Goal: Task Accomplishment & Management: Use online tool/utility

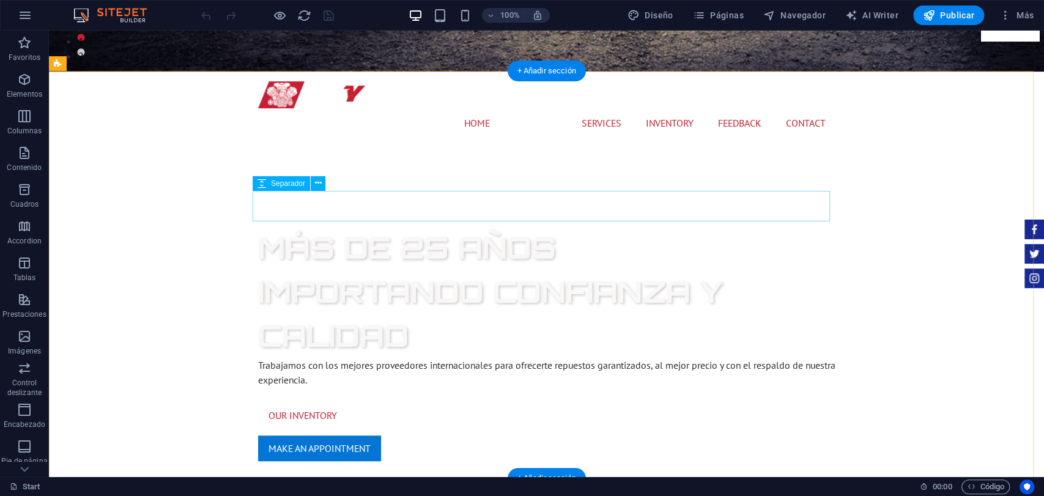
scroll to position [407, 0]
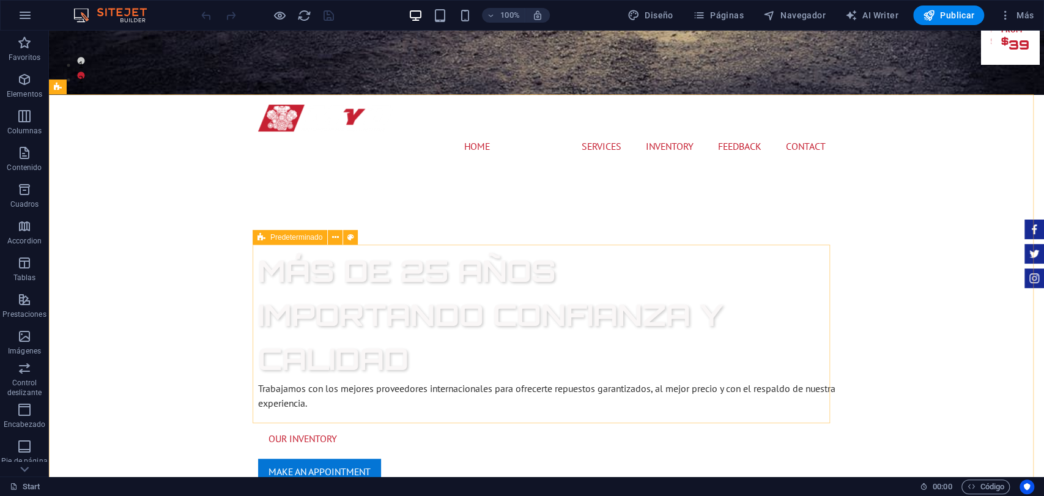
click at [262, 241] on icon at bounding box center [261, 237] width 8 height 15
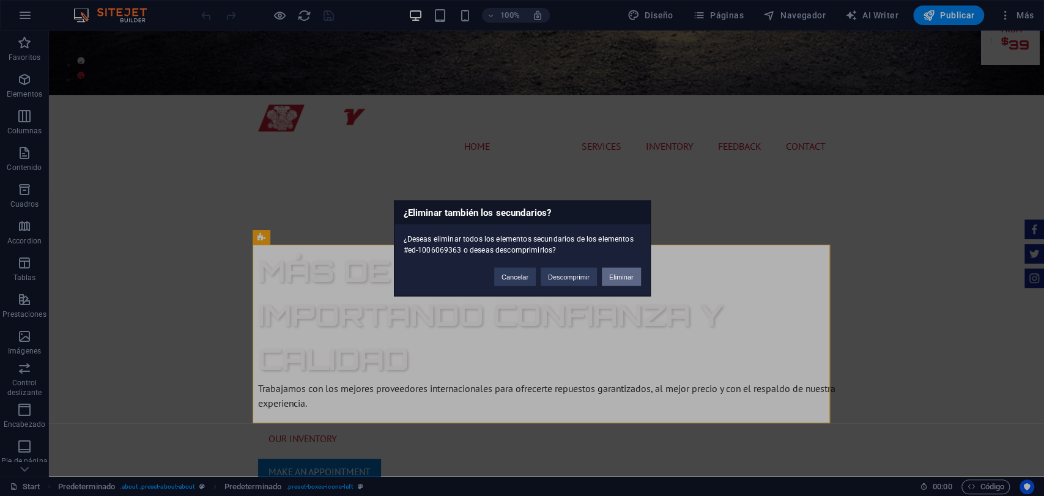
click at [612, 273] on button "Eliminar" at bounding box center [621, 276] width 39 height 18
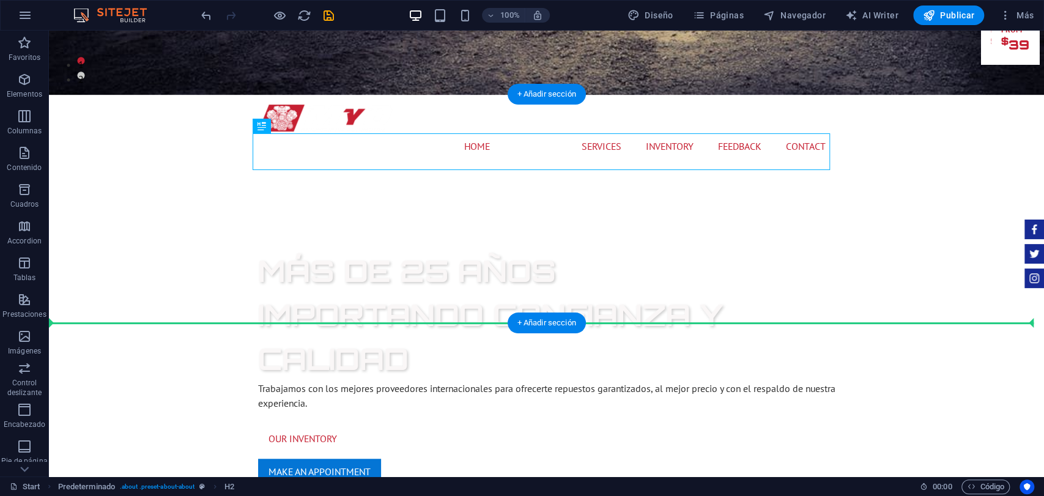
drag, startPoint x: 328, startPoint y: 159, endPoint x: 308, endPoint y: 309, distance: 151.2
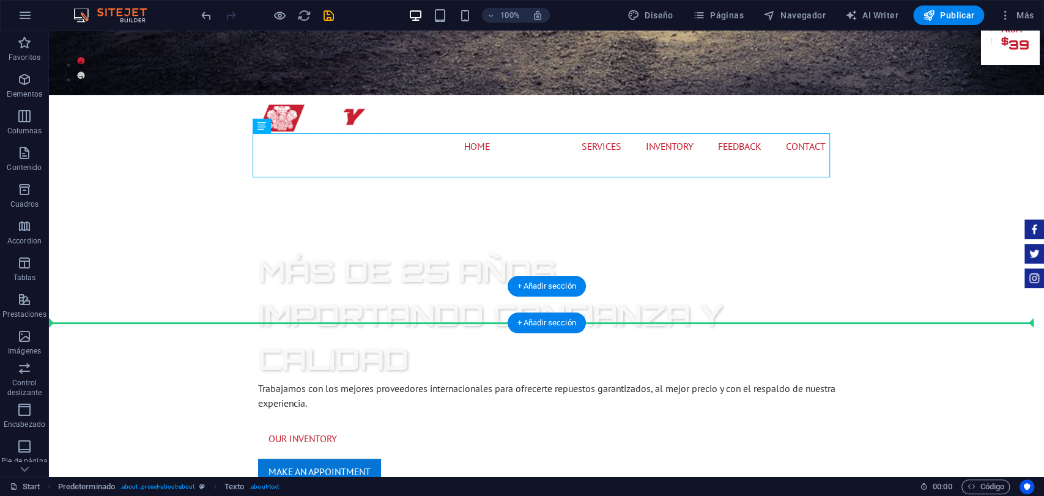
drag, startPoint x: 308, startPoint y: 163, endPoint x: 287, endPoint y: 309, distance: 148.2
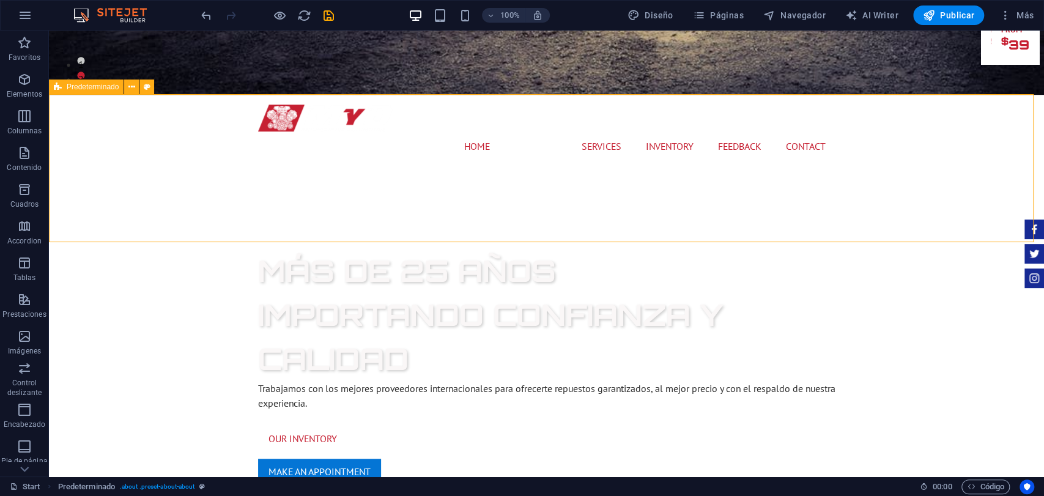
click at [111, 93] on div "Predeterminado" at bounding box center [86, 86] width 75 height 15
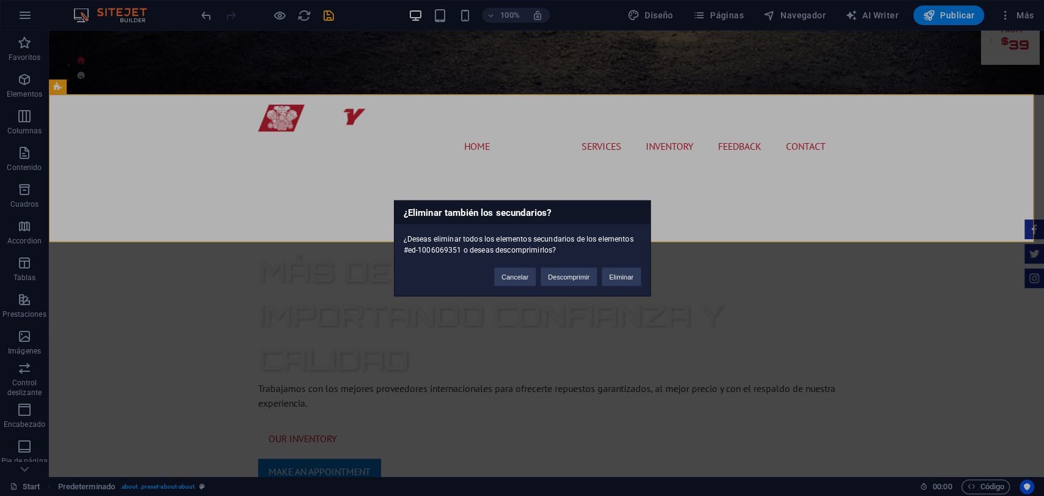
click at [621, 264] on div "Cancelar Descomprimir Eliminar" at bounding box center [567, 270] width 165 height 31
click at [616, 272] on button "Eliminar" at bounding box center [621, 276] width 39 height 18
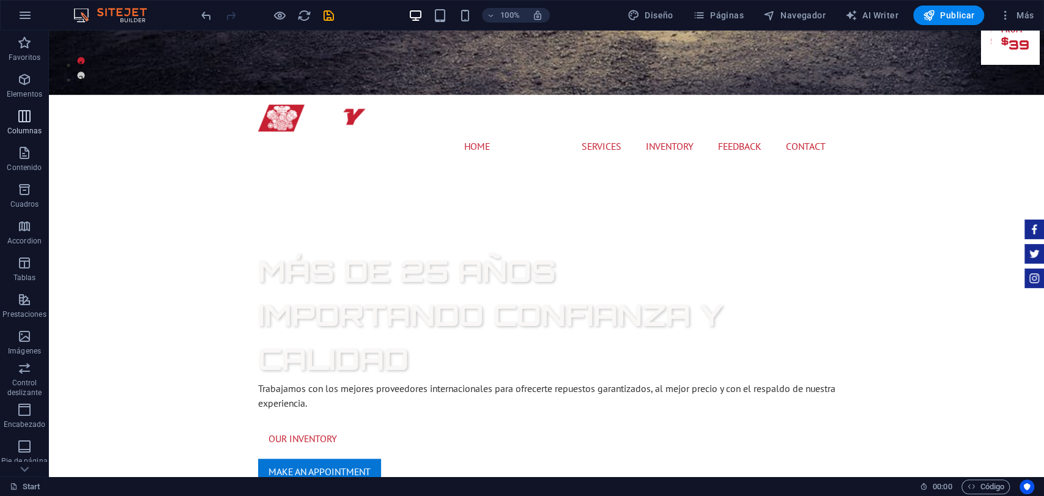
click at [17, 105] on button "Columnas" at bounding box center [24, 122] width 49 height 37
click at [34, 94] on p "Elementos" at bounding box center [24, 94] width 35 height 10
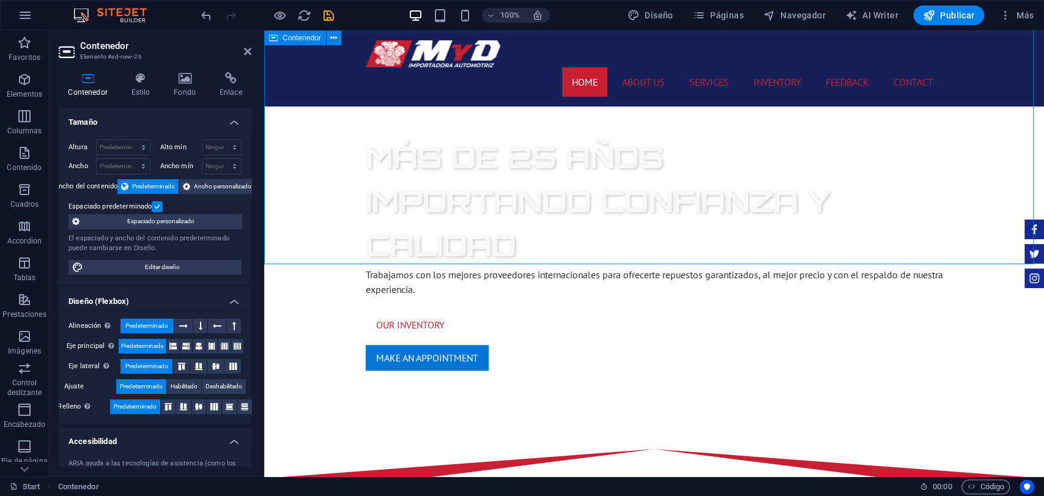
scroll to position [475, 0]
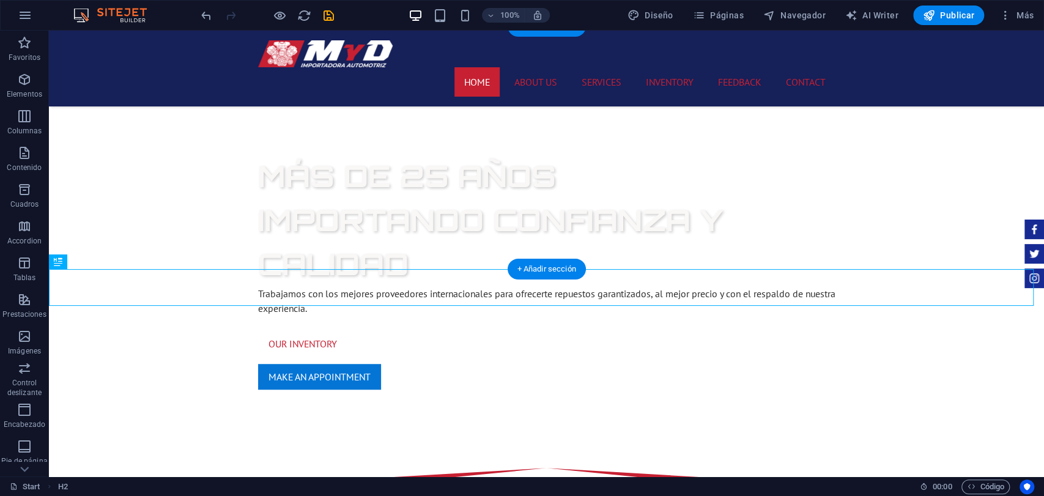
drag, startPoint x: 341, startPoint y: 296, endPoint x: 452, endPoint y: 135, distance: 196.1
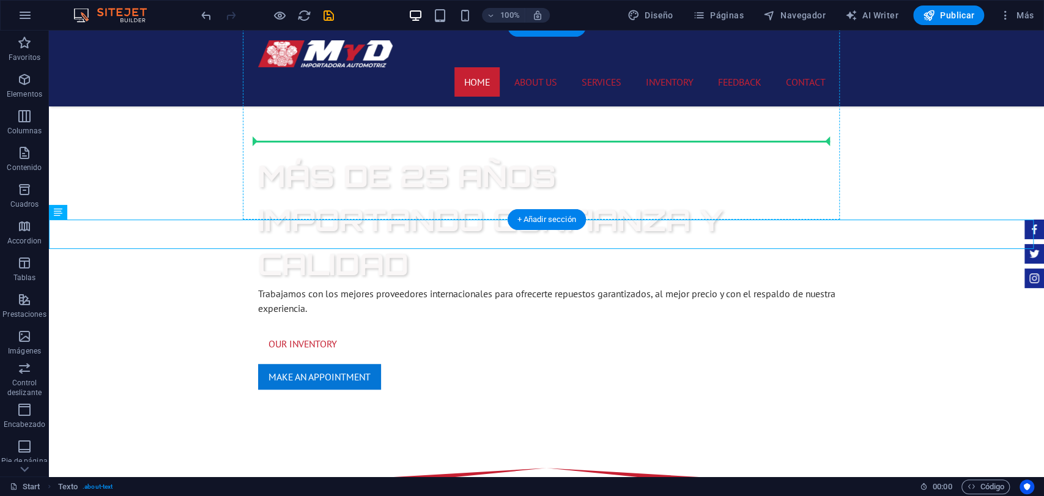
drag, startPoint x: 122, startPoint y: 243, endPoint x: 289, endPoint y: 138, distance: 197.3
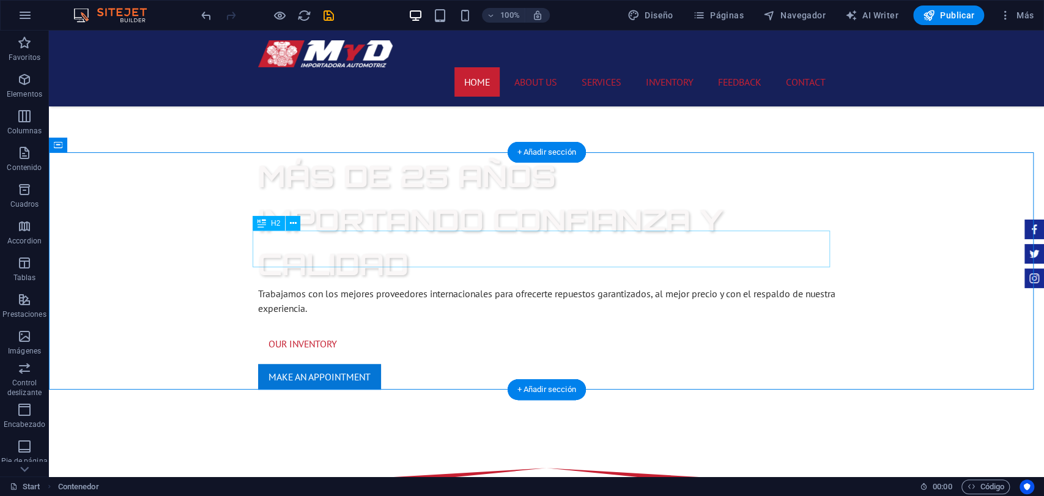
scroll to position [272, 0]
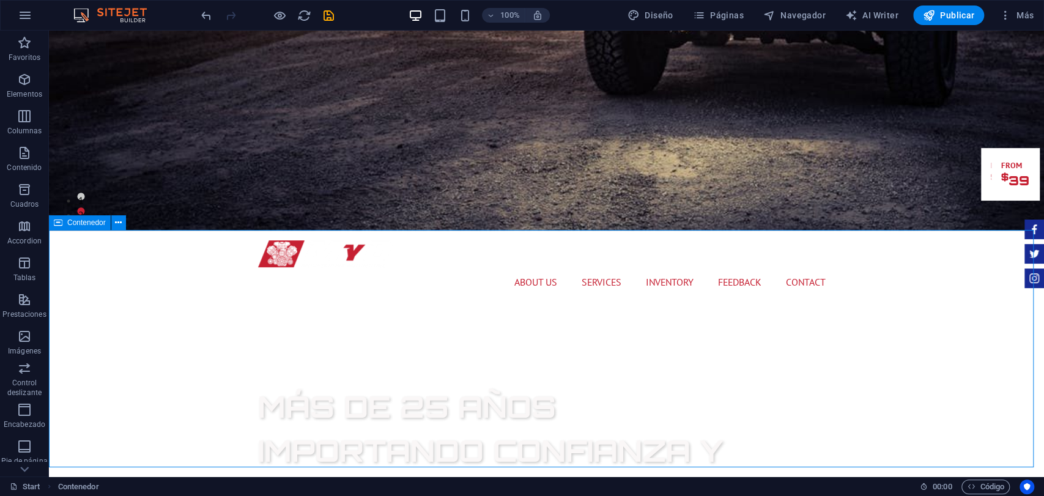
click at [102, 224] on span "Contenedor" at bounding box center [86, 222] width 39 height 7
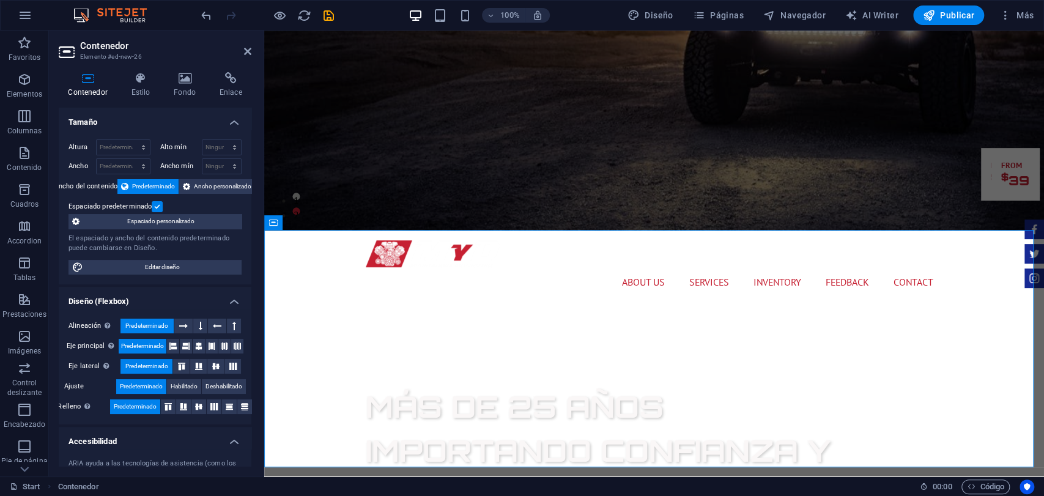
click at [143, 104] on div "Contenedor Estilo Fondo Enlace Tamaño Altura Predeterminado px rem % vh vw Alto…" at bounding box center [155, 269] width 193 height 394
click at [143, 90] on h4 "Estilo" at bounding box center [143, 85] width 43 height 26
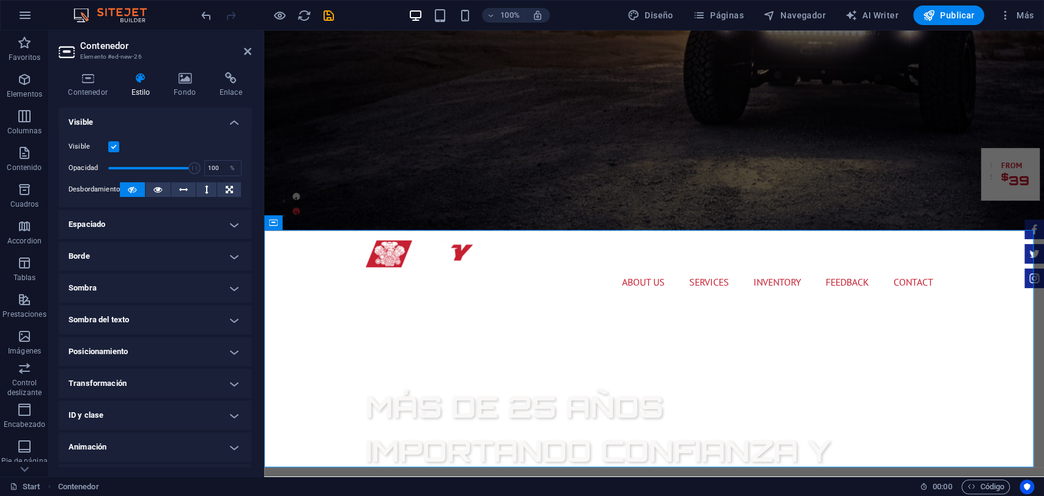
click at [153, 227] on h4 "Espaciado" at bounding box center [155, 224] width 193 height 29
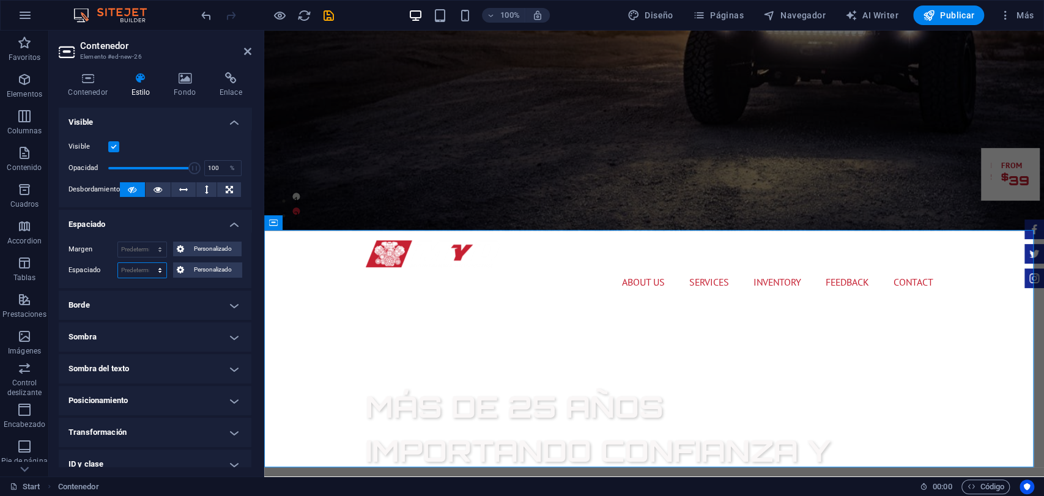
click at [157, 264] on select "Predeterminado px rem % vh vw Personalizado" at bounding box center [142, 270] width 48 height 15
select select "rem"
click at [147, 263] on select "Predeterminado px rem % vh vw Personalizado" at bounding box center [142, 270] width 48 height 15
type input "0"
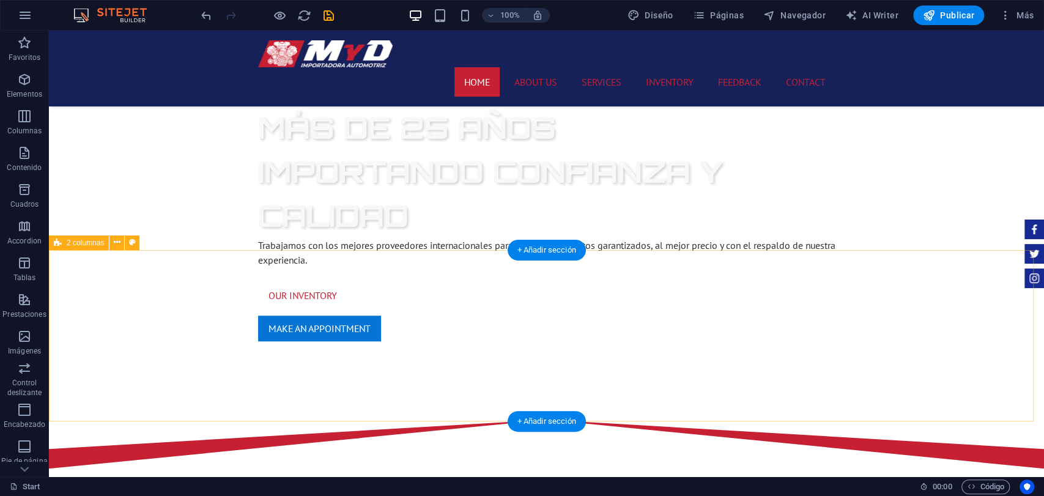
scroll to position [543, 0]
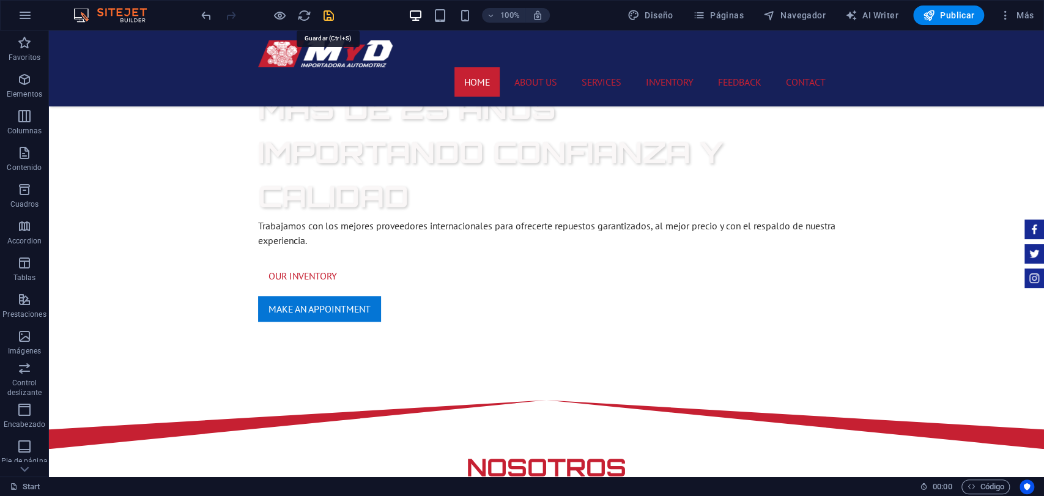
click at [327, 21] on icon "save" at bounding box center [329, 16] width 14 height 14
checkbox input "false"
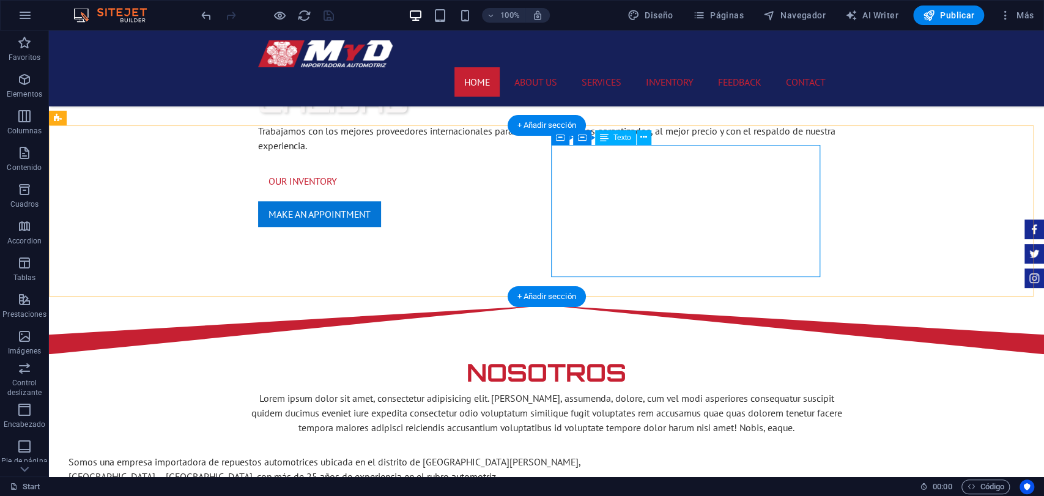
scroll to position [679, 0]
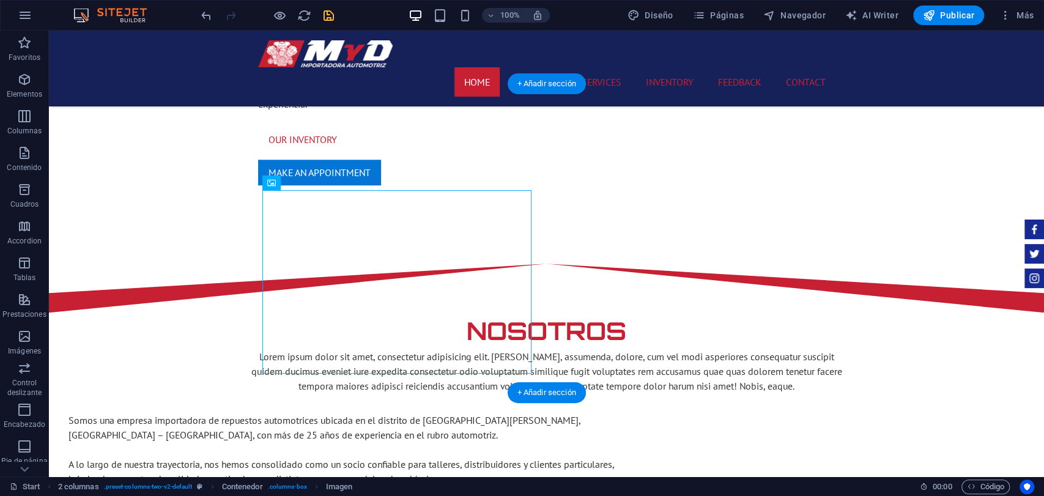
drag, startPoint x: 425, startPoint y: 267, endPoint x: 421, endPoint y: 147, distance: 119.3
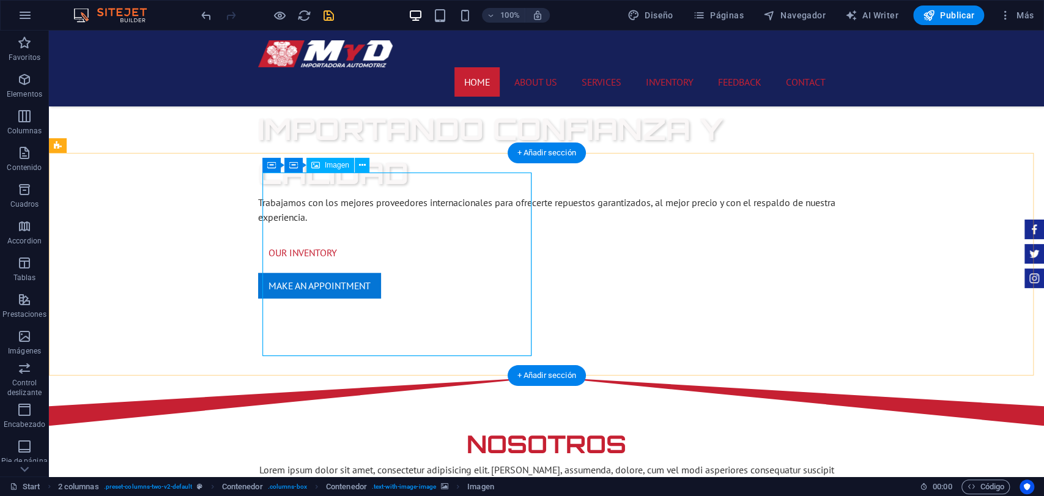
scroll to position [543, 0]
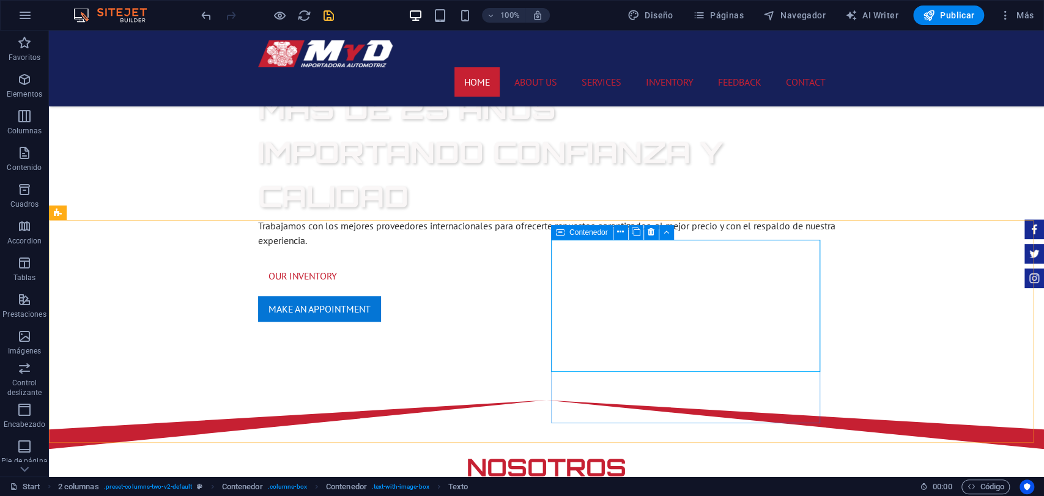
drag, startPoint x: 569, startPoint y: 230, endPoint x: 7, endPoint y: 171, distance: 564.4
click at [569, 230] on span "Contenedor" at bounding box center [588, 232] width 39 height 7
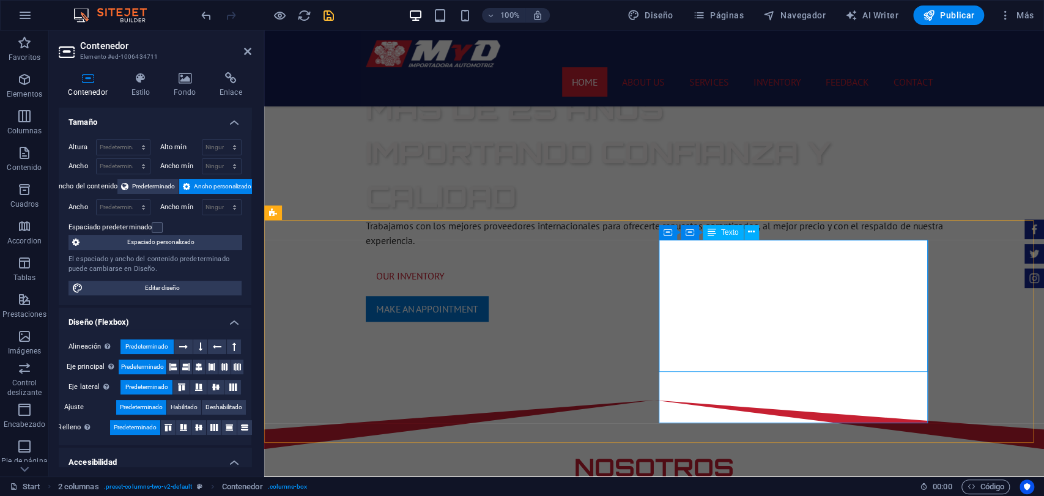
click at [723, 234] on span "Texto" at bounding box center [730, 232] width 18 height 7
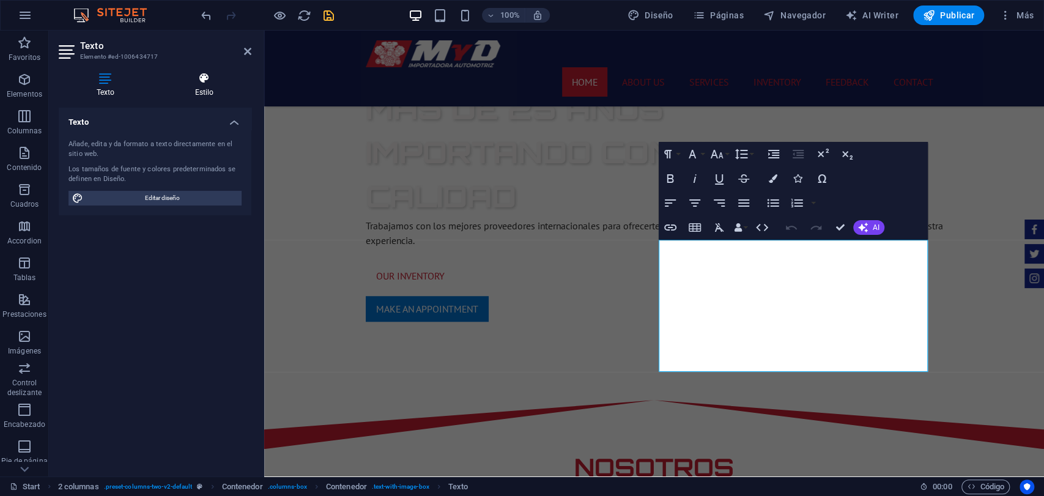
click at [180, 93] on h4 "Estilo" at bounding box center [204, 85] width 94 height 26
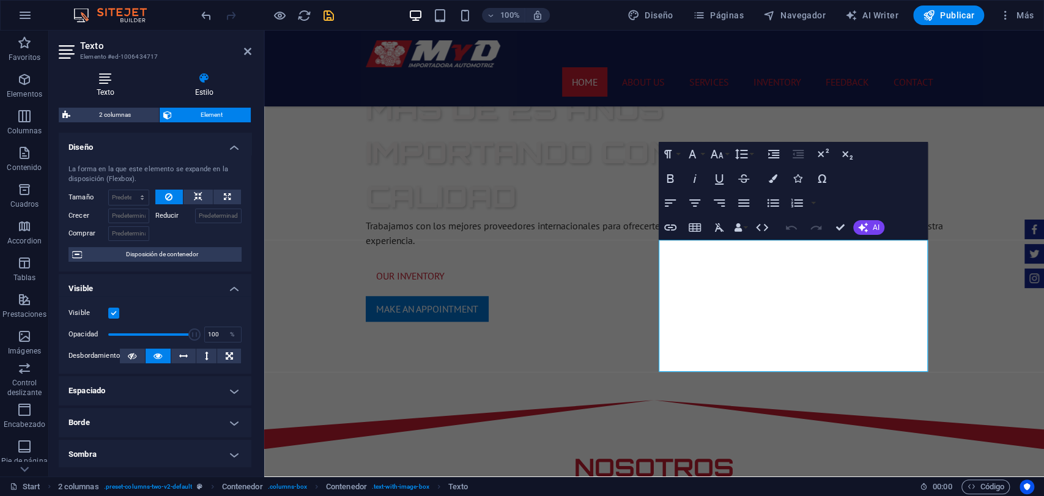
click at [133, 90] on h4 "Texto" at bounding box center [108, 85] width 98 height 26
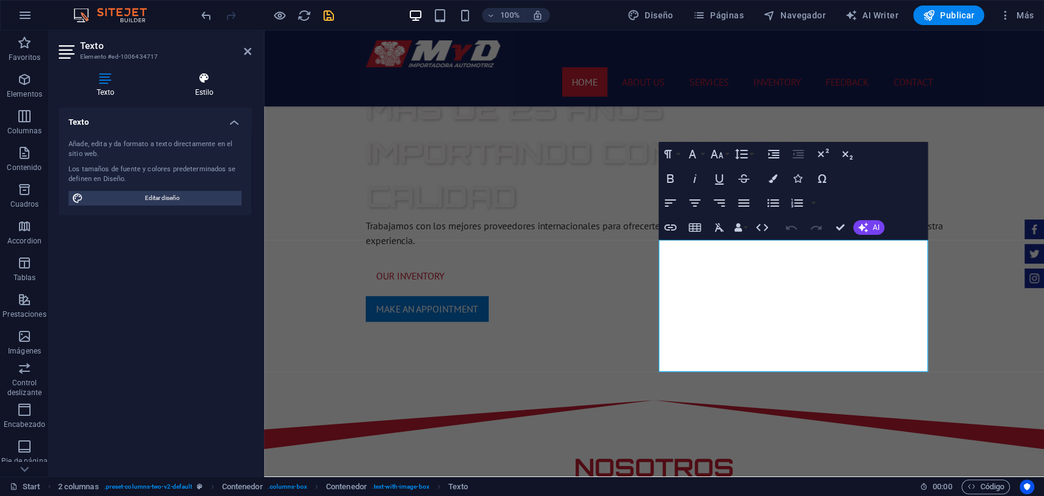
click at [213, 89] on h4 "Estilo" at bounding box center [204, 85] width 94 height 26
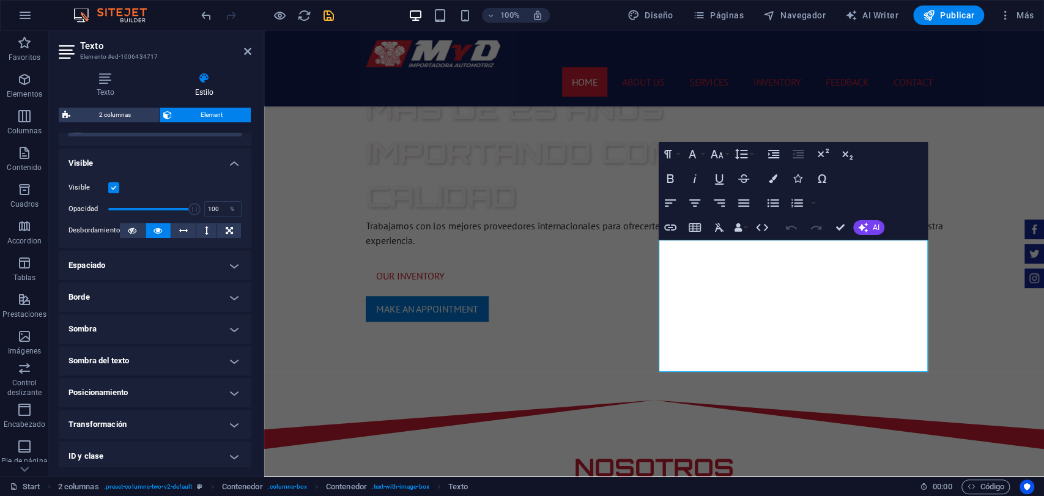
scroll to position [193, 0]
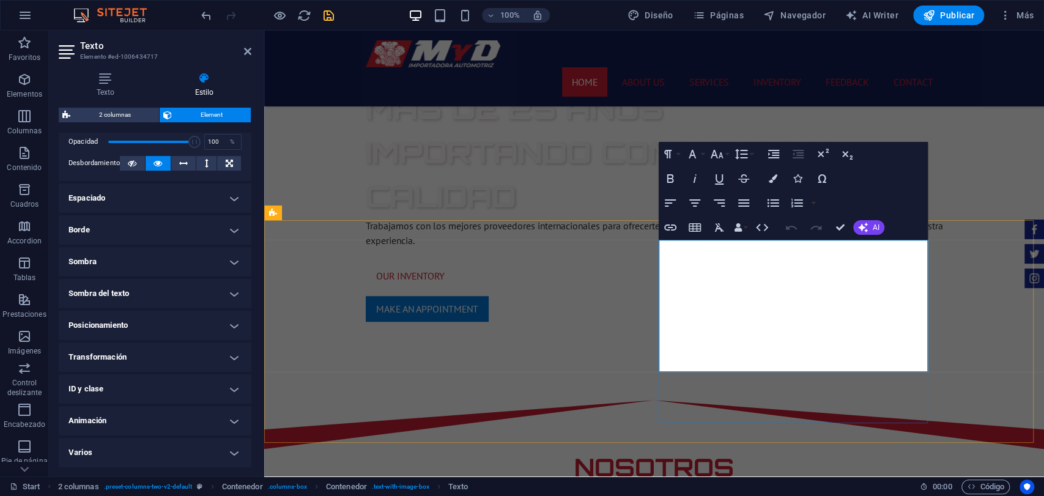
click at [694, 202] on icon "button" at bounding box center [694, 202] width 11 height 7
click at [672, 200] on icon "button" at bounding box center [670, 202] width 11 height 7
click at [744, 202] on icon "button" at bounding box center [743, 203] width 15 height 15
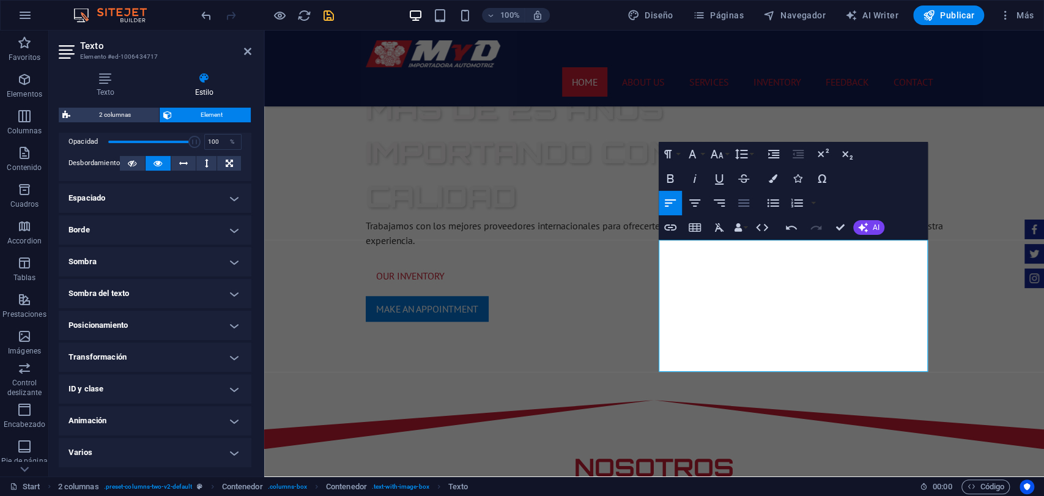
click at [736, 207] on icon "button" at bounding box center [743, 203] width 15 height 15
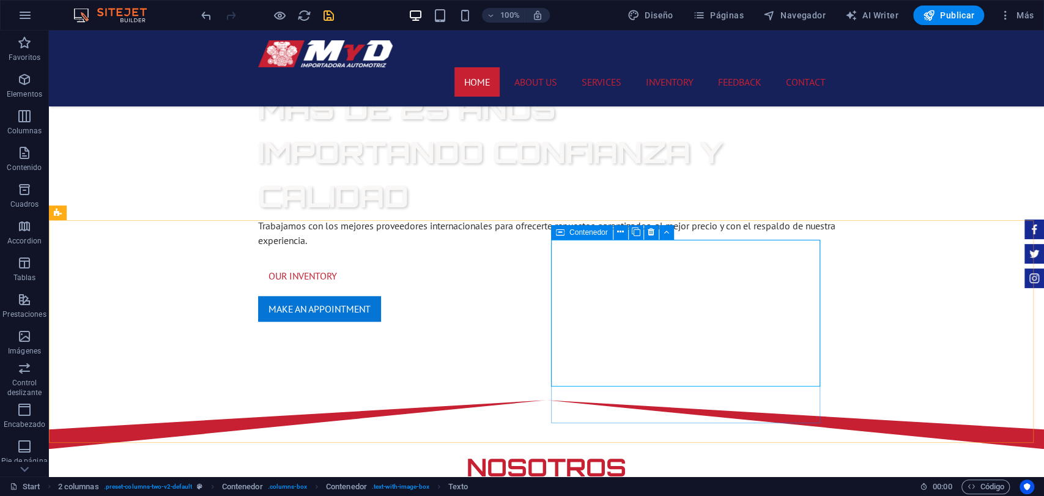
click at [560, 234] on icon at bounding box center [560, 232] width 9 height 15
drag, startPoint x: 560, startPoint y: 234, endPoint x: 302, endPoint y: 198, distance: 260.0
click at [560, 234] on icon at bounding box center [560, 232] width 9 height 15
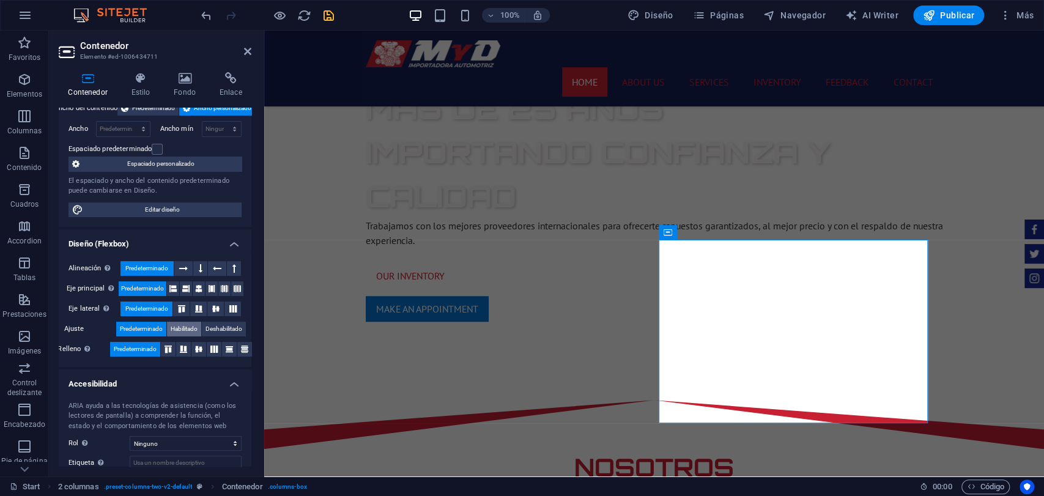
scroll to position [150, 0]
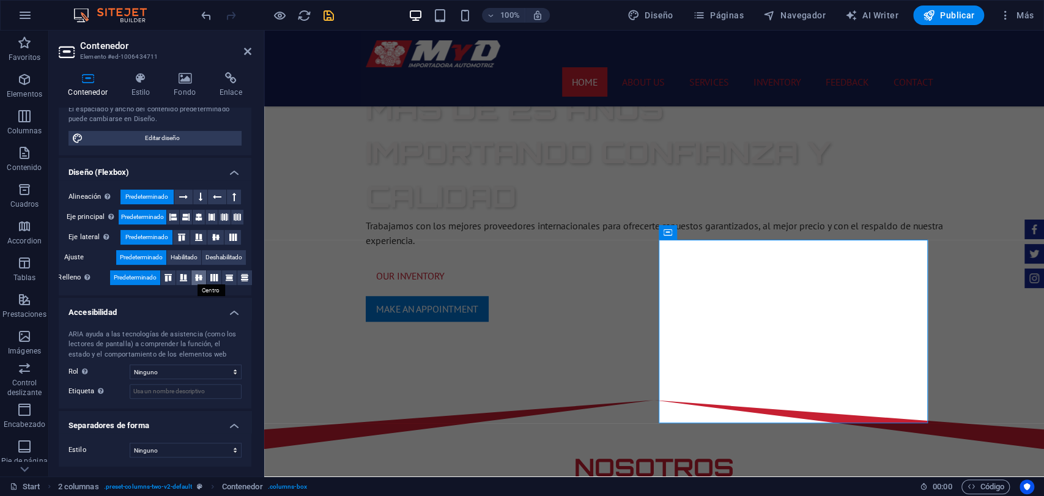
click at [194, 276] on icon at bounding box center [198, 277] width 15 height 7
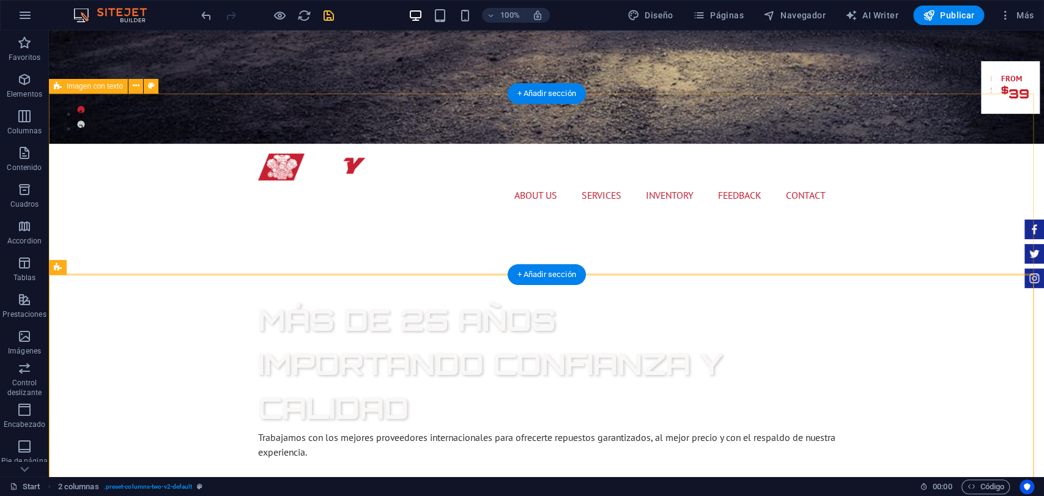
scroll to position [339, 0]
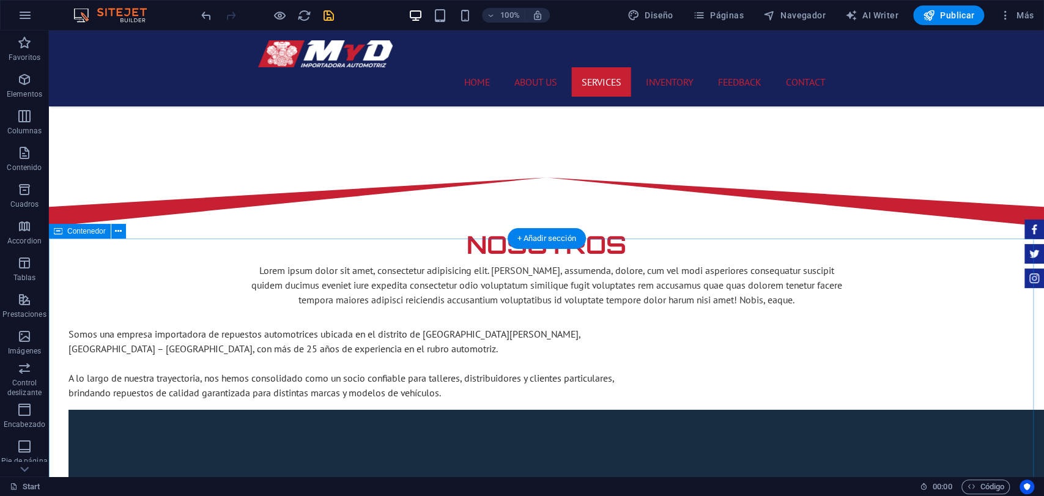
scroll to position [747, 0]
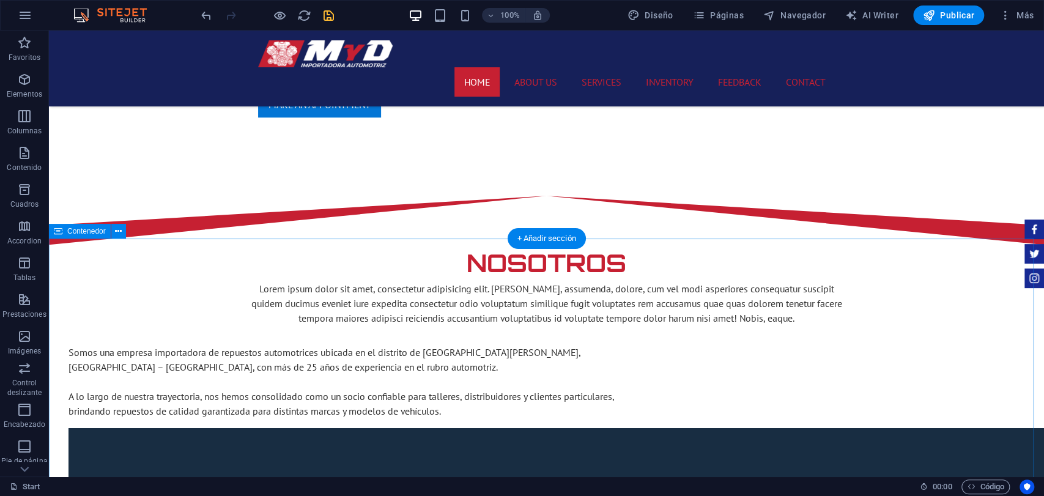
click at [78, 237] on div "Contenedor" at bounding box center [80, 231] width 62 height 15
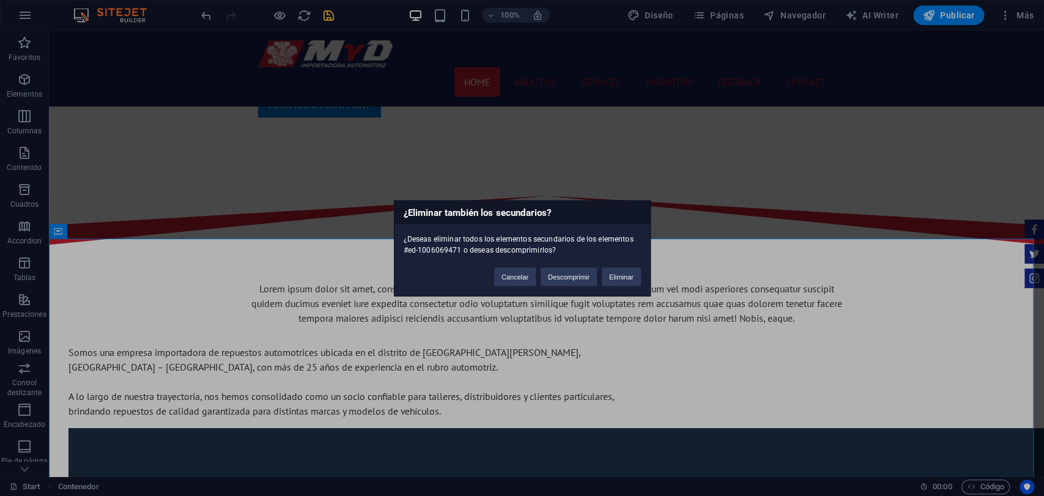
click at [631, 287] on div "¿Eliminar también los secundarios? ¿Deseas eliminar todos los elementos secunda…" at bounding box center [522, 248] width 257 height 96
click at [623, 287] on div "¿Eliminar también los secundarios? ¿Deseas eliminar todos los elementos secunda…" at bounding box center [522, 248] width 257 height 96
click at [622, 272] on button "Eliminar" at bounding box center [621, 276] width 39 height 18
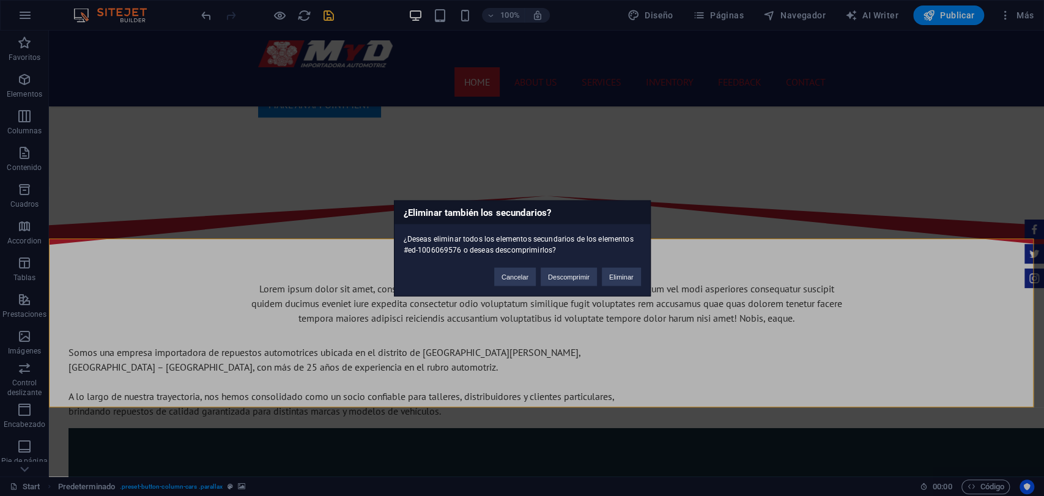
click at [634, 287] on div "¿Eliminar también los secundarios? ¿Deseas eliminar todos los elementos secunda…" at bounding box center [522, 248] width 257 height 96
click at [619, 283] on button "Eliminar" at bounding box center [621, 276] width 39 height 18
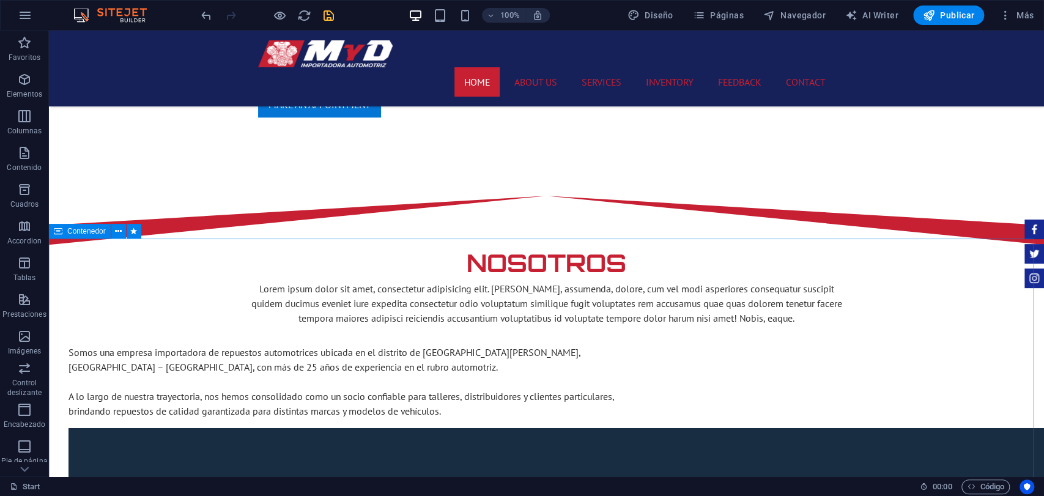
click at [77, 238] on div "Contenedor" at bounding box center [80, 231] width 62 height 15
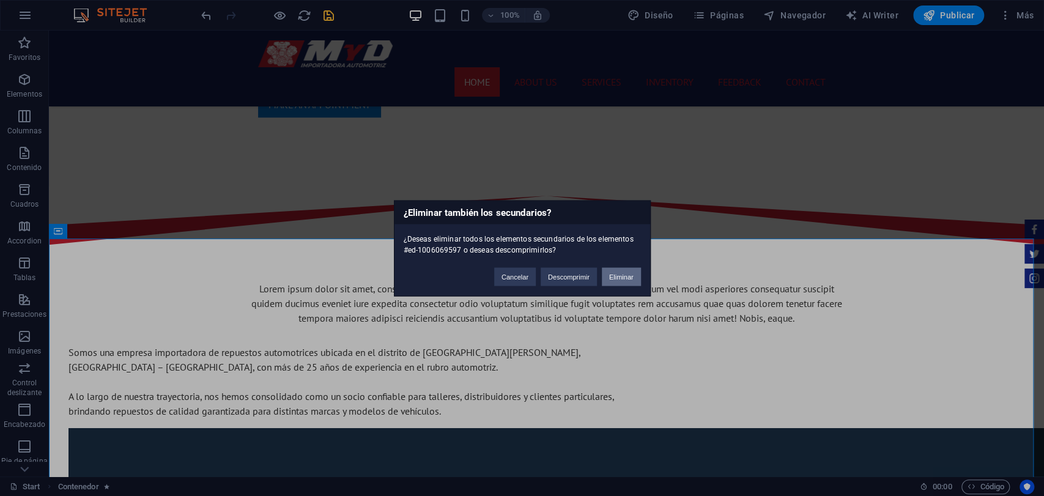
click at [637, 268] on button "Eliminar" at bounding box center [621, 276] width 39 height 18
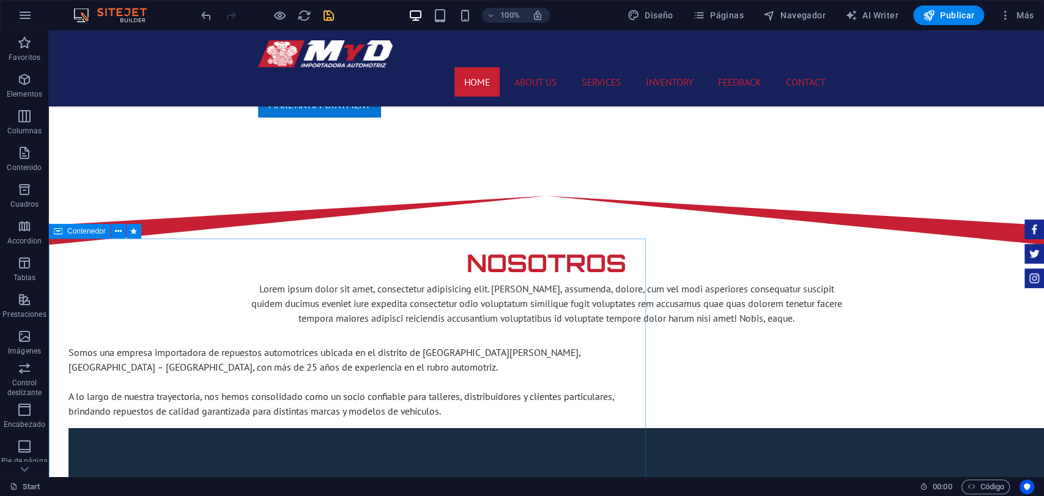
click at [70, 237] on div "Contenedor" at bounding box center [80, 231] width 62 height 15
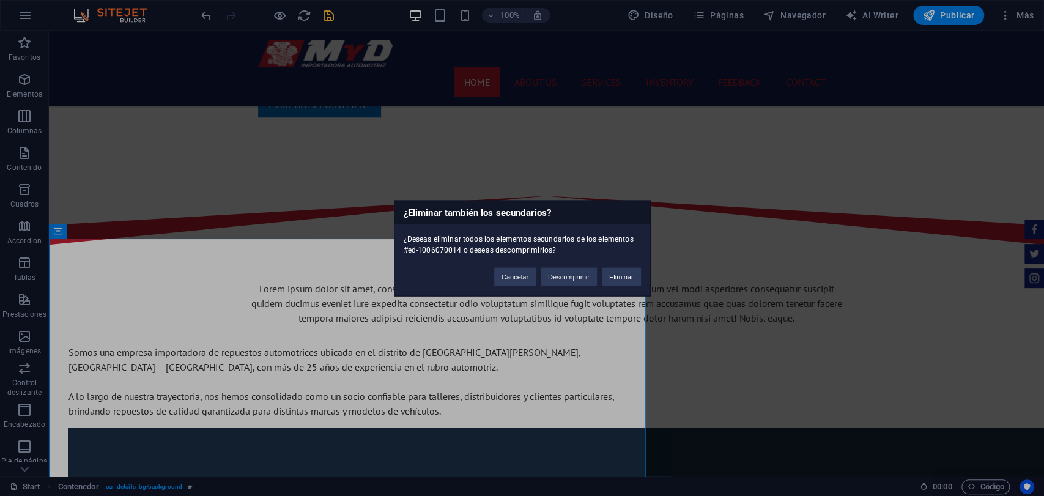
click at [648, 279] on div "Cancelar Descomprimir Eliminar" at bounding box center [567, 270] width 165 height 31
click at [633, 278] on button "Eliminar" at bounding box center [621, 276] width 39 height 18
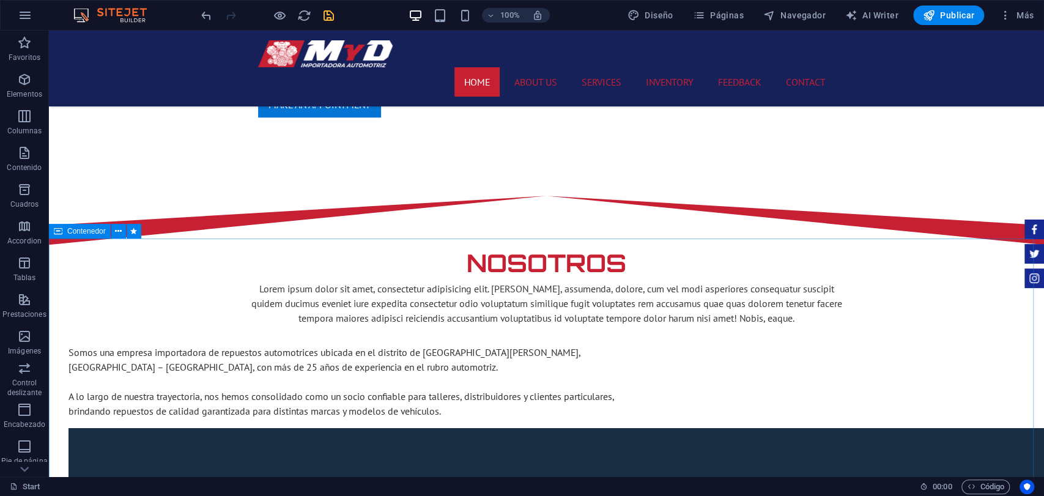
click at [77, 238] on div "Contenedor" at bounding box center [80, 231] width 62 height 15
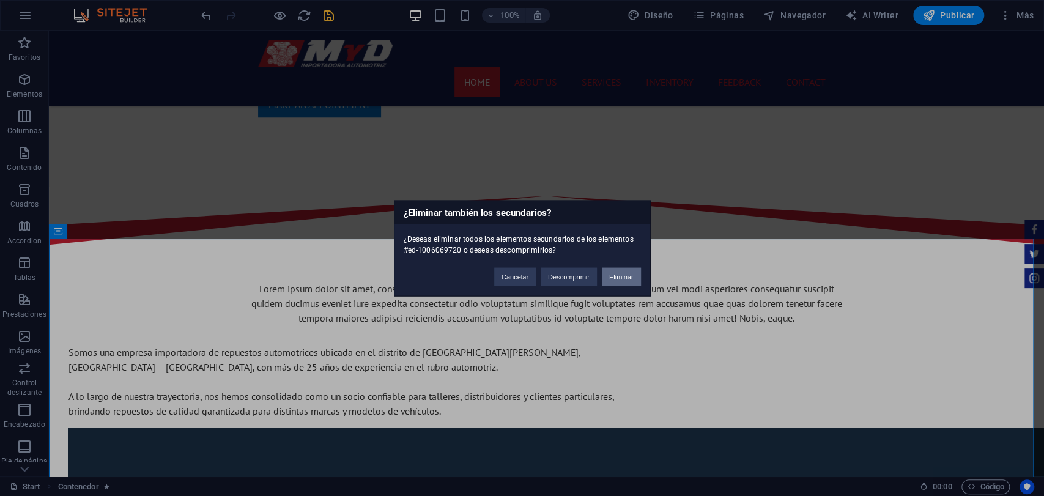
drag, startPoint x: 631, startPoint y: 270, endPoint x: 550, endPoint y: 237, distance: 87.8
click at [631, 270] on button "Eliminar" at bounding box center [621, 276] width 39 height 18
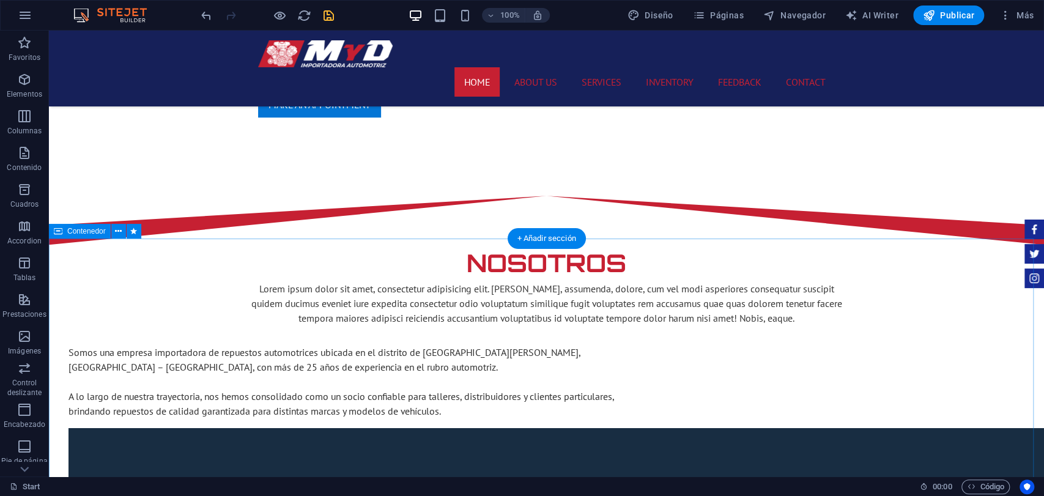
click at [103, 231] on span "Contenedor" at bounding box center [86, 230] width 39 height 7
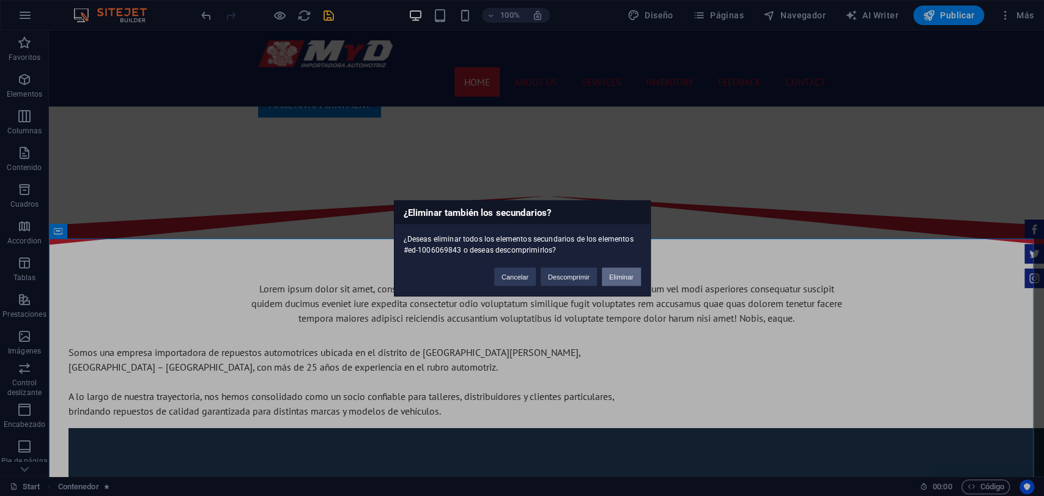
click at [613, 269] on button "Eliminar" at bounding box center [621, 276] width 39 height 18
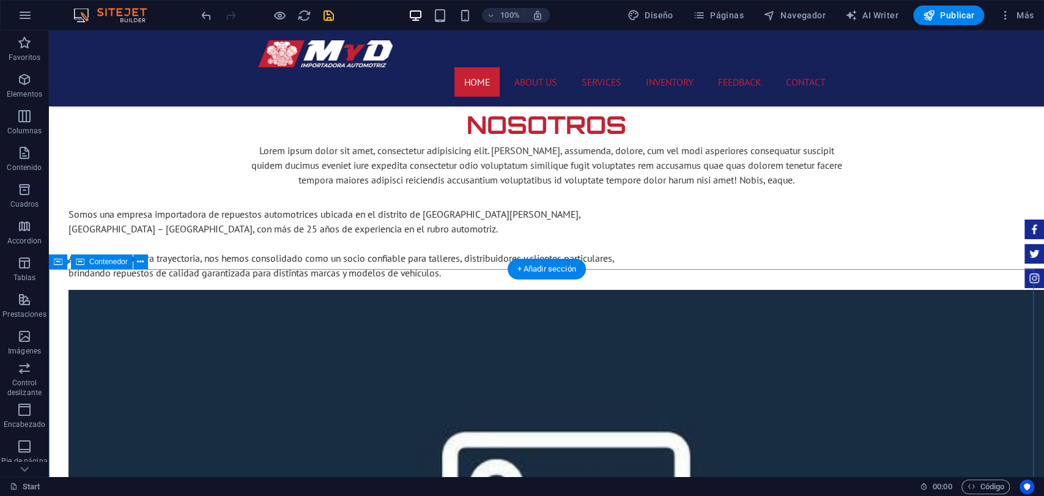
scroll to position [716, 0]
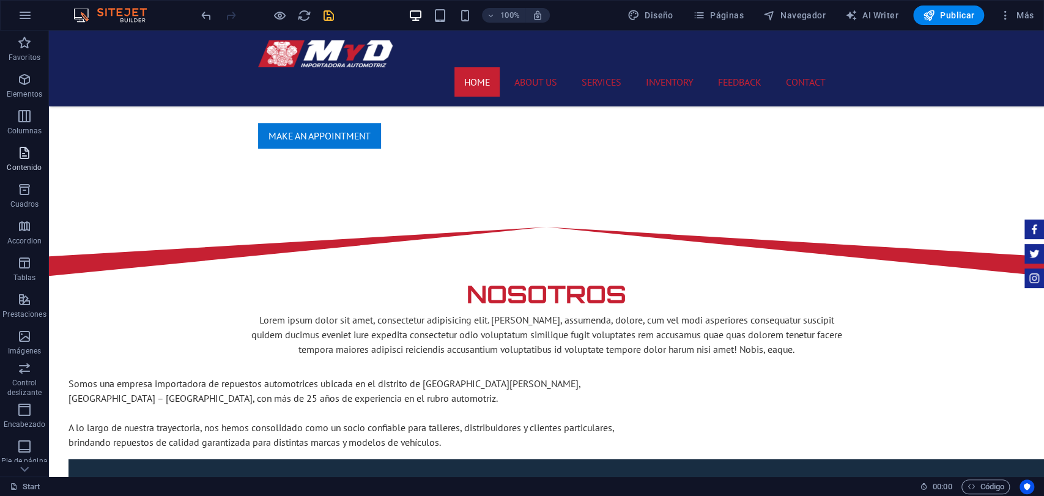
click at [31, 149] on icon "button" at bounding box center [24, 153] width 15 height 15
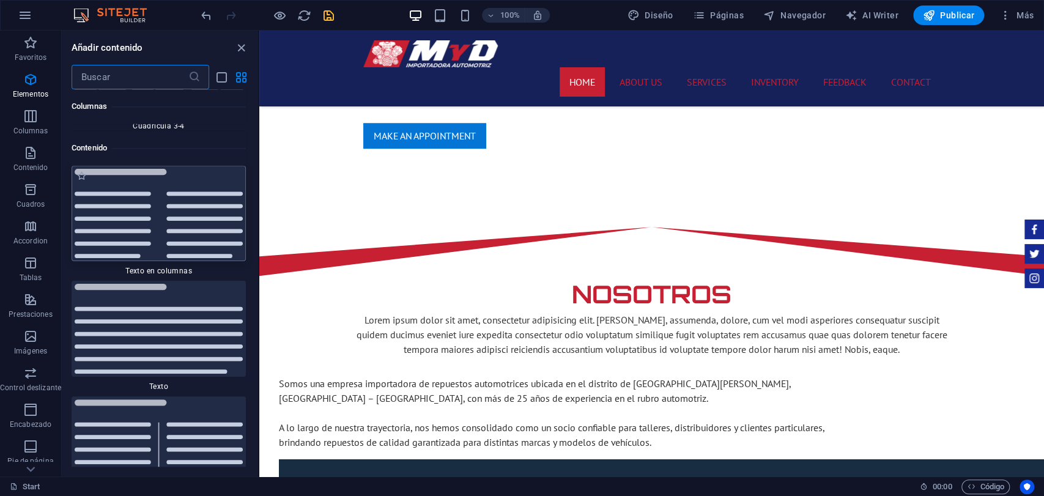
scroll to position [4109, 0]
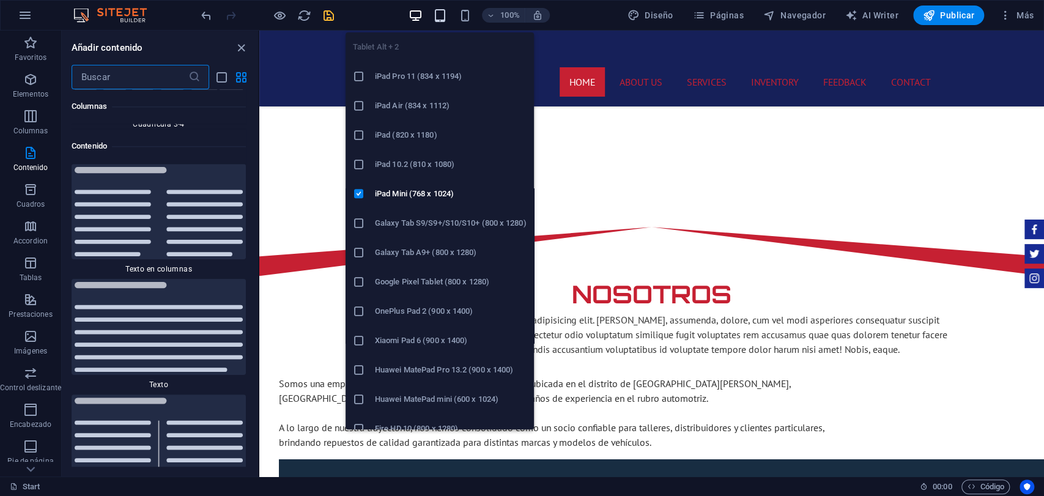
click at [443, 20] on icon "button" at bounding box center [440, 16] width 14 height 14
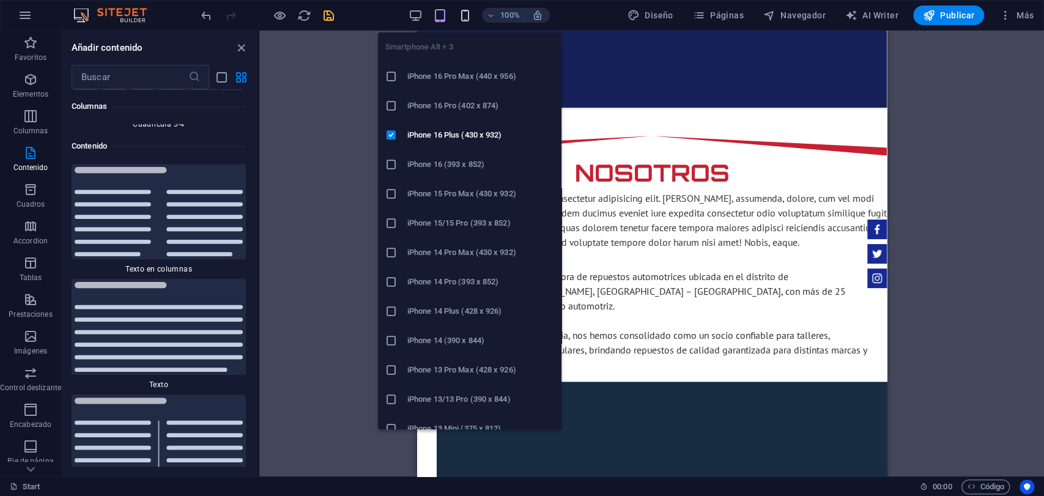
click at [470, 17] on icon "button" at bounding box center [464, 16] width 14 height 14
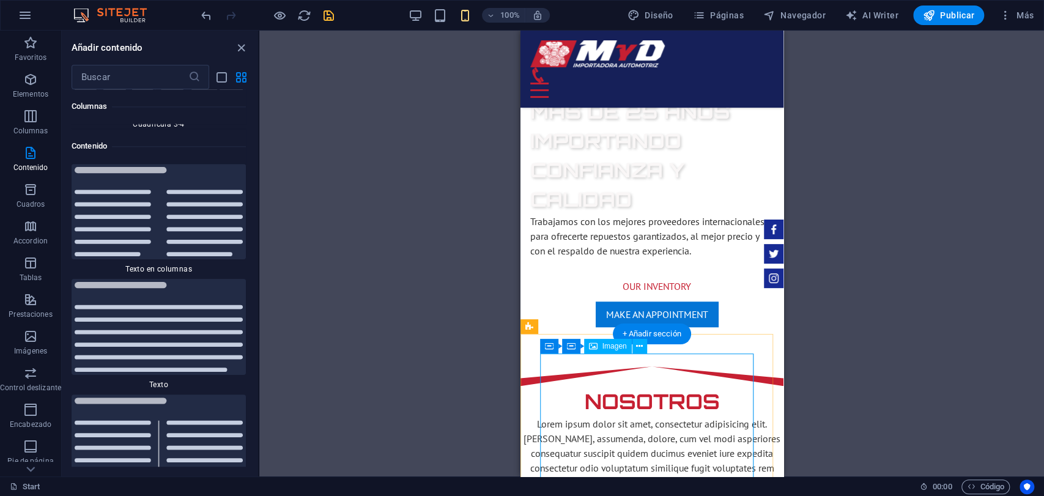
scroll to position [393, 0]
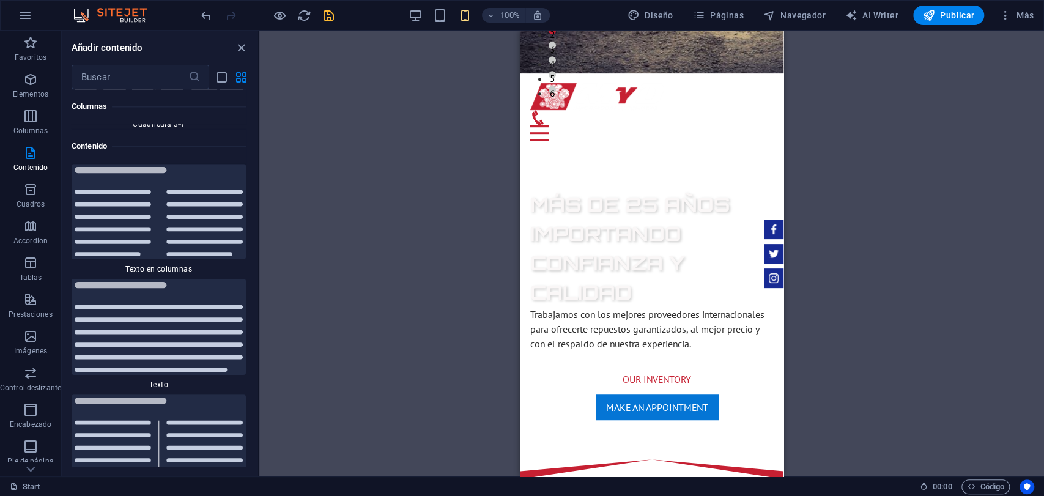
click at [453, 16] on div "100%" at bounding box center [478, 16] width 141 height 20
click at [452, 18] on div "100%" at bounding box center [478, 16] width 141 height 20
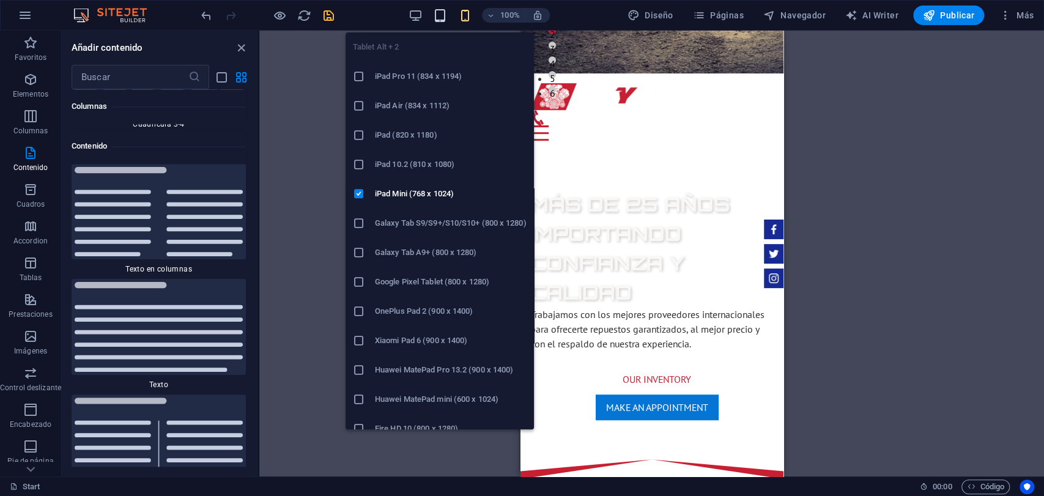
click at [446, 18] on icon "button" at bounding box center [440, 16] width 14 height 14
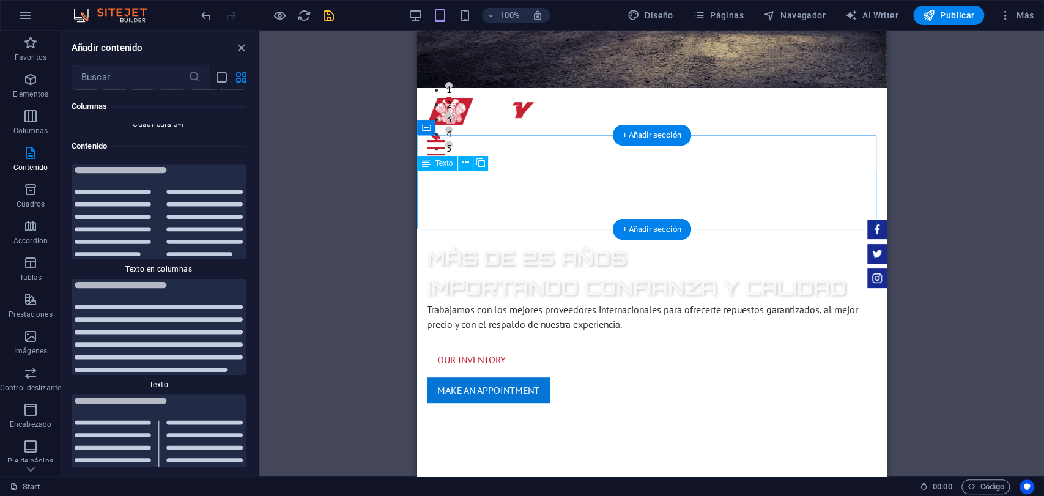
scroll to position [325, 0]
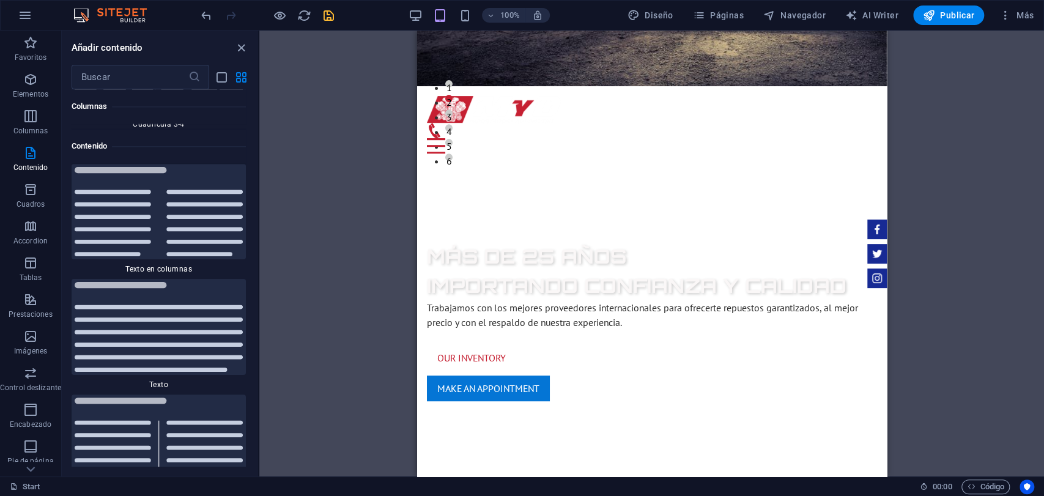
click at [403, 18] on div "100% Diseño Páginas Navegador AI Writer Publicar Más" at bounding box center [619, 16] width 840 height 20
click at [427, 10] on div "100%" at bounding box center [478, 16] width 141 height 20
click at [411, 18] on icon "button" at bounding box center [415, 16] width 14 height 14
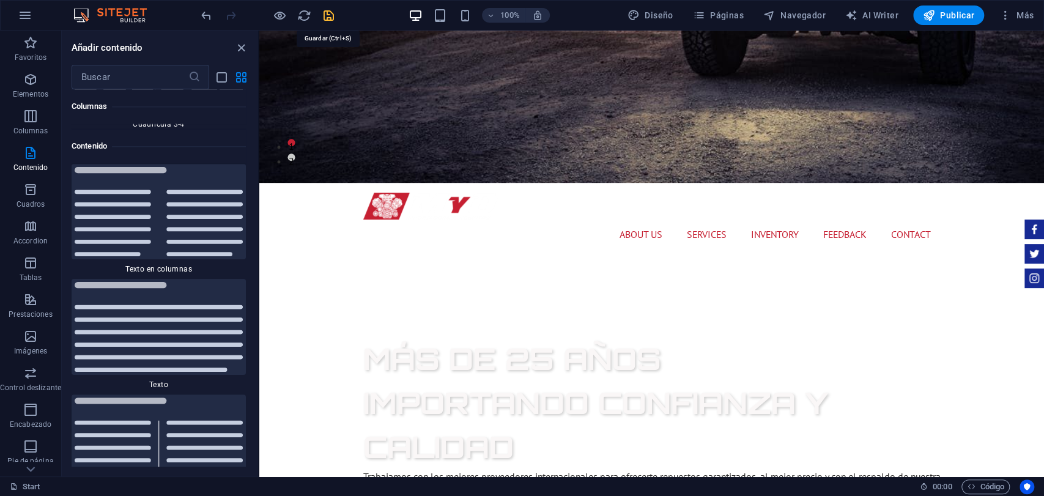
drag, startPoint x: 326, startPoint y: 14, endPoint x: 279, endPoint y: 6, distance: 47.8
click at [326, 14] on icon "save" at bounding box center [329, 16] width 14 height 14
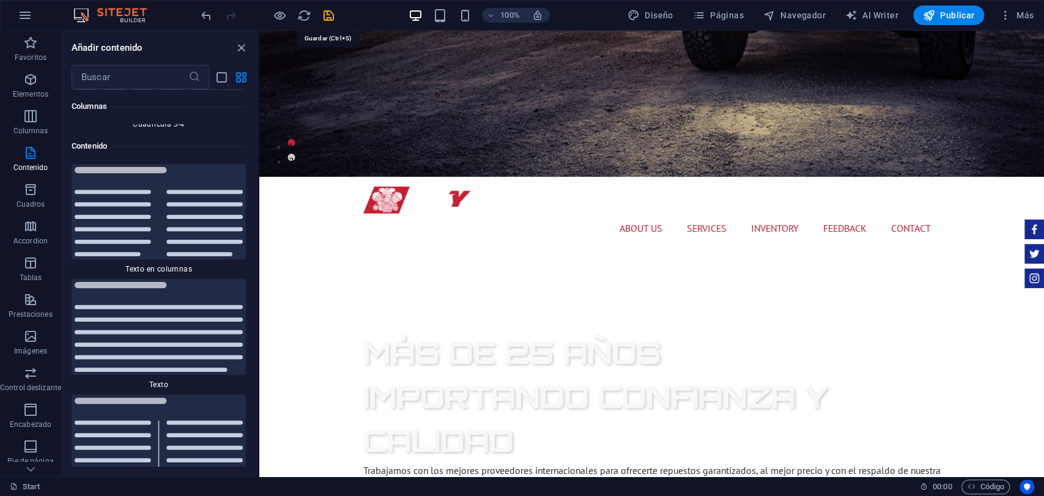
checkbox input "false"
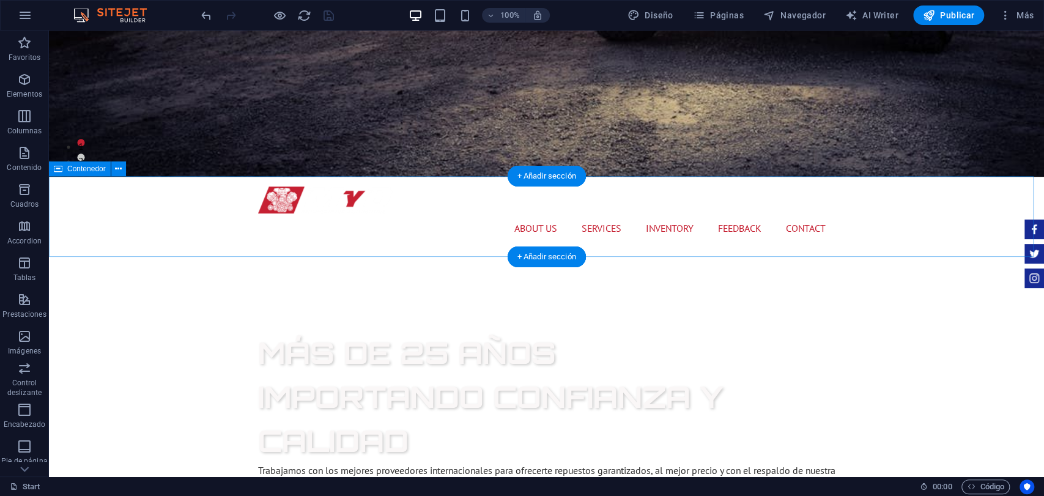
select select "rem"
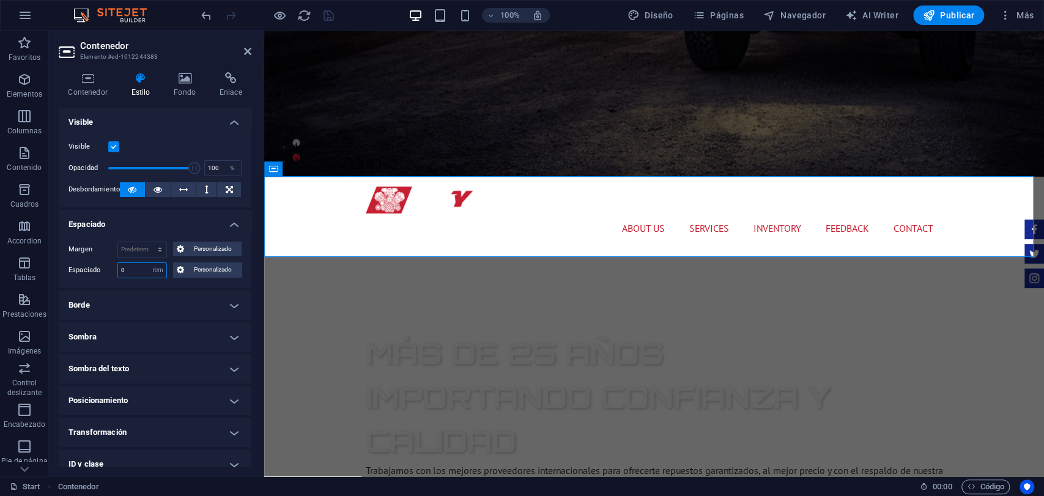
drag, startPoint x: 122, startPoint y: 266, endPoint x: 113, endPoint y: 270, distance: 10.7
click at [113, 270] on div "Espaciado 0 Predeterminado px rem % vh vw Personalizado Personalizado" at bounding box center [154, 270] width 173 height 16
drag, startPoint x: 120, startPoint y: 268, endPoint x: 134, endPoint y: 265, distance: 13.7
click at [134, 265] on input "0" at bounding box center [142, 270] width 48 height 15
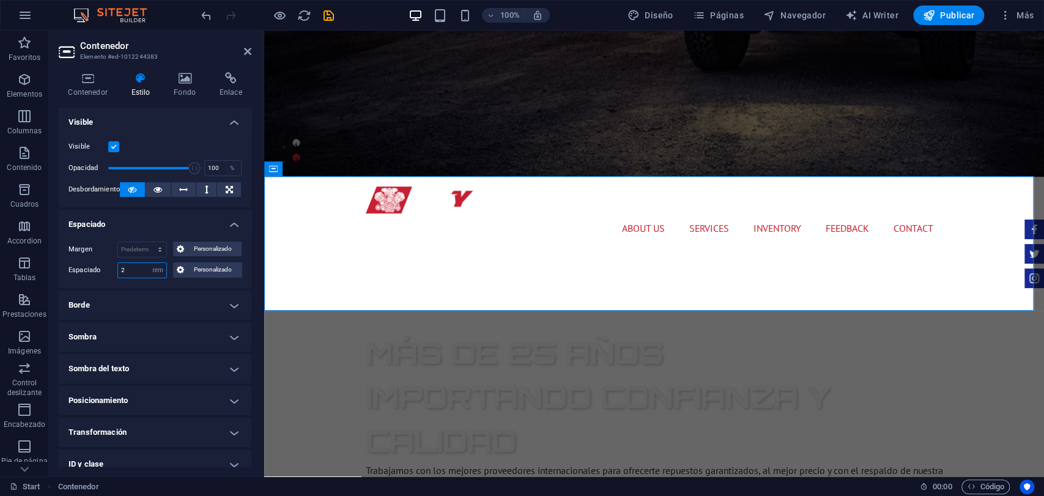
drag, startPoint x: 123, startPoint y: 276, endPoint x: 96, endPoint y: 281, distance: 27.5
click at [96, 281] on div "Margen Predeterminado automático px % rem vw vh Personalizado Personalizado aut…" at bounding box center [155, 260] width 193 height 56
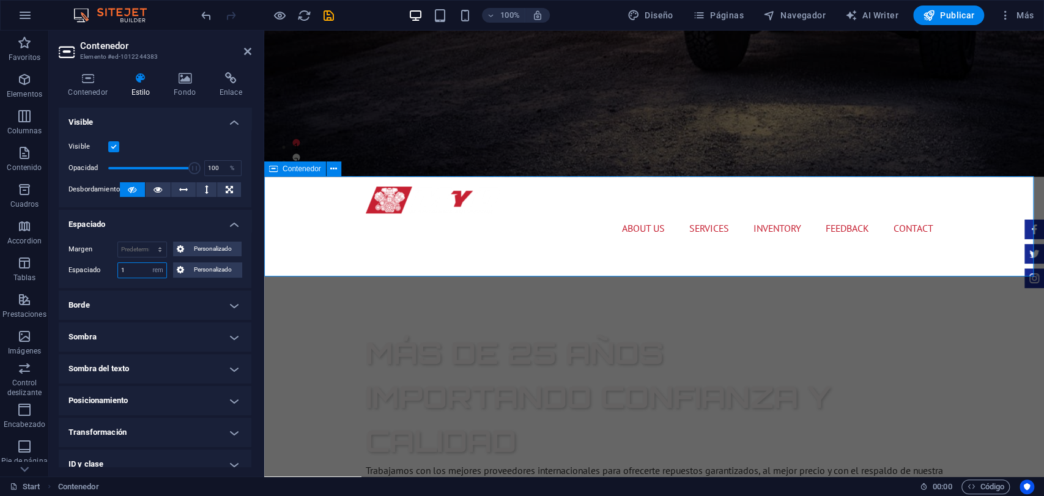
type input "1"
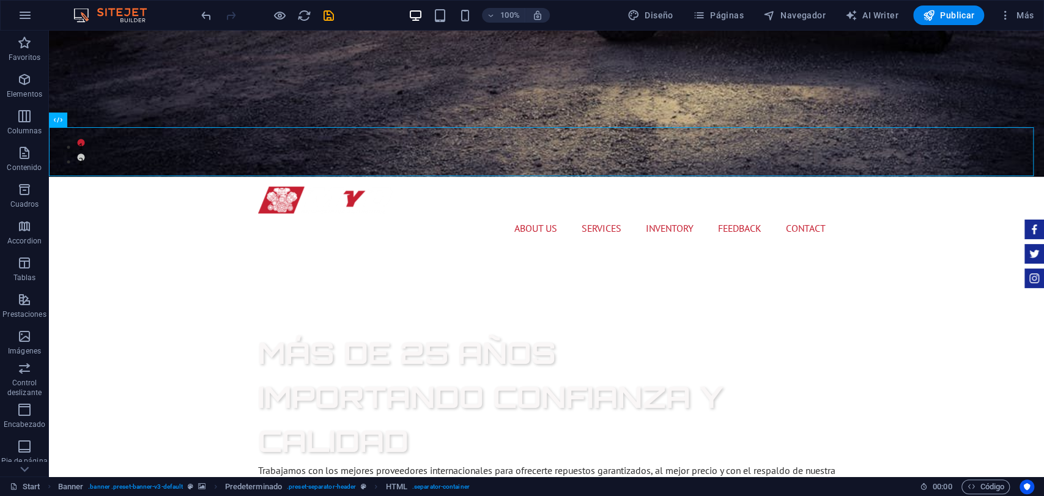
click at [319, 12] on div at bounding box center [267, 16] width 137 height 20
click at [324, 12] on icon "save" at bounding box center [329, 16] width 14 height 14
checkbox input "false"
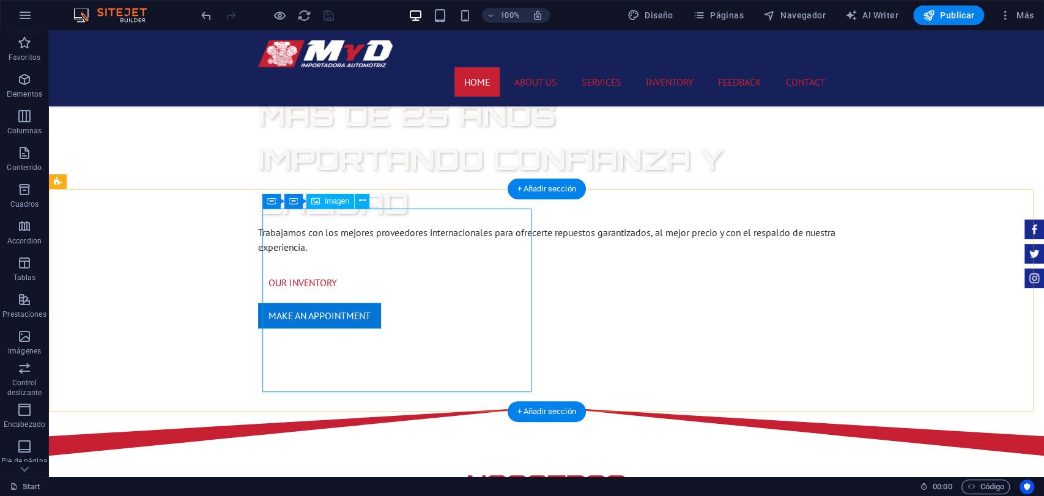
scroll to position [597, 0]
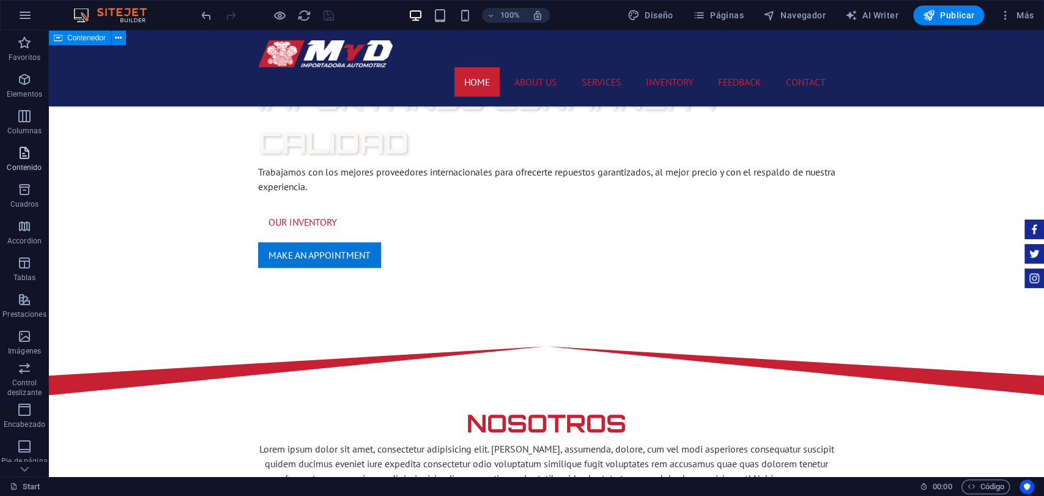
click at [10, 146] on span "Contenido" at bounding box center [24, 160] width 49 height 29
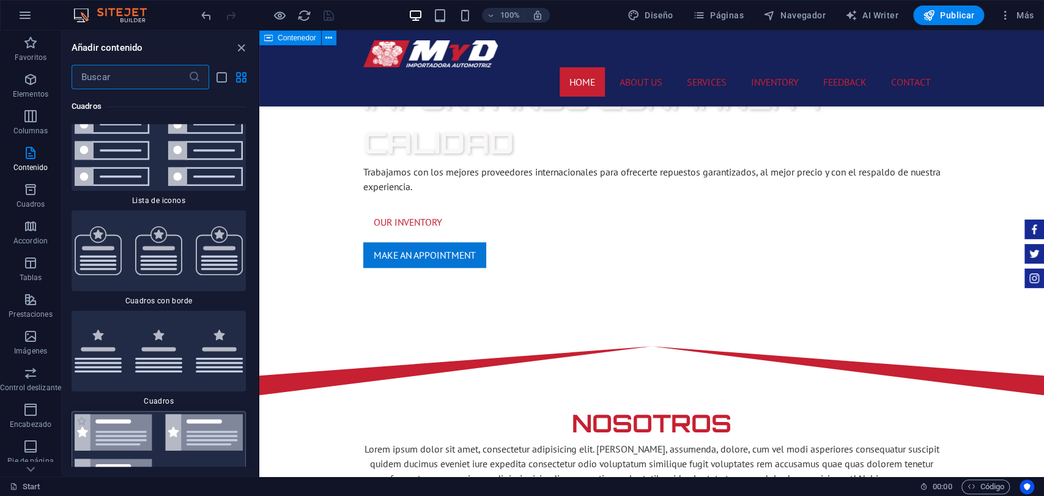
scroll to position [6692, 0]
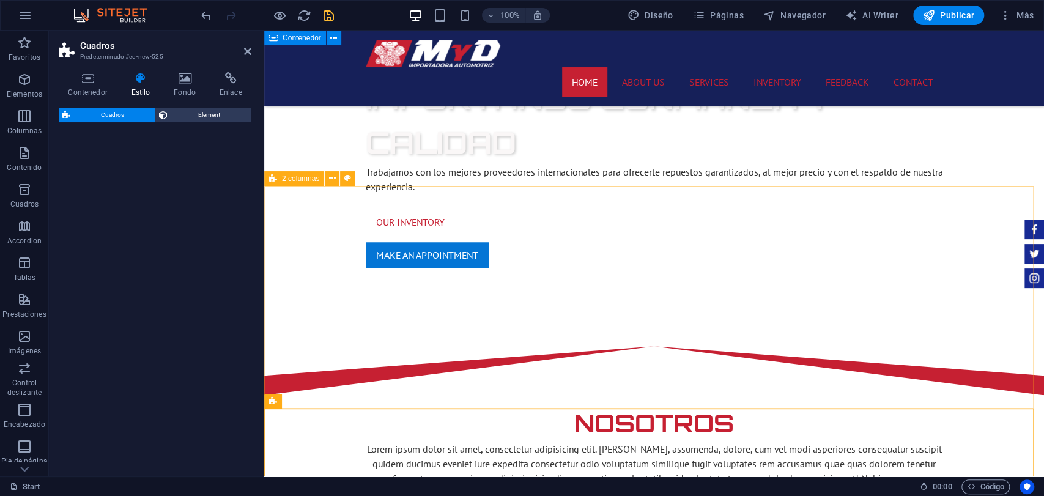
select select "rem"
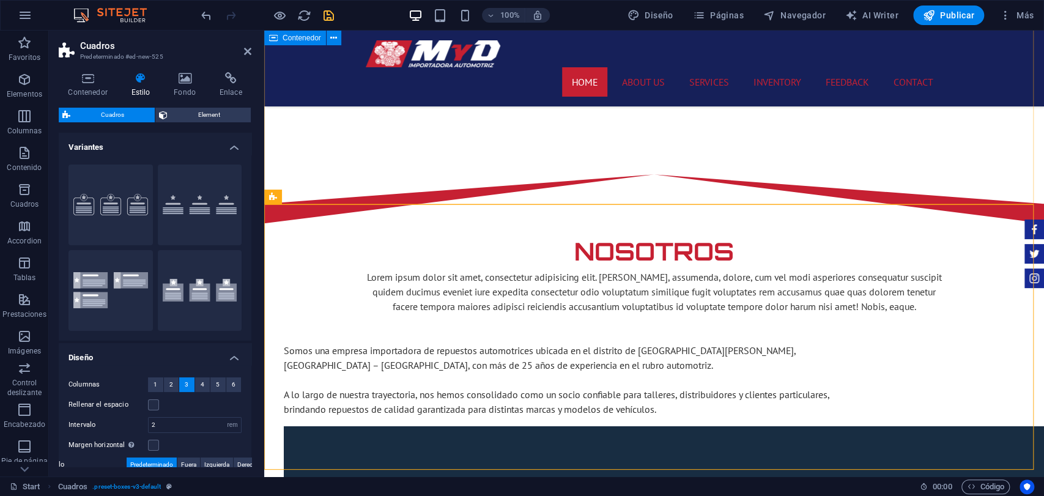
scroll to position [801, 0]
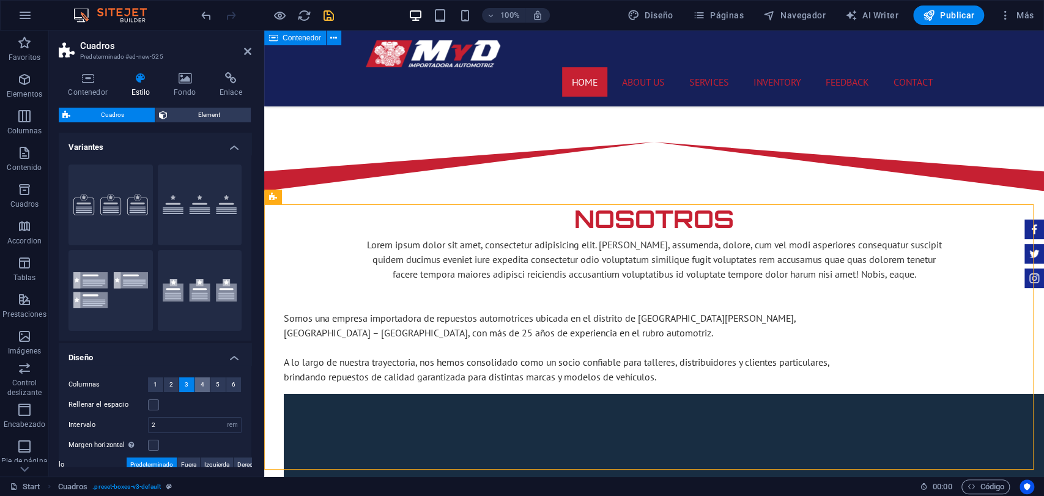
click at [204, 381] on button "4" at bounding box center [202, 384] width 15 height 15
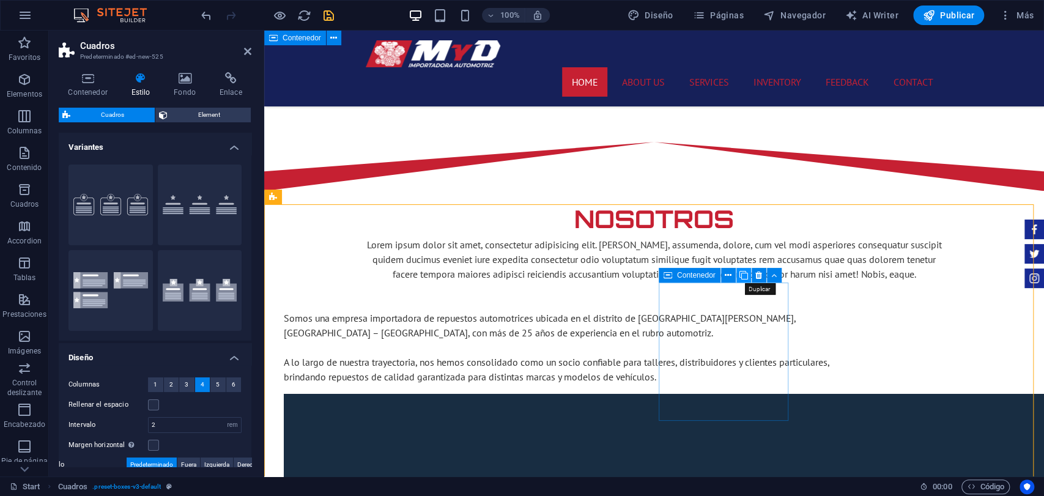
click at [744, 280] on icon at bounding box center [743, 275] width 9 height 13
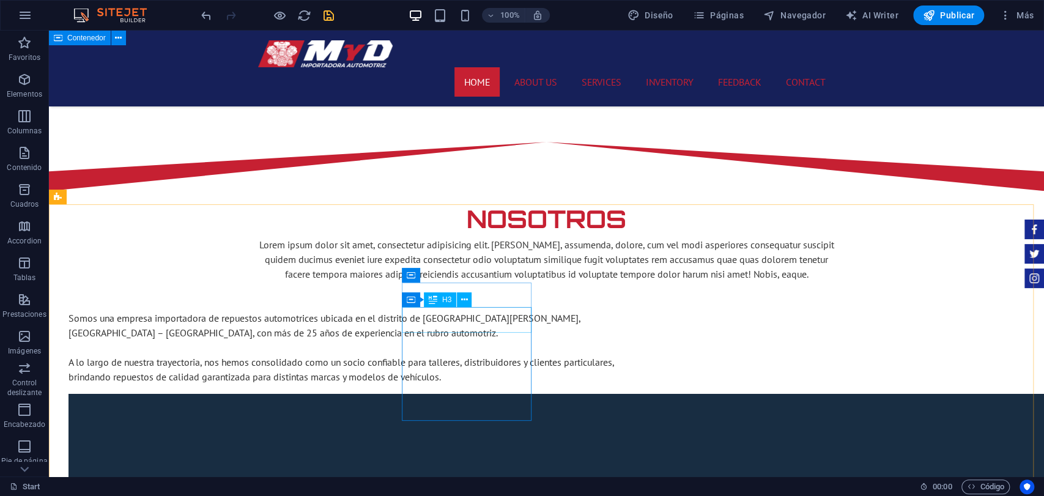
click at [416, 308] on div "Contenedor H3" at bounding box center [441, 299] width 78 height 15
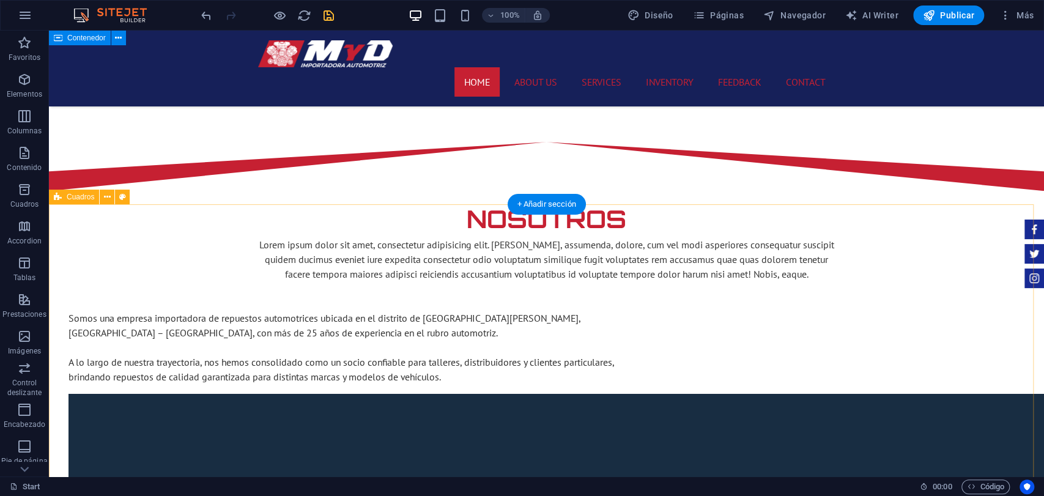
click at [65, 198] on div "Cuadros" at bounding box center [74, 197] width 50 height 15
select select "rem"
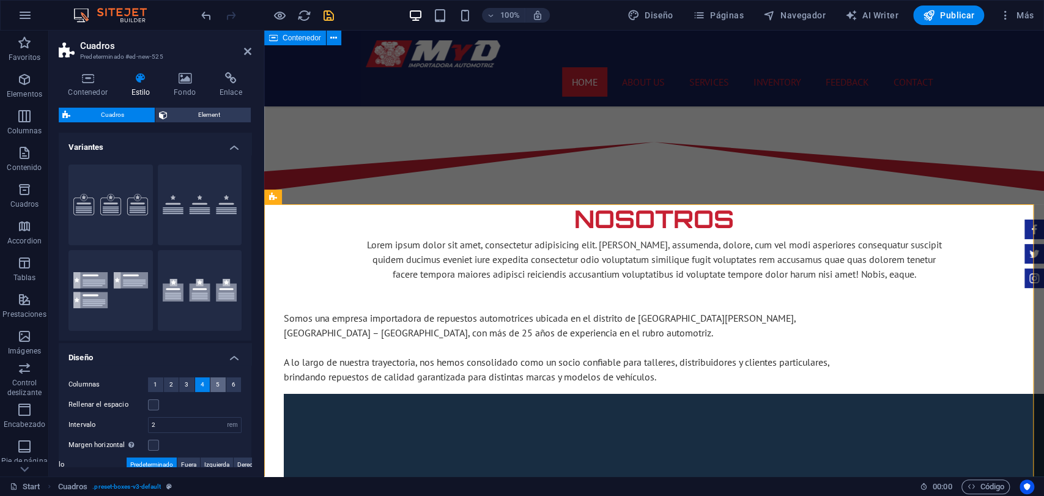
click at [213, 385] on button "5" at bounding box center [217, 384] width 15 height 15
click at [799, 275] on icon at bounding box center [803, 275] width 9 height 13
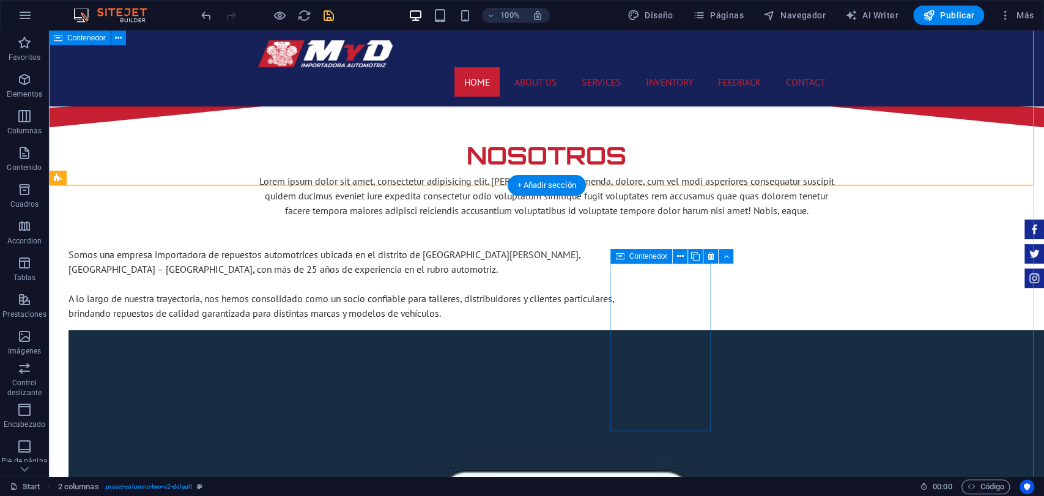
scroll to position [869, 0]
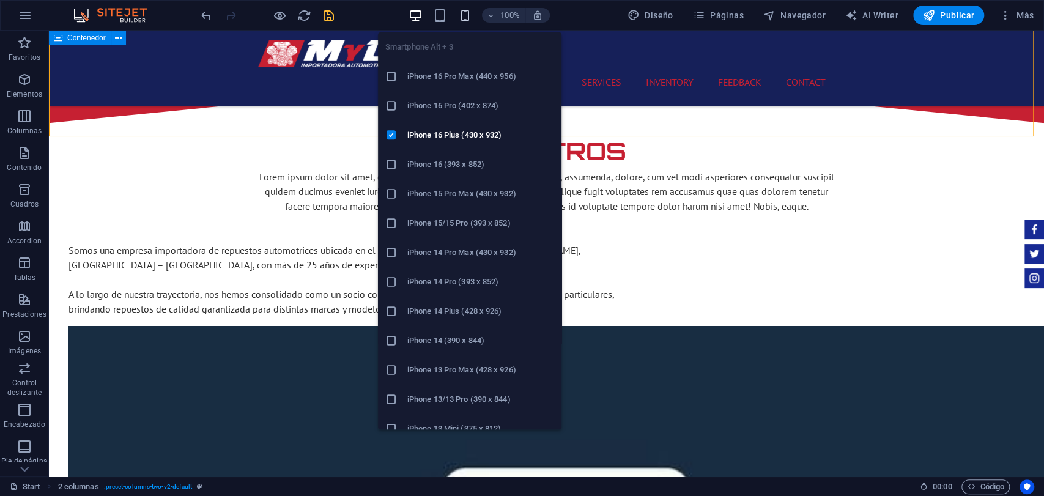
click at [470, 14] on icon "button" at bounding box center [464, 16] width 14 height 14
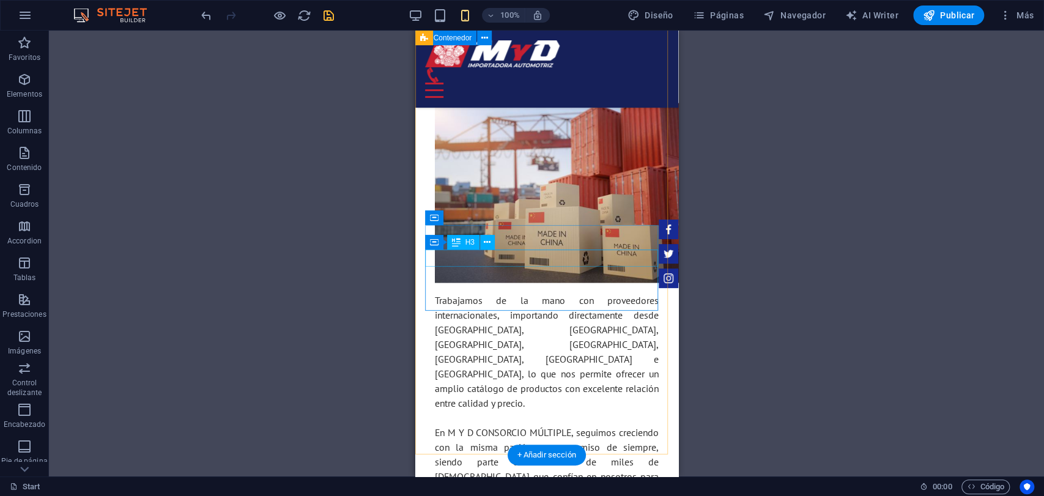
scroll to position [1274, 0]
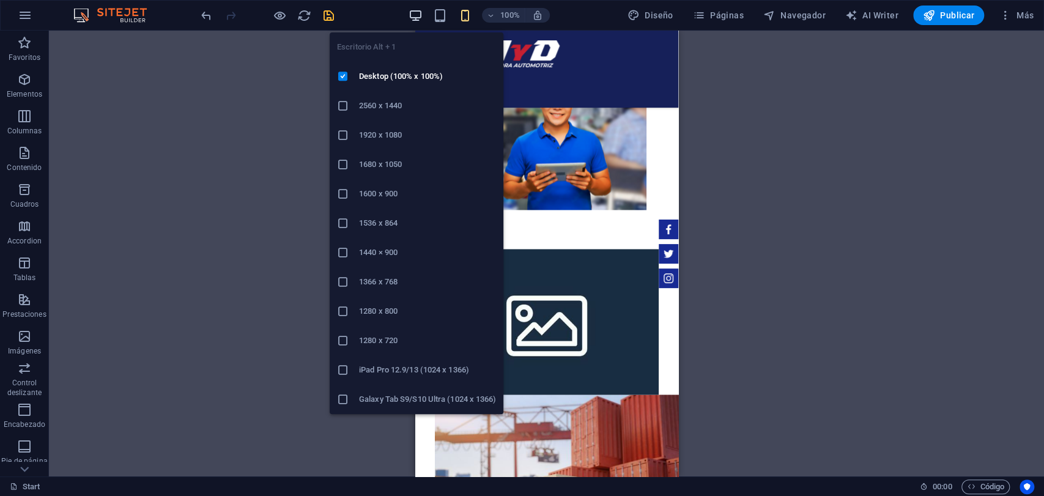
click at [423, 18] on icon "button" at bounding box center [415, 16] width 14 height 14
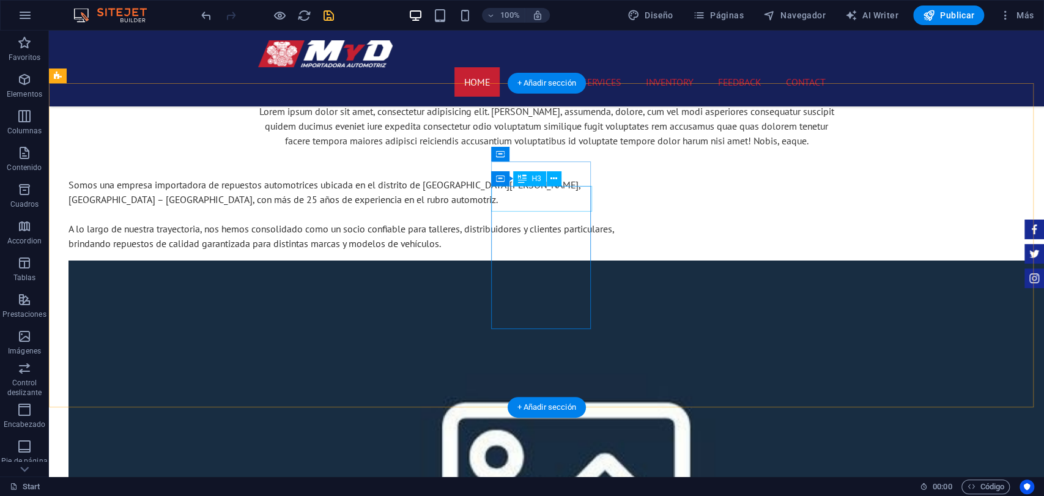
scroll to position [873, 0]
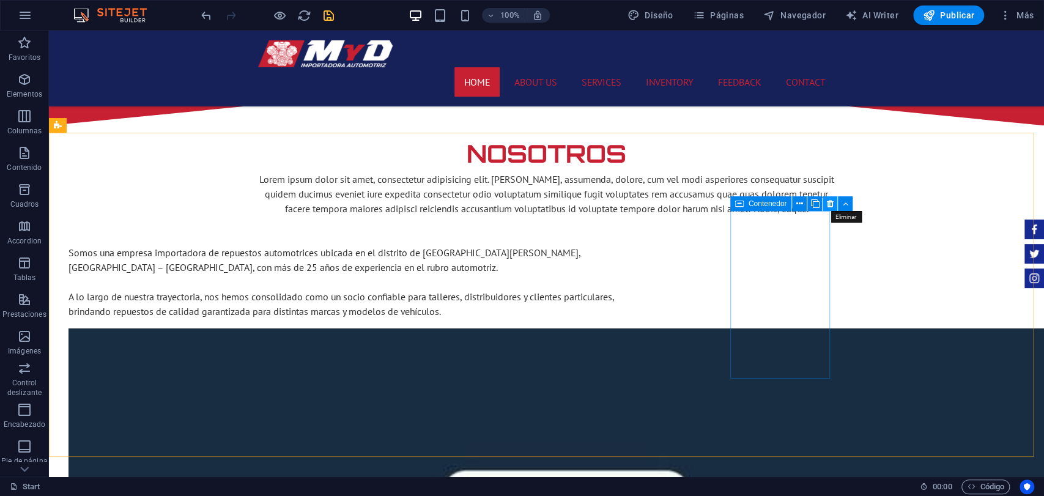
click at [824, 200] on button at bounding box center [829, 203] width 15 height 15
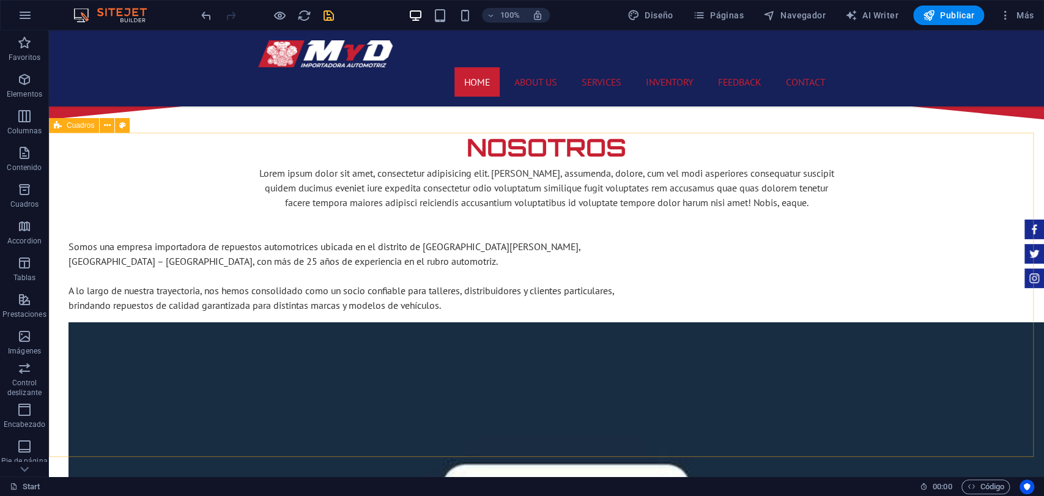
click at [92, 128] on span "Cuadros" at bounding box center [81, 125] width 28 height 7
select select "rem"
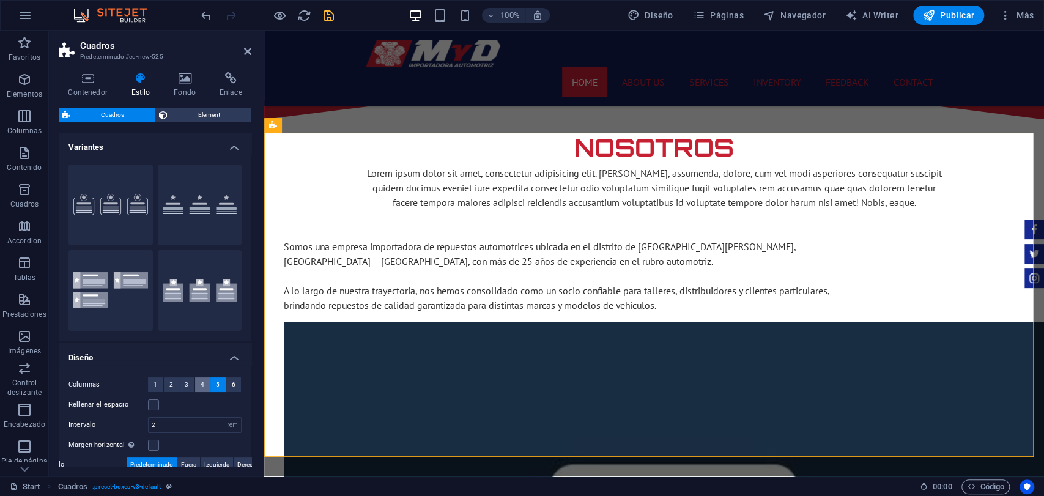
click at [201, 381] on span "4" at bounding box center [203, 384] width 4 height 15
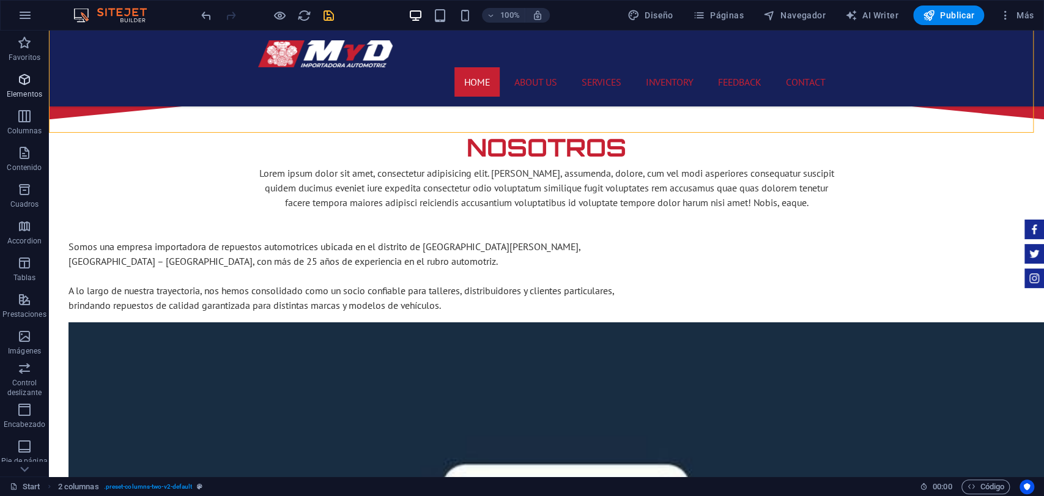
click at [31, 95] on p "Elementos" at bounding box center [24, 94] width 35 height 10
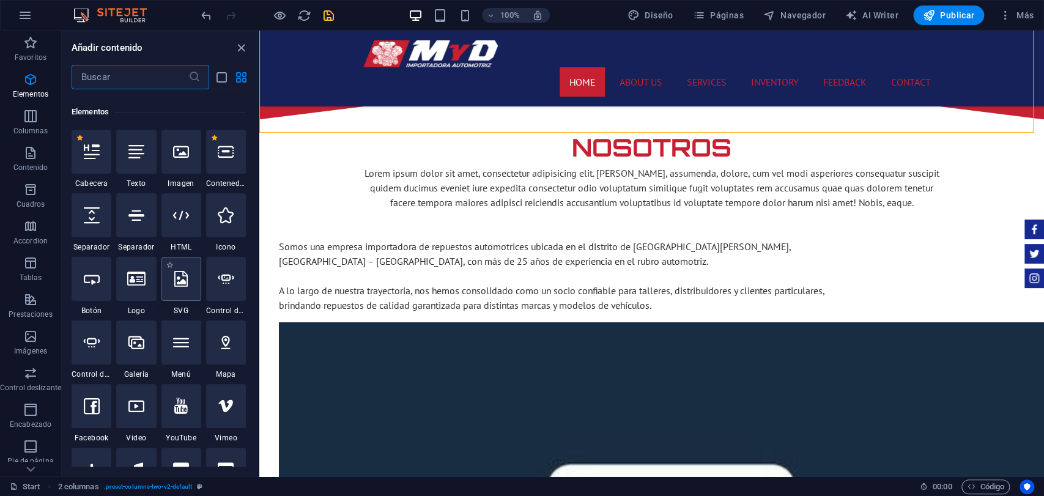
scroll to position [230, 0]
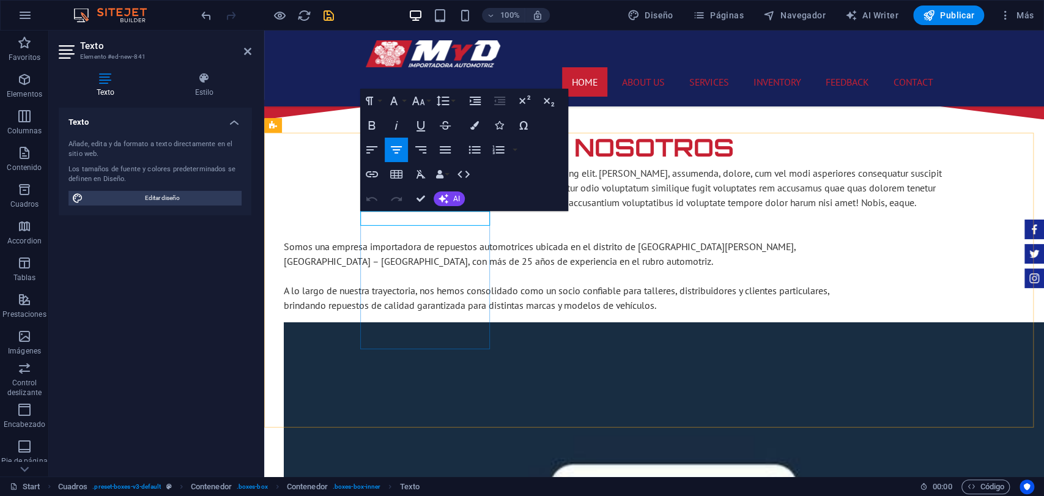
click at [401, 212] on div "Contenedor Contenedor Texto" at bounding box center [414, 203] width 108 height 15
click at [251, 53] on icon at bounding box center [247, 51] width 7 height 10
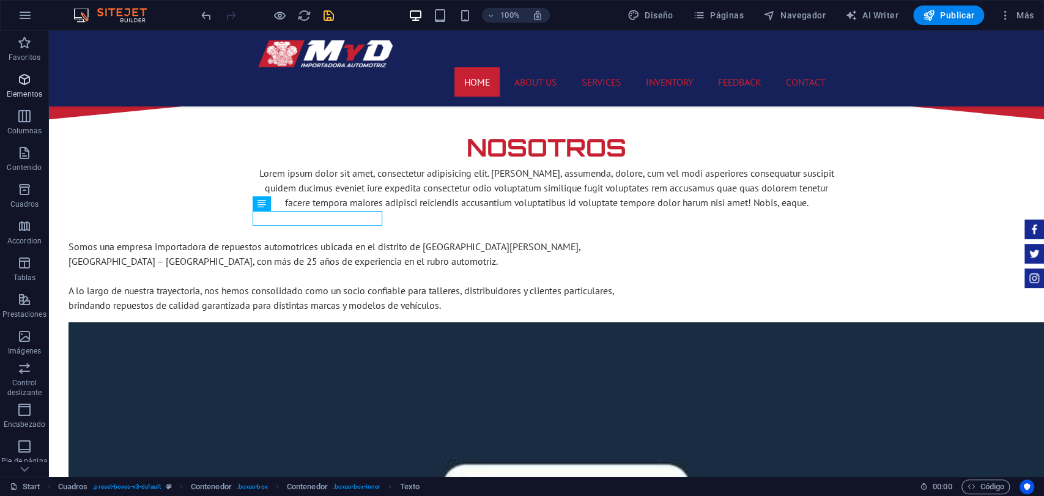
click at [32, 92] on p "Elementos" at bounding box center [24, 94] width 35 height 10
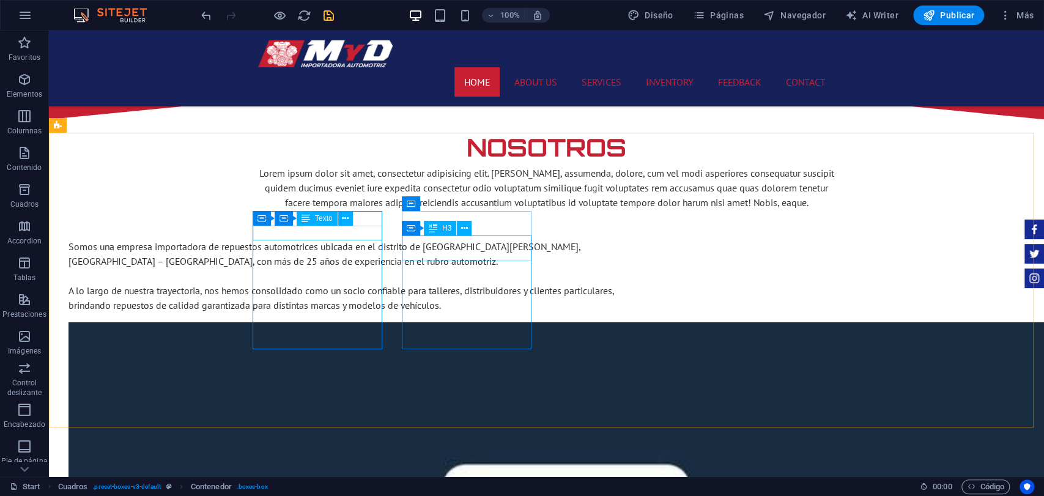
click at [453, 233] on div "H3" at bounding box center [440, 228] width 32 height 15
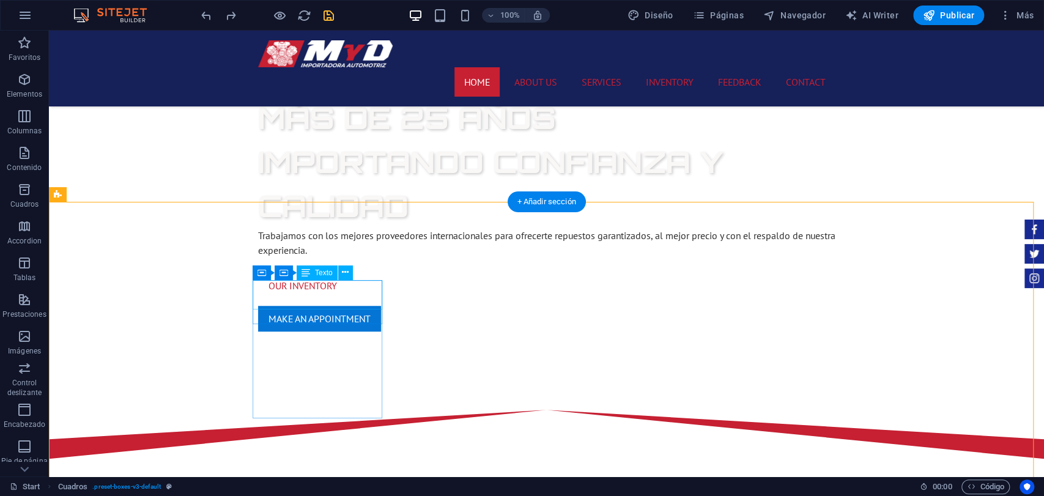
scroll to position [873, 0]
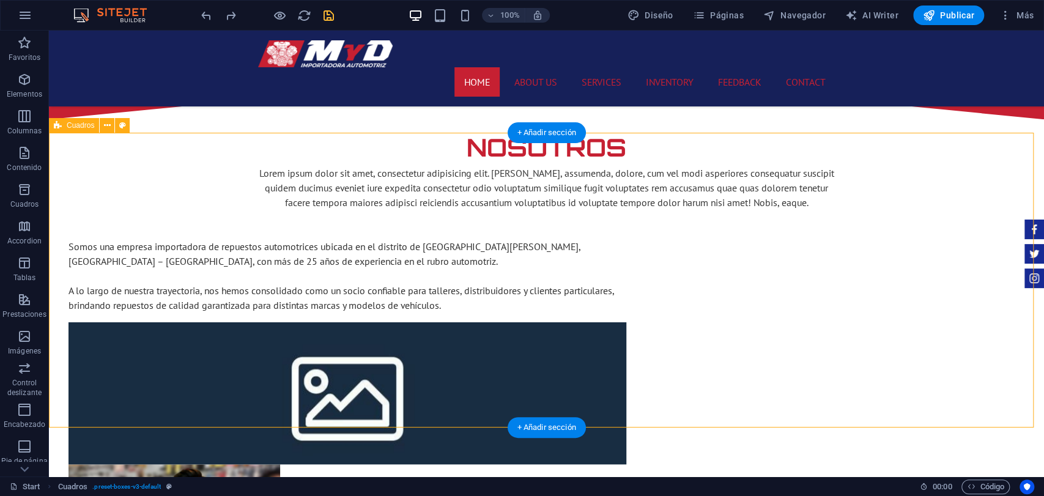
select select "rem"
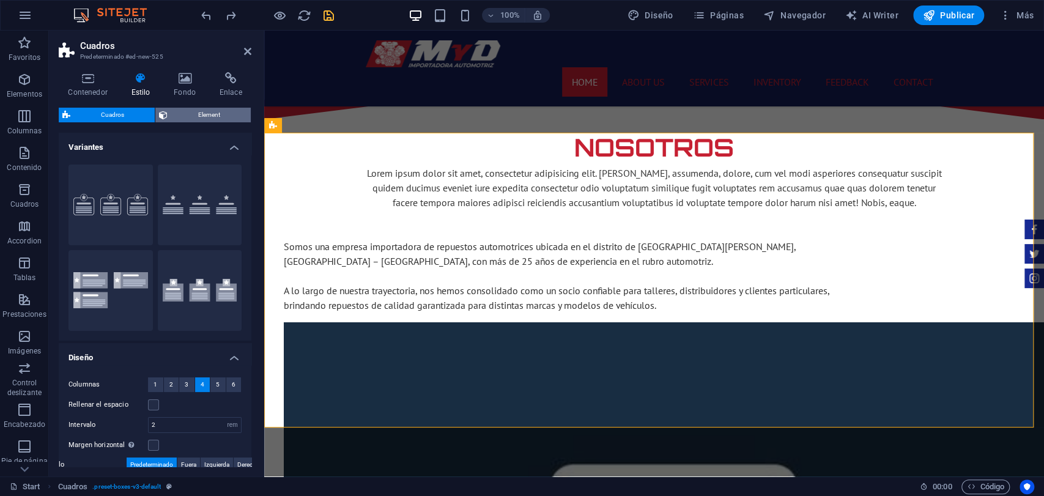
click at [157, 108] on button "Element" at bounding box center [202, 115] width 95 height 15
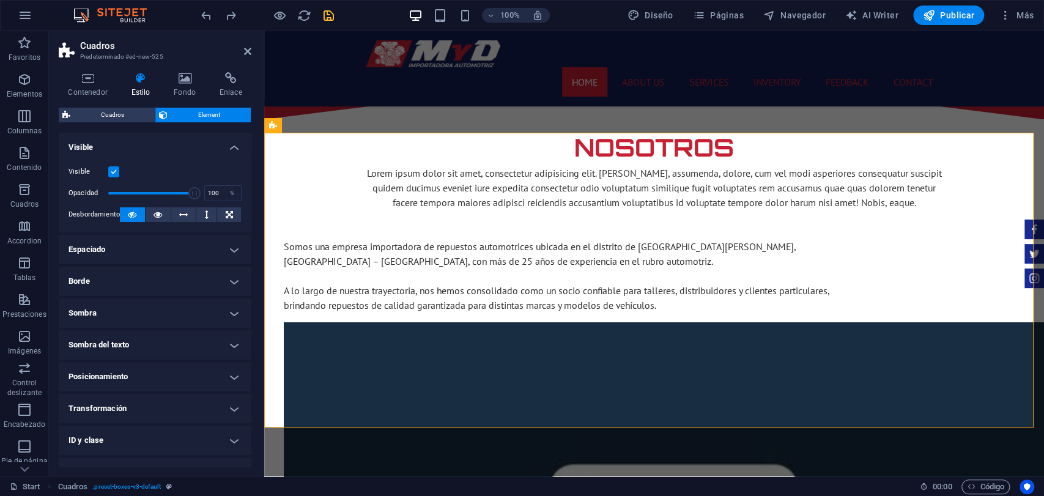
click at [156, 229] on div "Visible Opacidad 100 % Desbordamiento" at bounding box center [155, 194] width 193 height 78
click at [160, 241] on h4 "Espaciado" at bounding box center [155, 249] width 193 height 29
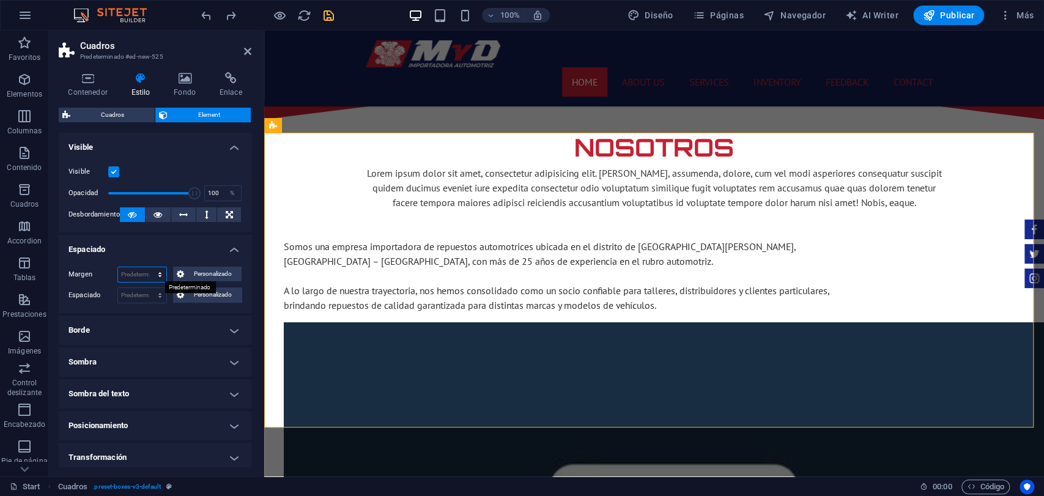
click at [155, 272] on select "Predeterminado automático px % rem vw vh Personalizado" at bounding box center [142, 274] width 48 height 15
select select "rem"
click at [147, 267] on select "Predeterminado automático px % rem vw vh Personalizado" at bounding box center [142, 274] width 48 height 15
type input "0"
click at [176, 251] on h4 "Espaciado" at bounding box center [155, 246] width 193 height 22
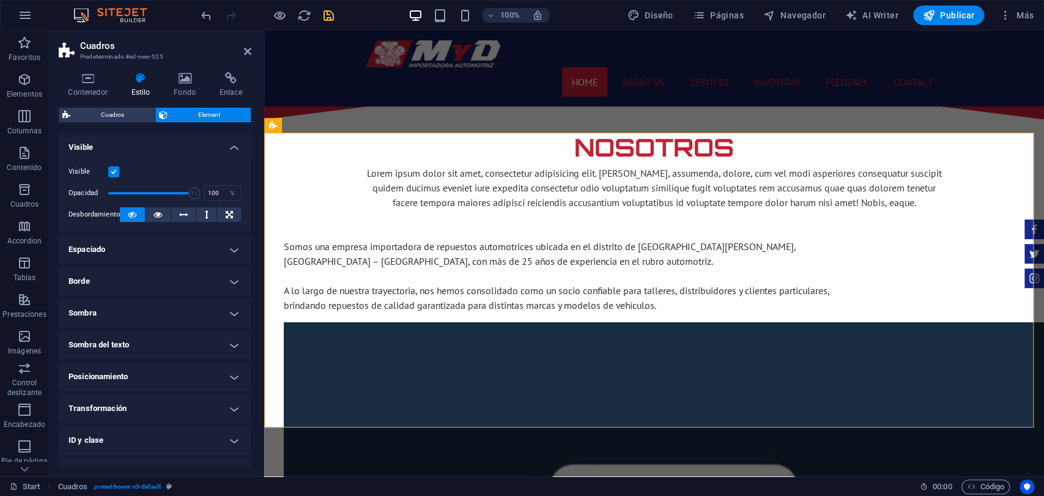
click at [176, 251] on h4 "Espaciado" at bounding box center [155, 249] width 193 height 29
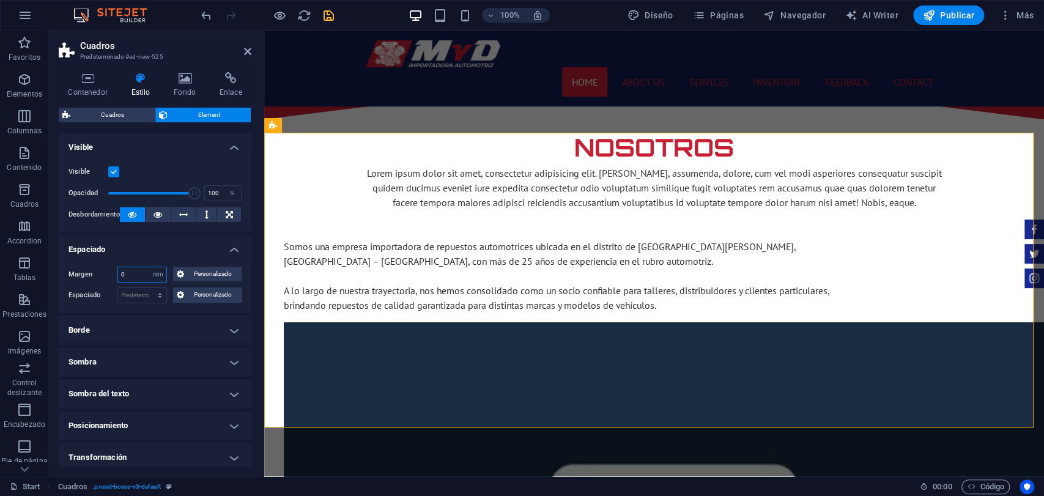
click at [135, 272] on input "0" at bounding box center [142, 274] width 48 height 15
click at [100, 284] on div "Margen 0 Predeterminado automático px % rem vw vh Personalizado Personalizado 0…" at bounding box center [155, 285] width 193 height 56
click at [127, 117] on span "Cuadros" at bounding box center [112, 115] width 77 height 15
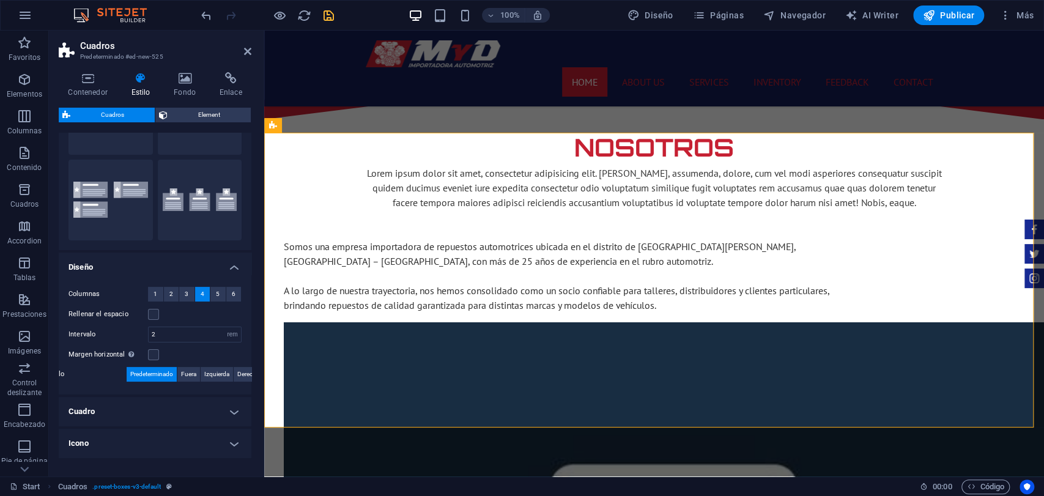
scroll to position [62, 0]
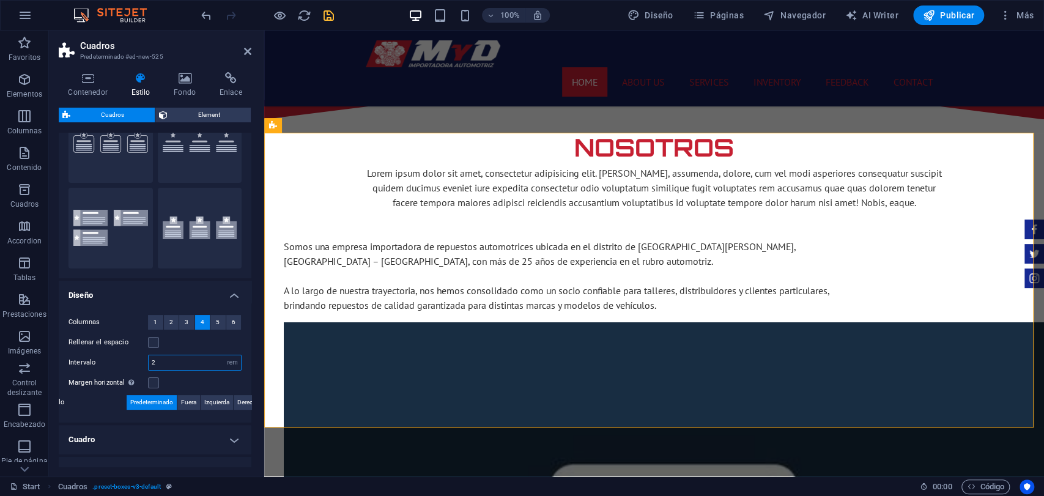
drag, startPoint x: 170, startPoint y: 363, endPoint x: 144, endPoint y: 372, distance: 28.1
click at [144, 372] on div "Columnas 1 2 3 4 5 6 Rellenar el espacio Intervalo 2 px rem % vh vw Margen hori…" at bounding box center [155, 363] width 198 height 120
type input "0.5"
click at [213, 341] on div "Rellenar el espacio" at bounding box center [154, 342] width 173 height 15
click at [163, 440] on h4 "Cuadro" at bounding box center [155, 439] width 193 height 29
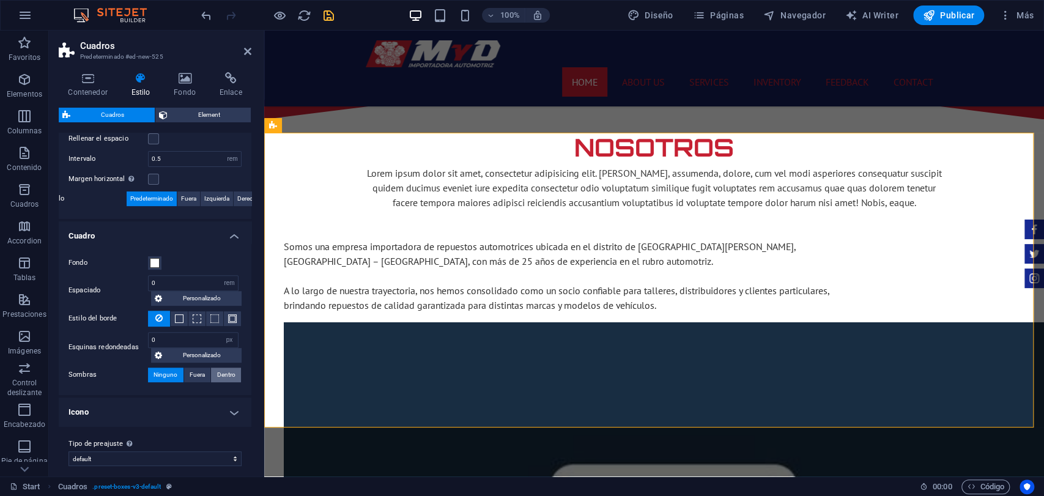
scroll to position [274, 0]
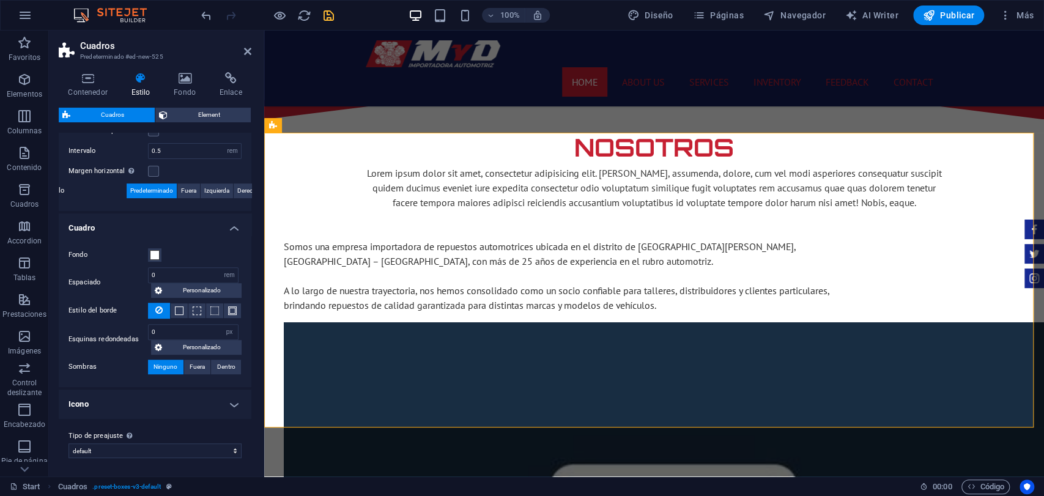
click at [236, 409] on h4 "Icono" at bounding box center [155, 404] width 193 height 29
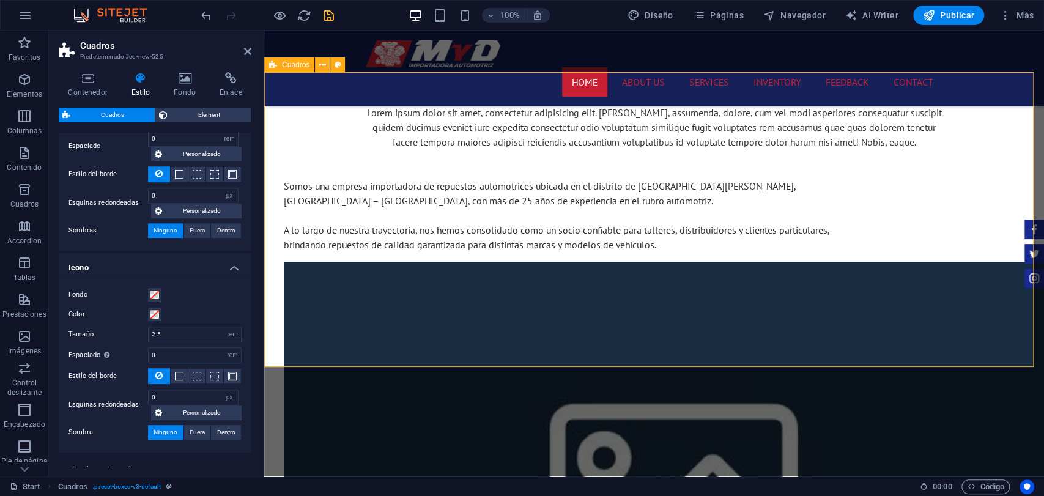
scroll to position [940, 0]
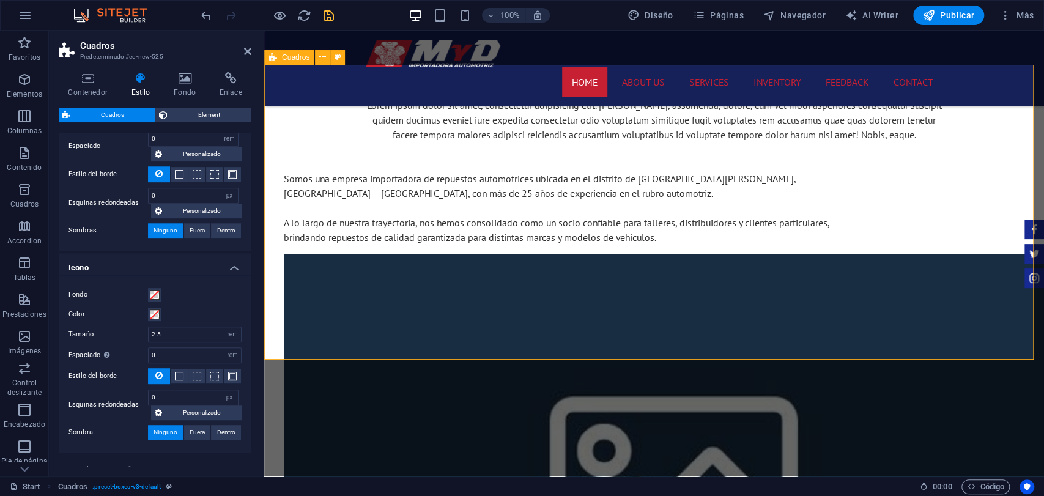
click at [330, 9] on icon "save" at bounding box center [329, 16] width 14 height 14
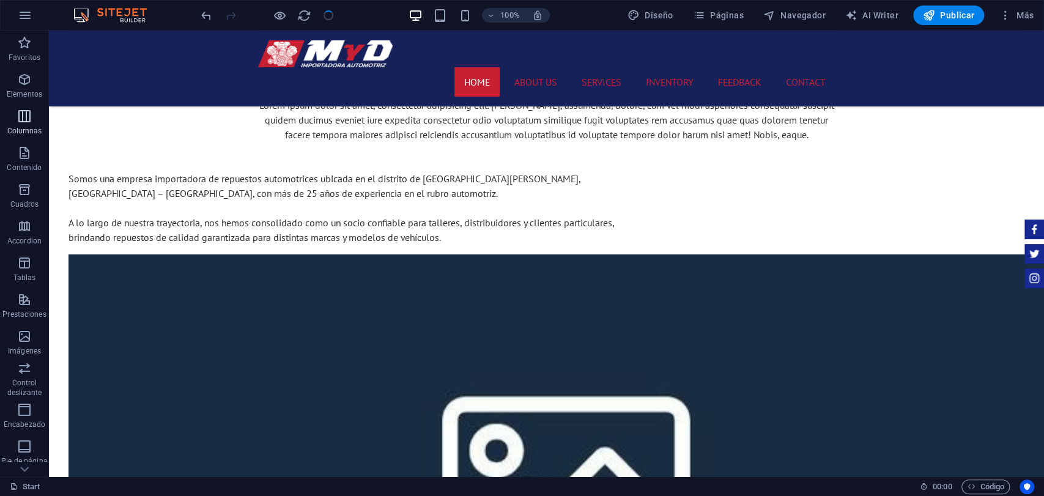
checkbox input "false"
click at [23, 133] on p "Columnas" at bounding box center [24, 131] width 35 height 10
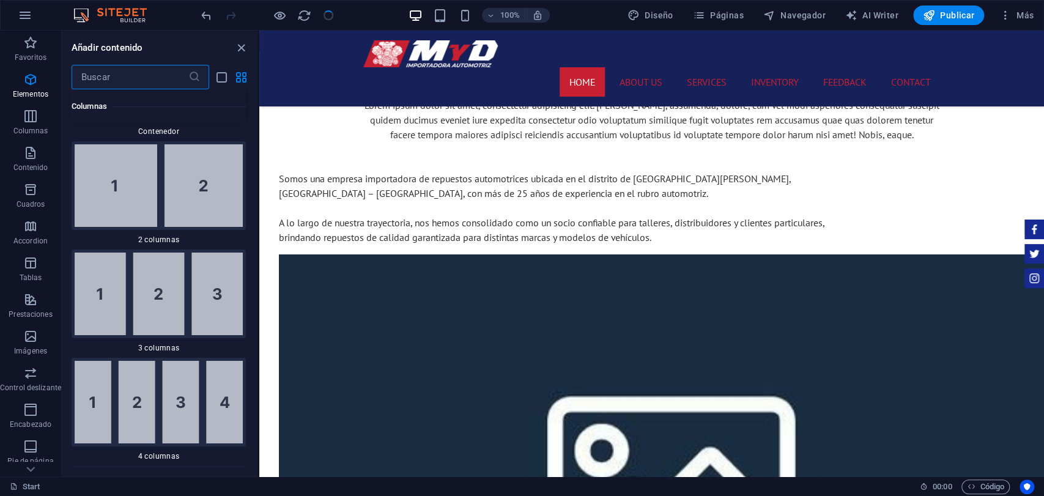
scroll to position [841, 0]
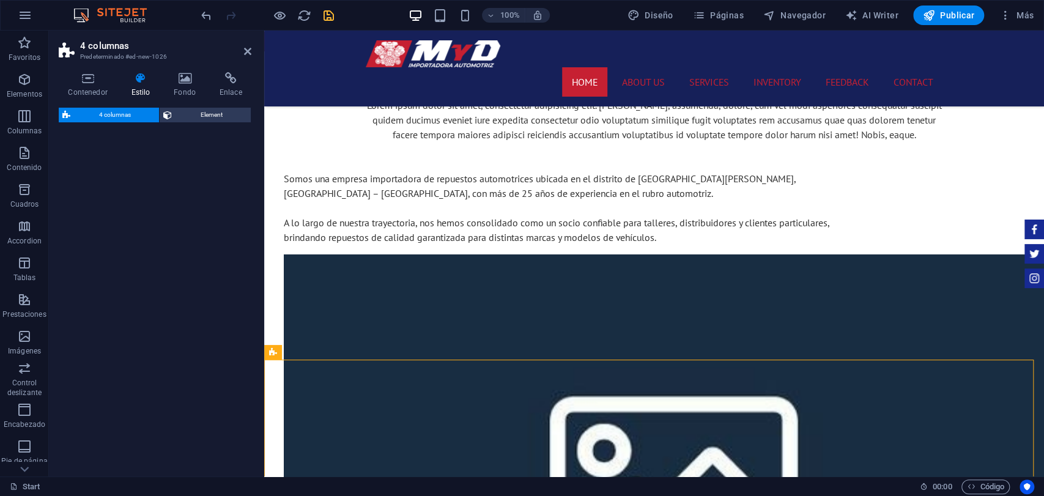
select select "rem"
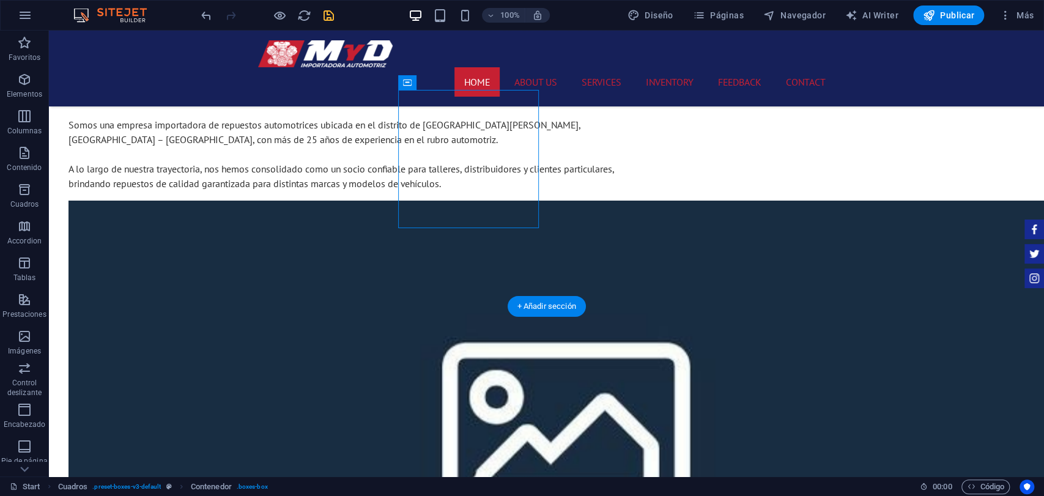
scroll to position [1001, 0]
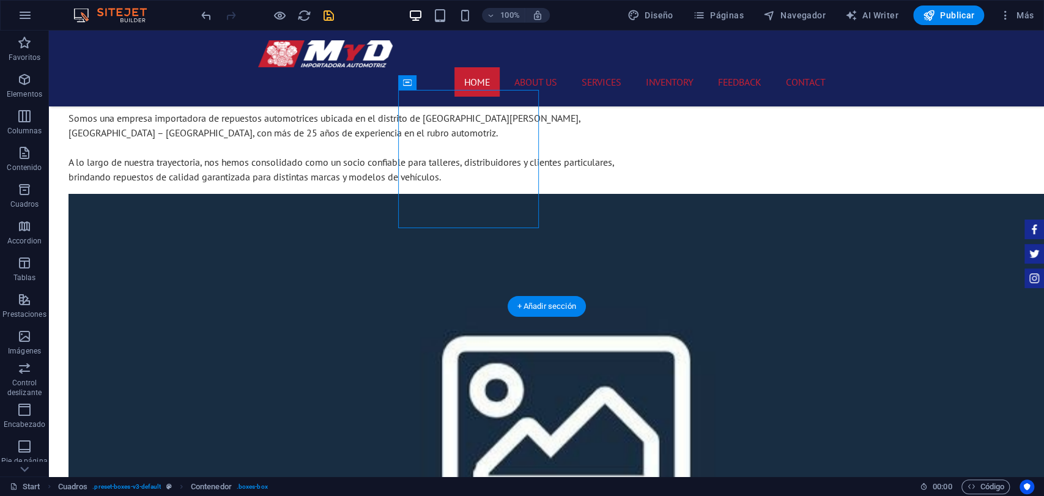
drag, startPoint x: 571, startPoint y: 163, endPoint x: 468, endPoint y: 413, distance: 270.1
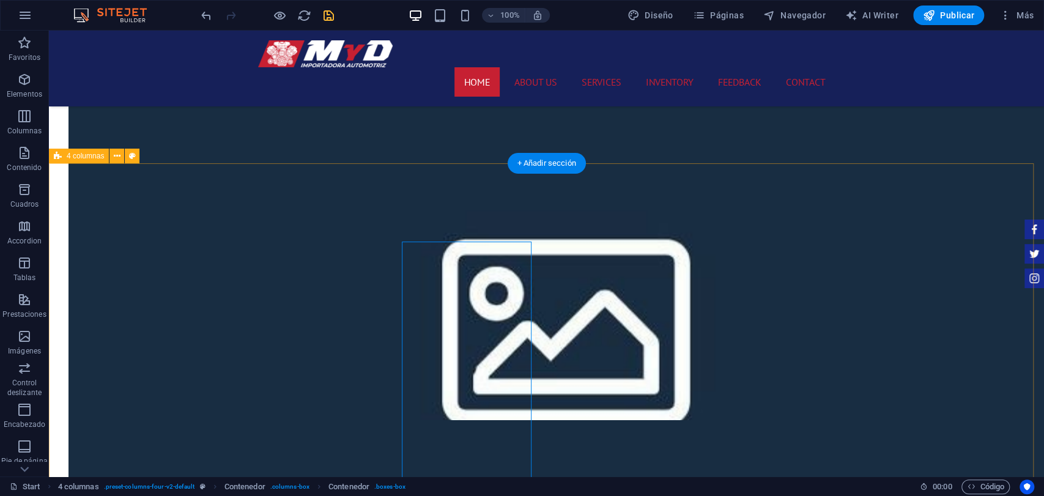
scroll to position [1137, 0]
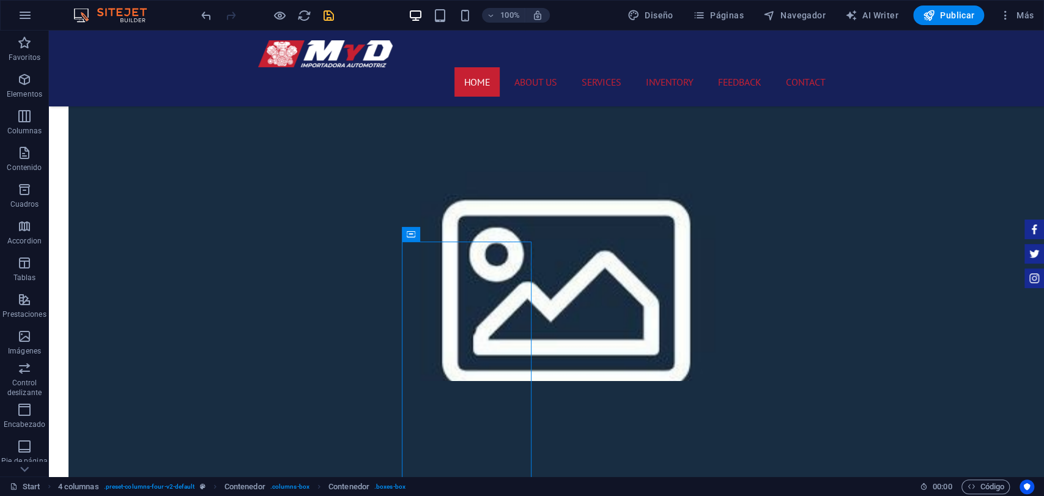
click at [211, 1] on div "100% Diseño Páginas Navegador AI Writer Publicar Más" at bounding box center [522, 15] width 1043 height 29
click at [206, 9] on icon "undo" at bounding box center [206, 16] width 14 height 14
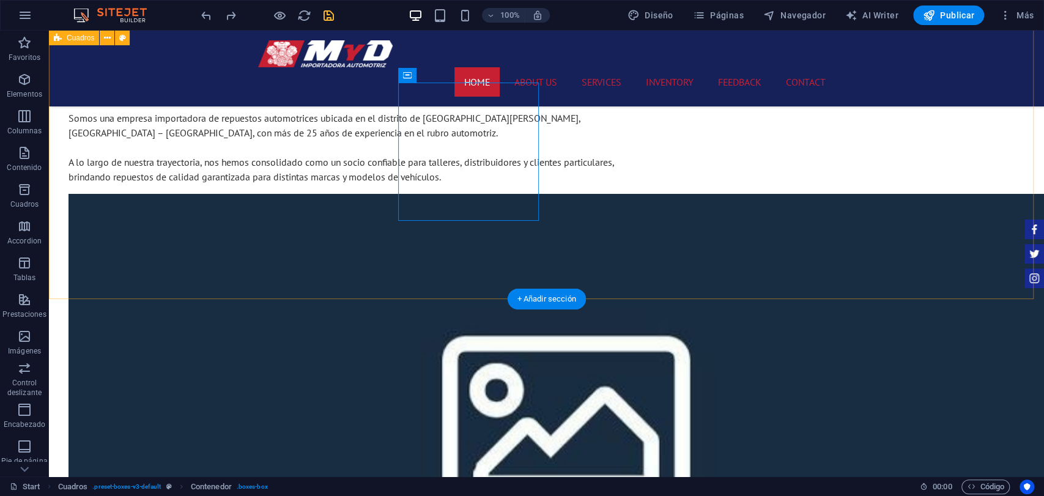
scroll to position [865, 0]
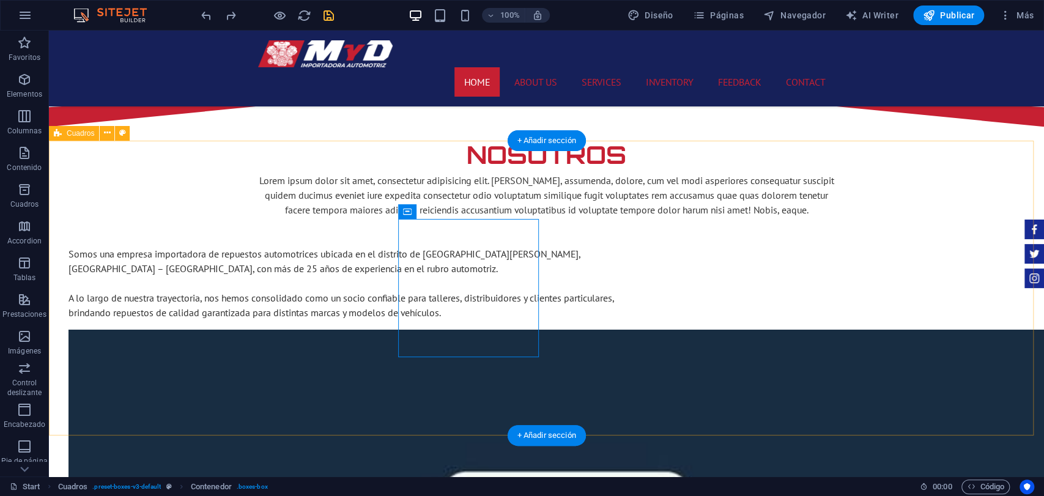
select select "rem"
select select "px"
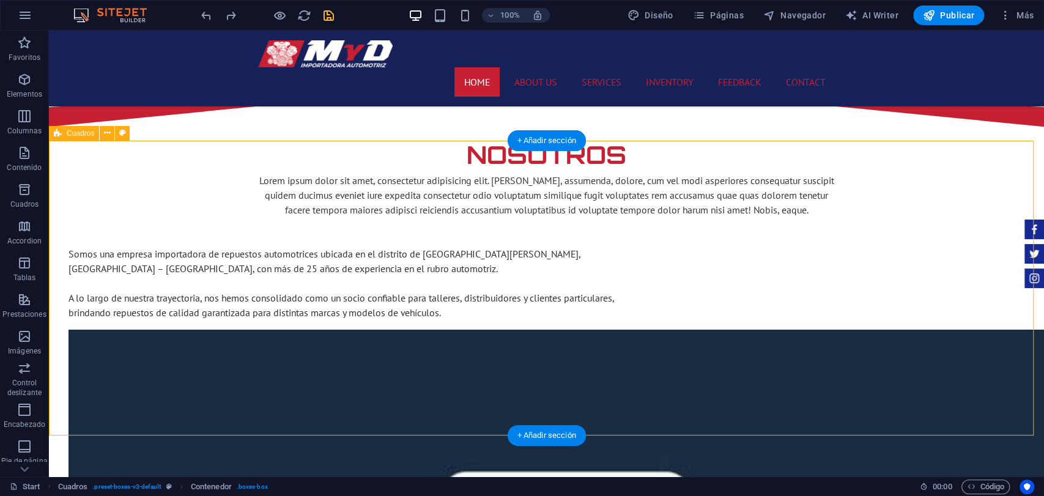
select select "rem"
select select "px"
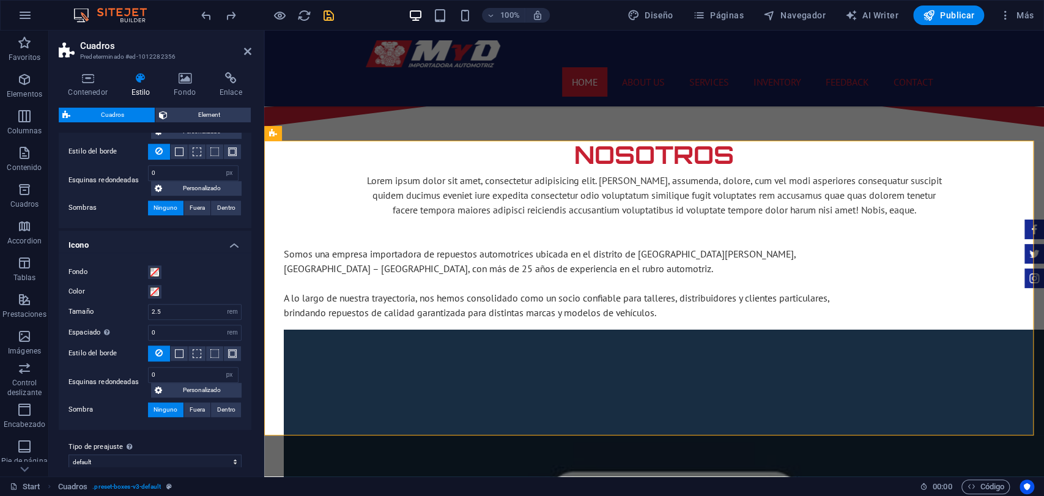
scroll to position [444, 0]
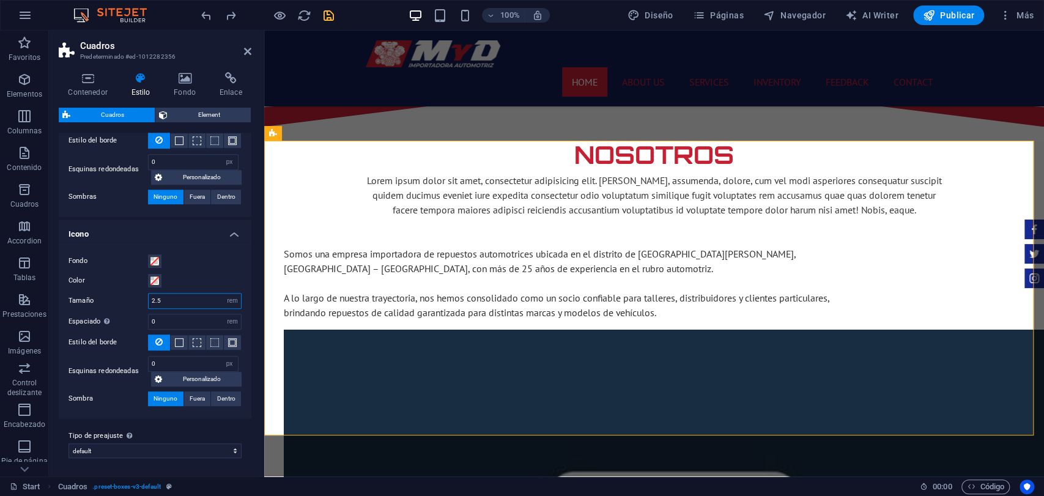
drag, startPoint x: 209, startPoint y: 295, endPoint x: 109, endPoint y: 296, distance: 99.7
click at [109, 296] on div "Tamaño 2.5 px rem % vh vw" at bounding box center [154, 301] width 173 height 16
click at [109, 297] on label "Tamaño" at bounding box center [107, 300] width 79 height 7
click at [184, 324] on input "0" at bounding box center [195, 321] width 92 height 15
click at [187, 109] on span "Element" at bounding box center [209, 115] width 76 height 15
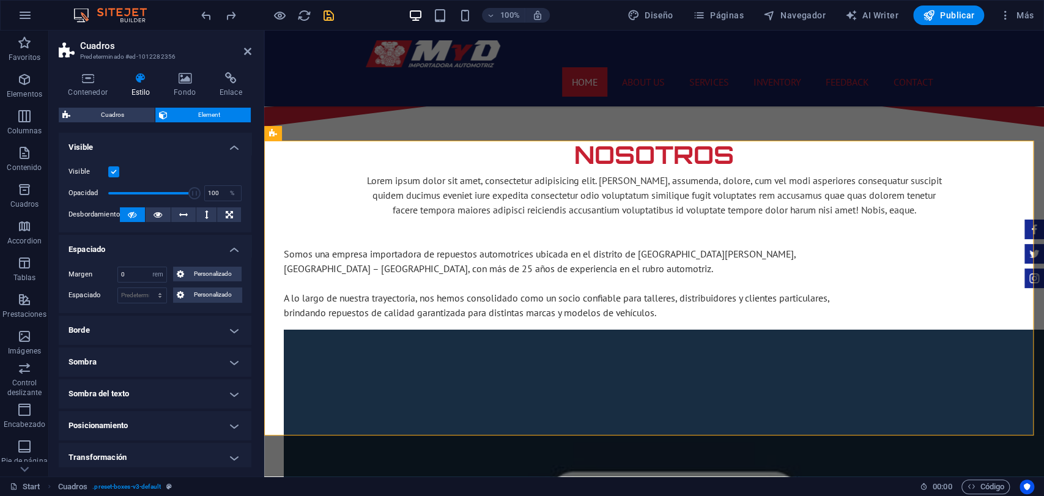
click at [133, 330] on h4 "Borde" at bounding box center [155, 330] width 193 height 29
click at [133, 330] on h4 "Borde" at bounding box center [155, 327] width 193 height 22
select select "xMidYMid"
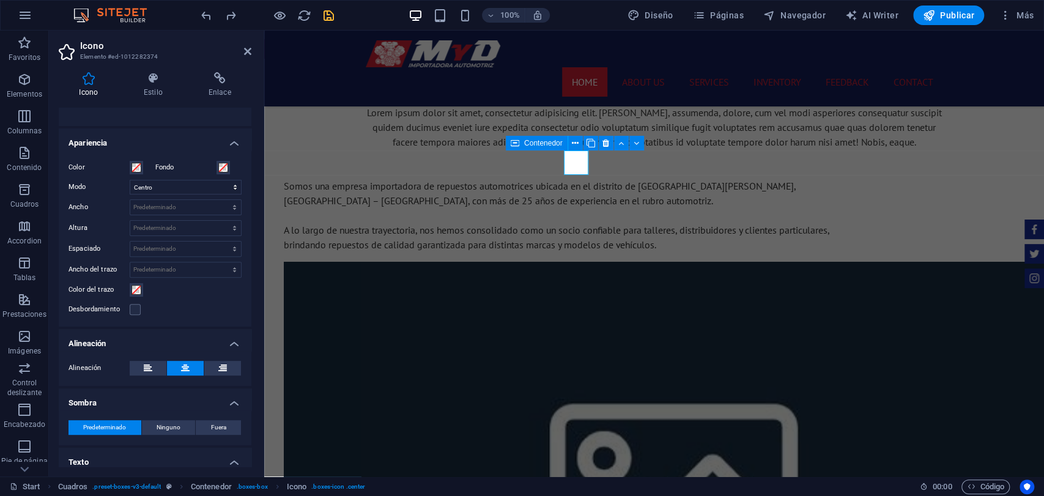
scroll to position [0, 0]
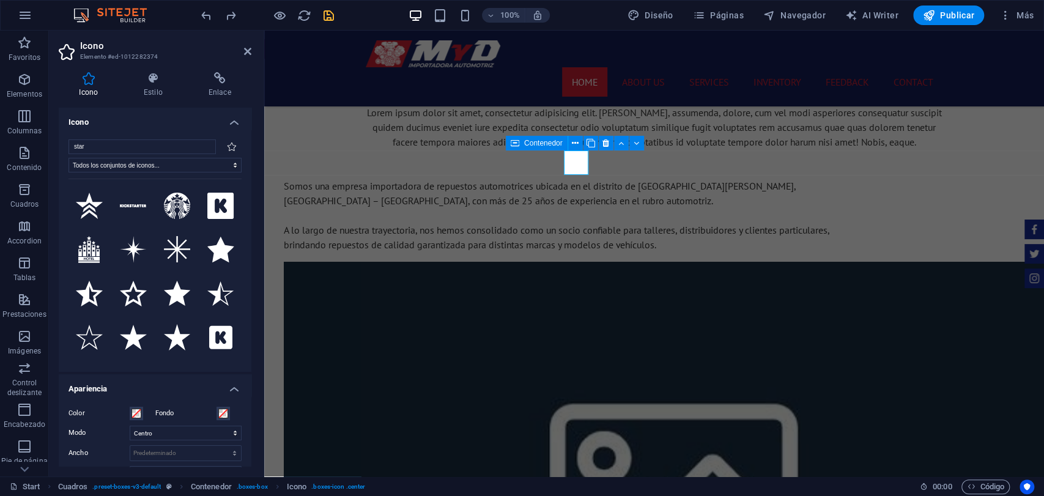
click at [150, 67] on div "Icono Estilo Enlace Icono star Todos los conjuntos de iconos... IcoFont Ionicon…" at bounding box center [155, 269] width 212 height 414
click at [153, 92] on h4 "Estilo" at bounding box center [156, 85] width 65 height 26
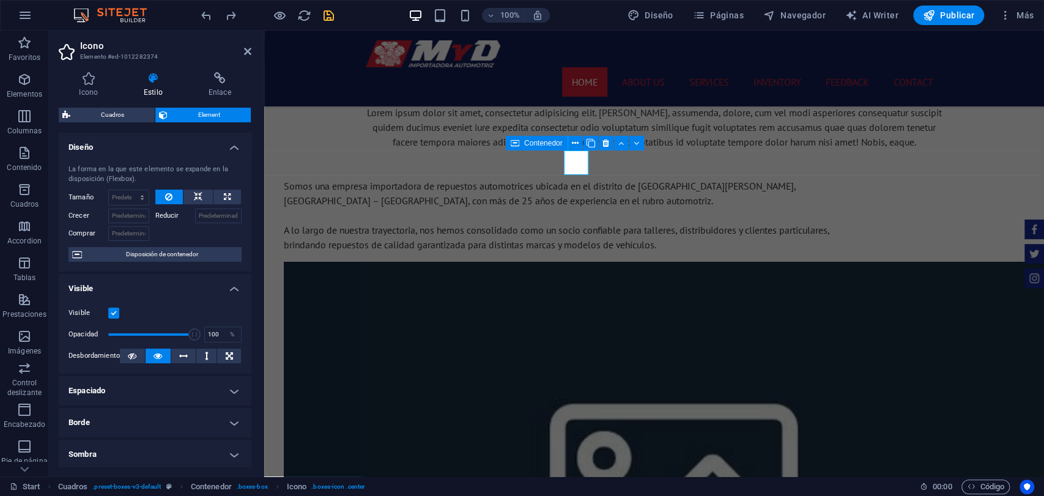
scroll to position [193, 0]
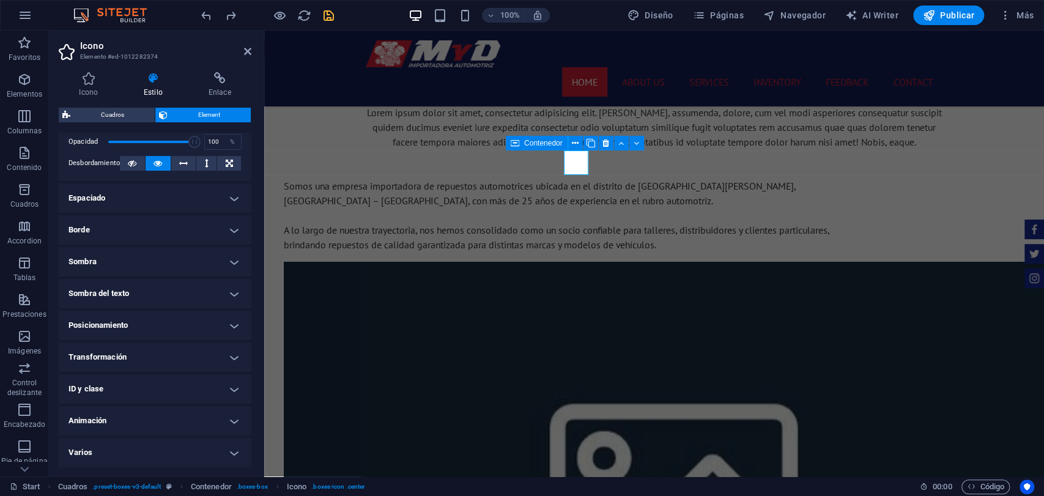
click at [229, 196] on h4 "Espaciado" at bounding box center [155, 197] width 193 height 29
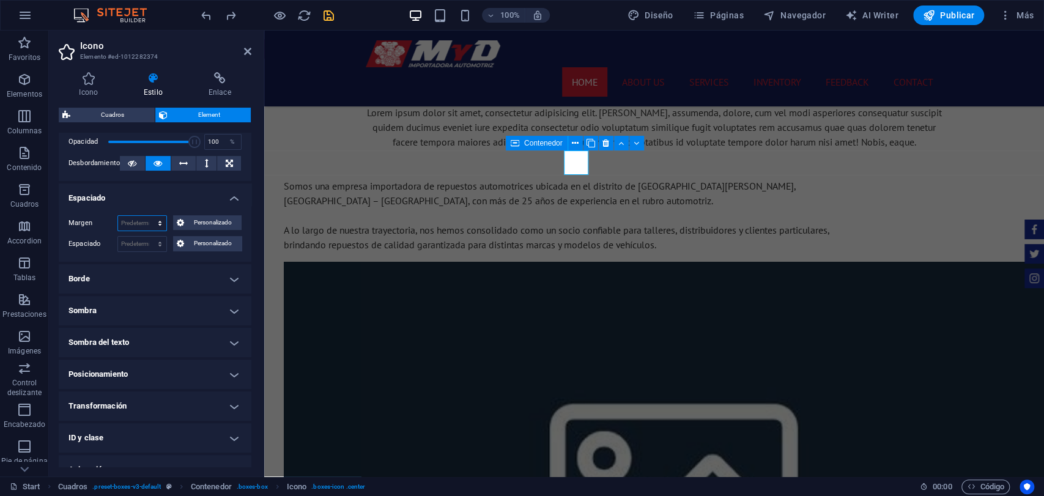
click at [155, 219] on select "Predeterminado automático px % rem vw vh Personalizado" at bounding box center [142, 223] width 48 height 15
select select "rem"
click at [147, 216] on select "Predeterminado automático px % rem vw vh Personalizado" at bounding box center [142, 223] width 48 height 15
type input "0"
click at [147, 221] on input "0" at bounding box center [142, 223] width 48 height 15
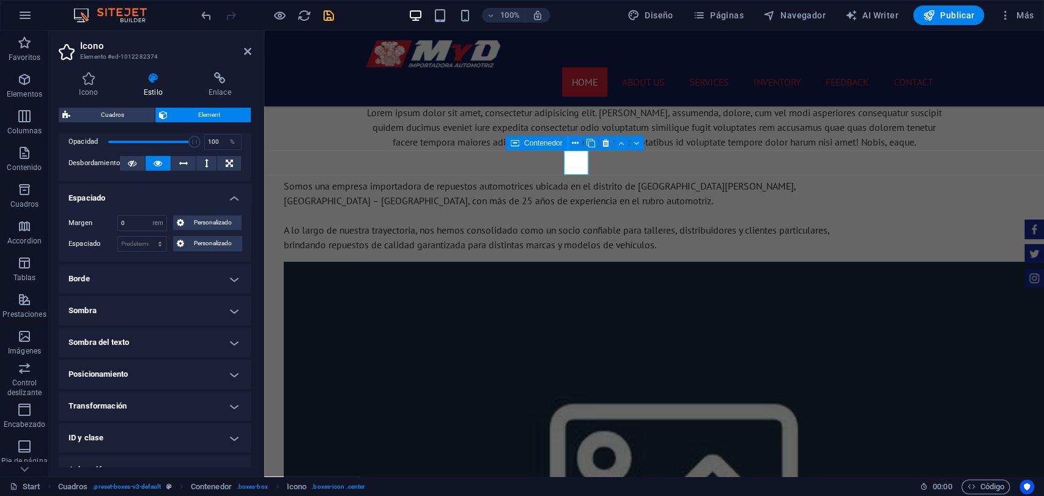
click at [171, 211] on div "Margen 0 Predeterminado automático px % rem vw vh Personalizado Personalizado 0…" at bounding box center [155, 233] width 193 height 56
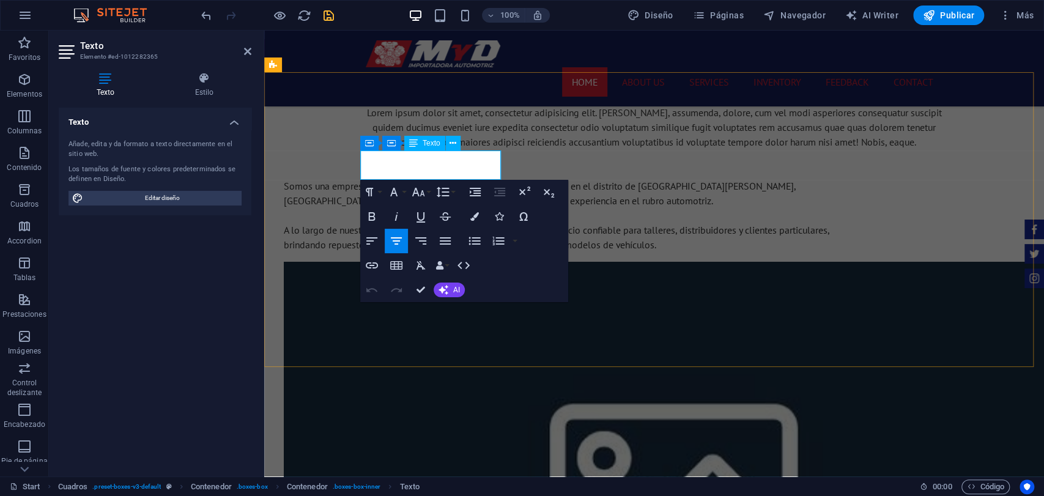
click at [435, 144] on button at bounding box center [430, 143] width 15 height 15
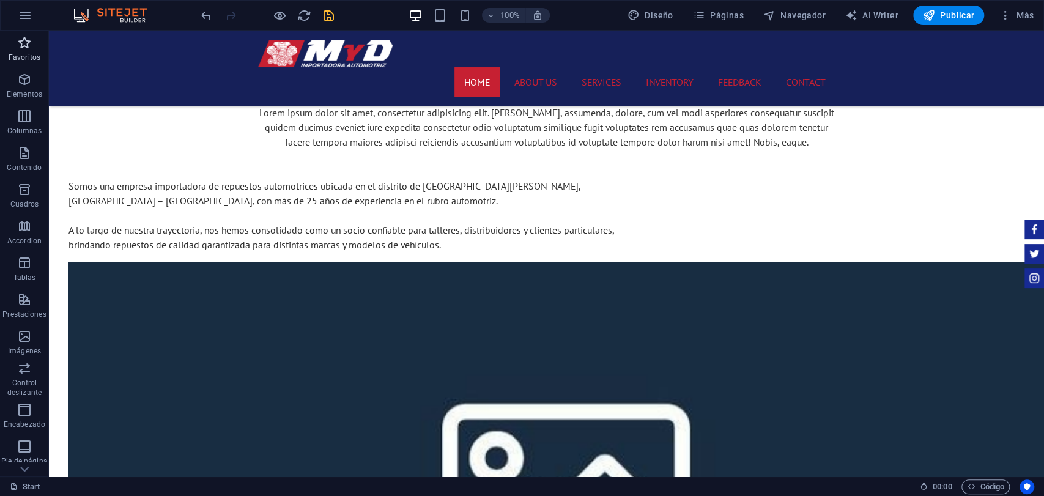
click at [23, 57] on p "Favoritos" at bounding box center [25, 58] width 32 height 10
click at [28, 81] on icon "button" at bounding box center [24, 79] width 15 height 15
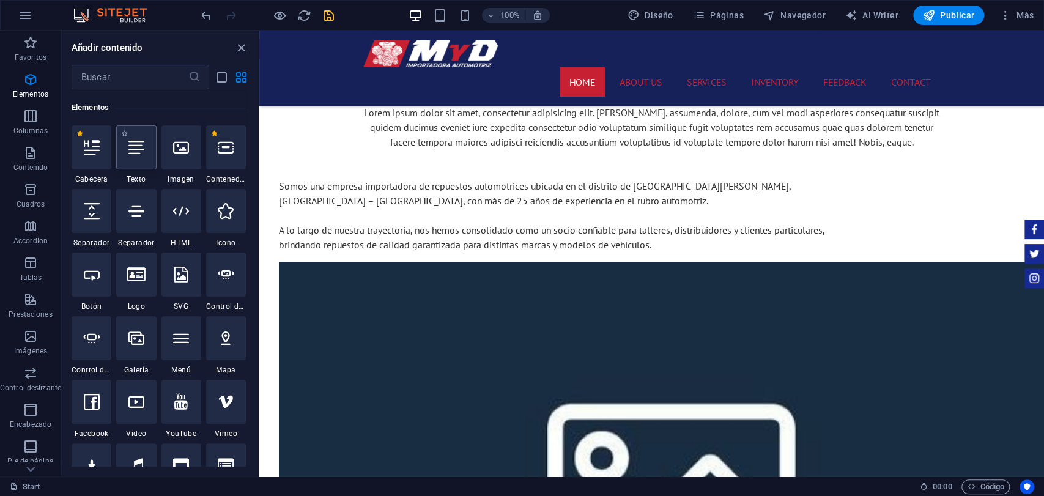
scroll to position [230, 0]
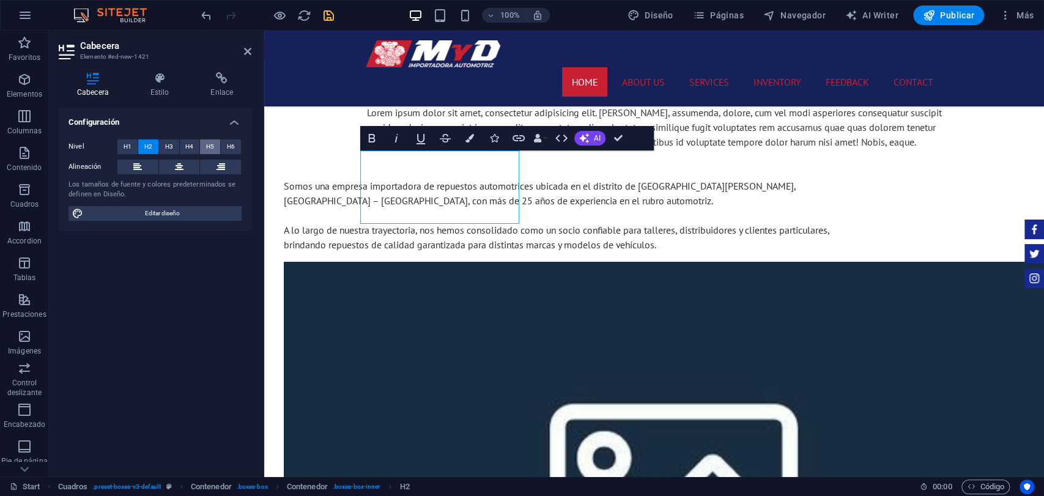
click at [213, 147] on span "H5" at bounding box center [210, 146] width 8 height 15
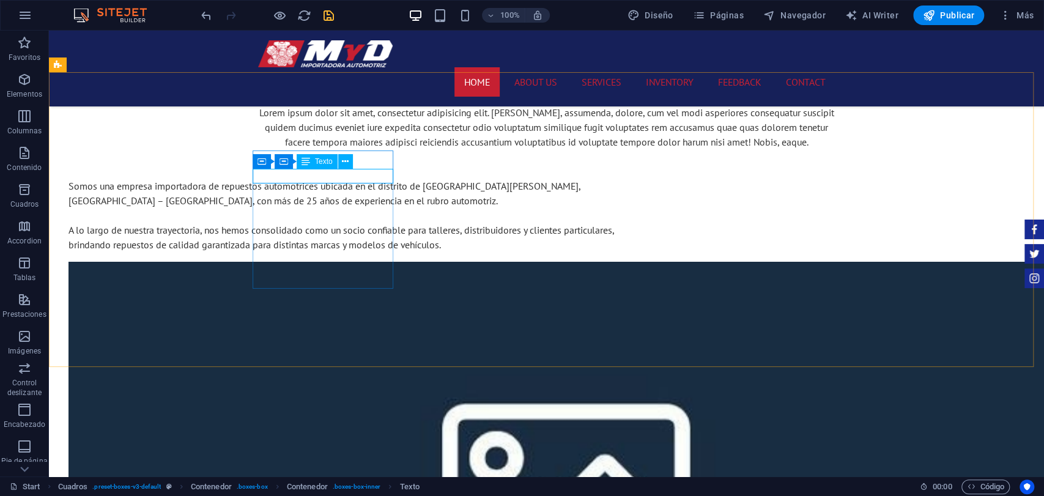
click at [312, 168] on div "Texto" at bounding box center [317, 161] width 41 height 15
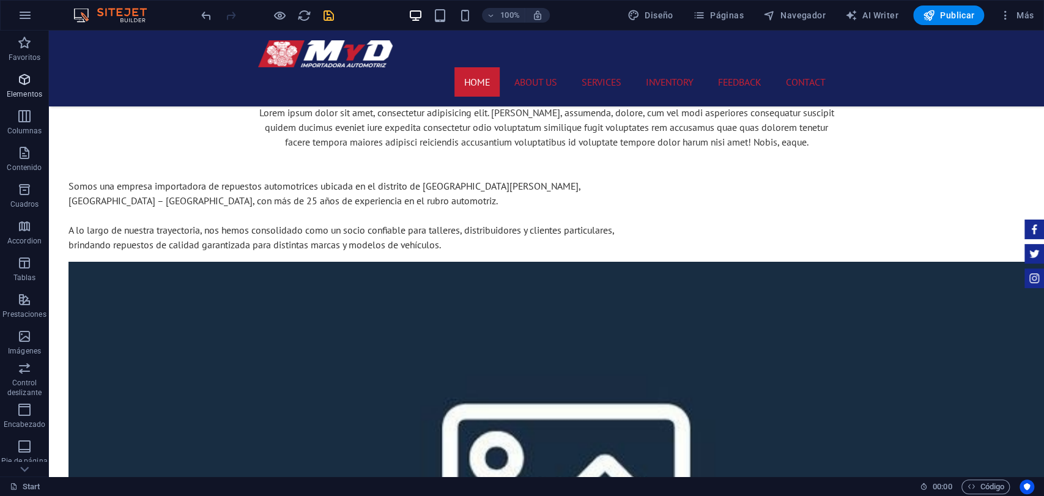
click at [47, 92] on span "Elementos" at bounding box center [24, 86] width 49 height 29
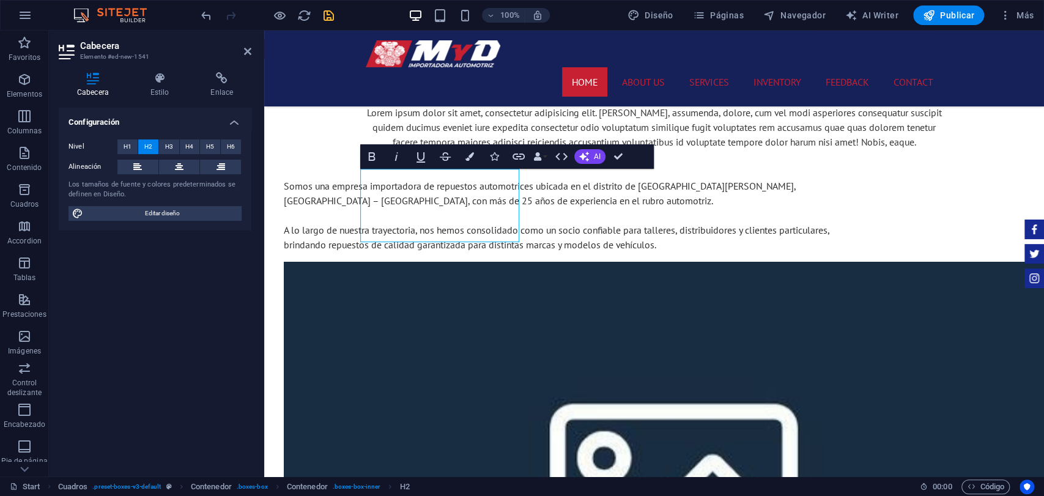
click at [153, 147] on button "H2" at bounding box center [148, 146] width 20 height 15
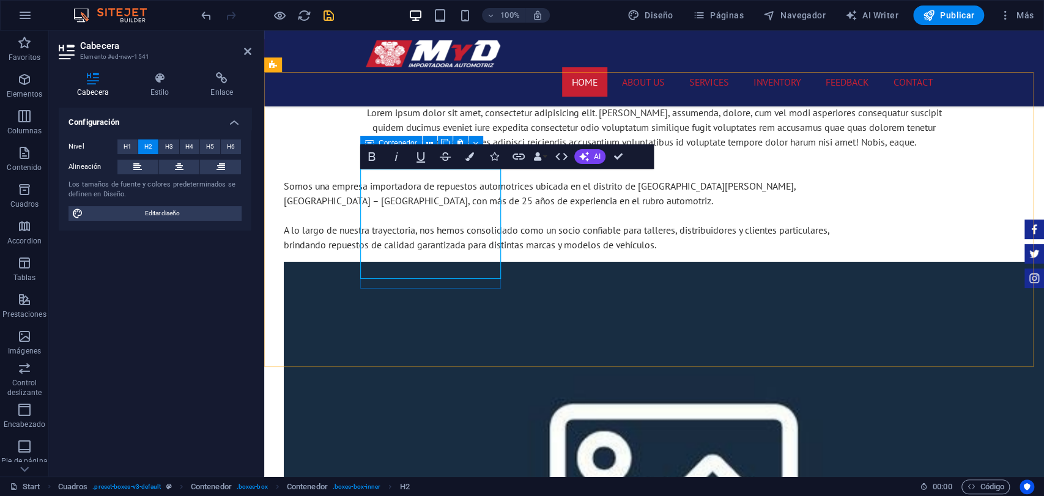
scroll to position [0, 22]
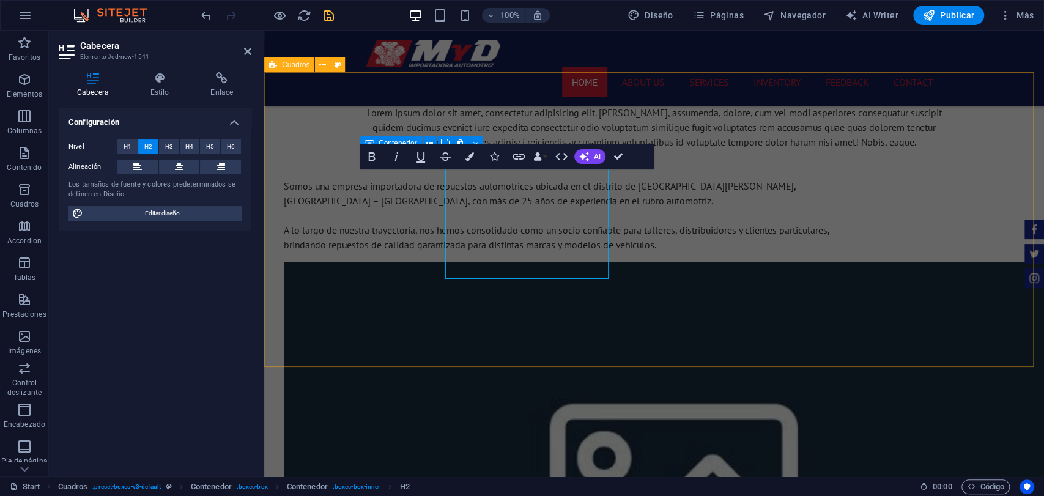
scroll to position [0, 0]
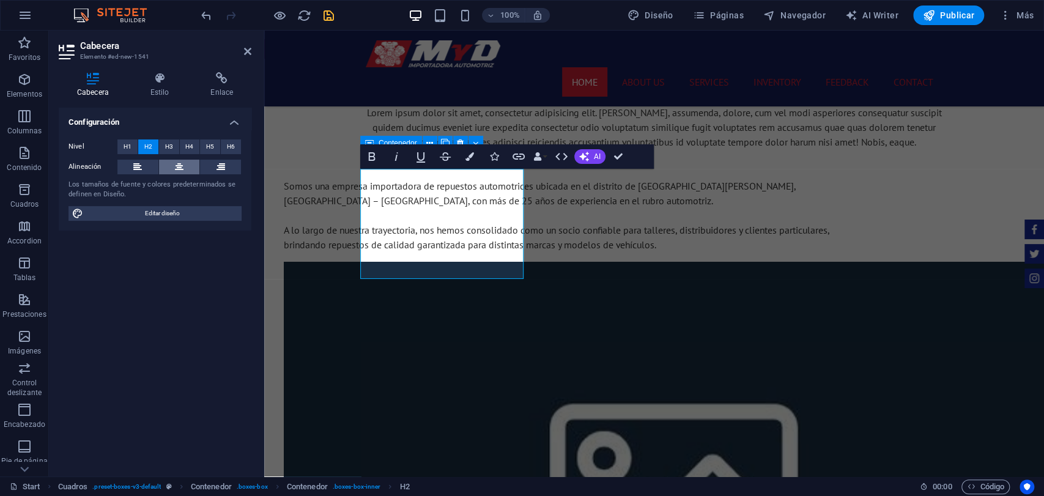
click at [172, 166] on button at bounding box center [179, 167] width 41 height 15
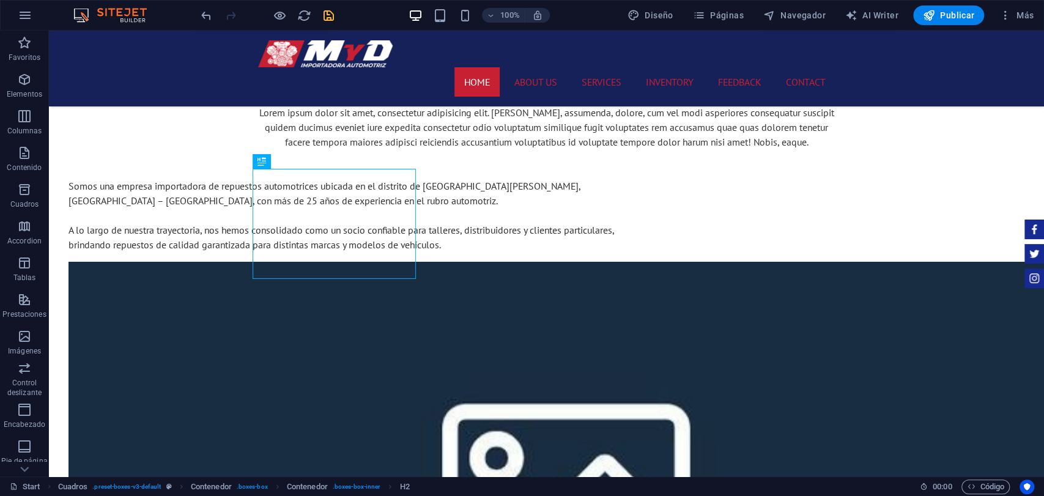
click at [324, 2] on div "100% Diseño Páginas Navegador AI Writer Publicar Más" at bounding box center [522, 15] width 1043 height 29
click at [325, 9] on icon "save" at bounding box center [329, 16] width 14 height 14
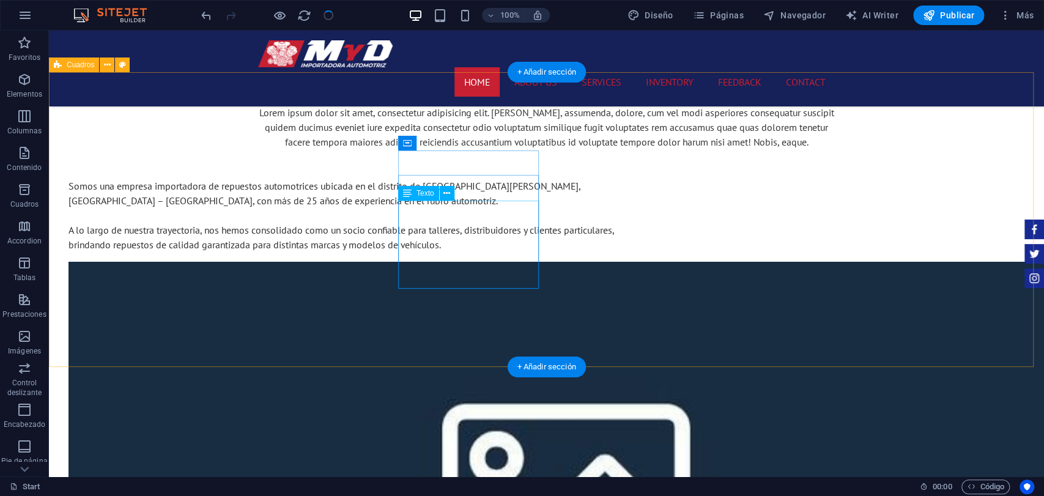
checkbox input "false"
select select "rem"
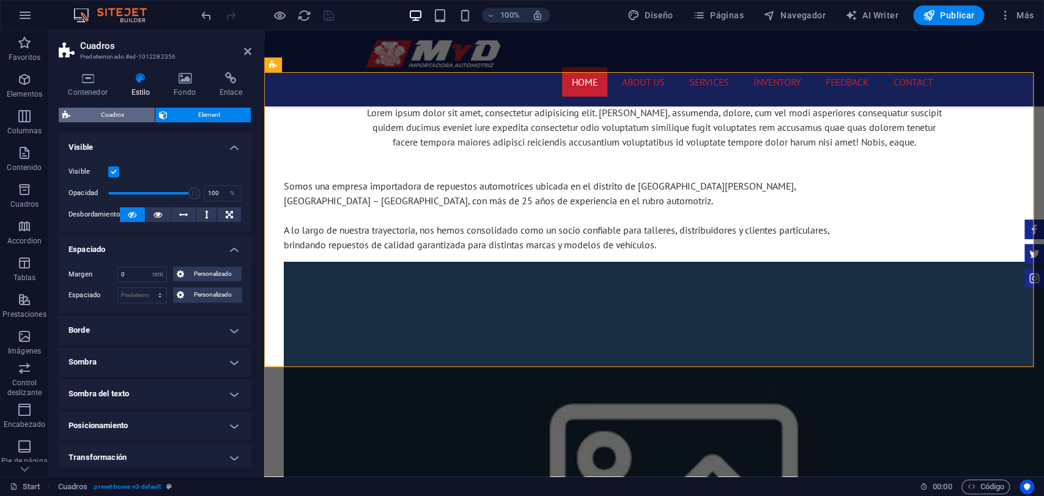
click at [137, 114] on span "Cuadros" at bounding box center [112, 115] width 77 height 15
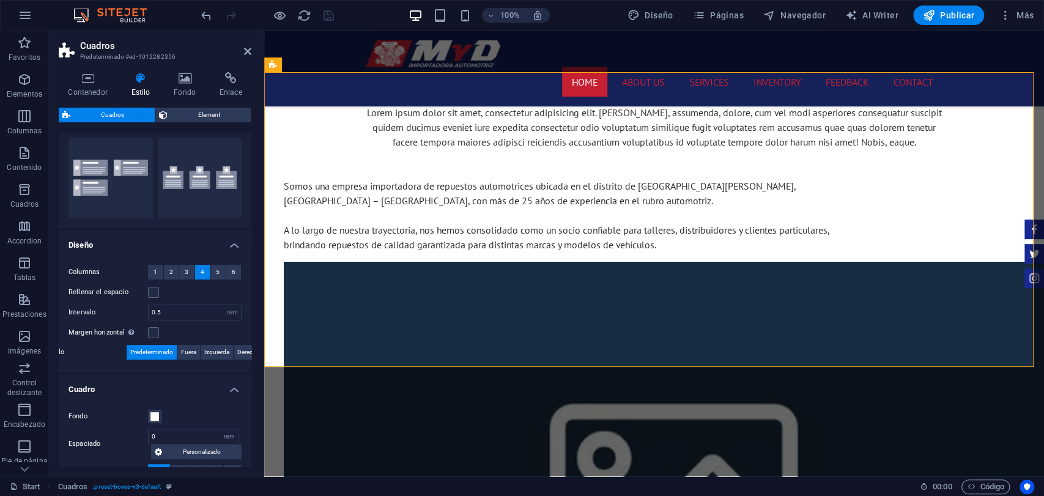
scroll to position [136, 0]
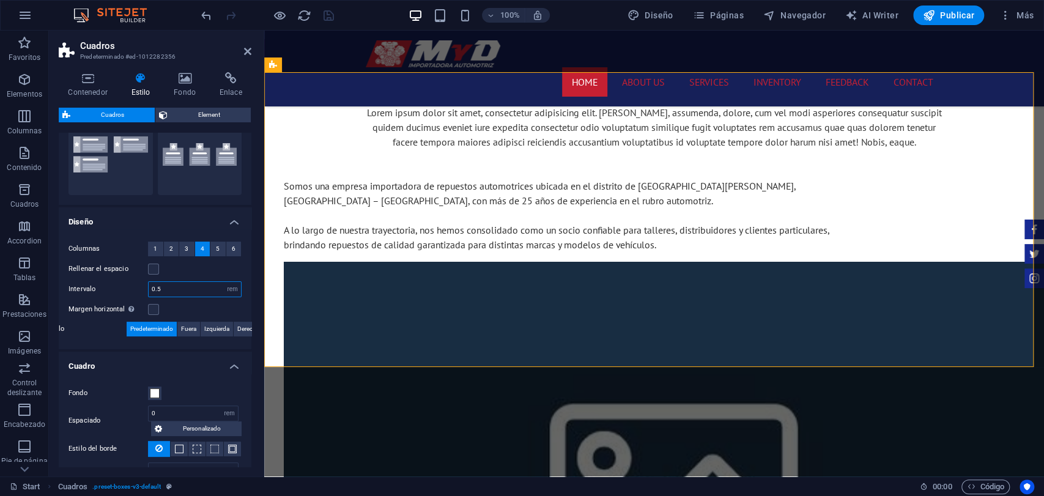
drag, startPoint x: 175, startPoint y: 284, endPoint x: 123, endPoint y: 299, distance: 54.2
click at [123, 299] on div "Columnas 1 2 3 4 5 6 Rellenar el espacio Intervalo 0.5 px rem % vh vw Margen ho…" at bounding box center [155, 289] width 198 height 120
click at [108, 300] on div "Columnas 1 2 3 4 5 6 Rellenar el espacio Intervalo 2 px rem % vh vw Margen hori…" at bounding box center [155, 289] width 198 height 120
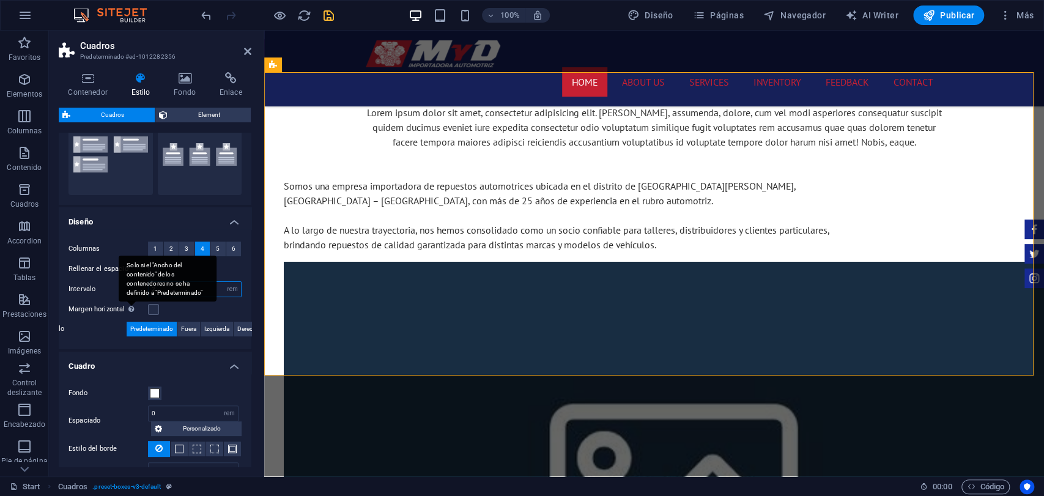
drag, startPoint x: 191, startPoint y: 290, endPoint x: 130, endPoint y: 308, distance: 63.7
click at [128, 305] on div "Columnas 1 2 3 4 5 6 Rellenar el espacio Intervalo 2 px rem % vh vw Margen hori…" at bounding box center [155, 289] width 198 height 120
click at [119, 288] on div "Solo si el "Ancho del contenido" de los contenedores no se ha definido a "Prede…" at bounding box center [168, 279] width 98 height 46
click at [0, 0] on input "Margen horizontal Solo si el "Ancho del contenido" de los contenedores no se ha…" at bounding box center [0, 0] width 0 height 0
click at [120, 285] on div "Solo si el "Ancho del contenido" de los contenedores no se ha definido a "Prede…" at bounding box center [168, 279] width 98 height 46
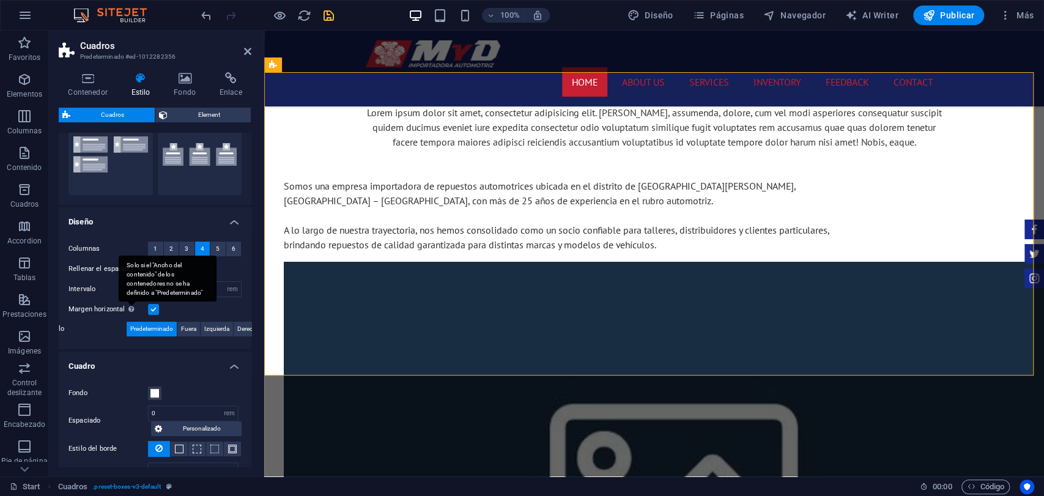
click at [0, 0] on input "Margen horizontal Solo si el "Ancho del contenido" de los contenedores no se ha…" at bounding box center [0, 0] width 0 height 0
click at [196, 299] on div "Columnas 1 2 3 4 5 6 Rellenar el espacio Intervalo 0 px rem % vh vw Margen hori…" at bounding box center [155, 289] width 198 height 120
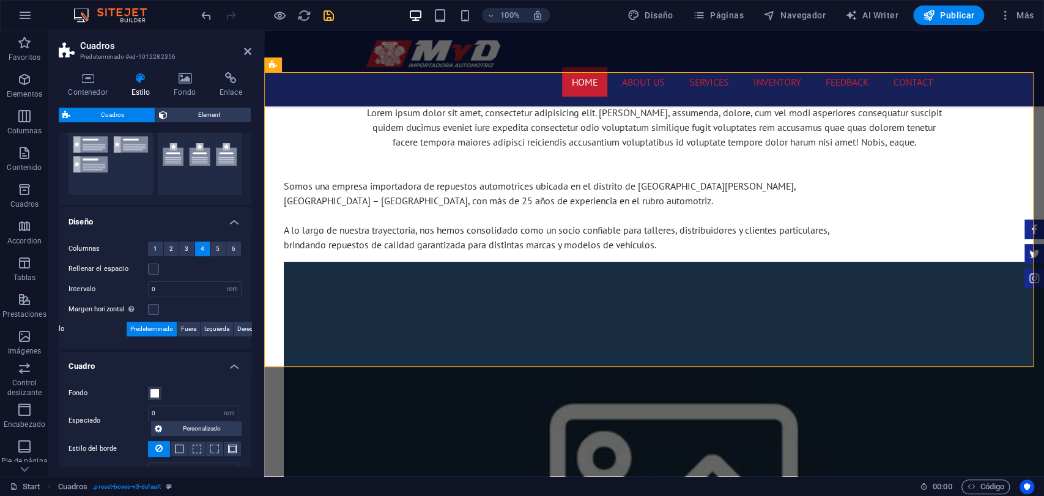
drag, startPoint x: 202, startPoint y: 296, endPoint x: 161, endPoint y: 299, distance: 40.5
click at [161, 299] on div "Columnas 1 2 3 4 5 6 Rellenar el espacio Intervalo 0 px rem % vh vw Margen hori…" at bounding box center [155, 289] width 198 height 120
drag, startPoint x: 172, startPoint y: 288, endPoint x: 107, endPoint y: 296, distance: 65.3
click at [107, 296] on div "Intervalo 0 px rem % vh vw" at bounding box center [154, 289] width 173 height 16
click at [66, 301] on div "Columnas 1 2 3 4 5 6 Rellenar el espacio Intervalo 10 px rem % vh vw Margen hor…" at bounding box center [155, 289] width 198 height 120
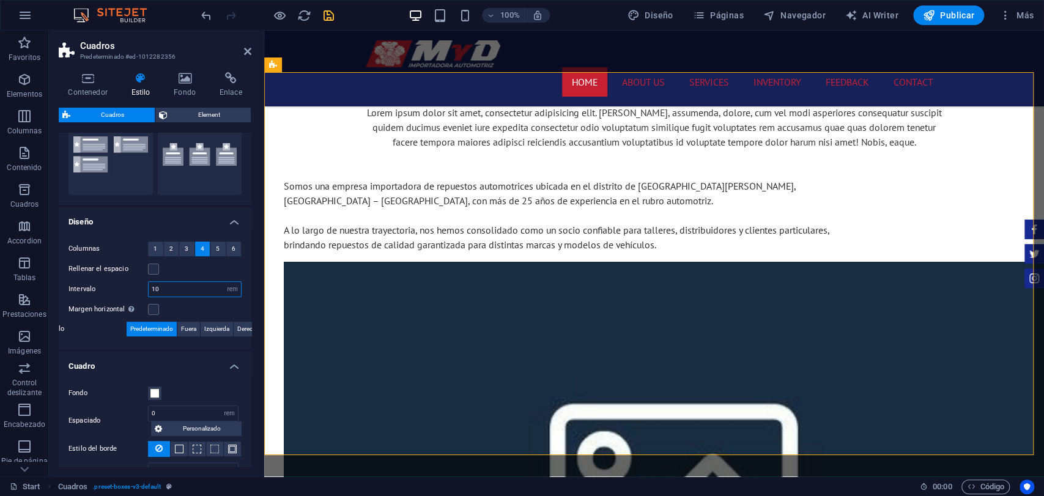
drag, startPoint x: 172, startPoint y: 288, endPoint x: 156, endPoint y: 290, distance: 16.1
click at [156, 290] on input "10" at bounding box center [195, 289] width 92 height 15
drag, startPoint x: 161, startPoint y: 290, endPoint x: 144, endPoint y: 295, distance: 18.2
click at [144, 295] on div "Intervalo 10 px rem % vh vw" at bounding box center [154, 289] width 173 height 16
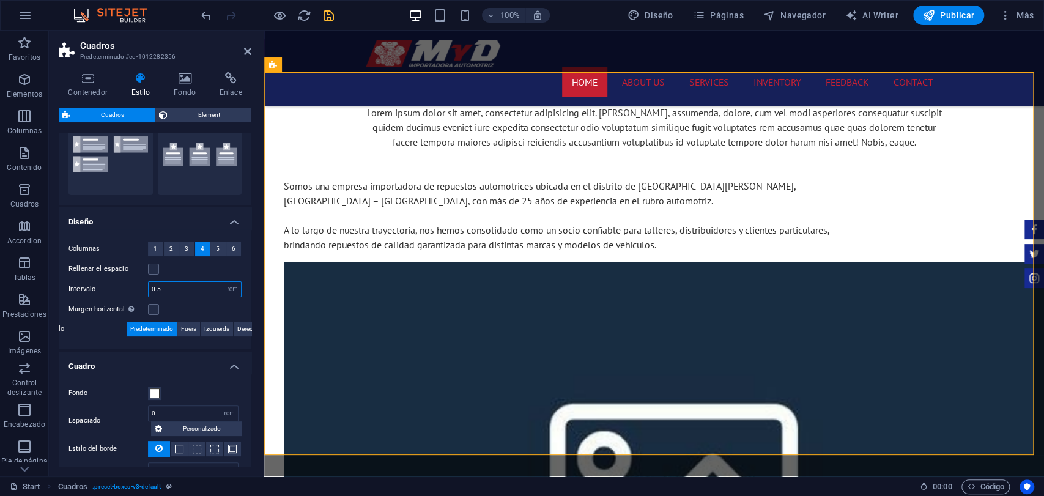
type input "0.5"
click at [144, 295] on div "Intervalo 0.5 px rem % vh vw" at bounding box center [154, 289] width 173 height 16
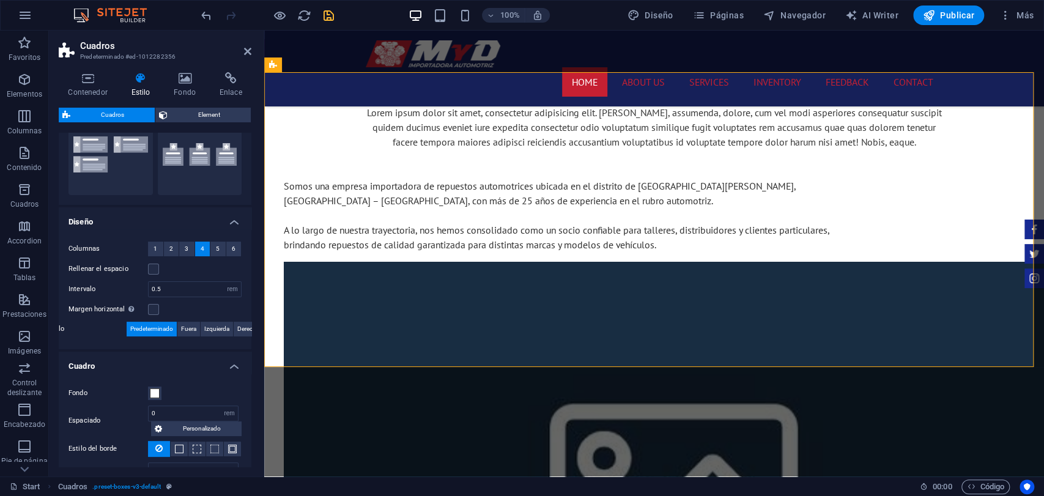
scroll to position [204, 0]
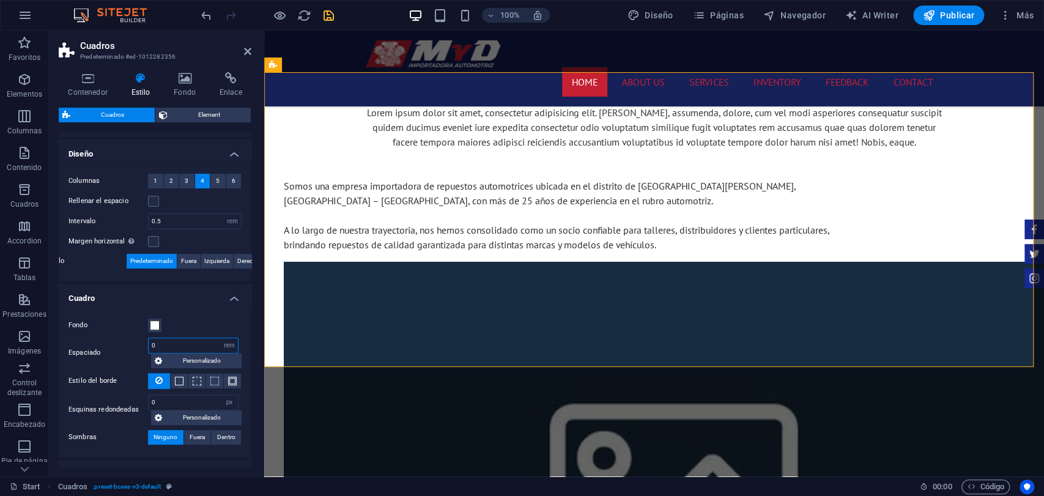
drag, startPoint x: 176, startPoint y: 341, endPoint x: 145, endPoint y: 350, distance: 32.7
click at [145, 350] on div "Espaciado 0 px rem % vh vw Personalizado Personalizado" at bounding box center [154, 353] width 173 height 31
type input "2"
click at [107, 338] on div "Espaciado 2 px rem % vh vw Personalizado Personalizado" at bounding box center [154, 353] width 173 height 31
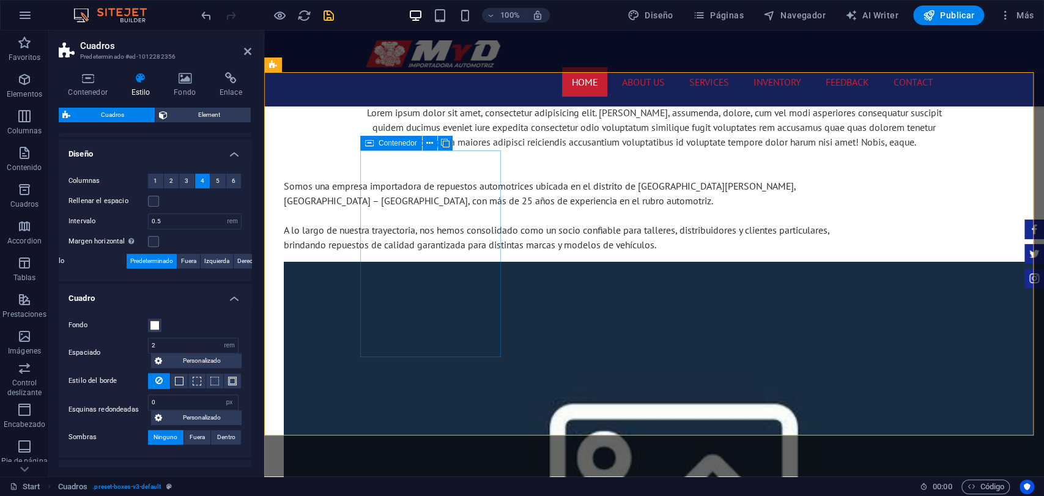
click at [411, 138] on div "Contenedor" at bounding box center [391, 143] width 62 height 15
click at [405, 146] on span "Contenedor" at bounding box center [398, 142] width 39 height 7
drag, startPoint x: 405, startPoint y: 146, endPoint x: 106, endPoint y: 133, distance: 298.7
click at [405, 146] on span "Contenedor" at bounding box center [398, 142] width 39 height 7
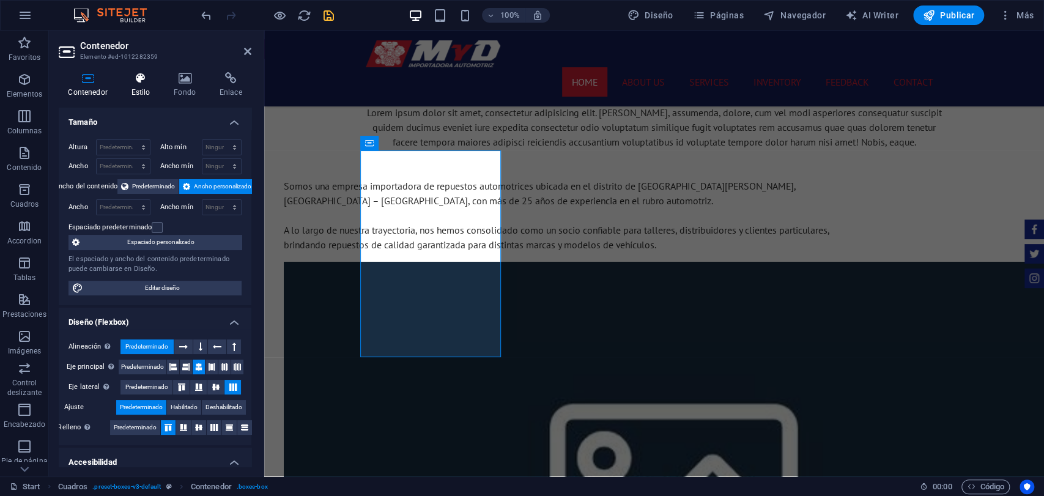
click at [144, 86] on h4 "Estilo" at bounding box center [143, 85] width 43 height 26
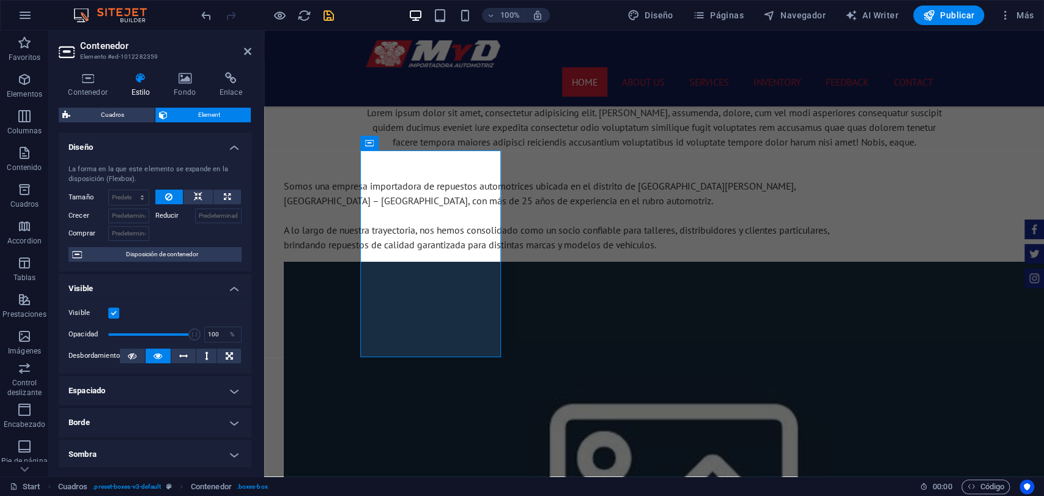
click at [133, 384] on h4 "Espaciado" at bounding box center [155, 390] width 193 height 29
click at [156, 421] on select "Predeterminado automático px % rem vw vh Personalizado" at bounding box center [142, 415] width 48 height 15
select select "rem"
click at [147, 408] on select "Predeterminado automático px % rem vw vh Personalizado" at bounding box center [142, 415] width 48 height 15
type input "0"
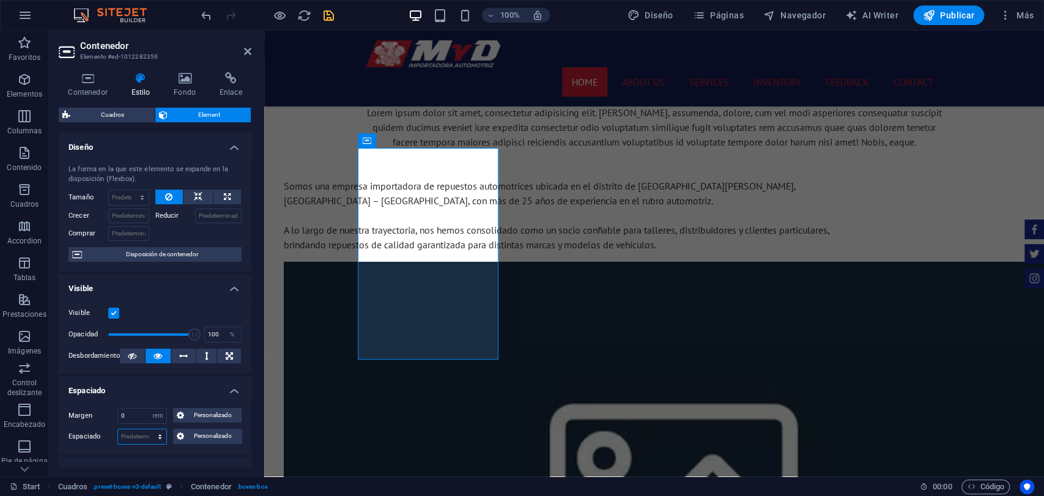
click at [156, 437] on select "Predeterminado px rem % vh vw Personalizado" at bounding box center [142, 436] width 48 height 15
select select "rem"
click at [147, 429] on select "Predeterminado px rem % vh vw Personalizado" at bounding box center [142, 436] width 48 height 15
type input "0"
click at [107, 405] on div "Margen 0 Predeterminado automático px % rem vw vh Personalizado Personalizado 0…" at bounding box center [155, 426] width 193 height 56
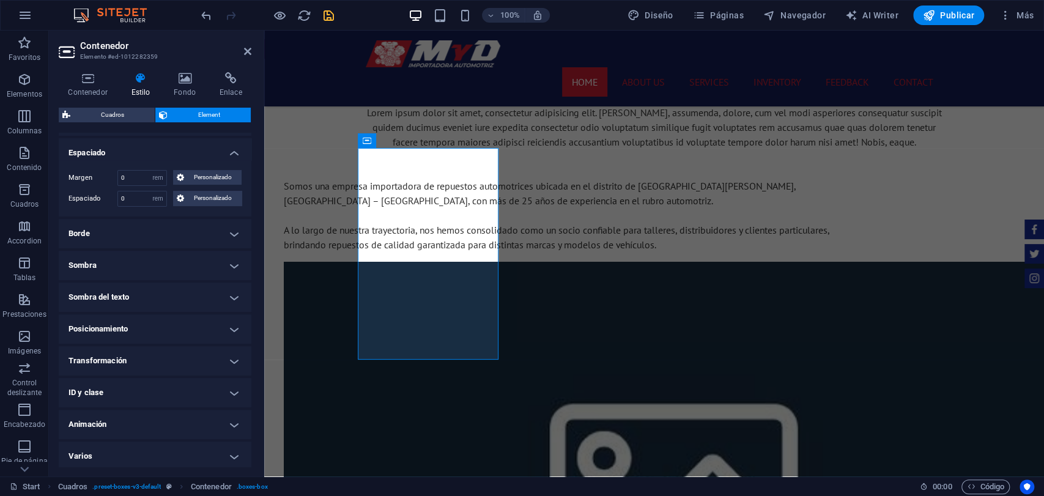
scroll to position [242, 0]
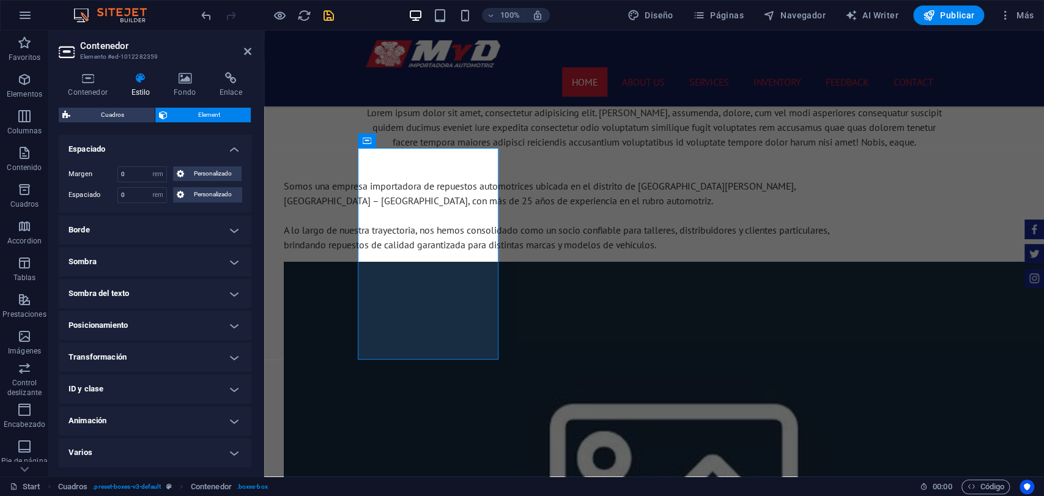
click at [85, 122] on div "Cuadros Element" at bounding box center [155, 115] width 193 height 15
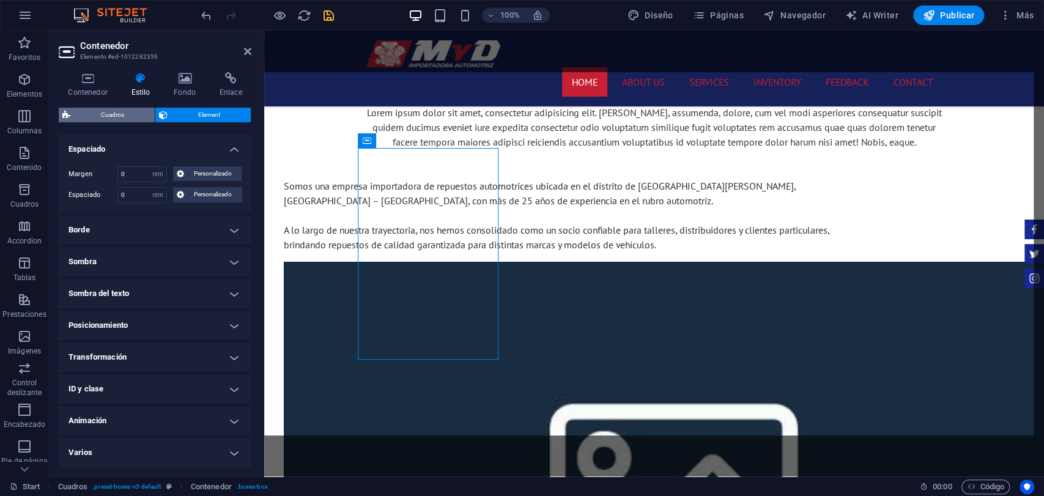
click at [96, 117] on span "Cuadros" at bounding box center [112, 115] width 77 height 15
select select "rem"
select select "px"
select select "rem"
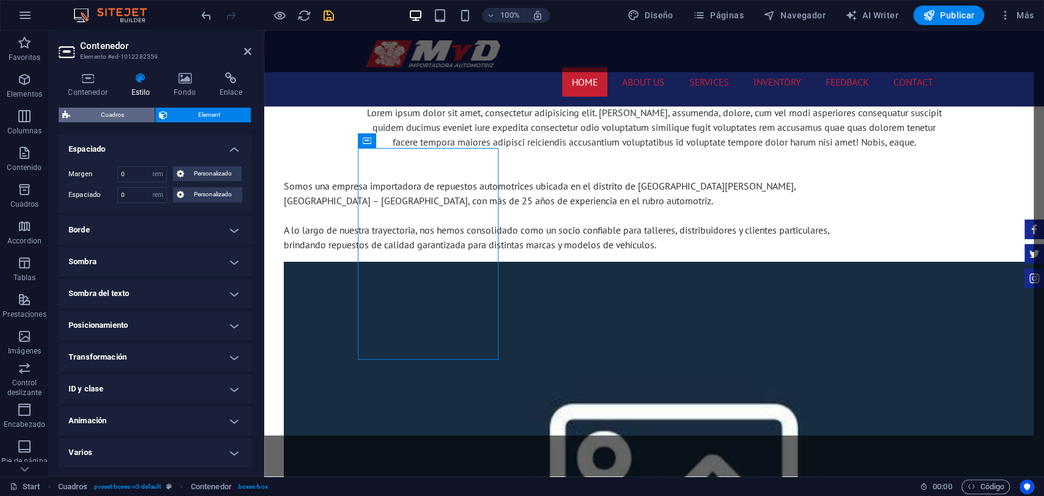
select select "rem"
select select "px"
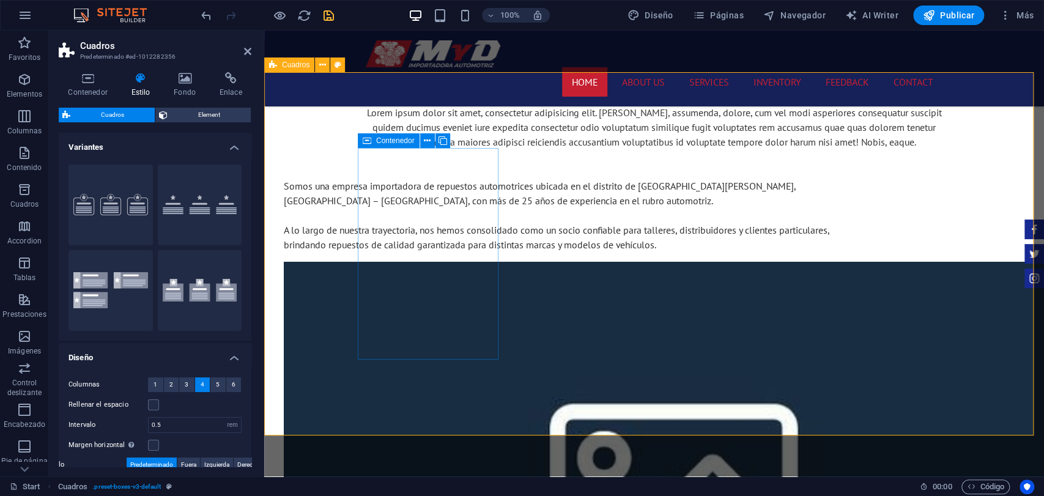
click at [369, 146] on icon at bounding box center [367, 140] width 9 height 15
select select "rem"
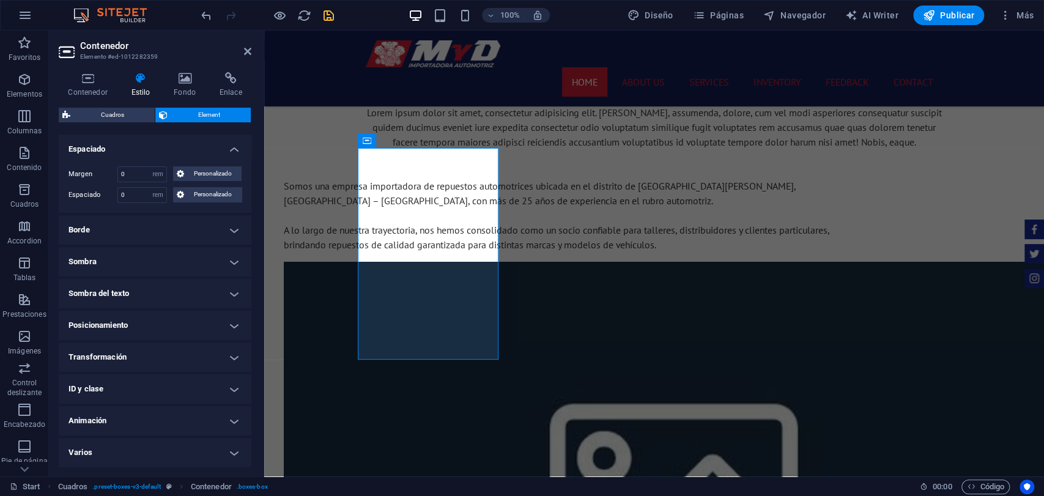
click at [127, 327] on h4 "Posicionamiento" at bounding box center [155, 325] width 193 height 29
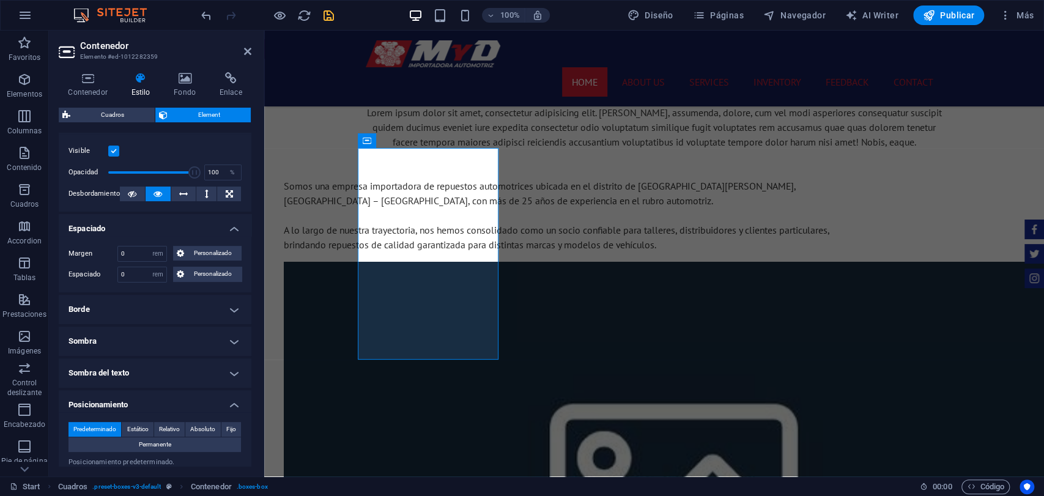
scroll to position [38, 0]
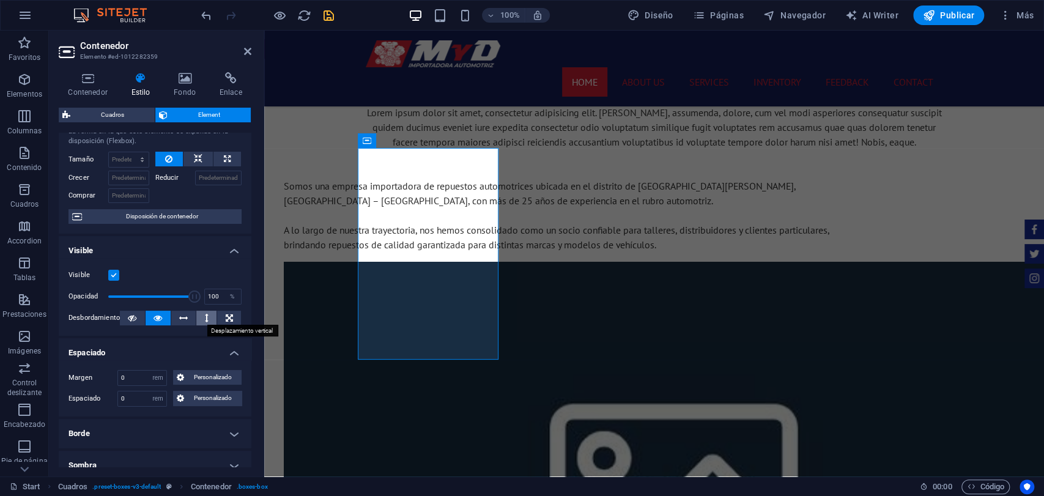
click at [205, 318] on icon at bounding box center [207, 318] width 4 height 15
click at [138, 324] on button at bounding box center [132, 318] width 25 height 15
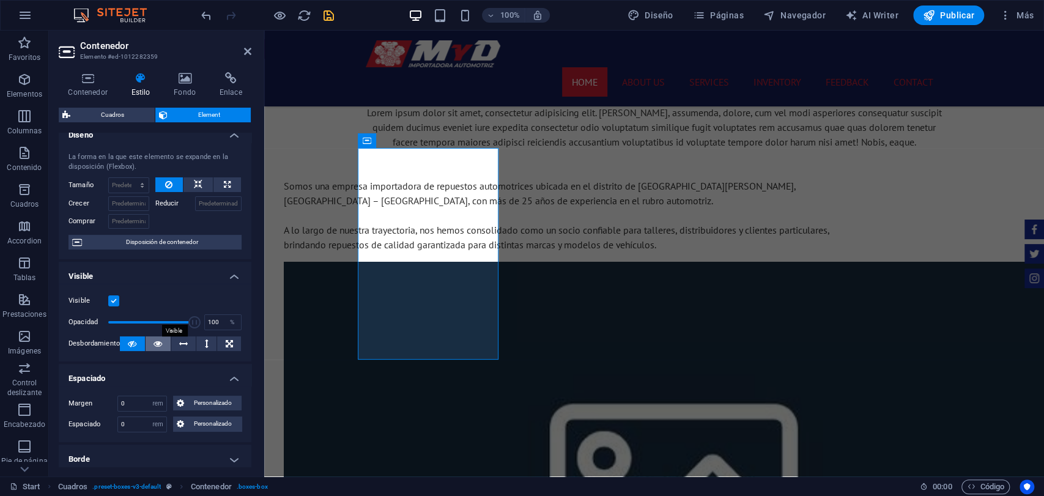
scroll to position [0, 0]
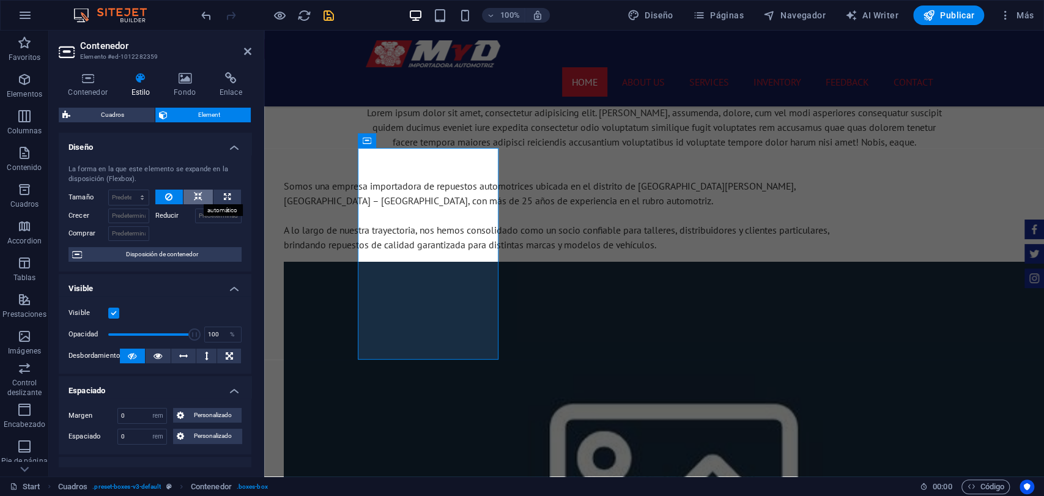
click at [198, 192] on icon at bounding box center [198, 197] width 9 height 15
click at [229, 190] on button at bounding box center [227, 197] width 28 height 15
type input "100"
select select "%"
click at [187, 197] on button at bounding box center [197, 197] width 29 height 15
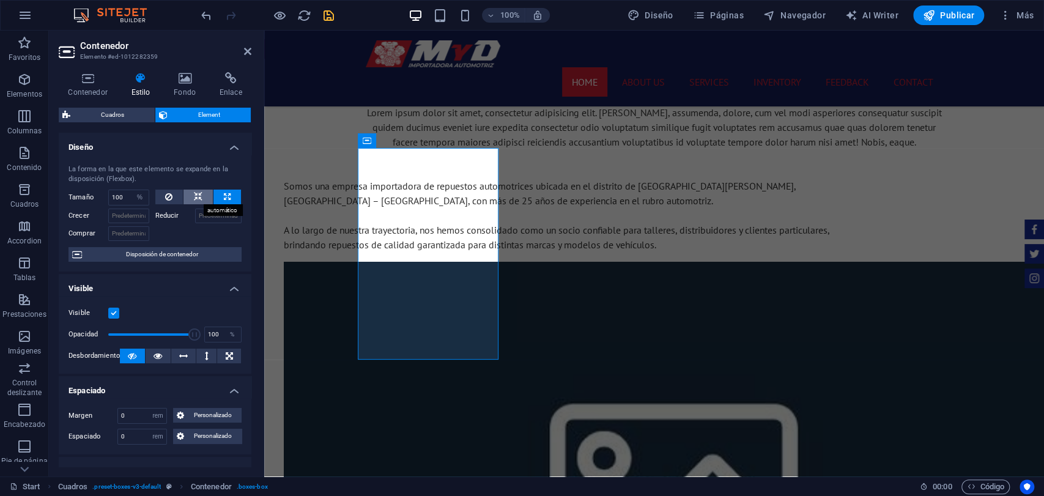
select select "DISABLED_OPTION_VALUE"
click at [169, 190] on icon at bounding box center [168, 197] width 7 height 15
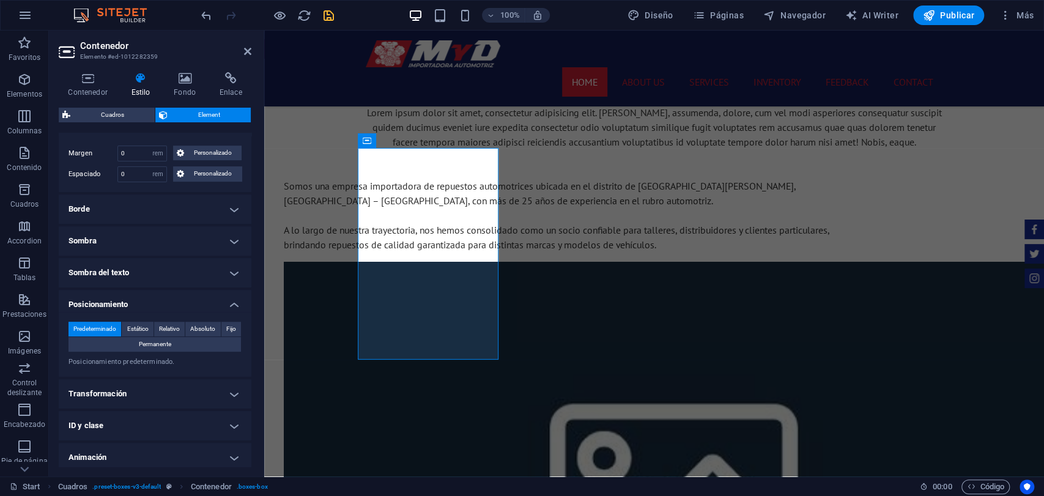
scroll to position [272, 0]
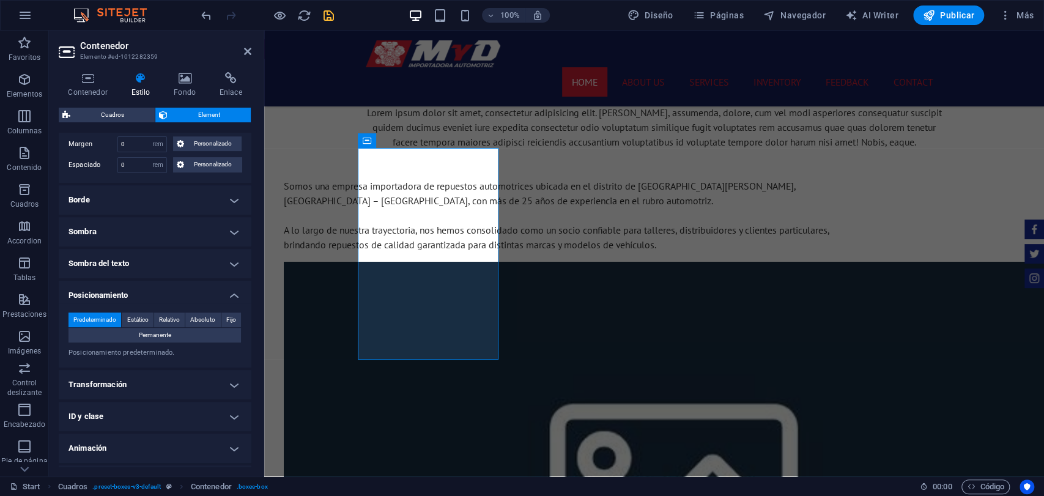
click at [166, 249] on h4 "Sombra del texto" at bounding box center [155, 263] width 193 height 29
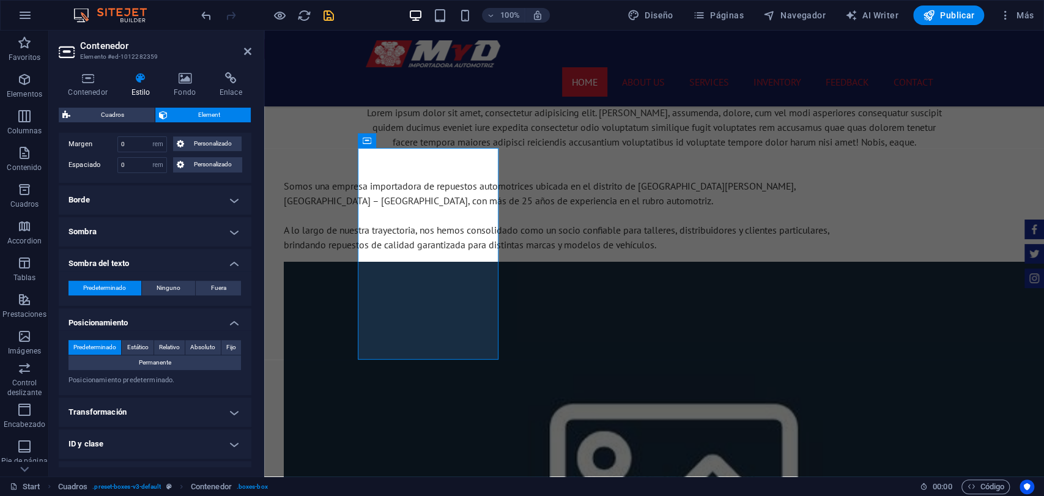
click at [183, 226] on h4 "Sombra" at bounding box center [155, 231] width 193 height 29
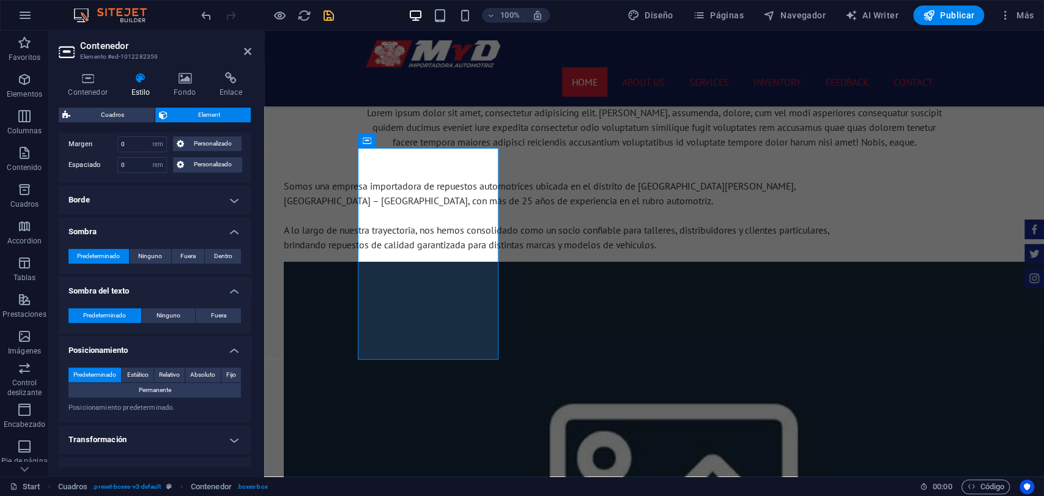
click at [195, 200] on h4 "Borde" at bounding box center [155, 199] width 193 height 29
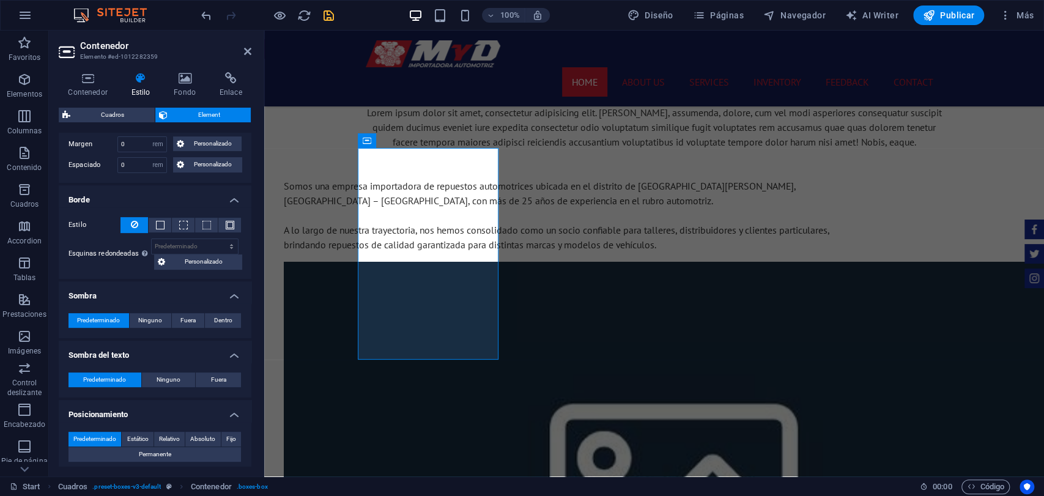
click at [195, 200] on h4 "Borde" at bounding box center [155, 196] width 193 height 22
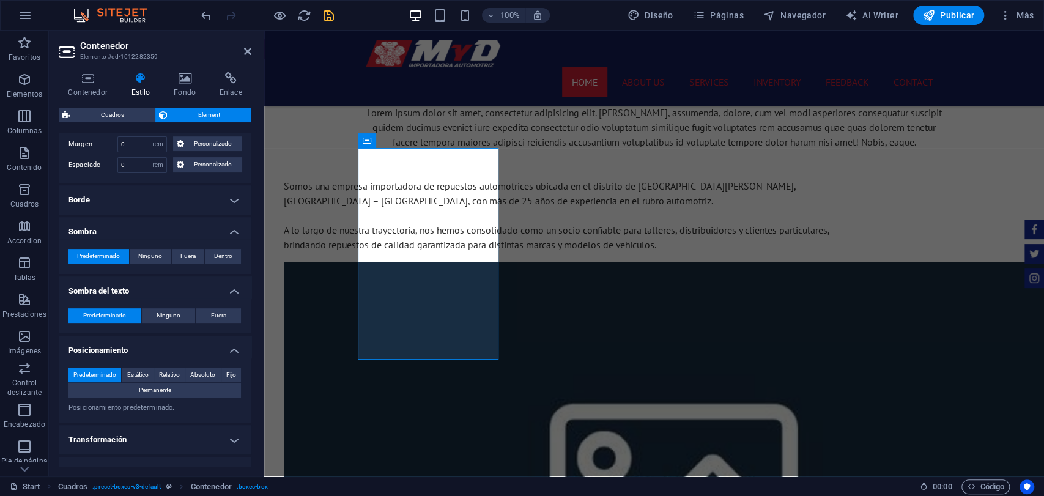
click at [166, 240] on div "Predeterminado Ninguno Fuera Dentro Color X offset 0 px rem vh vw Y offset 0 px…" at bounding box center [155, 256] width 193 height 35
click at [172, 228] on h4 "Sombra" at bounding box center [155, 228] width 193 height 22
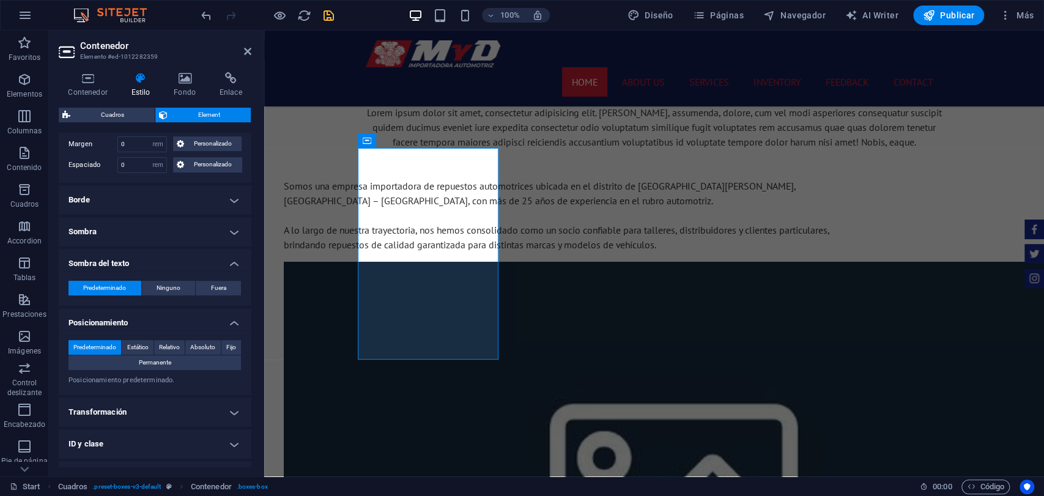
click at [168, 265] on h4 "Sombra del texto" at bounding box center [155, 260] width 193 height 22
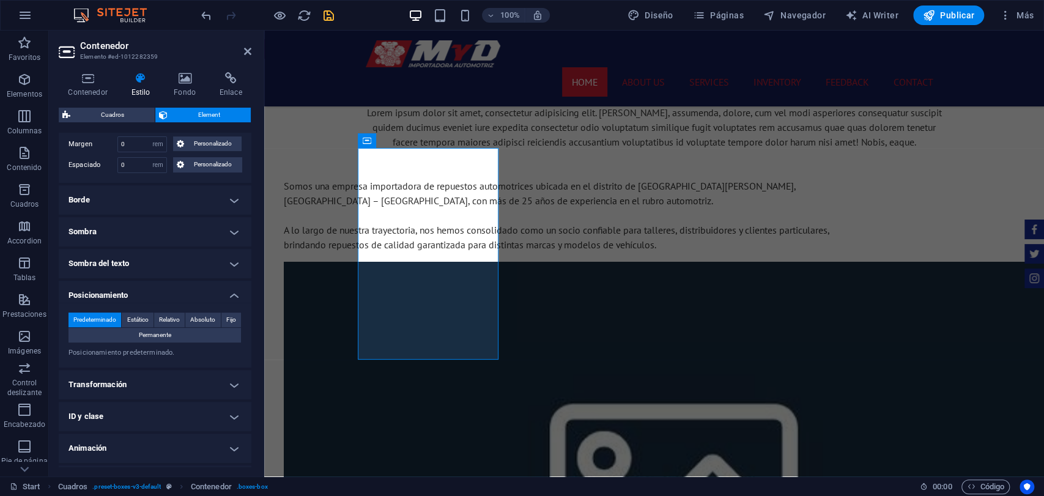
click at [172, 290] on h4 "Posicionamiento" at bounding box center [155, 292] width 193 height 22
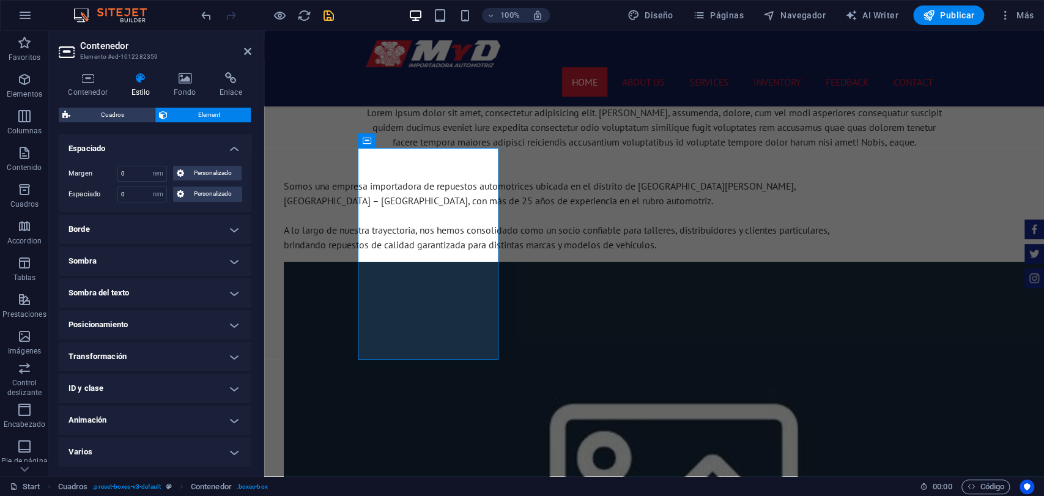
scroll to position [242, 0]
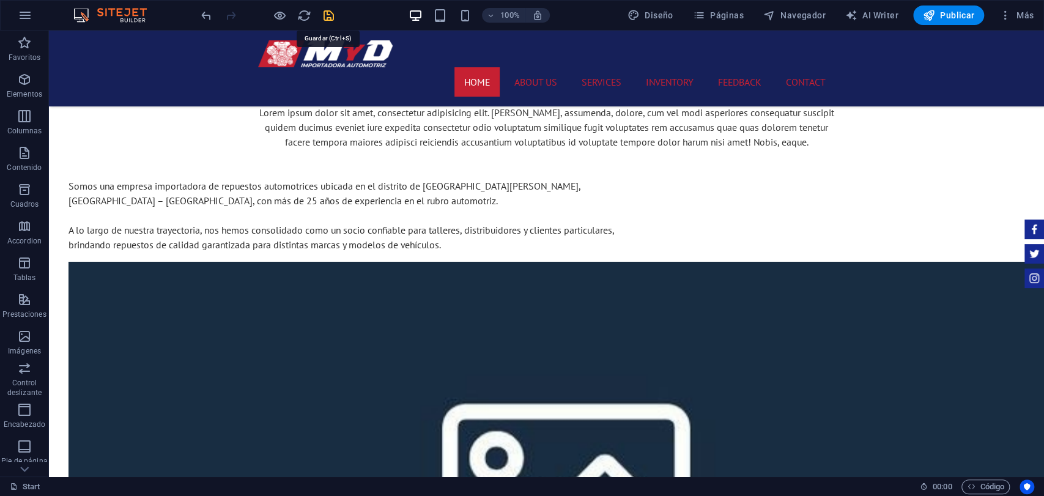
click at [331, 18] on icon "save" at bounding box center [329, 16] width 14 height 14
checkbox input "false"
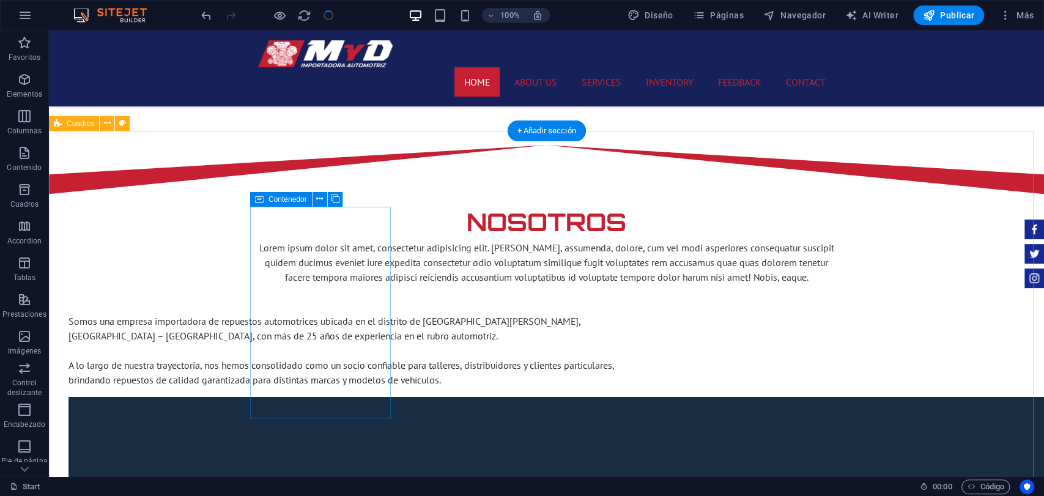
scroll to position [933, 0]
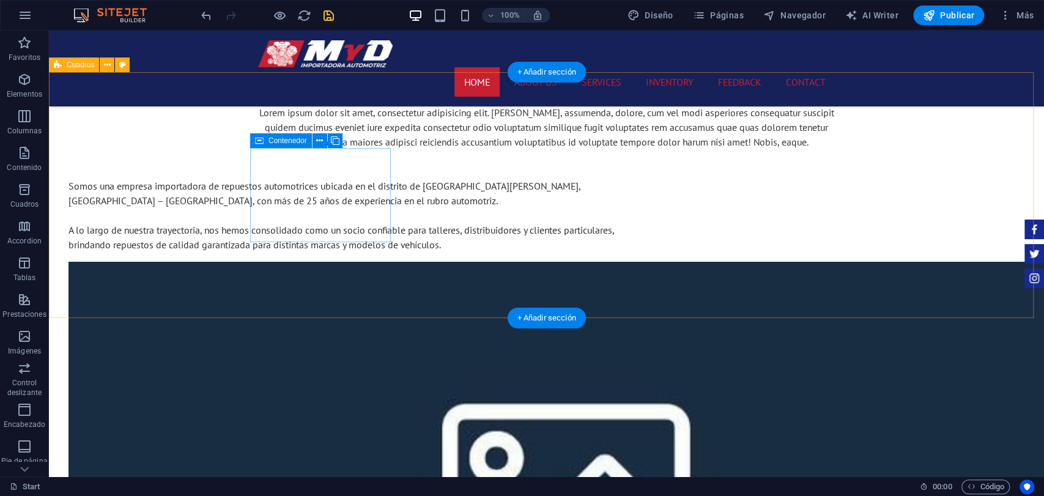
select select "rem"
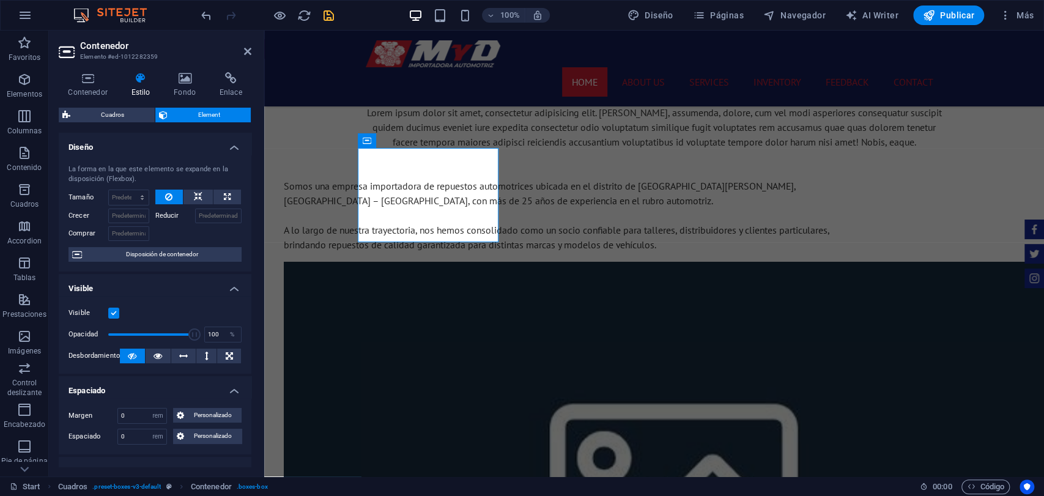
click at [253, 53] on aside "Contenedor Elemento #ed-1012282359 Contenedor Estilo Fondo Enlace Tamaño Altura…" at bounding box center [156, 254] width 215 height 446
click at [242, 55] on header "Contenedor Elemento #ed-1012282359" at bounding box center [155, 47] width 193 height 32
click at [245, 54] on header "Contenedor Elemento #ed-1012282359" at bounding box center [155, 47] width 193 height 32
click at [245, 54] on icon at bounding box center [247, 51] width 7 height 10
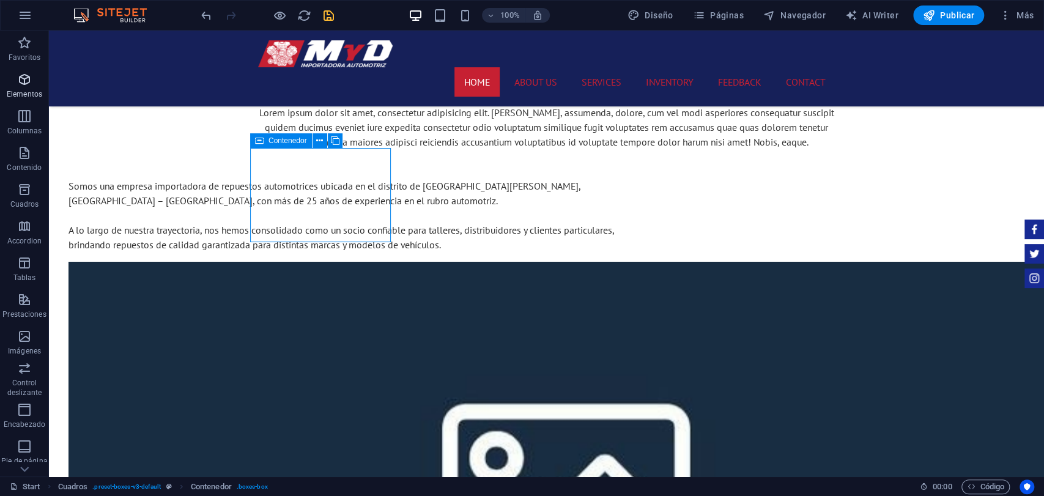
click at [25, 73] on icon "button" at bounding box center [24, 79] width 15 height 15
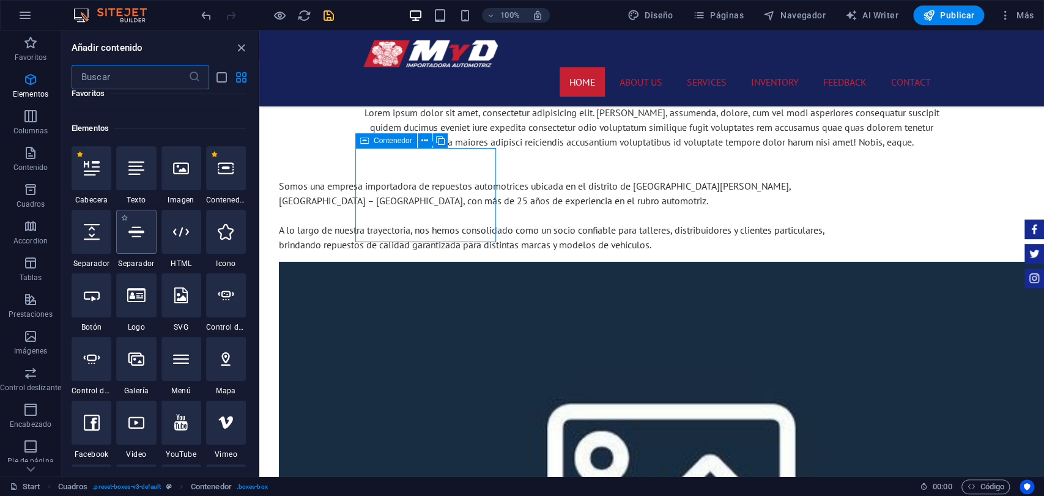
scroll to position [230, 0]
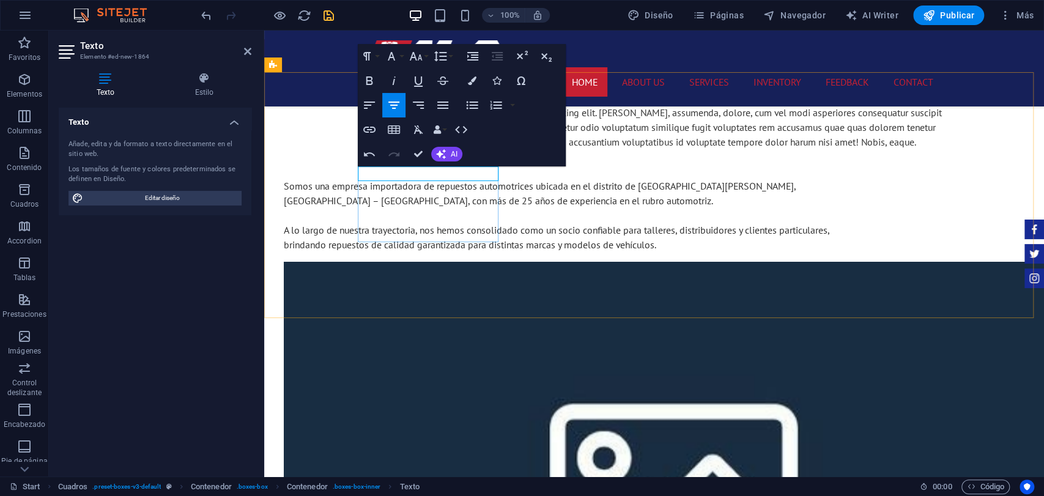
click at [394, 61] on icon "button" at bounding box center [391, 56] width 15 height 15
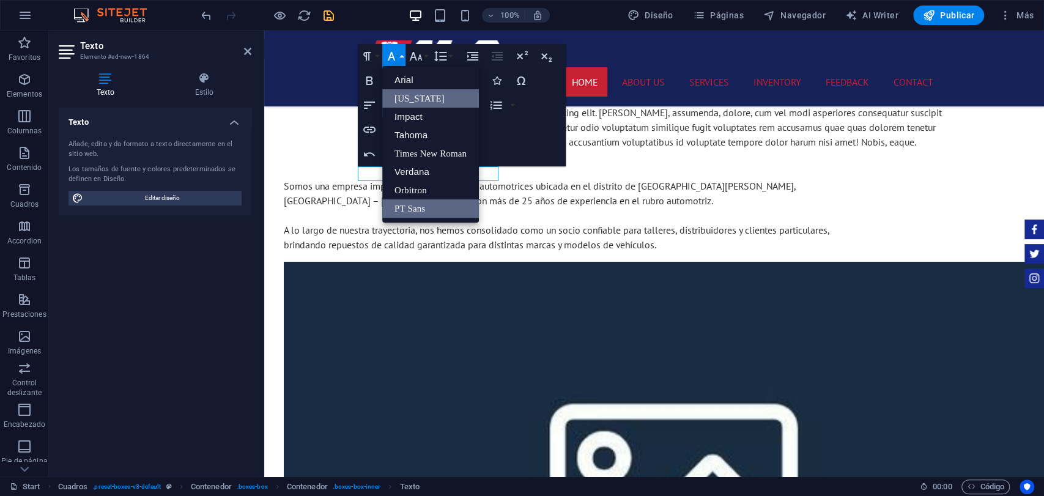
scroll to position [0, 0]
click at [413, 53] on icon "button" at bounding box center [416, 56] width 13 height 9
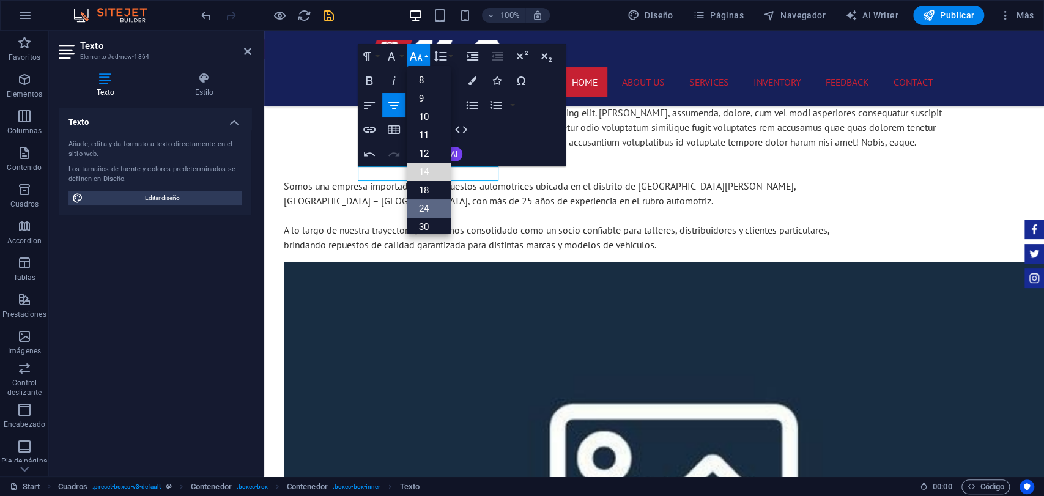
drag, startPoint x: 440, startPoint y: 180, endPoint x: 429, endPoint y: 202, distance: 24.1
click at [429, 202] on ul "8 9 10 11 12 14 18 24 30 36 48 60 72 96" at bounding box center [429, 199] width 44 height 267
click at [429, 202] on link "24" at bounding box center [429, 208] width 44 height 18
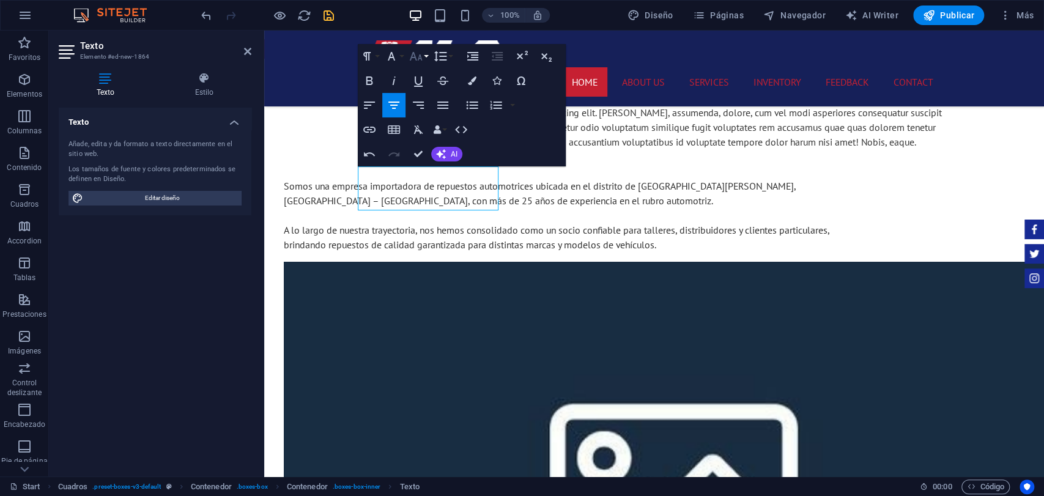
click at [415, 58] on icon "button" at bounding box center [416, 56] width 13 height 9
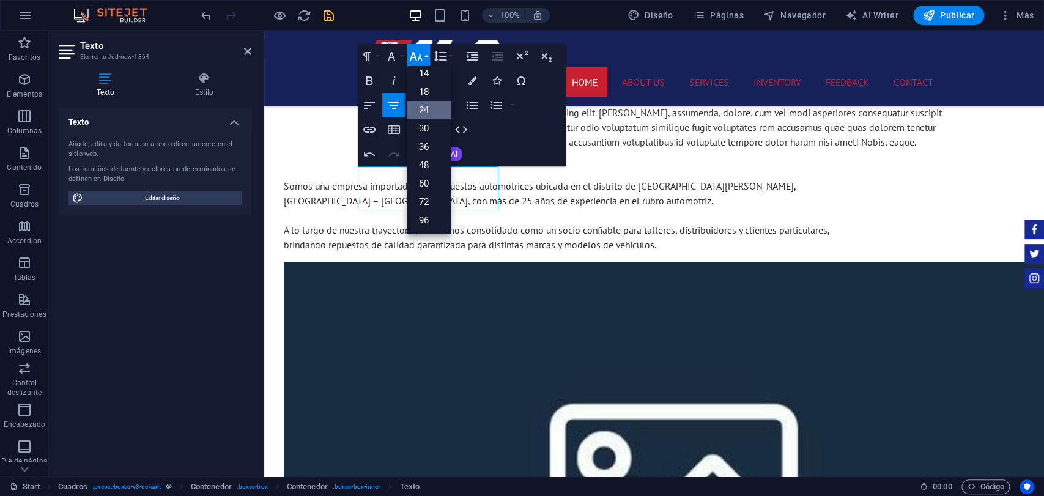
scroll to position [98, 0]
click at [429, 172] on link "48" at bounding box center [429, 165] width 44 height 18
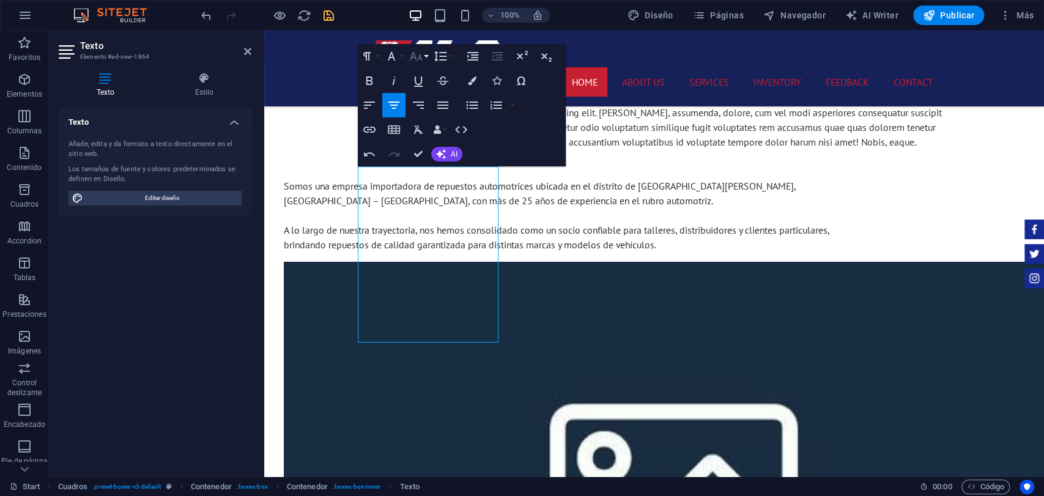
click at [418, 50] on icon "button" at bounding box center [415, 56] width 15 height 15
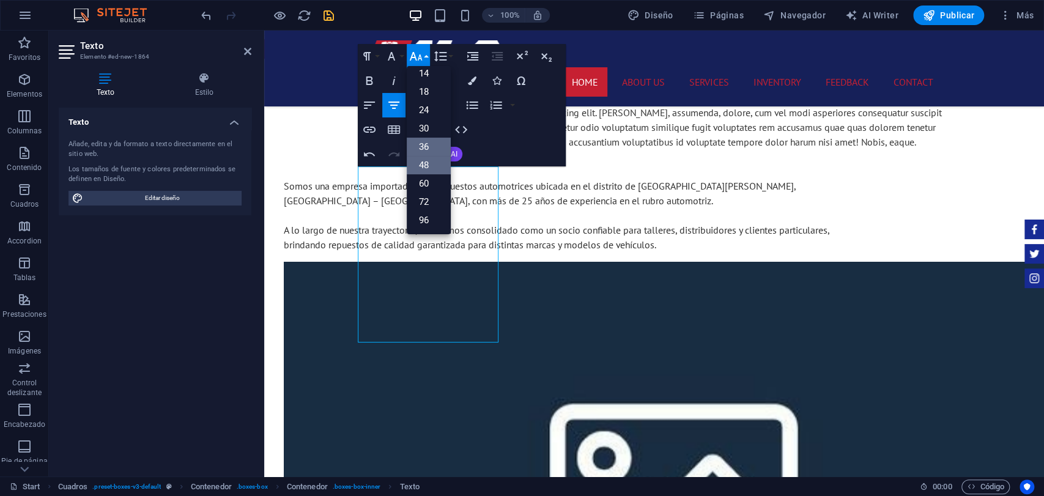
click at [429, 146] on link "36" at bounding box center [429, 147] width 44 height 18
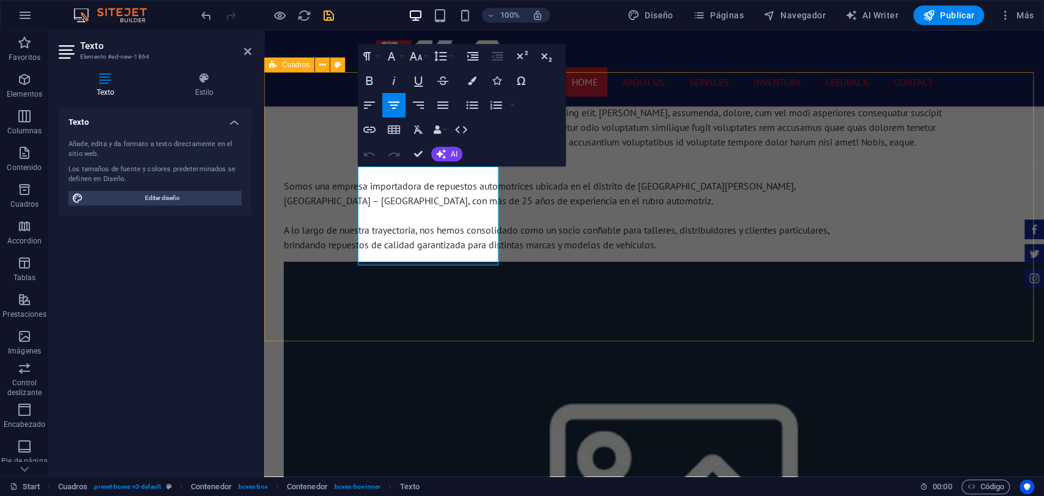
drag, startPoint x: 483, startPoint y: 248, endPoint x: 353, endPoint y: 170, distance: 152.0
drag, startPoint x: 411, startPoint y: 60, endPoint x: 415, endPoint y: 65, distance: 6.5
click at [412, 59] on icon "button" at bounding box center [415, 56] width 15 height 15
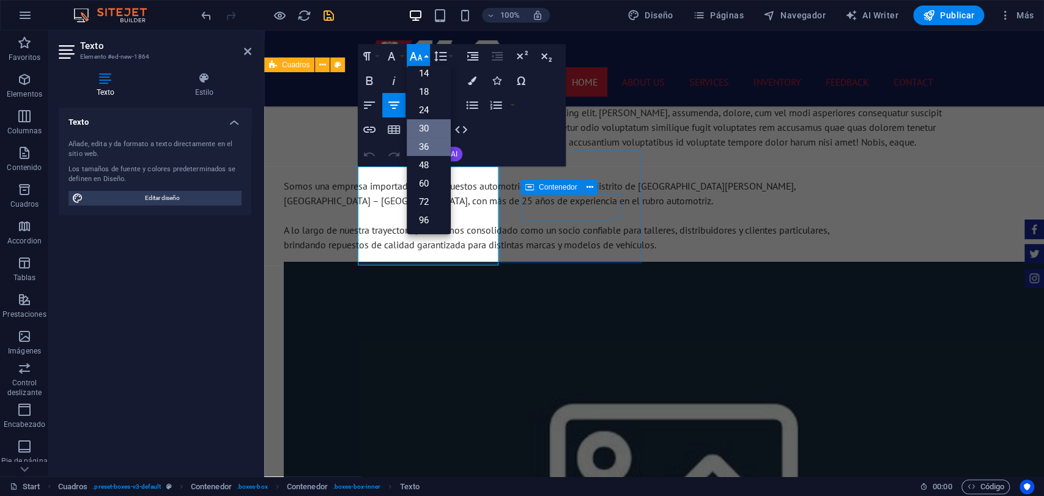
click at [442, 129] on link "30" at bounding box center [429, 128] width 44 height 18
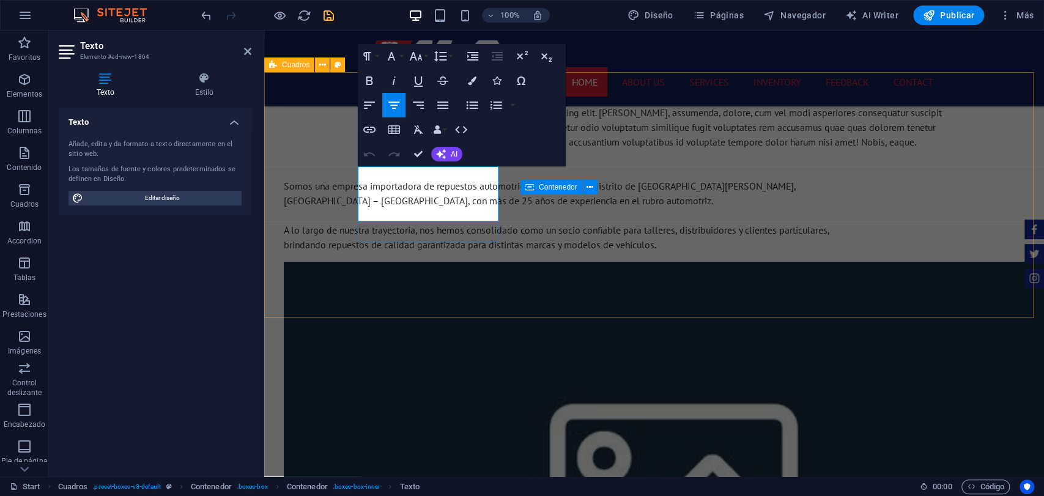
drag, startPoint x: 474, startPoint y: 197, endPoint x: 376, endPoint y: 182, distance: 98.9
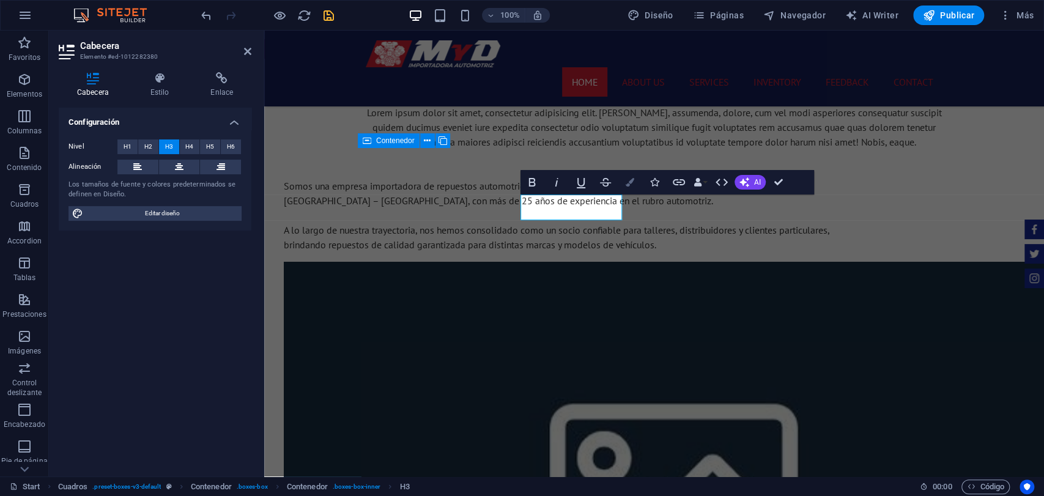
click at [623, 181] on button "Colors" at bounding box center [629, 182] width 23 height 24
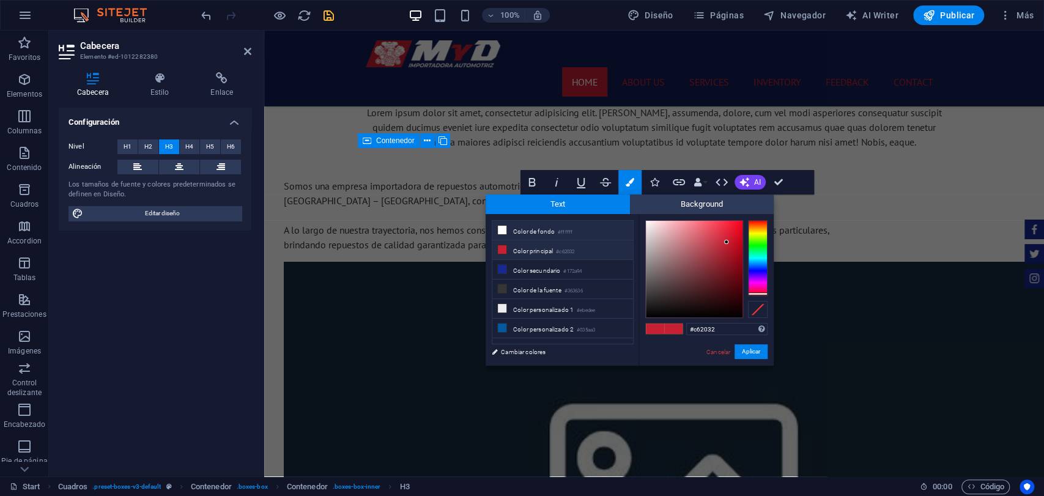
click at [514, 232] on li "Color de fondo #ffffff" at bounding box center [562, 231] width 141 height 20
type input "#ffffff"
click at [750, 357] on button "Aplicar" at bounding box center [750, 351] width 33 height 15
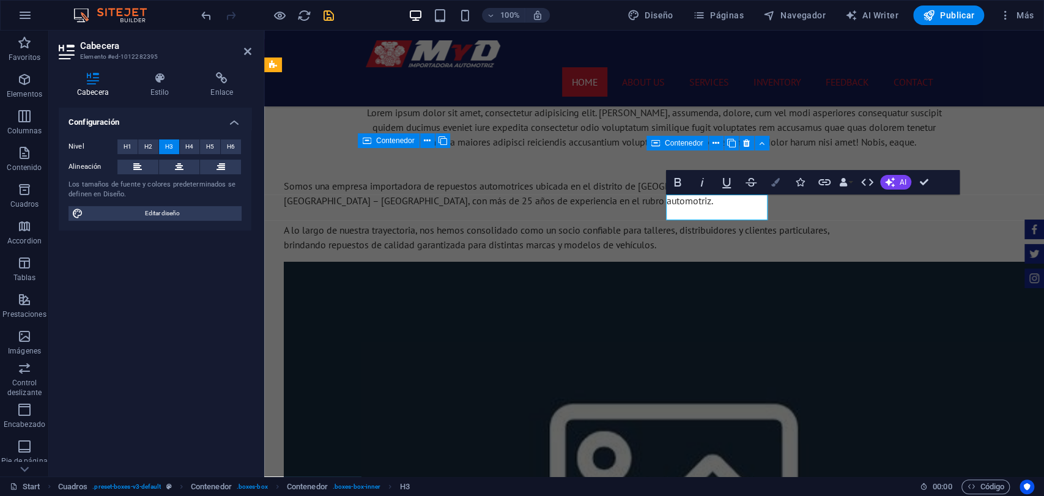
click at [778, 178] on icon "button" at bounding box center [775, 182] width 9 height 9
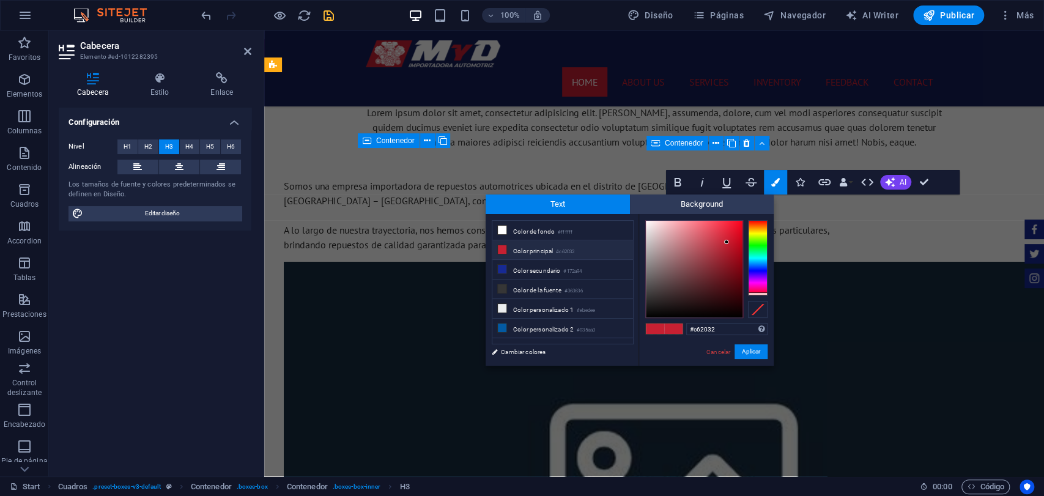
click at [643, 234] on div "#c62032 Formatos soportados #0852ed rgb(8, 82, 237) rgba(8, 82, 237, 90%) hsv(2…" at bounding box center [705, 378] width 135 height 329
drag, startPoint x: 651, startPoint y: 231, endPoint x: 627, endPoint y: 212, distance: 30.5
click at [627, 212] on div "Text Background less Color de fondo #ffffff Color principal #c62032 Color secun…" at bounding box center [630, 279] width 288 height 171
type input "#f9f8f8"
click at [646, 223] on div at bounding box center [645, 222] width 4 height 4
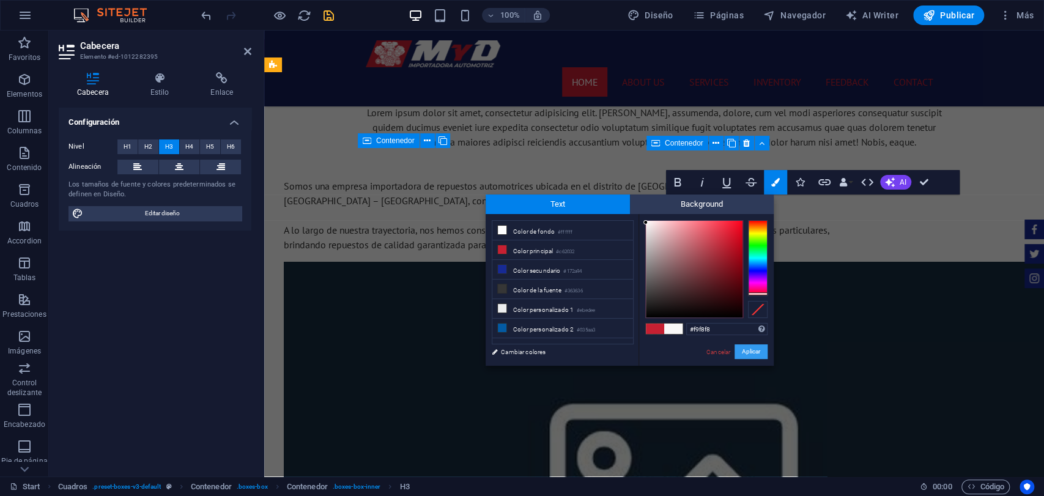
click at [748, 349] on button "Aplicar" at bounding box center [750, 351] width 33 height 15
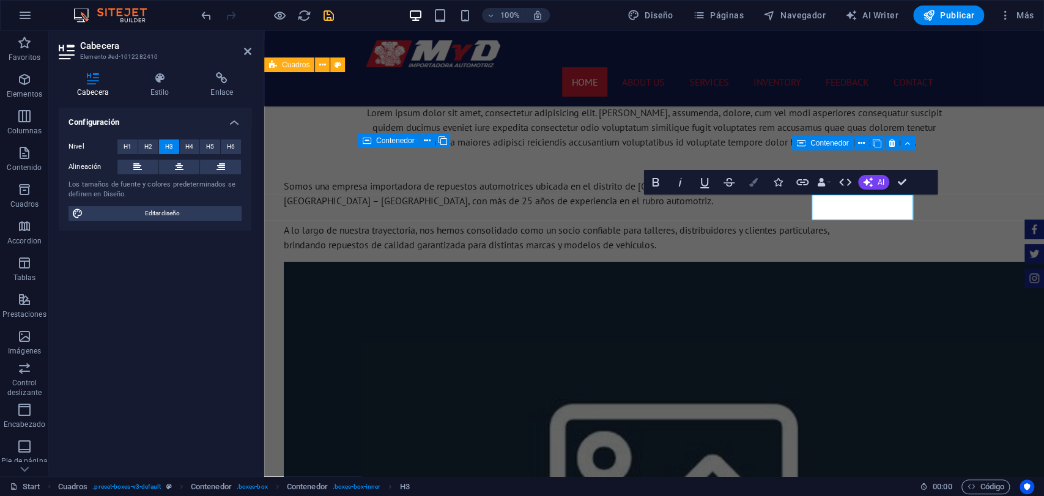
click at [753, 178] on icon "button" at bounding box center [753, 182] width 9 height 9
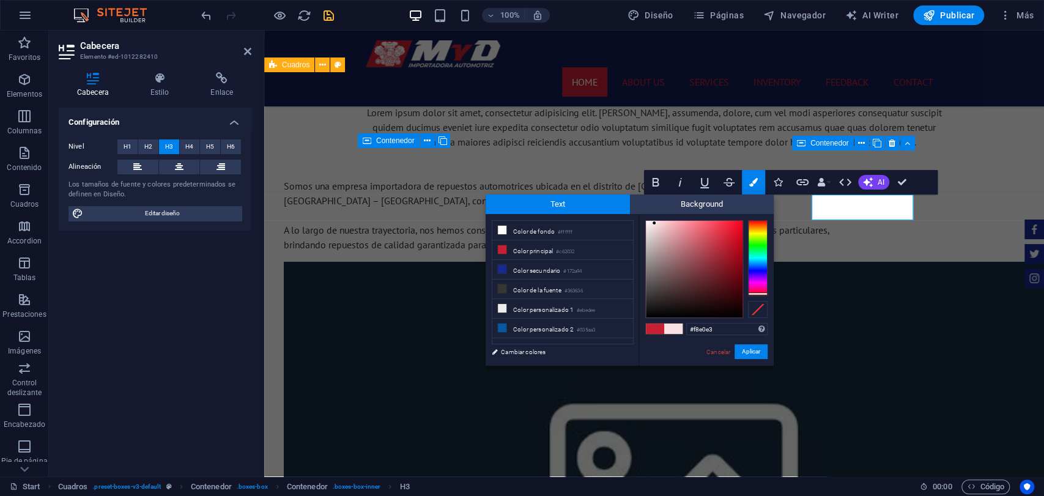
click at [654, 223] on div at bounding box center [694, 269] width 97 height 97
type input "#ffffff"
drag, startPoint x: 654, startPoint y: 223, endPoint x: 645, endPoint y: 219, distance: 10.1
click at [645, 219] on div at bounding box center [645, 220] width 4 height 4
click at [744, 350] on button "Aplicar" at bounding box center [750, 351] width 33 height 15
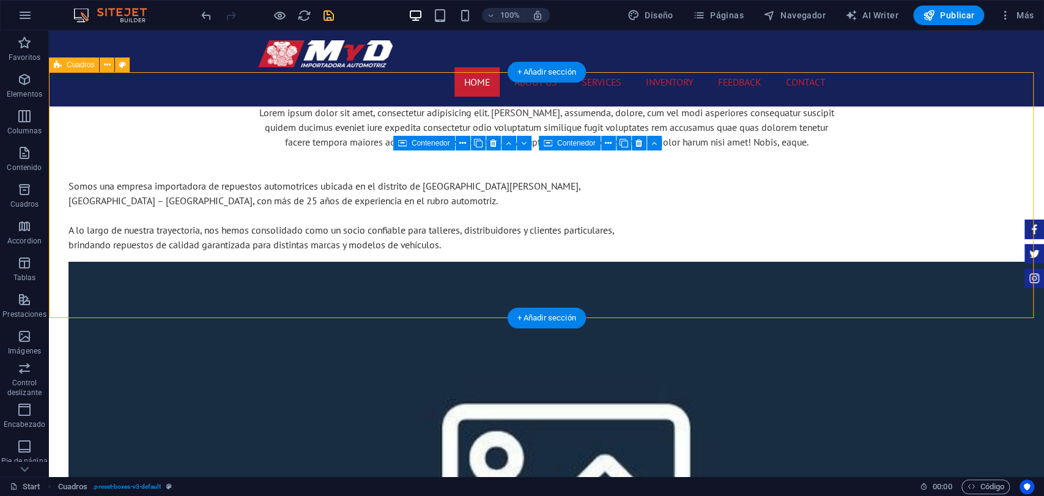
select select "rem"
select select "px"
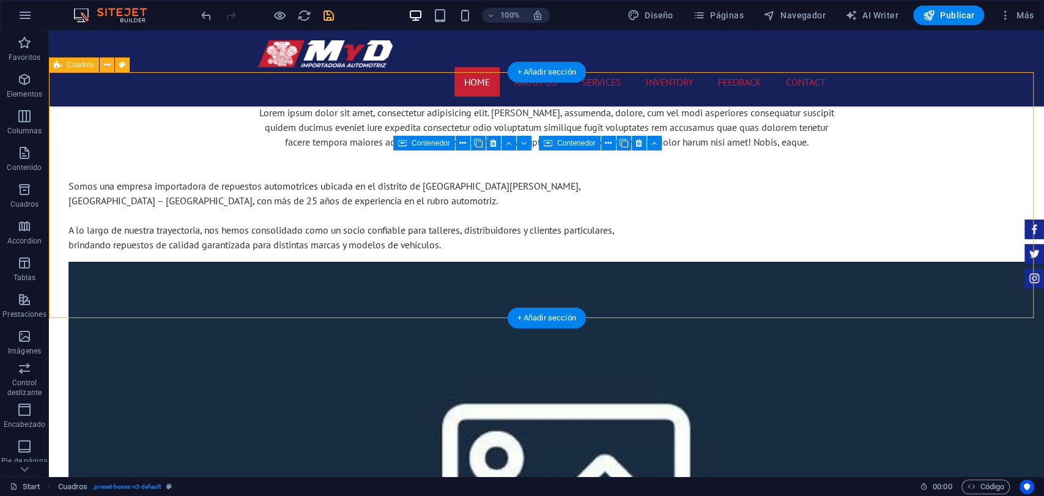
select select "rem"
select select "px"
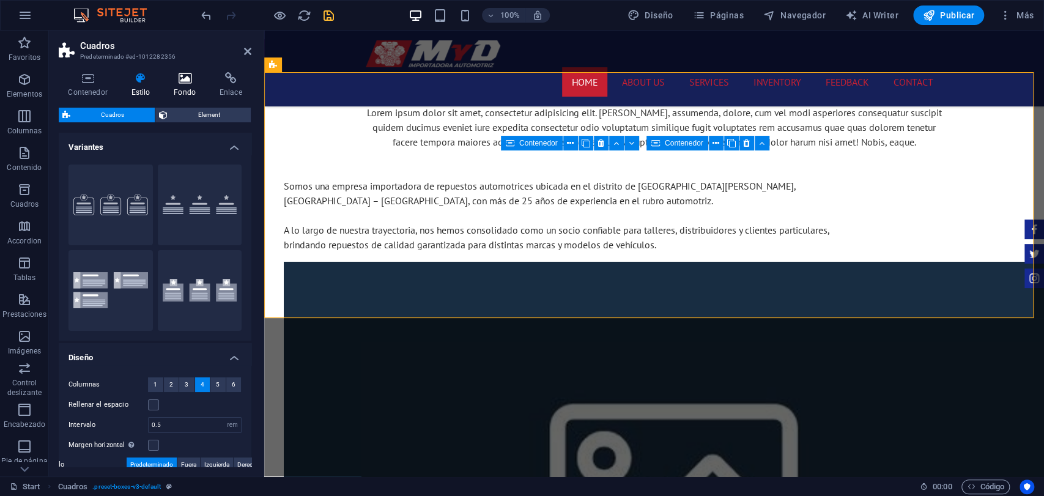
click at [182, 76] on icon at bounding box center [184, 78] width 41 height 12
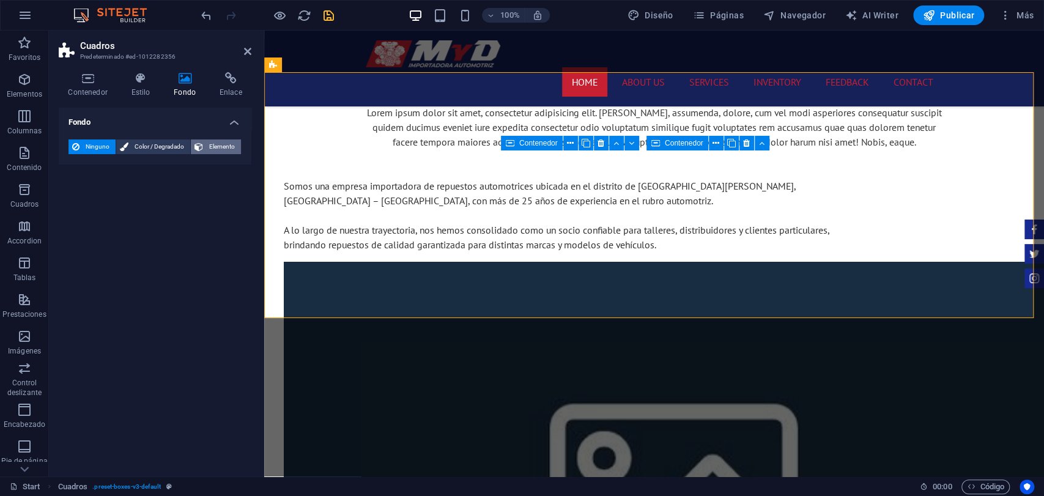
click at [224, 146] on span "Elemento" at bounding box center [222, 146] width 31 height 15
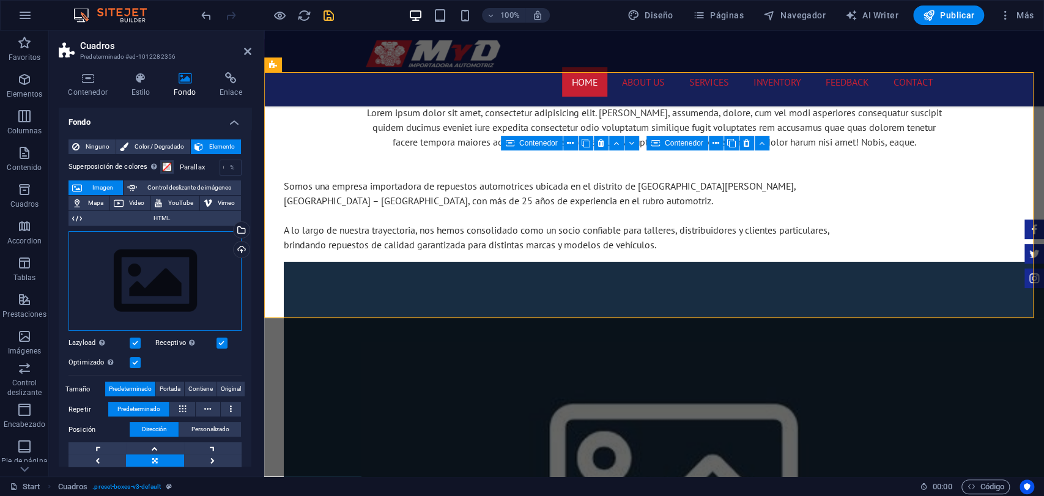
click at [136, 231] on div "Arrastra archivos aquí, haz clic para escoger archivos o selecciona archivos de…" at bounding box center [154, 281] width 173 height 100
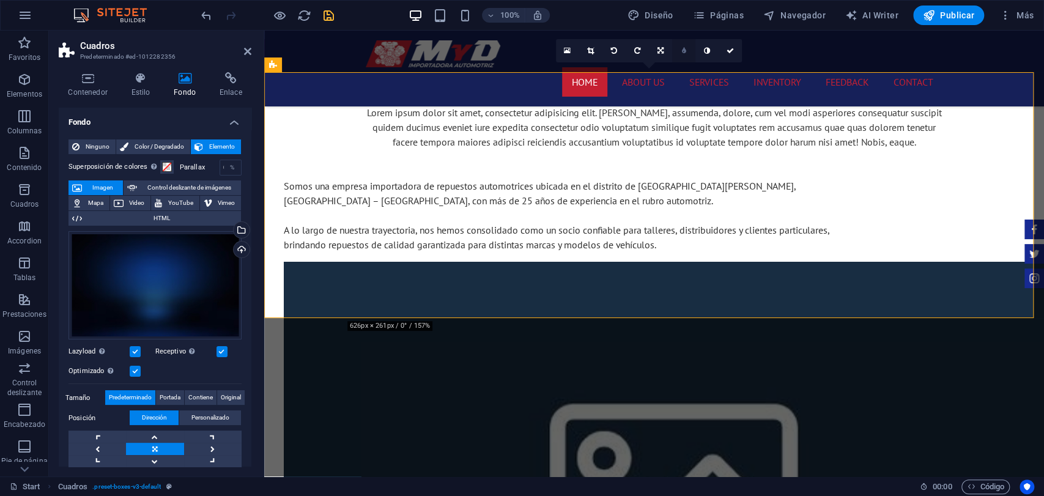
click at [694, 50] on link at bounding box center [683, 50] width 23 height 23
click at [710, 52] on link at bounding box center [715, 50] width 23 height 23
click at [700, 56] on input "5" at bounding box center [695, 50] width 18 height 23
type input "4"
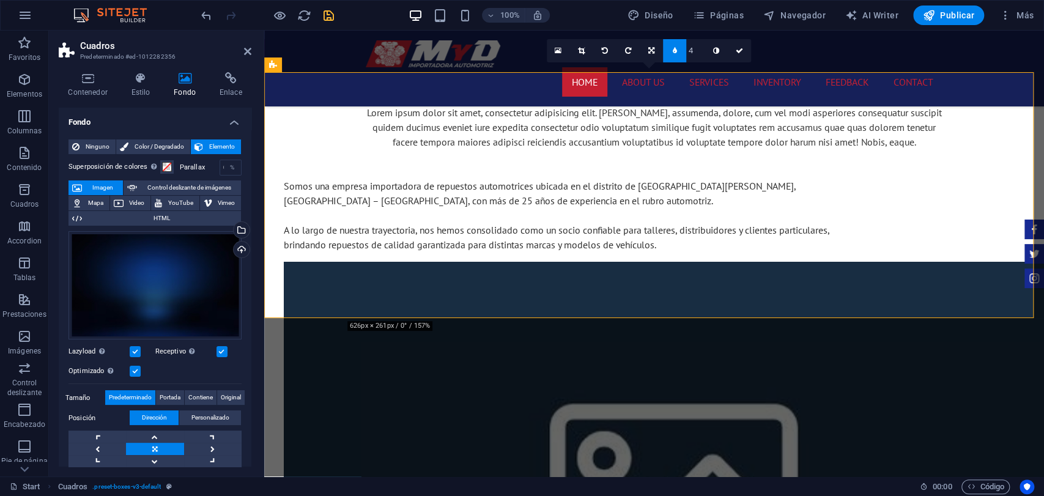
click at [696, 44] on input "4" at bounding box center [695, 50] width 18 height 23
type input "5"
click at [741, 52] on icon at bounding box center [739, 50] width 7 height 7
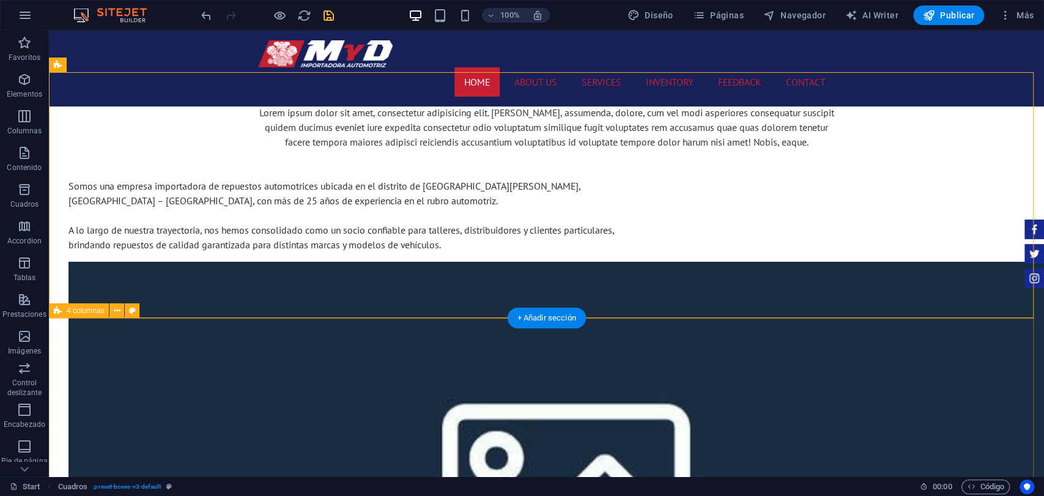
scroll to position [865, 0]
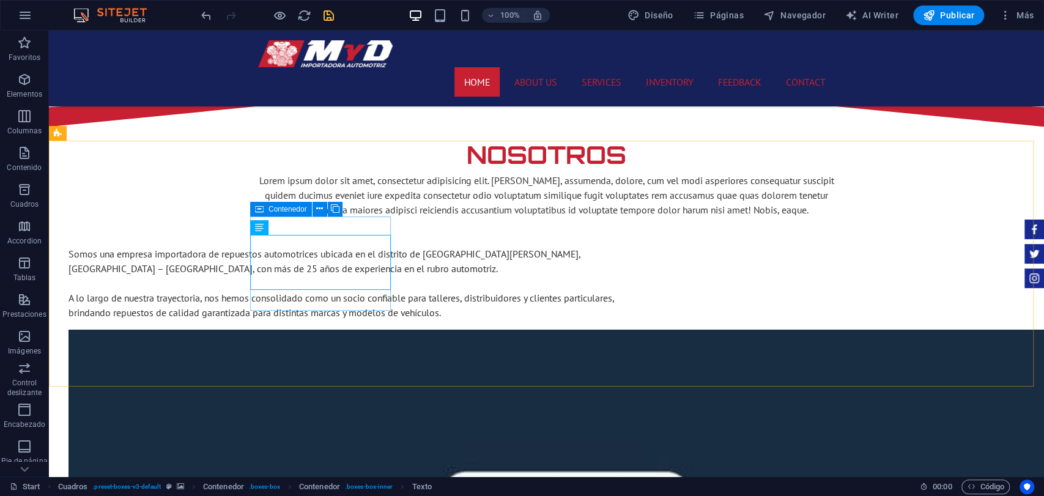
click at [262, 208] on icon at bounding box center [259, 209] width 9 height 15
select select "rem"
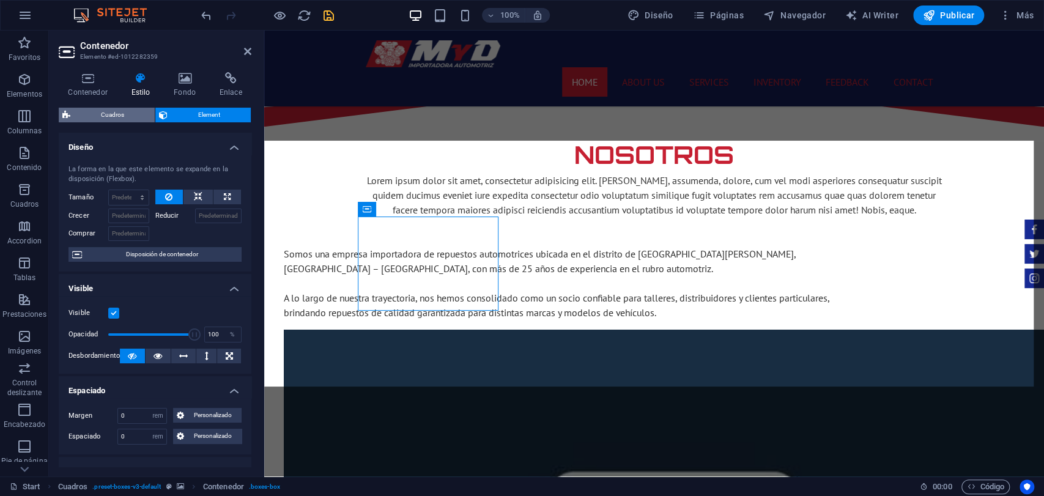
click at [141, 112] on span "Cuadros" at bounding box center [112, 115] width 77 height 15
select select "rem"
select select "px"
select select "rem"
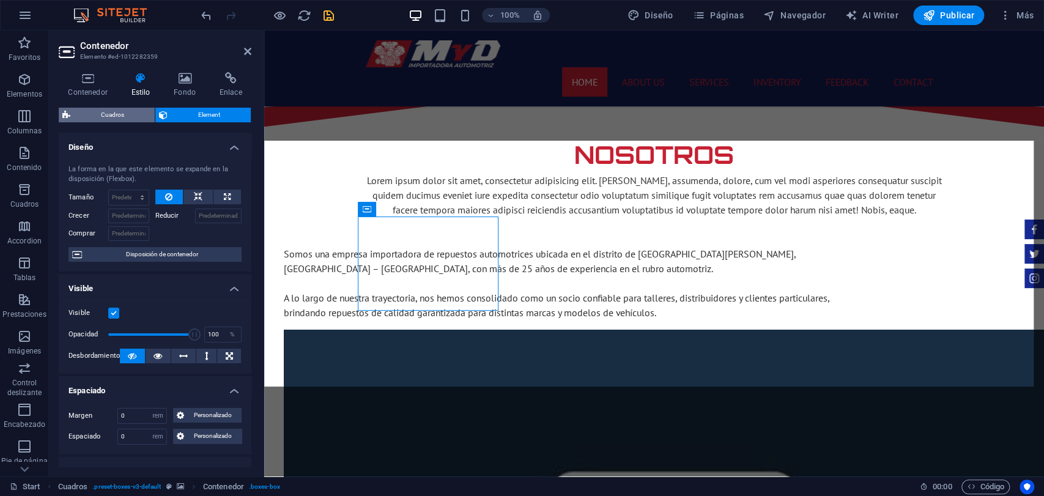
select select "rem"
select select "px"
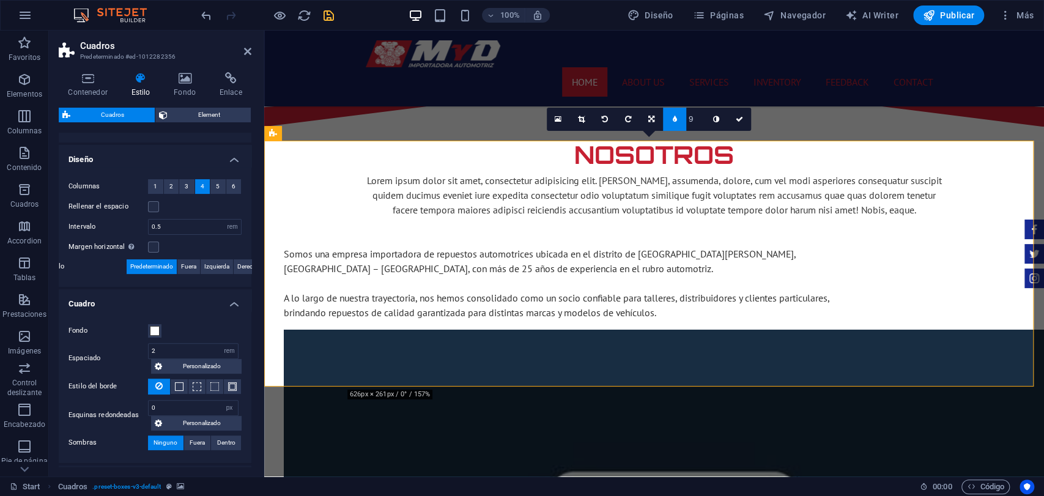
scroll to position [204, 0]
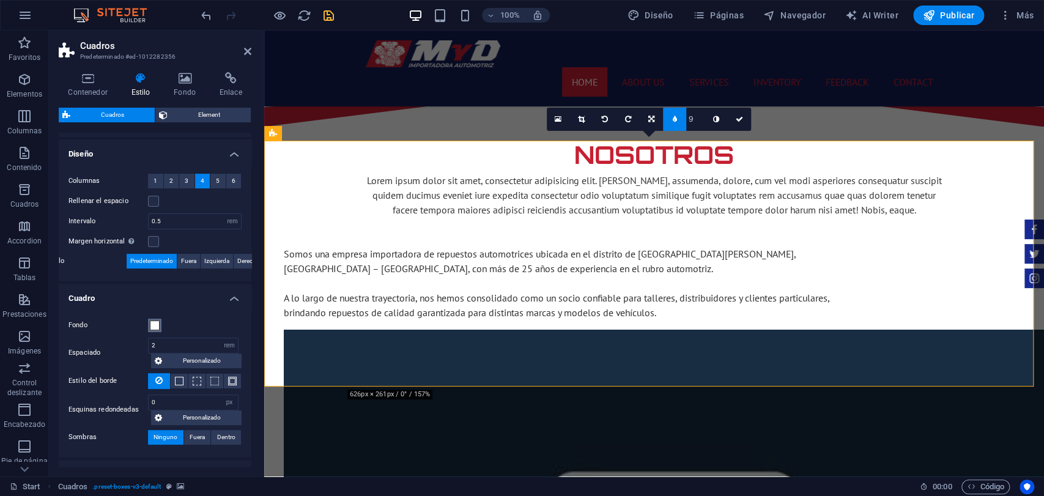
click at [153, 322] on span at bounding box center [155, 325] width 10 height 10
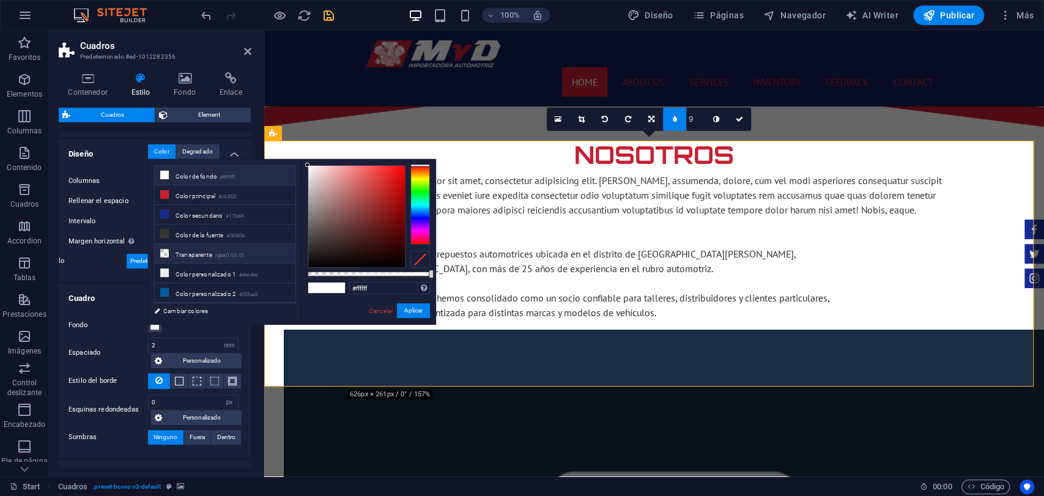
click at [191, 249] on li "Transparente rgba(0,0,0,.0)" at bounding box center [225, 254] width 141 height 20
type input "rgba(0, 0, 0, 0)"
click at [414, 309] on button "Aplicar" at bounding box center [413, 310] width 33 height 15
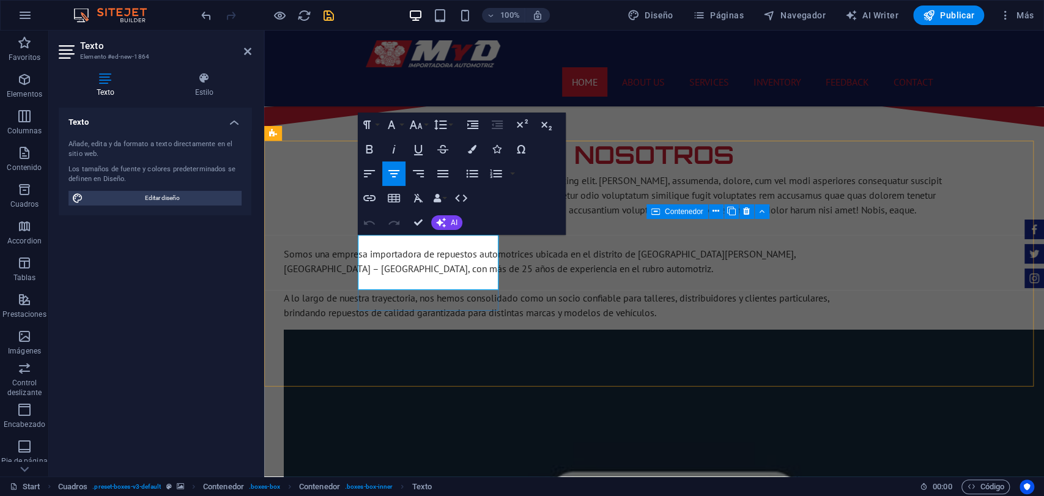
drag, startPoint x: 476, startPoint y: 287, endPoint x: 362, endPoint y: 254, distance: 118.9
click at [465, 153] on button "Colors" at bounding box center [471, 149] width 23 height 24
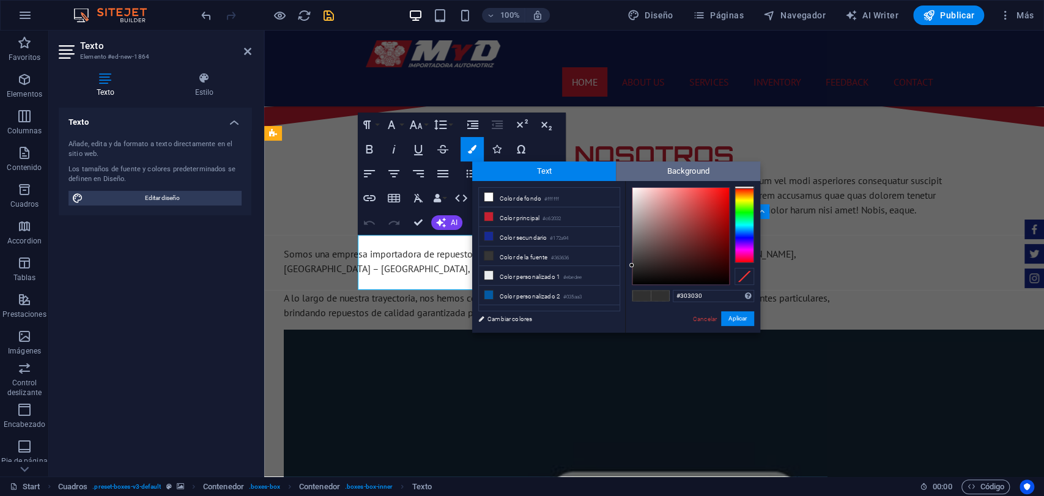
click at [672, 170] on span "Background" at bounding box center [688, 171] width 144 height 20
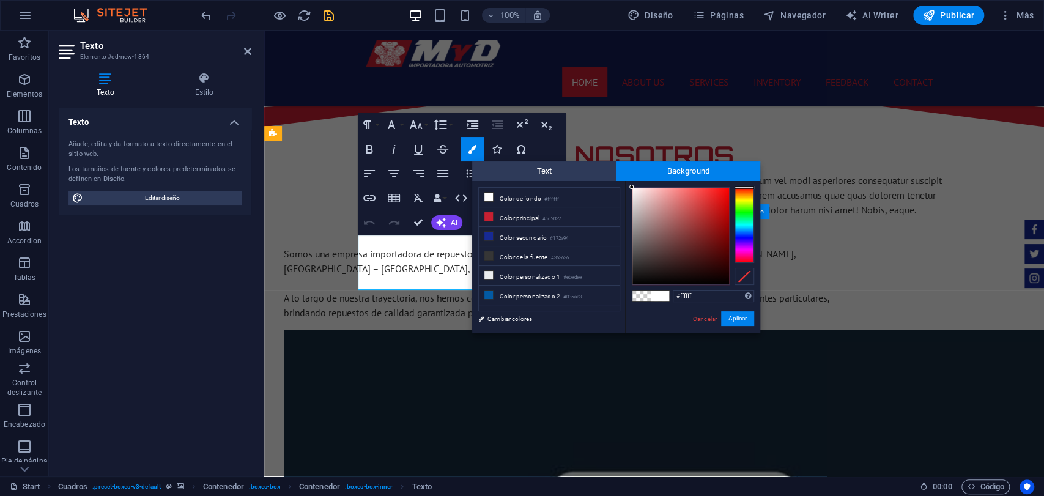
click at [637, 298] on span at bounding box center [641, 295] width 18 height 10
type input "rgba(0, 0, 0, 0)"
click at [732, 317] on button "Aplicar" at bounding box center [737, 318] width 33 height 15
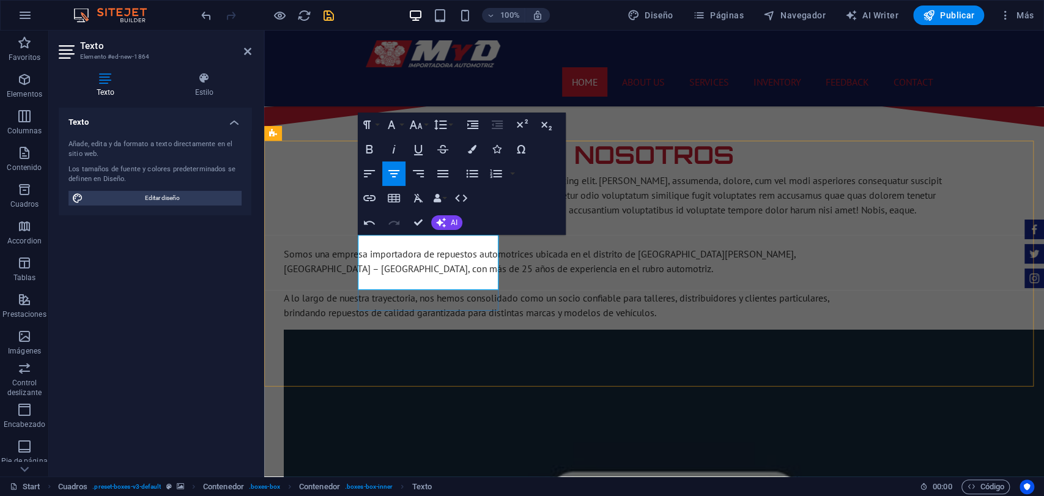
drag, startPoint x: 484, startPoint y: 273, endPoint x: 368, endPoint y: 249, distance: 119.3
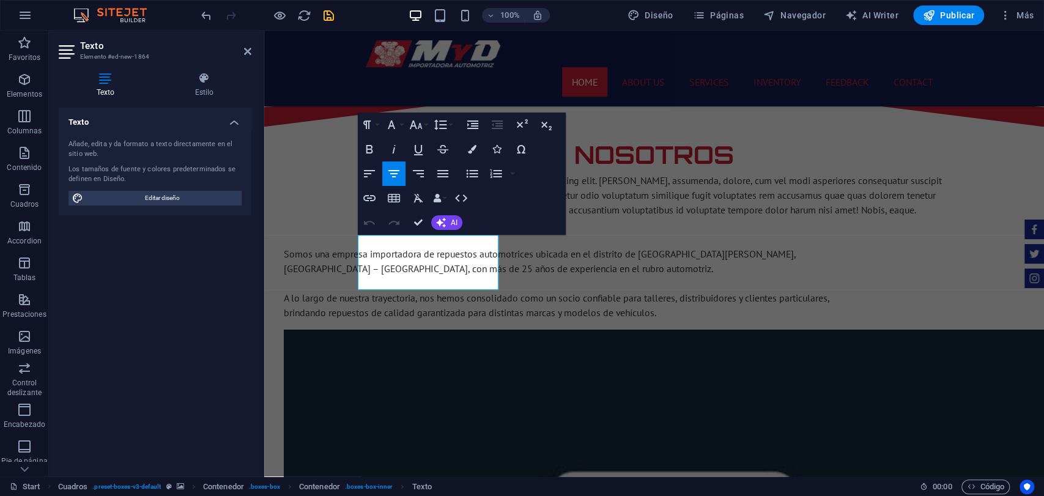
click at [471, 146] on icon "button" at bounding box center [472, 149] width 9 height 9
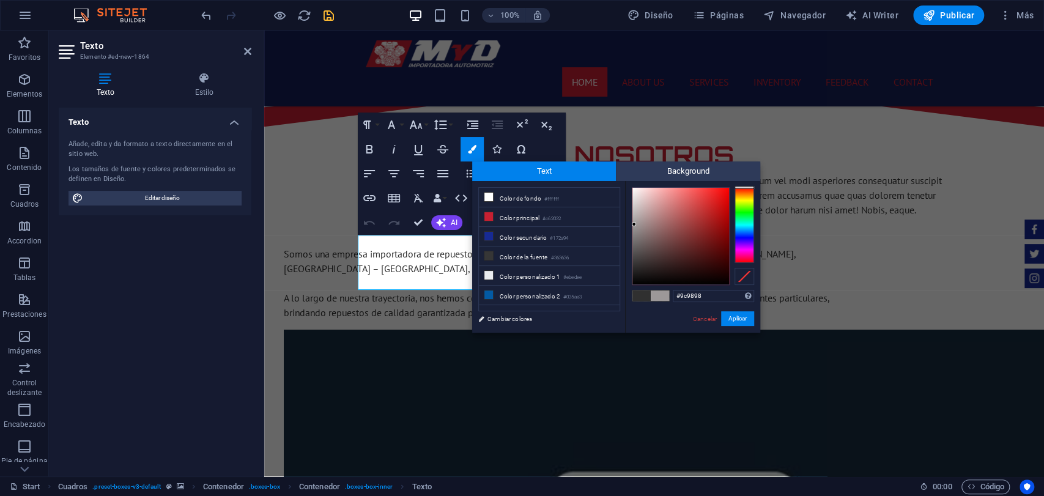
click at [634, 224] on div at bounding box center [680, 236] width 97 height 97
drag, startPoint x: 635, startPoint y: 202, endPoint x: 622, endPoint y: 188, distance: 19.5
click at [622, 188] on div "less Color de fondo #ffffff Color principal #c62032 Color secundario #172a94 Co…" at bounding box center [616, 257] width 288 height 152
type input "#f5f1f1"
click at [633, 191] on div at bounding box center [632, 190] width 4 height 4
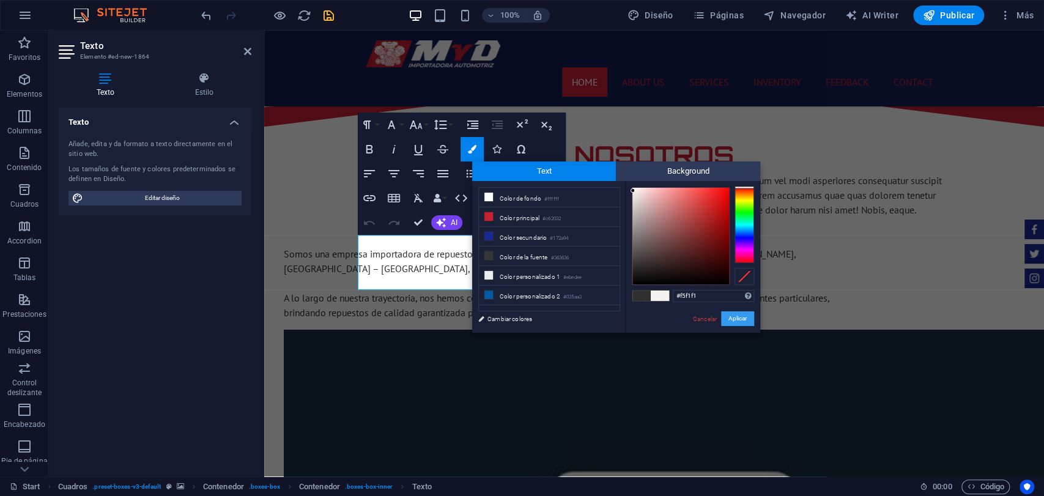
click at [745, 319] on button "Aplicar" at bounding box center [737, 318] width 33 height 15
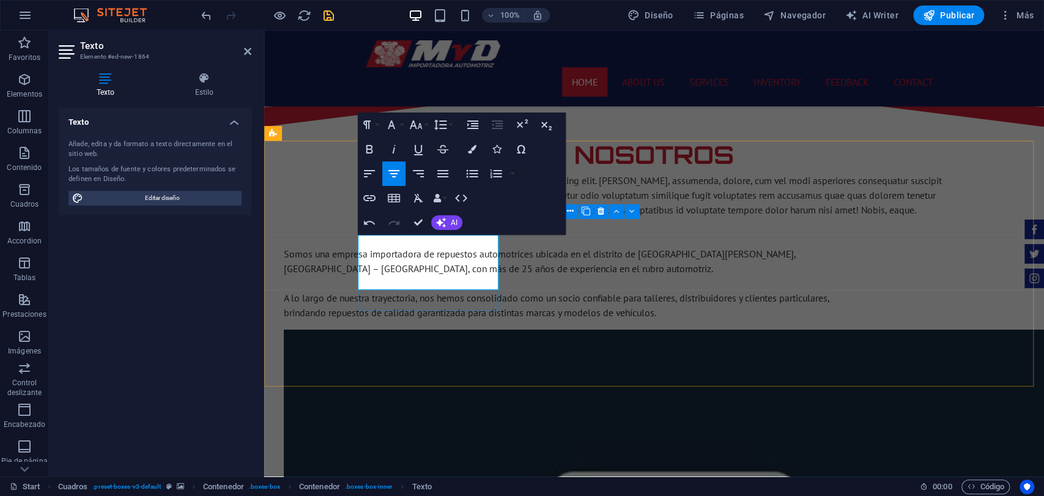
drag, startPoint x: 489, startPoint y: 277, endPoint x: 330, endPoint y: 224, distance: 167.5
click at [472, 155] on button "Colors" at bounding box center [471, 149] width 23 height 24
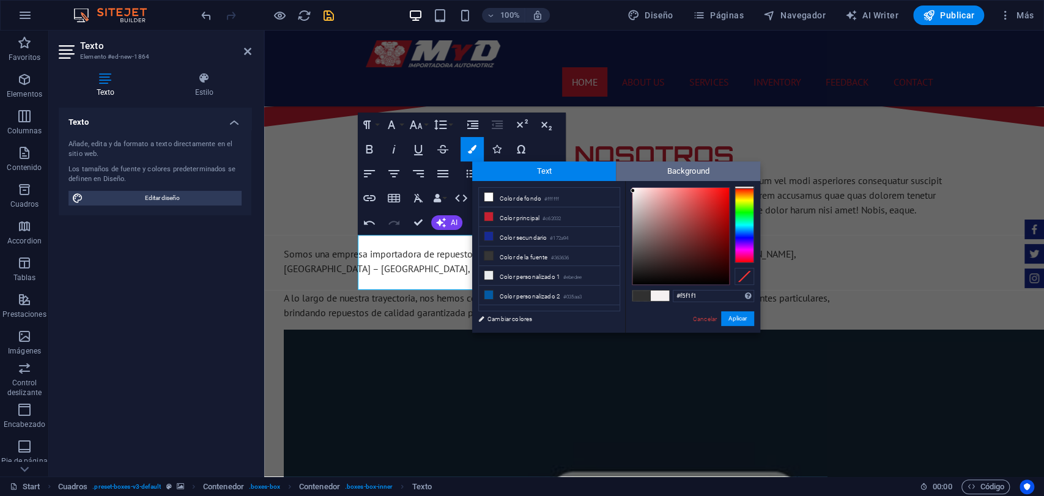
click at [684, 174] on span "Background" at bounding box center [688, 171] width 144 height 20
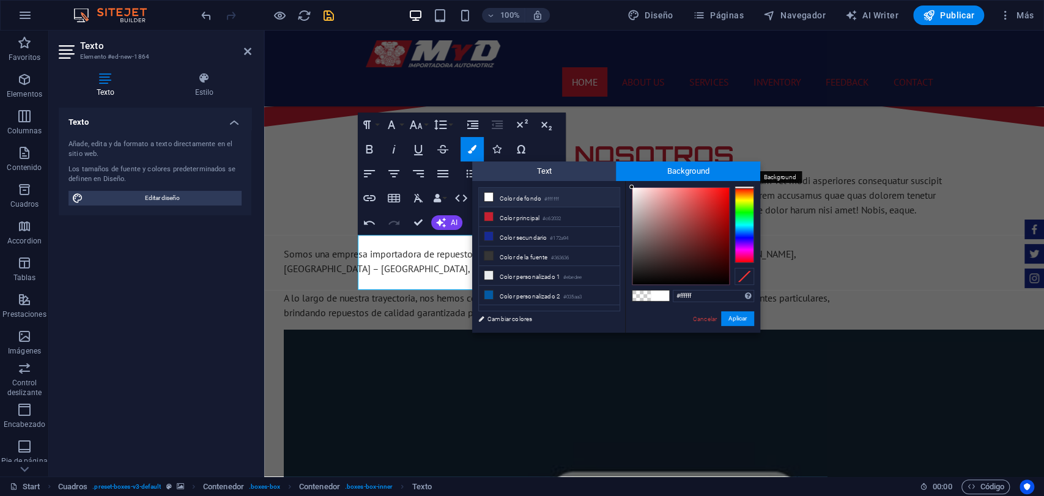
drag, startPoint x: 638, startPoint y: 202, endPoint x: 623, endPoint y: 161, distance: 43.7
click at [623, 161] on div "Text Background less Color de fondo #ffffff Color principal #c62032 Color secun…" at bounding box center [616, 246] width 288 height 171
click at [640, 290] on span at bounding box center [641, 295] width 18 height 10
click at [637, 298] on span at bounding box center [641, 295] width 18 height 10
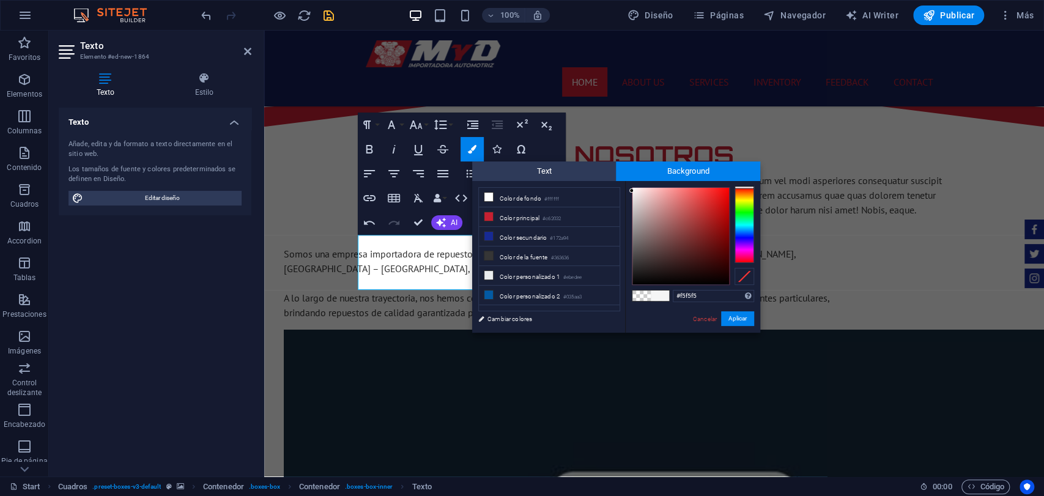
type input "#f9f9f9"
click at [631, 189] on div at bounding box center [631, 189] width 4 height 4
click at [739, 323] on button "Aplicar" at bounding box center [737, 318] width 33 height 15
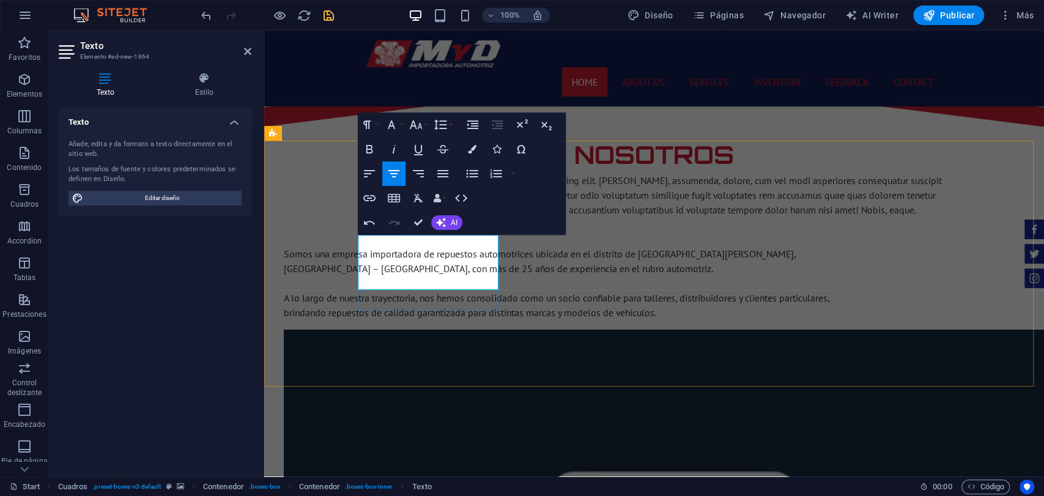
drag, startPoint x: 493, startPoint y: 281, endPoint x: 305, endPoint y: 242, distance: 191.8
click at [472, 149] on icon "button" at bounding box center [472, 149] width 9 height 9
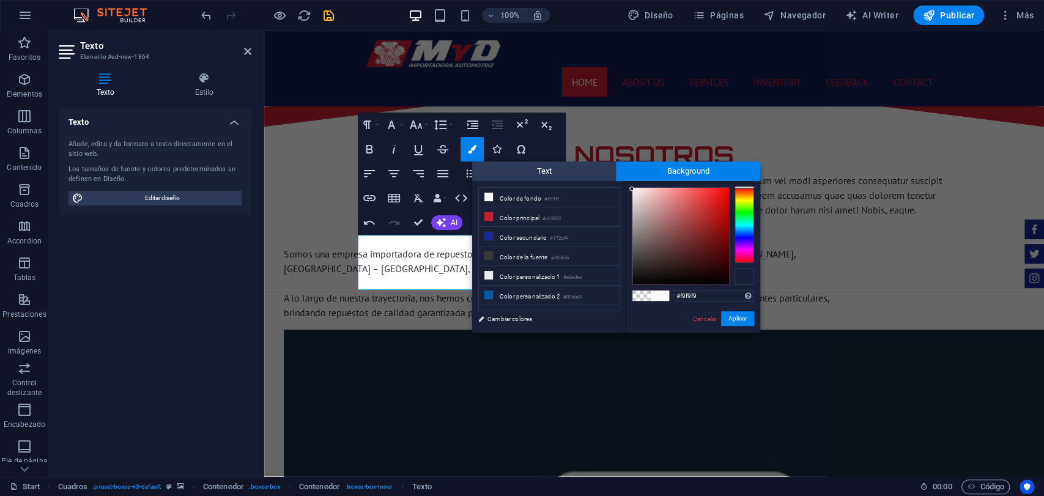
click at [734, 281] on div at bounding box center [744, 276] width 20 height 17
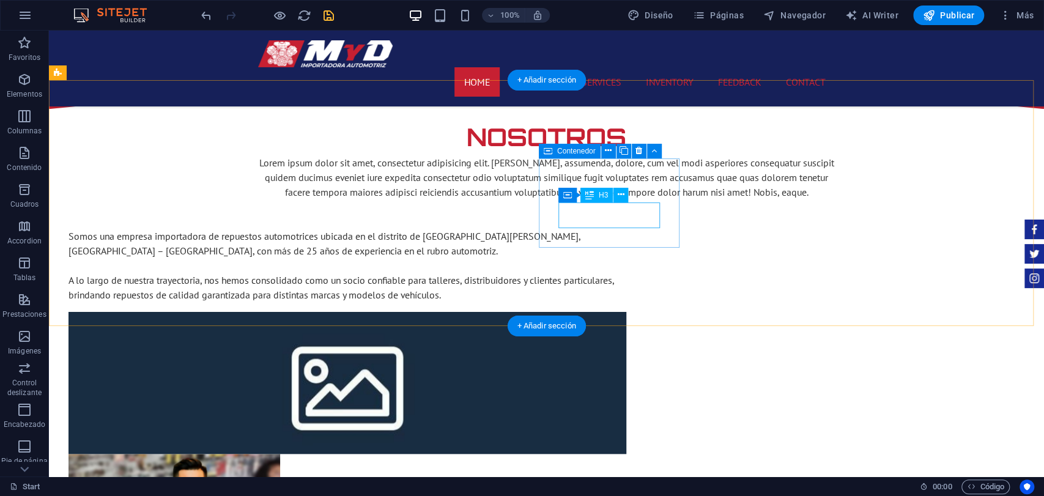
scroll to position [951, 0]
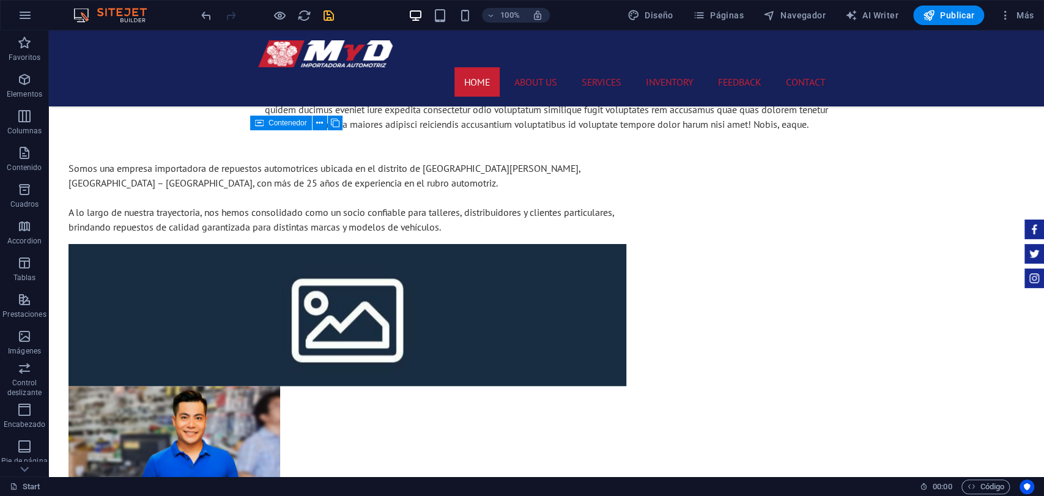
click at [322, 12] on icon "save" at bounding box center [329, 16] width 14 height 14
checkbox input "false"
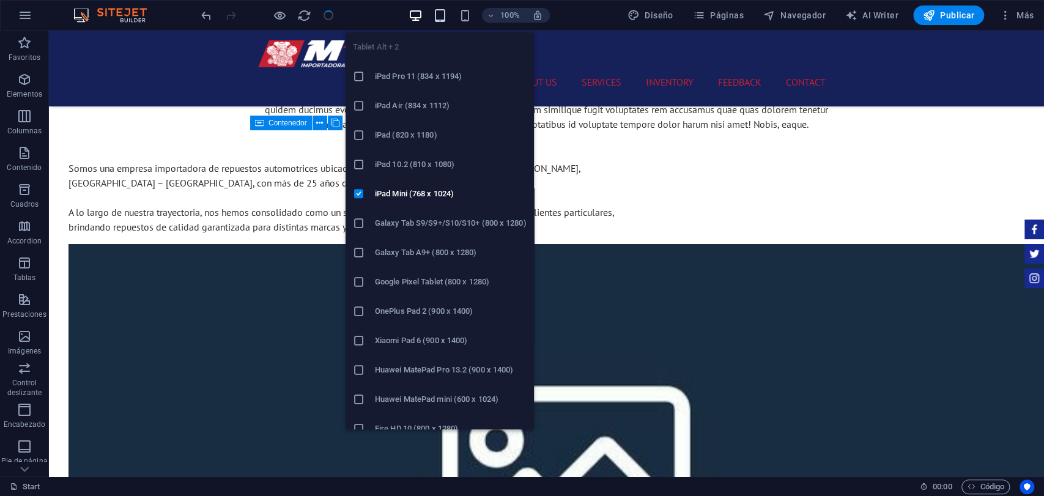
click at [440, 9] on icon "button" at bounding box center [440, 16] width 14 height 14
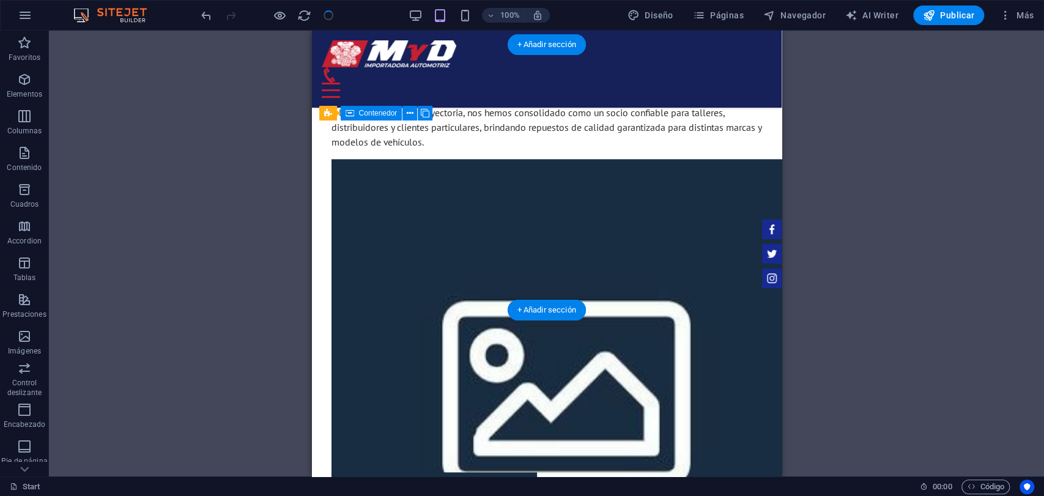
scroll to position [812, 0]
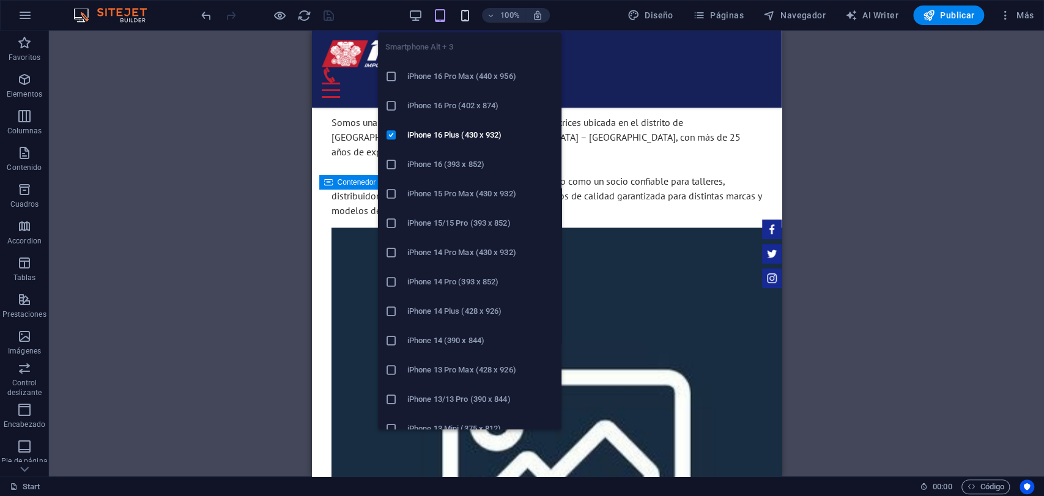
click at [468, 15] on icon "button" at bounding box center [464, 16] width 14 height 14
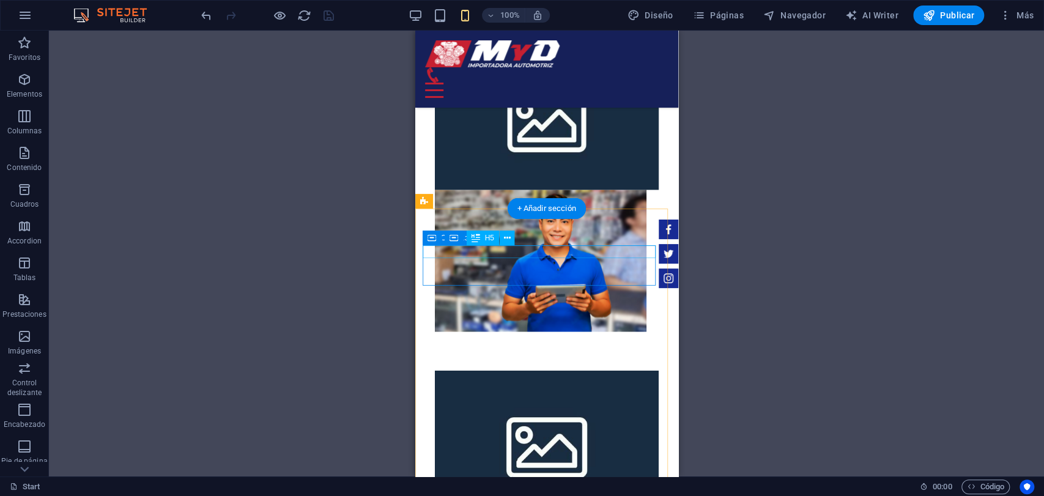
scroll to position [1288, 0]
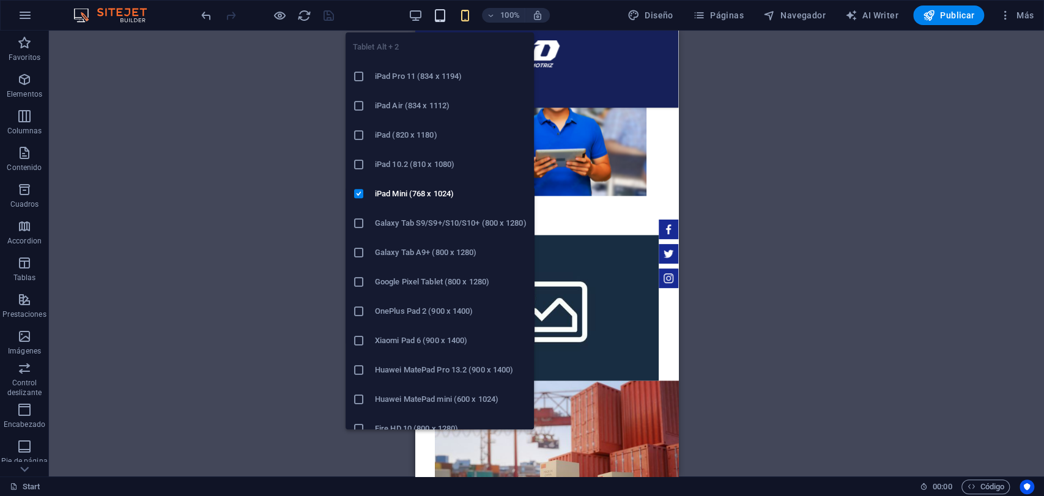
click at [447, 13] on icon "button" at bounding box center [440, 16] width 14 height 14
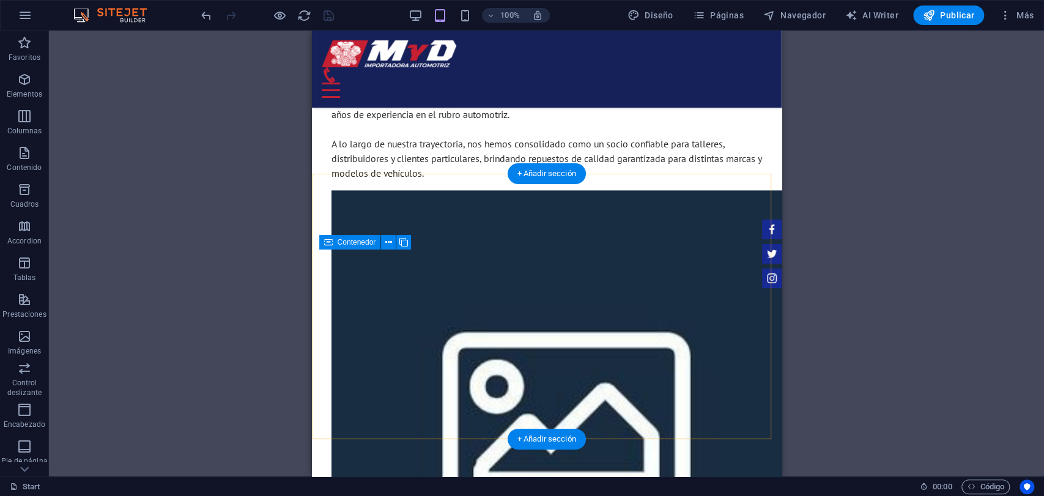
scroll to position [744, 0]
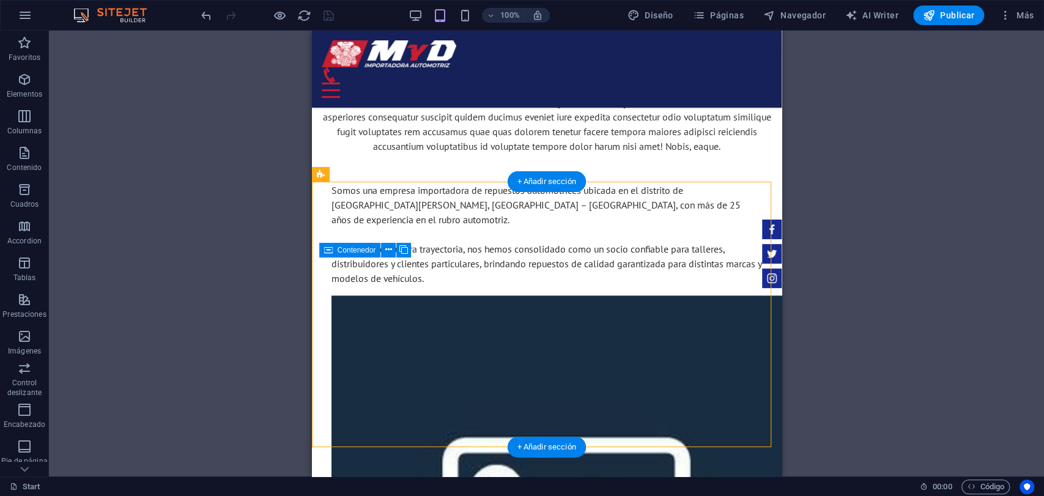
select select "rem"
select select "px"
select select "rem"
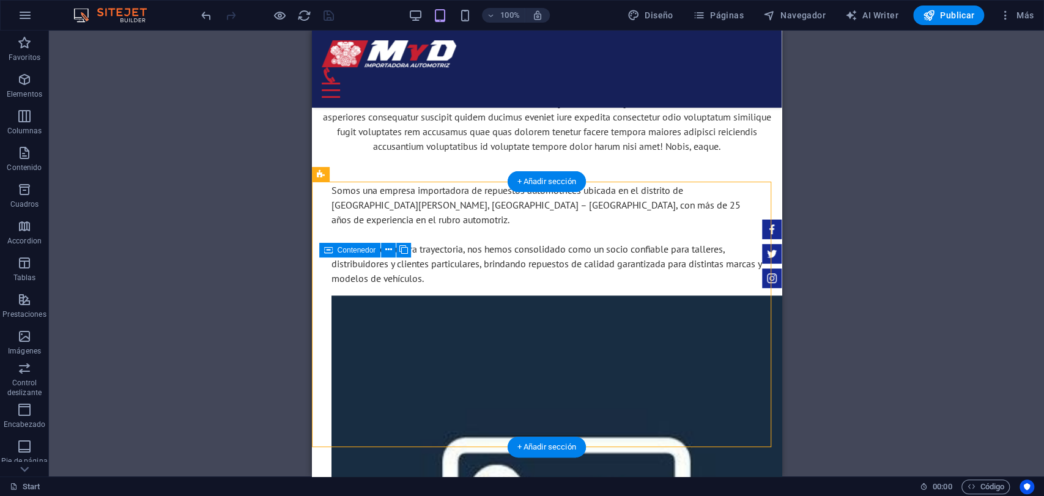
select select "rem"
select select "px"
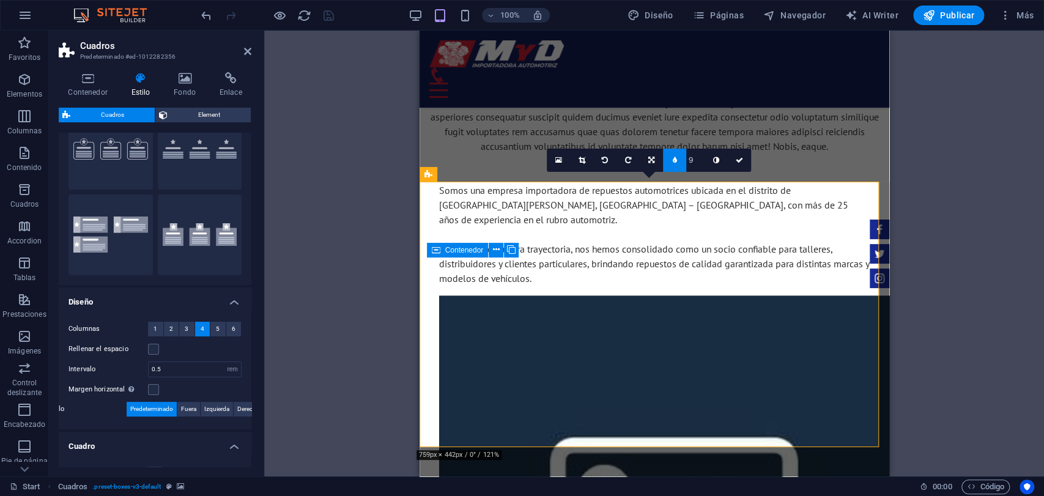
scroll to position [68, 0]
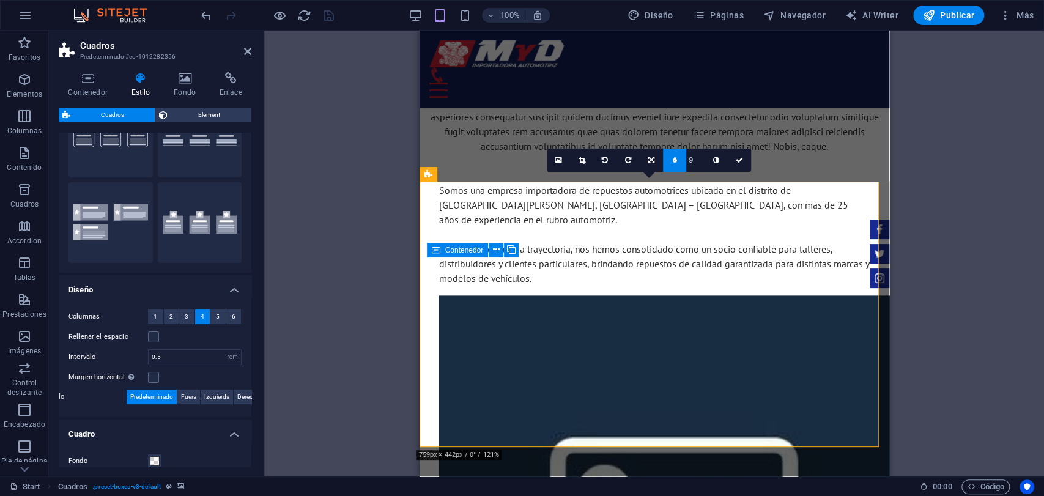
click at [156, 342] on div "Rellenar el espacio" at bounding box center [154, 337] width 173 height 15
click at [145, 336] on label "Rellenar el espacio" at bounding box center [107, 337] width 79 height 15
click at [150, 336] on label at bounding box center [153, 336] width 11 height 11
click at [0, 0] on input "Rellenar el espacio" at bounding box center [0, 0] width 0 height 0
click at [331, 17] on icon "save" at bounding box center [329, 16] width 14 height 14
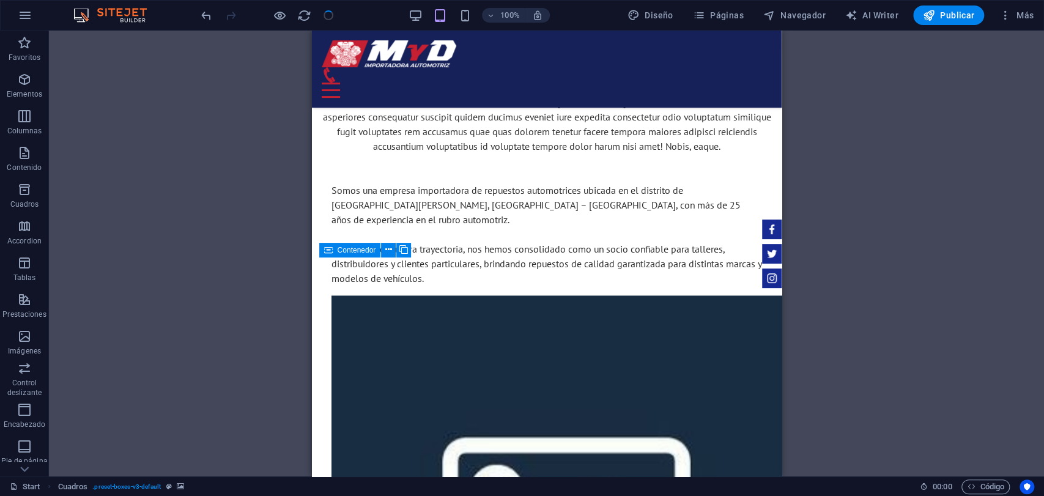
checkbox input "false"
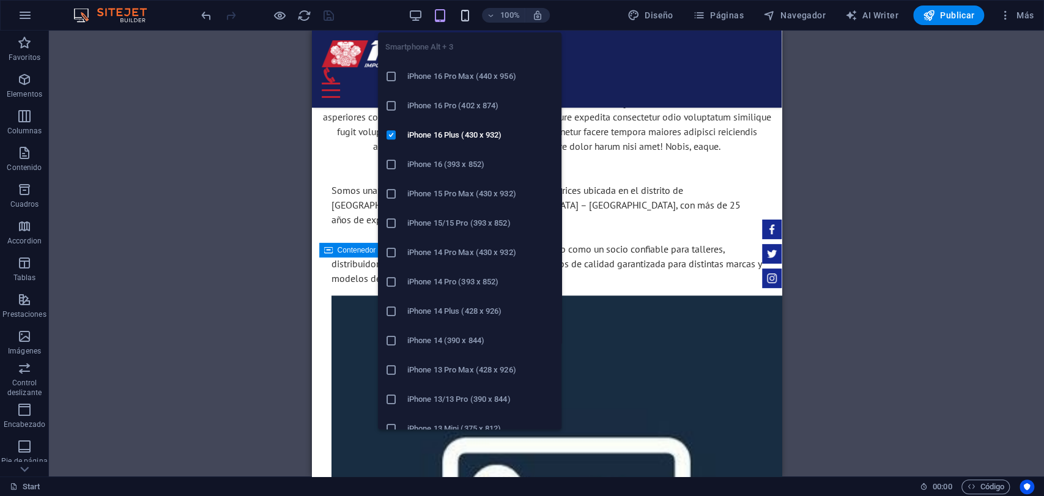
click at [465, 12] on icon "button" at bounding box center [464, 16] width 14 height 14
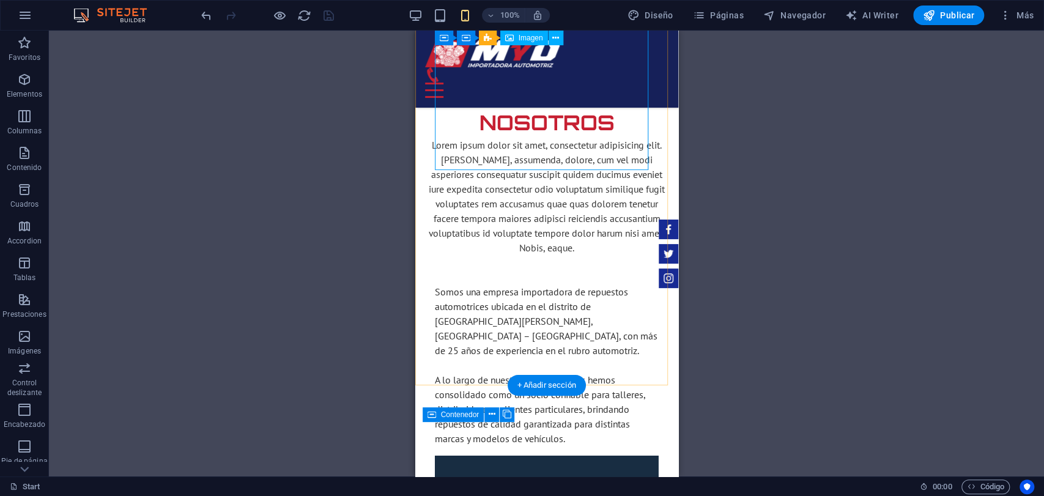
scroll to position [1288, 0]
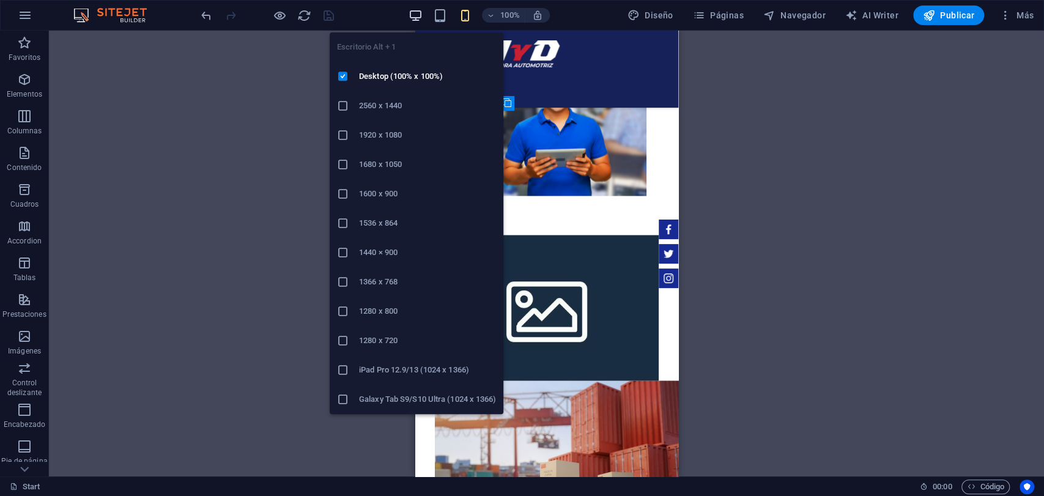
click at [419, 21] on icon "button" at bounding box center [415, 16] width 14 height 14
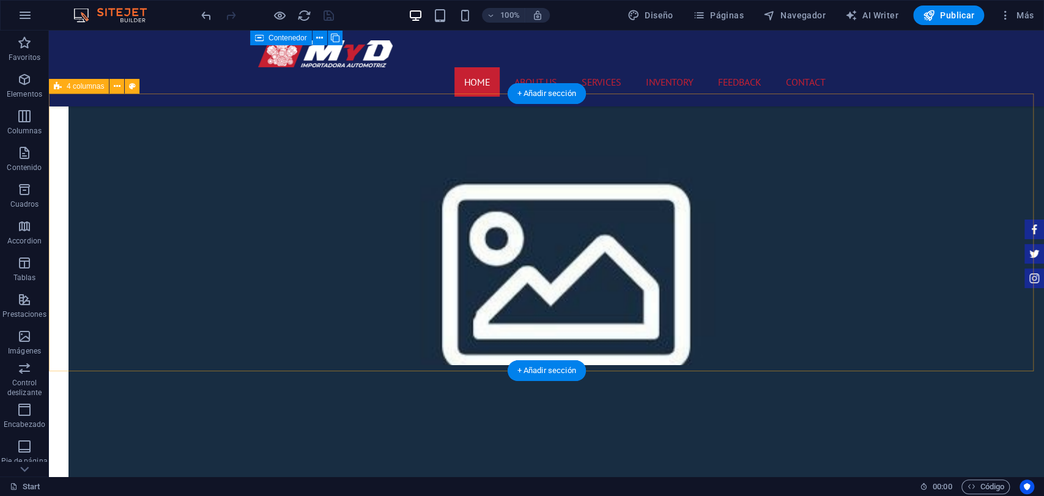
scroll to position [819, 0]
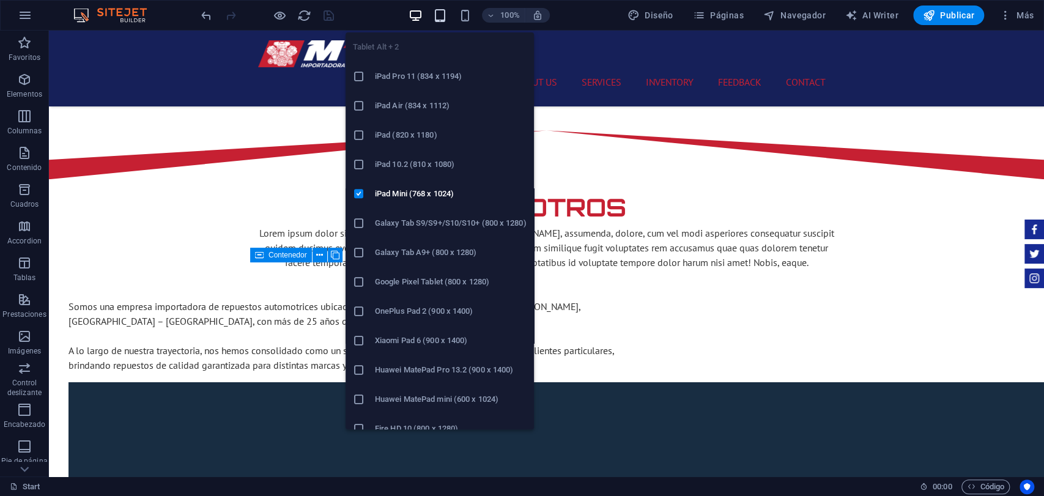
click at [445, 19] on icon "button" at bounding box center [440, 16] width 14 height 14
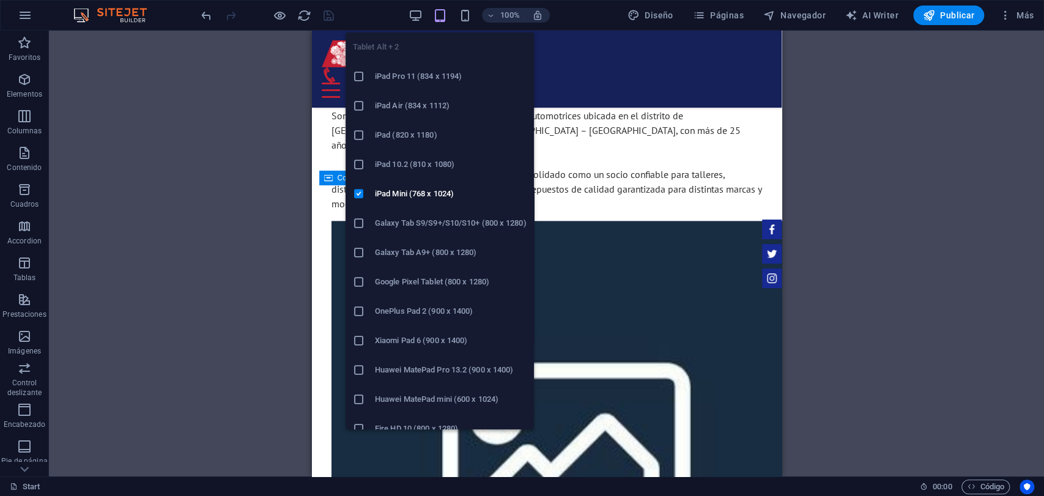
scroll to position [816, 0]
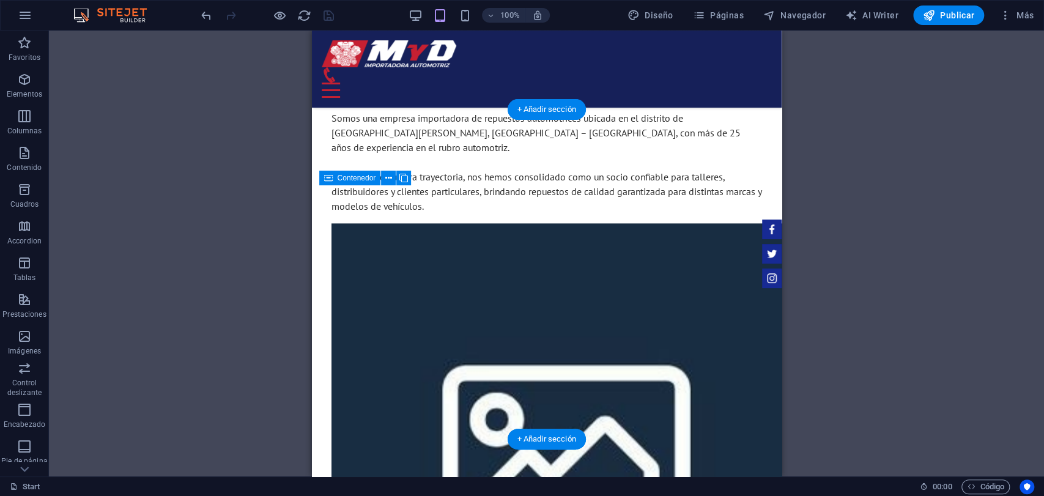
select select "rem"
select select "px"
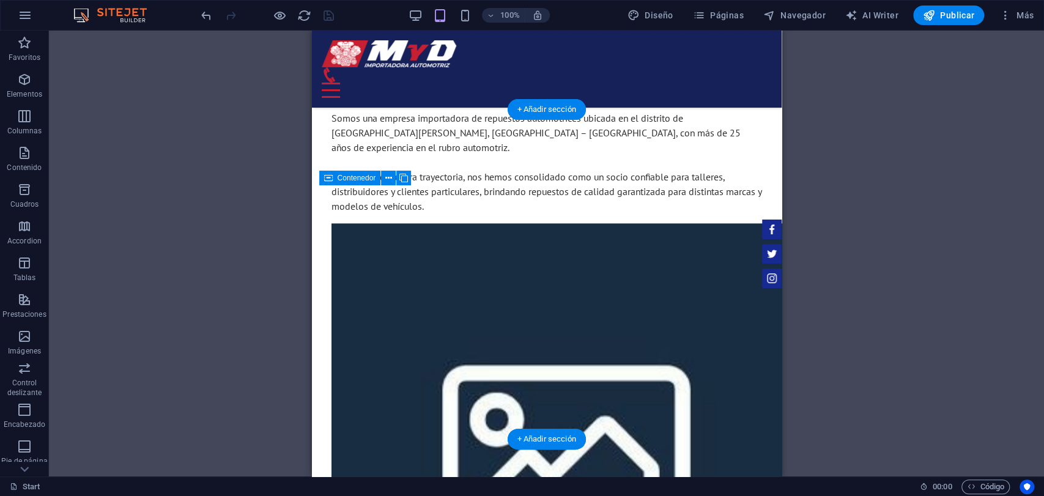
select select "rem"
select select "px"
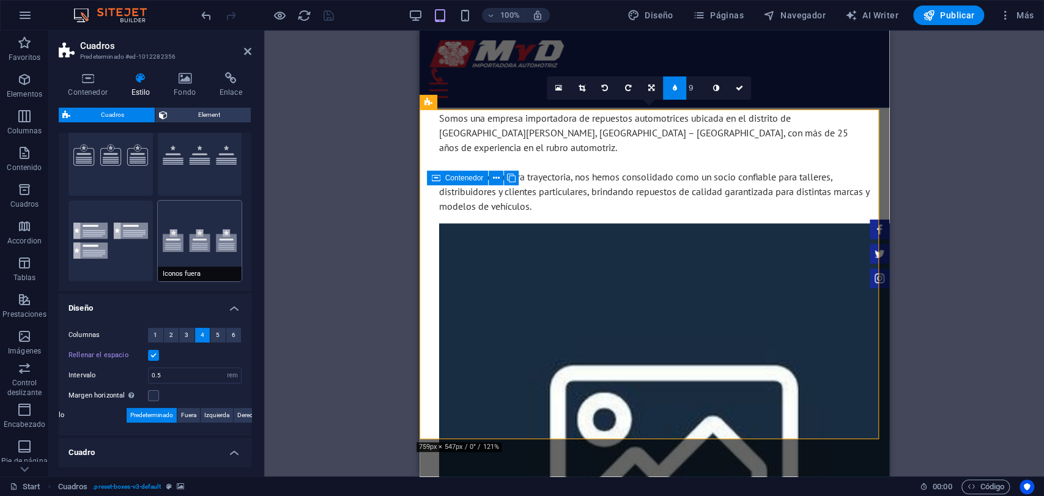
scroll to position [68, 0]
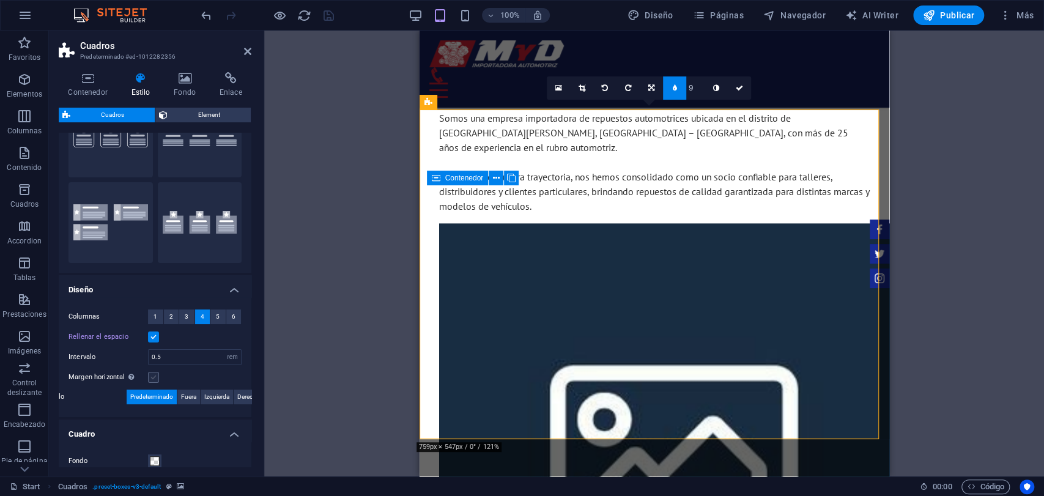
click at [157, 378] on label at bounding box center [153, 377] width 11 height 11
click at [0, 0] on input "Margen horizontal Solo si el "Ancho del contenido" de los contenedores no se ha…" at bounding box center [0, 0] width 0 height 0
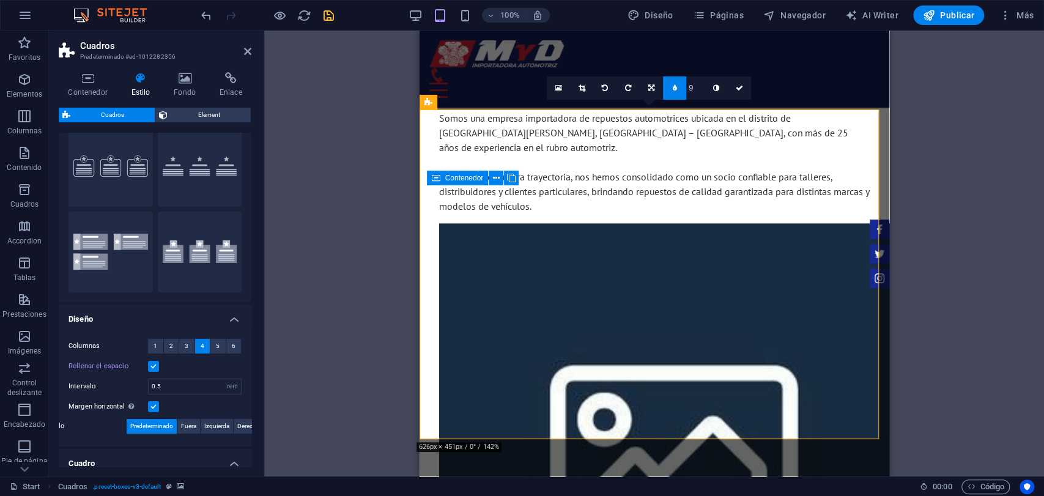
scroll to position [0, 0]
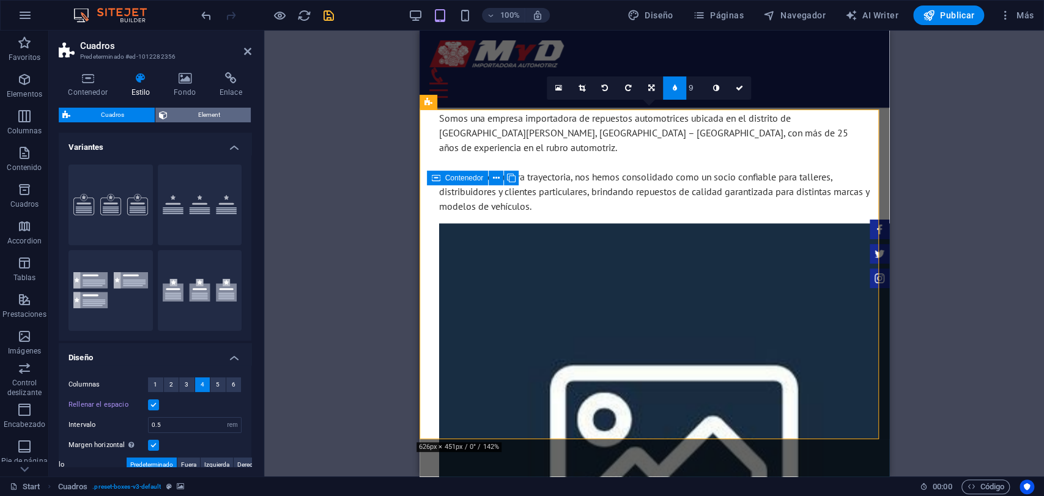
click at [201, 120] on span "Element" at bounding box center [209, 115] width 76 height 15
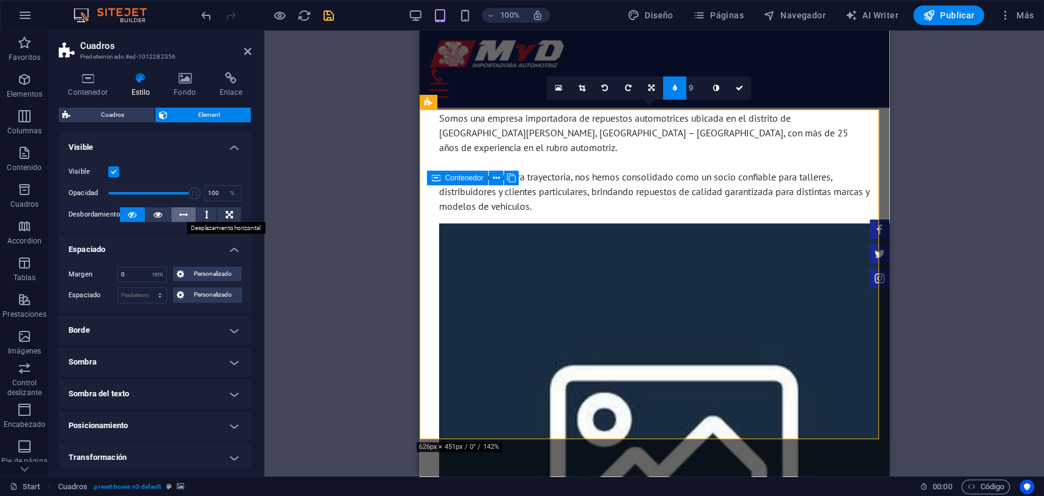
scroll to position [100, 0]
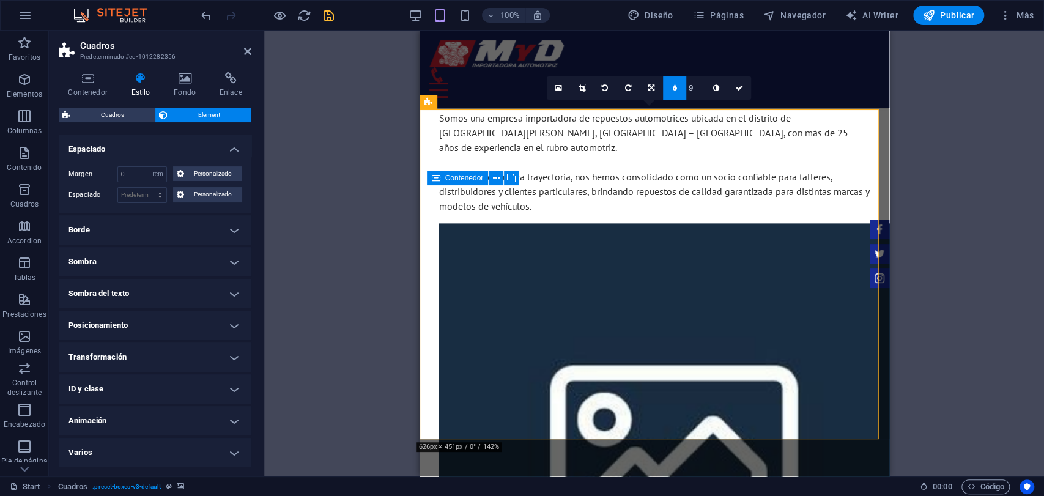
click at [187, 339] on ul "Diseño La forma en la que este elemento se expande en la disposición (Flexbox).…" at bounding box center [155, 249] width 193 height 435
click at [182, 338] on h4 "Posicionamiento" at bounding box center [155, 325] width 193 height 29
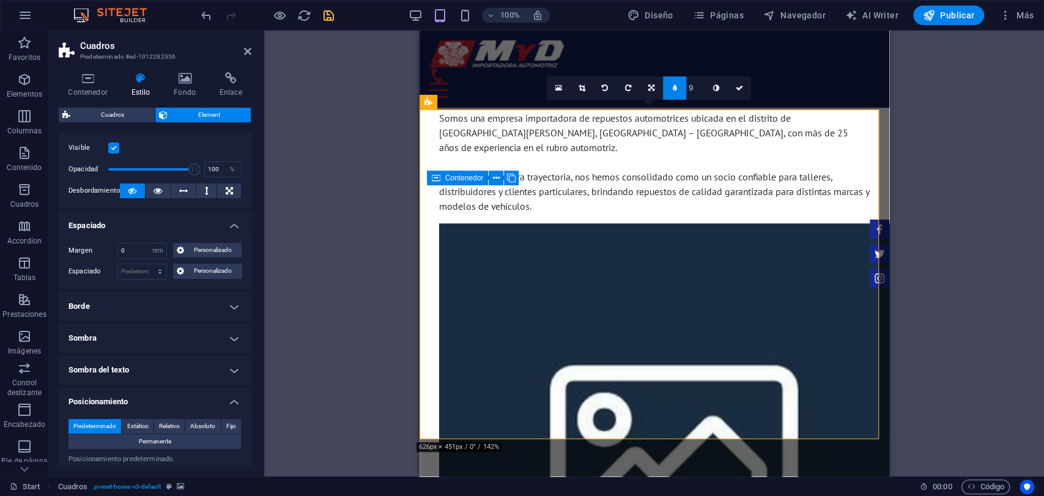
scroll to position [0, 0]
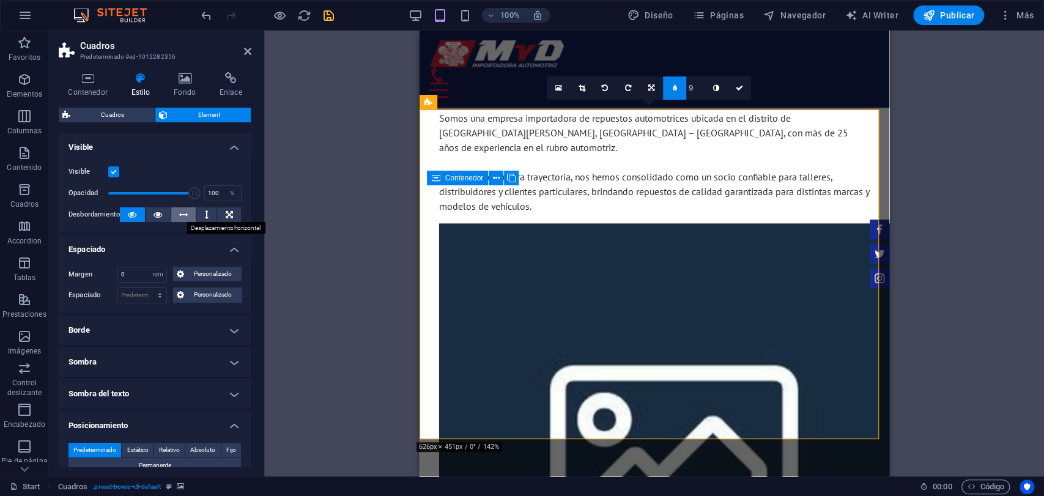
click at [176, 212] on button at bounding box center [183, 214] width 25 height 15
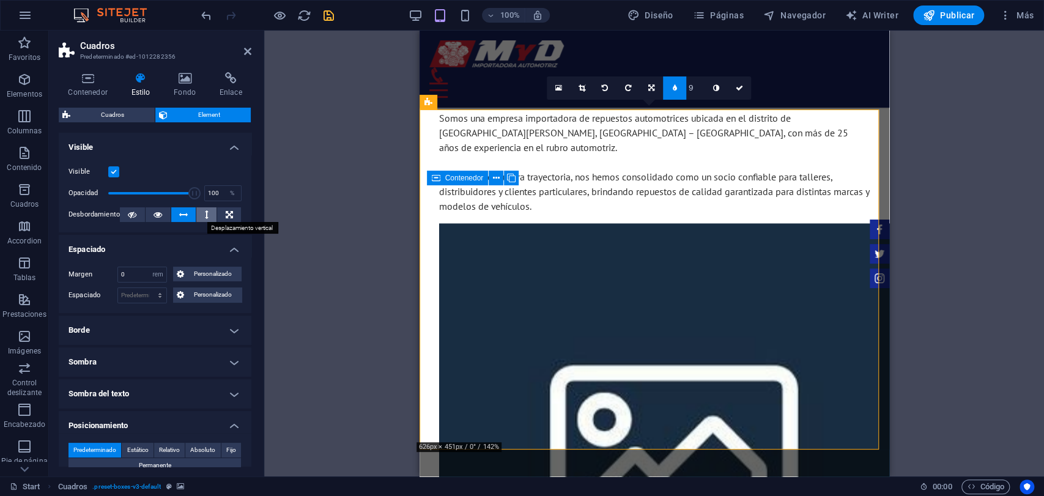
click at [205, 219] on icon at bounding box center [207, 214] width 4 height 15
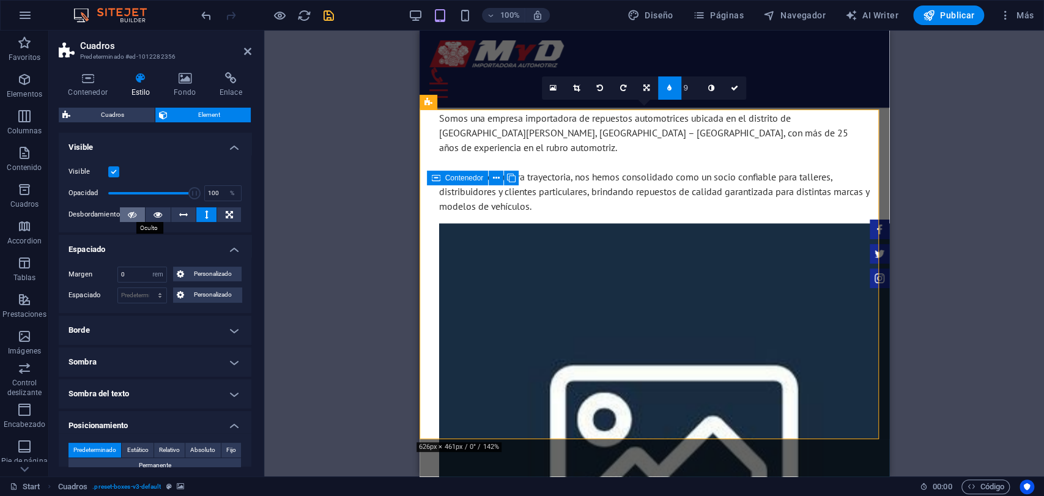
click at [126, 216] on button at bounding box center [132, 214] width 25 height 15
click at [125, 117] on span "Cuadros" at bounding box center [112, 115] width 77 height 15
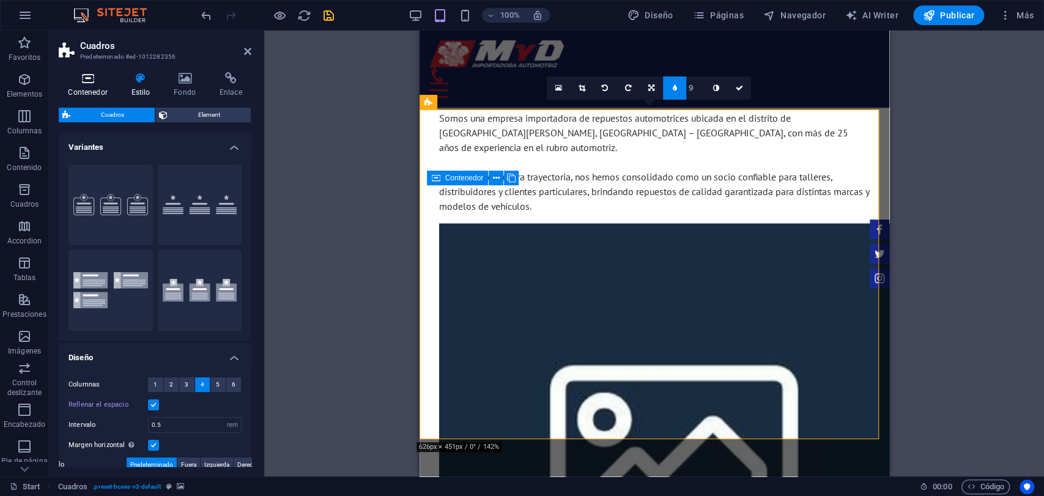
click at [70, 84] on h4 "Contenedor" at bounding box center [90, 85] width 63 height 26
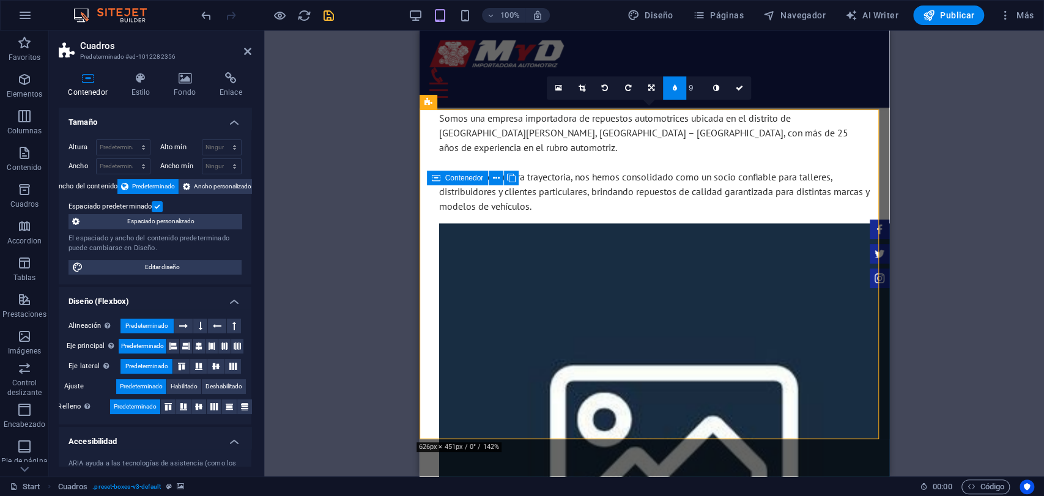
click at [102, 72] on icon at bounding box center [88, 78] width 58 height 12
click at [194, 409] on icon at bounding box center [198, 406] width 15 height 7
click at [225, 411] on button at bounding box center [229, 406] width 15 height 15
click at [232, 368] on icon at bounding box center [233, 366] width 15 height 7
click at [195, 347] on icon at bounding box center [198, 346] width 7 height 15
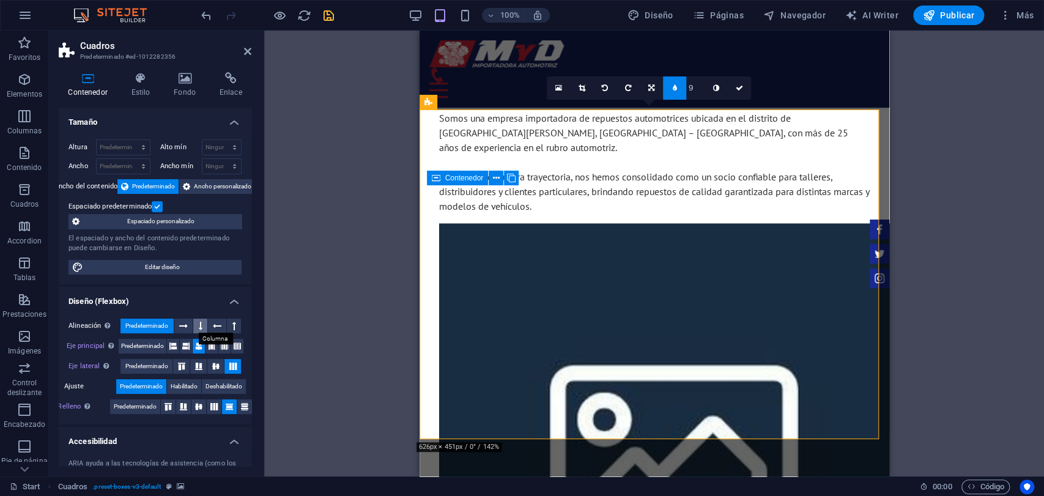
click at [201, 324] on icon at bounding box center [201, 326] width 4 height 15
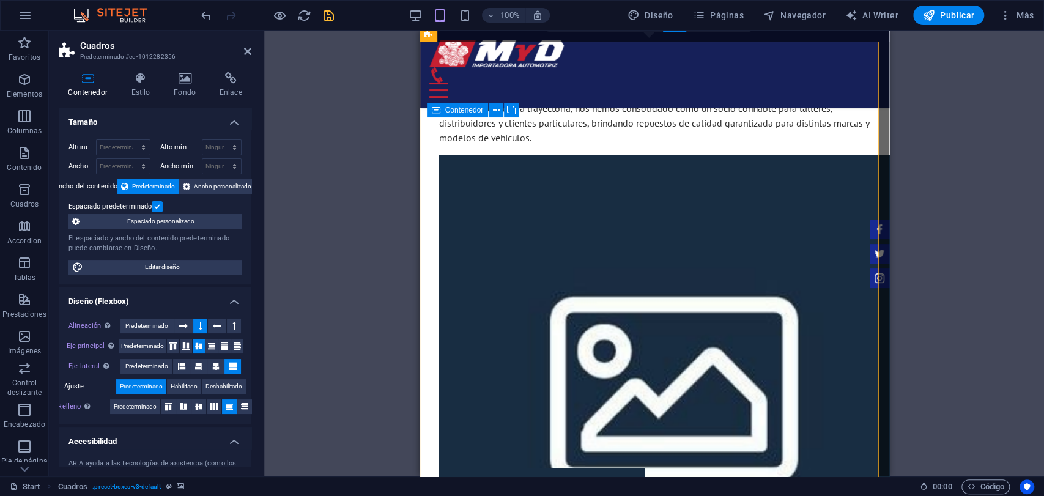
scroll to position [884, 0]
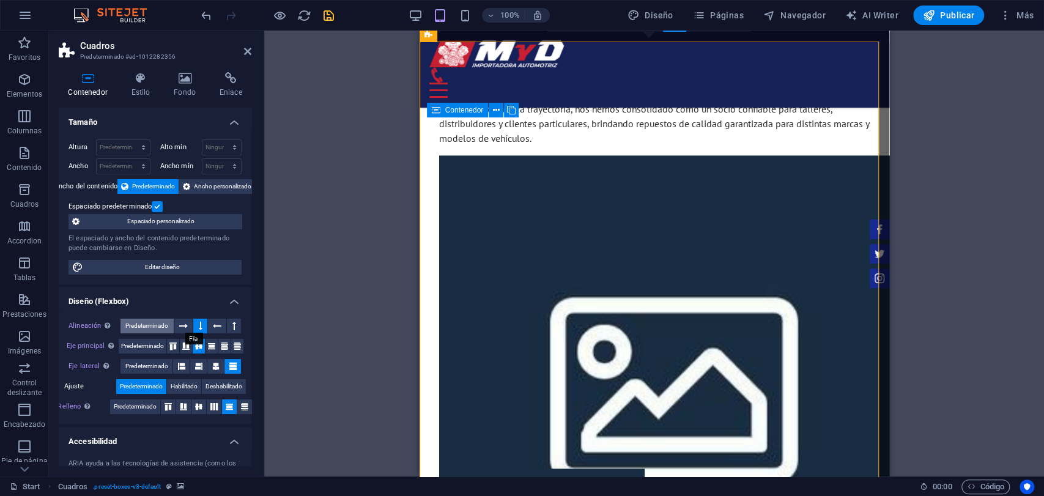
click at [166, 330] on span "Predeterminado" at bounding box center [146, 326] width 43 height 15
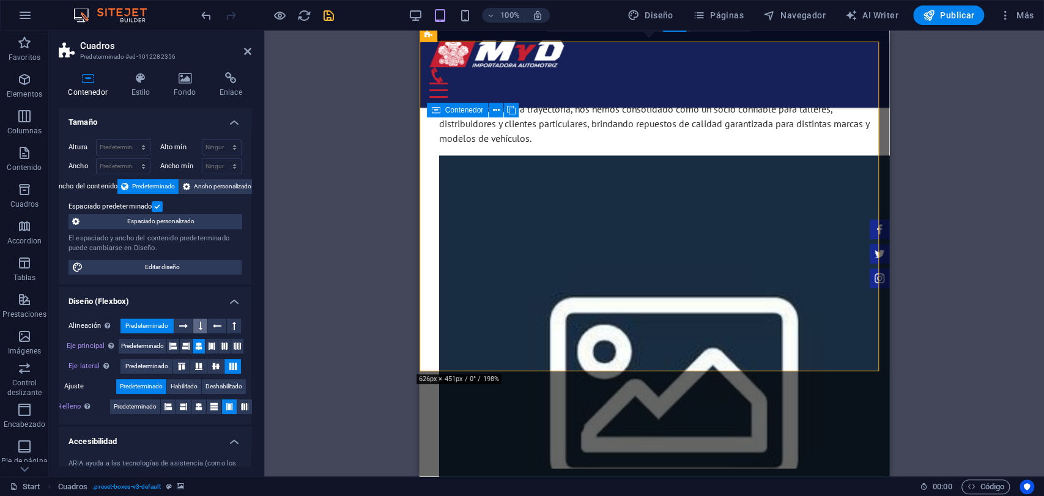
click at [201, 321] on icon at bounding box center [201, 326] width 4 height 15
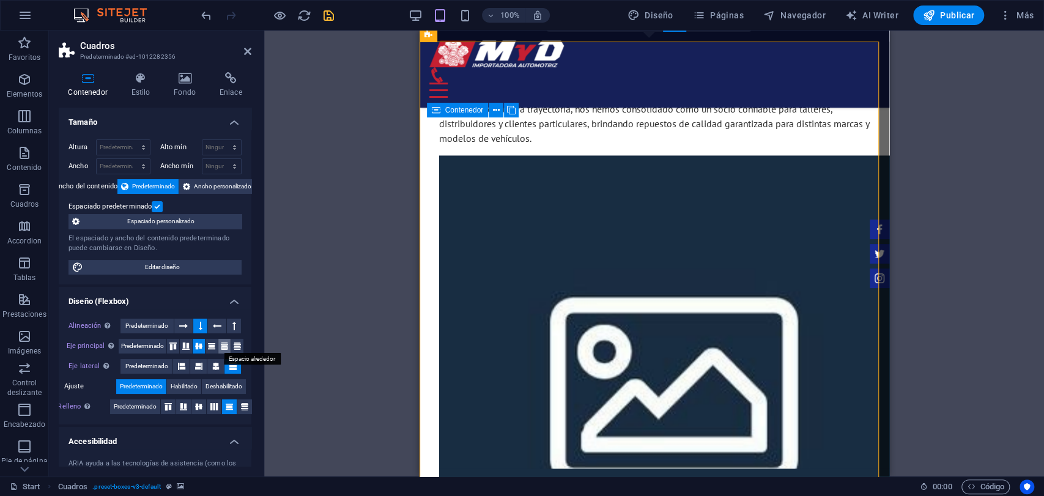
click at [221, 344] on icon at bounding box center [224, 345] width 15 height 7
click at [235, 349] on button at bounding box center [237, 346] width 12 height 15
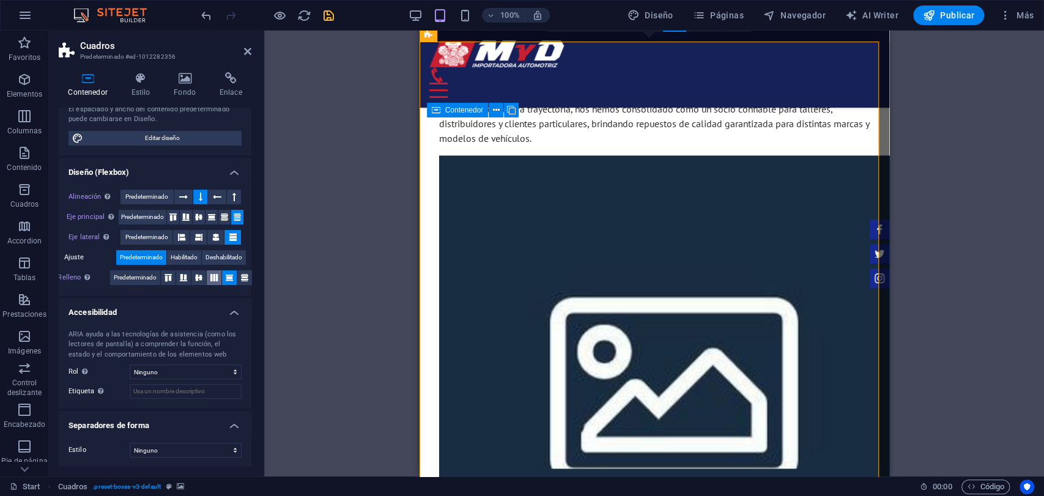
click at [209, 283] on button at bounding box center [214, 277] width 15 height 15
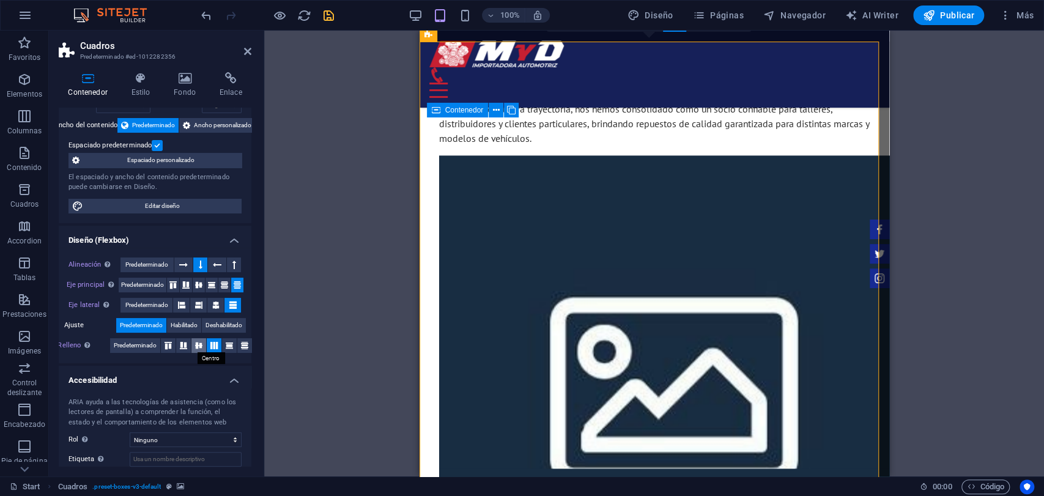
click at [196, 344] on icon at bounding box center [198, 345] width 15 height 7
click at [186, 344] on icon at bounding box center [183, 345] width 15 height 7
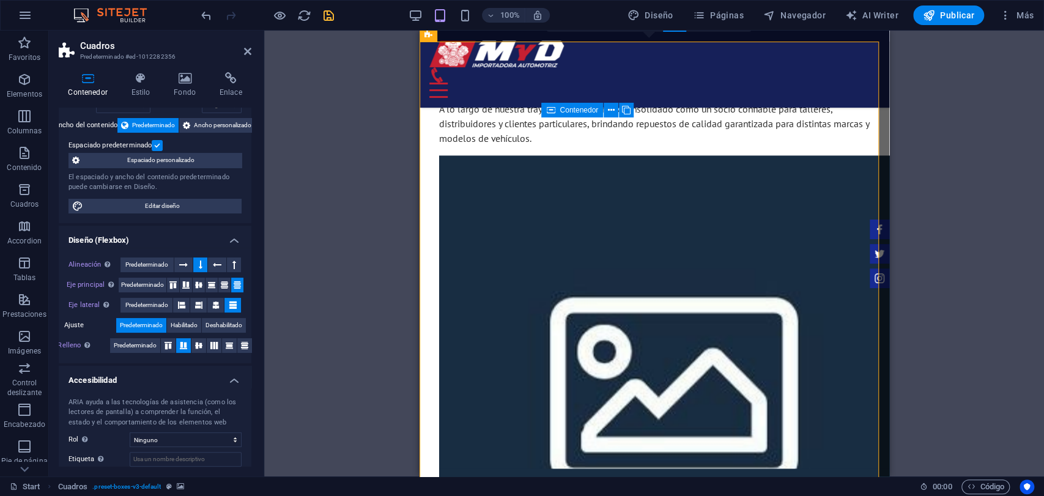
click at [196, 352] on div "Relleno Controla las distancias y la dirección de los elementos en el eje Y en …" at bounding box center [154, 345] width 173 height 15
click at [205, 349] on button at bounding box center [198, 345] width 15 height 15
click at [193, 278] on button at bounding box center [199, 285] width 12 height 15
click at [210, 284] on icon at bounding box center [211, 284] width 15 height 7
click at [218, 303] on button at bounding box center [215, 305] width 17 height 15
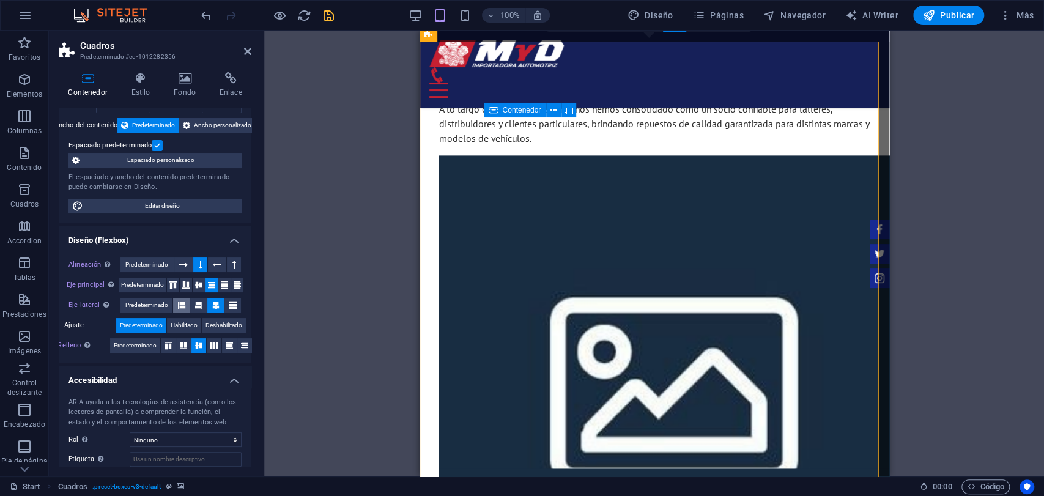
click at [178, 300] on icon at bounding box center [181, 305] width 7 height 15
click at [164, 300] on span "Predeterminado" at bounding box center [146, 305] width 43 height 15
click at [164, 298] on span "Predeterminado" at bounding box center [146, 305] width 43 height 15
click at [147, 290] on span "Predeterminado" at bounding box center [142, 285] width 43 height 15
click at [147, 267] on span "Predeterminado" at bounding box center [146, 264] width 43 height 15
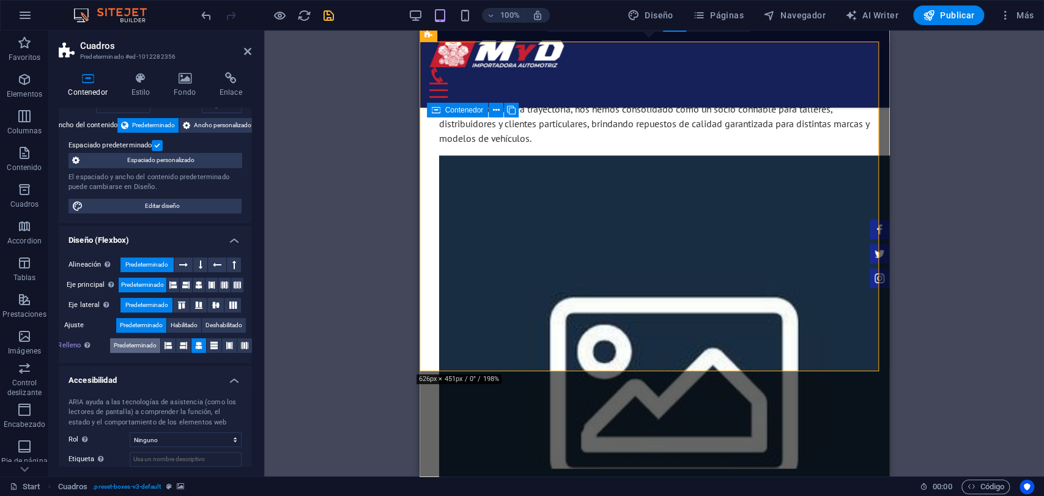
click at [136, 339] on span "Predeterminado" at bounding box center [135, 345] width 43 height 15
click at [199, 261] on icon at bounding box center [201, 264] width 4 height 15
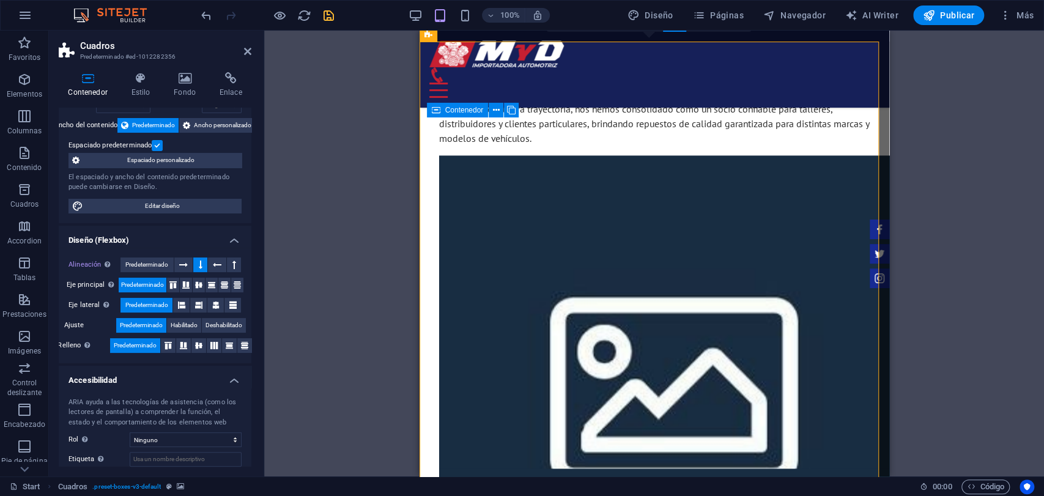
click at [328, 24] on div at bounding box center [267, 16] width 137 height 20
click at [330, 23] on div at bounding box center [267, 16] width 137 height 20
click at [333, 14] on icon "save" at bounding box center [329, 16] width 14 height 14
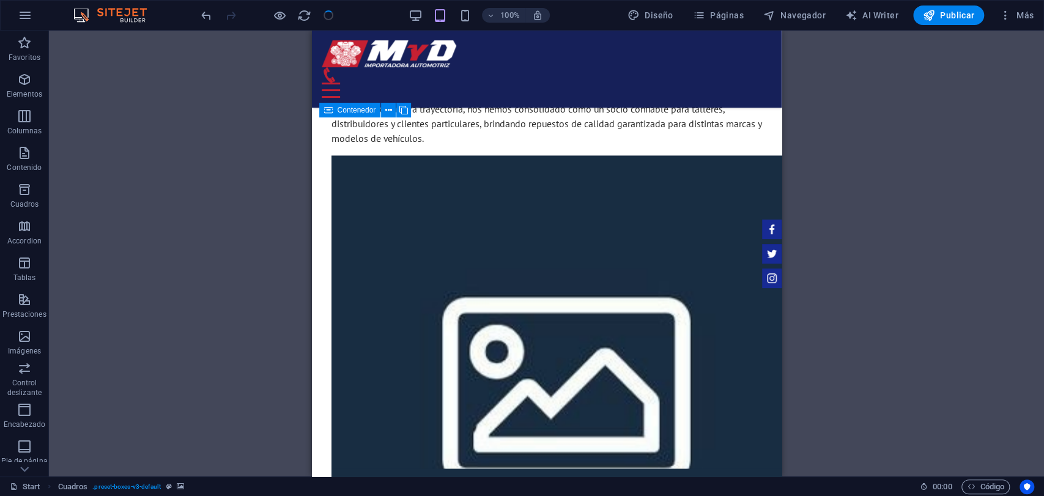
checkbox input "false"
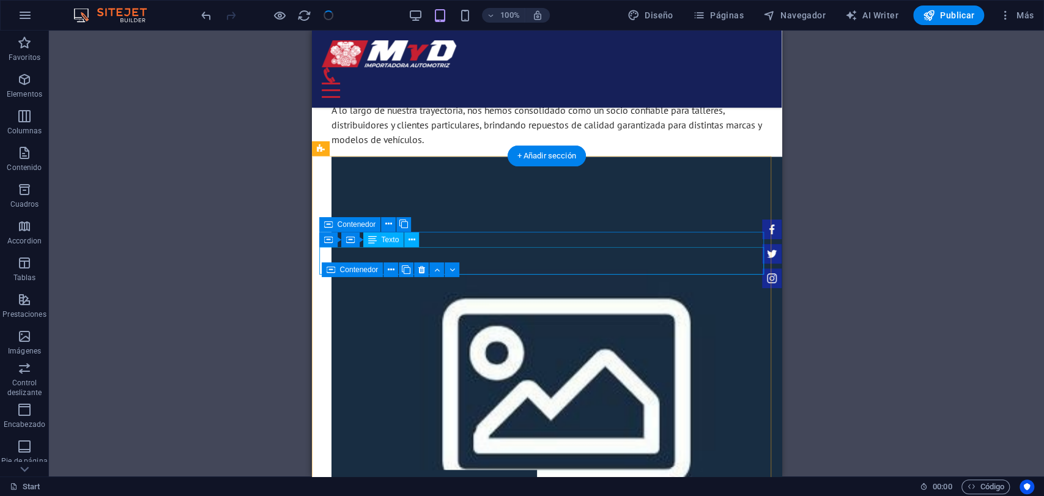
scroll to position [748, 0]
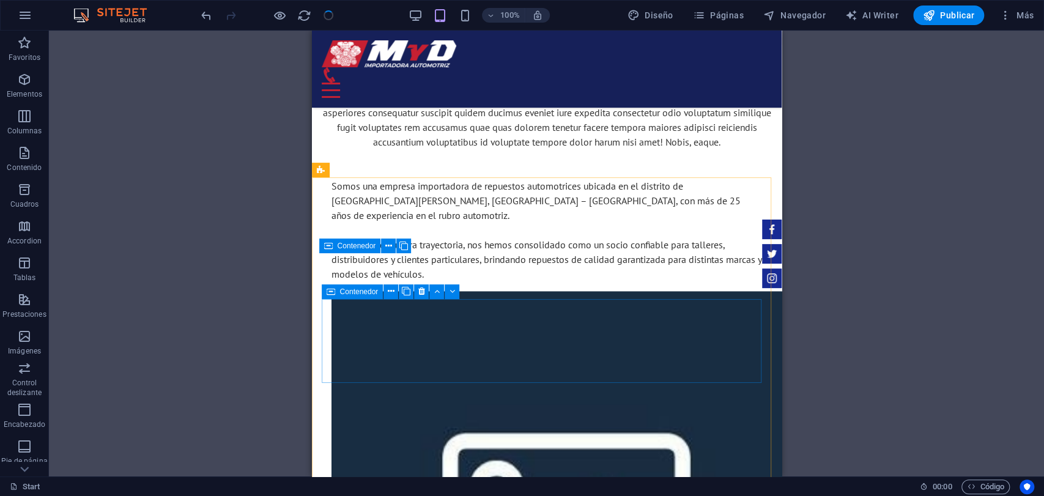
click at [371, 295] on span "Contenedor" at bounding box center [359, 291] width 39 height 7
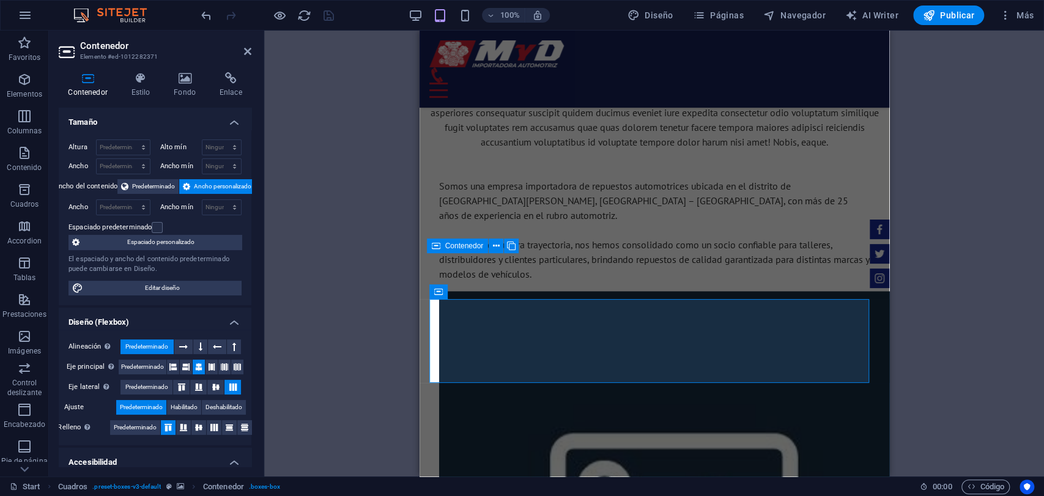
click at [131, 67] on div "Contenedor Estilo Fondo Enlace Tamaño Altura Predeterminado px rem % vh vw Alto…" at bounding box center [155, 269] width 212 height 414
click at [132, 87] on h4 "Estilo" at bounding box center [143, 85] width 43 height 26
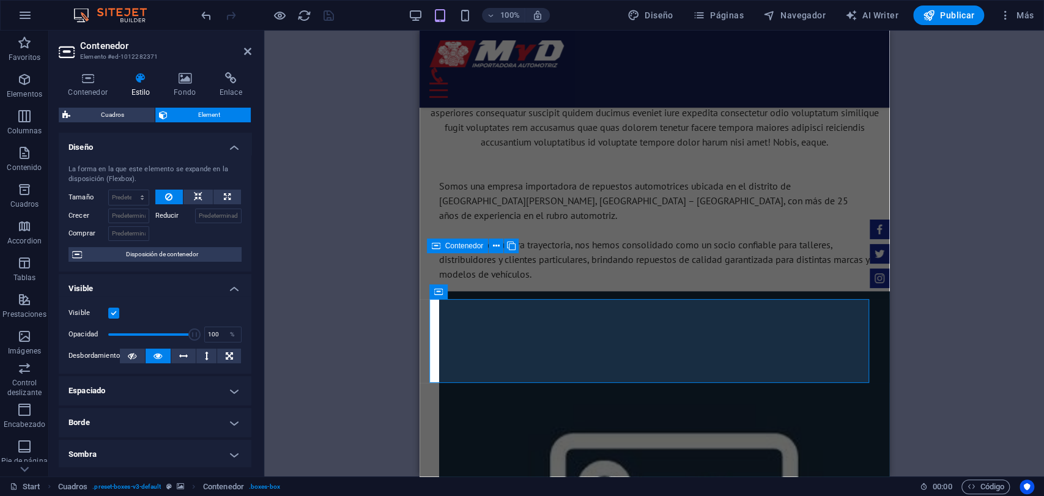
click at [171, 383] on h4 "Espaciado" at bounding box center [155, 390] width 193 height 29
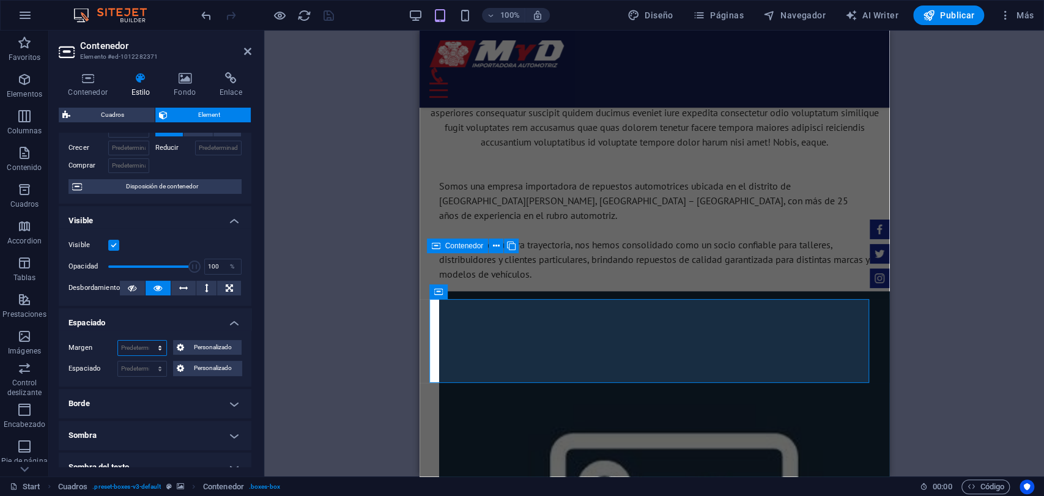
click at [160, 348] on select "Predeterminado automático px % rem vw vh Personalizado" at bounding box center [142, 348] width 48 height 15
select select "rem"
click at [147, 341] on select "Predeterminado automático px % rem vw vh Personalizado" at bounding box center [142, 348] width 48 height 15
type input "0"
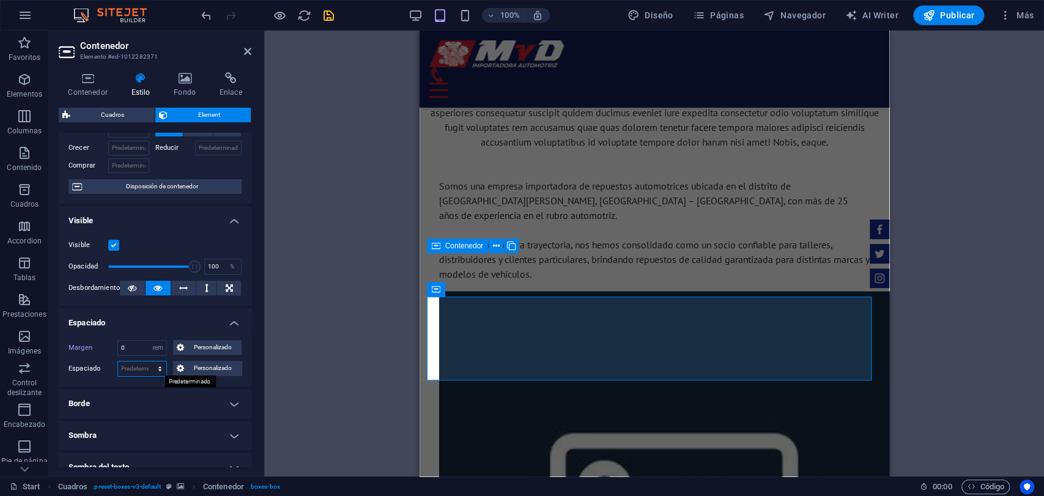
click at [154, 368] on select "Predeterminado px rem % vh vw Personalizado" at bounding box center [142, 368] width 48 height 15
select select "rem"
click at [147, 361] on select "Predeterminado px rem % vh vw Personalizado" at bounding box center [142, 368] width 48 height 15
type input "0"
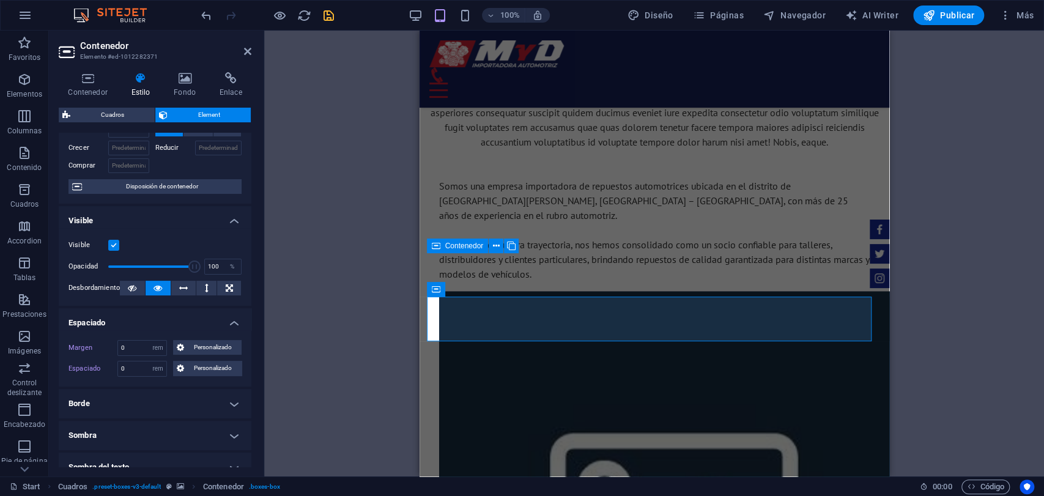
click at [175, 385] on div "Margen 0 Predeterminado automático px % rem vw vh Personalizado Personalizado 0…" at bounding box center [155, 358] width 193 height 56
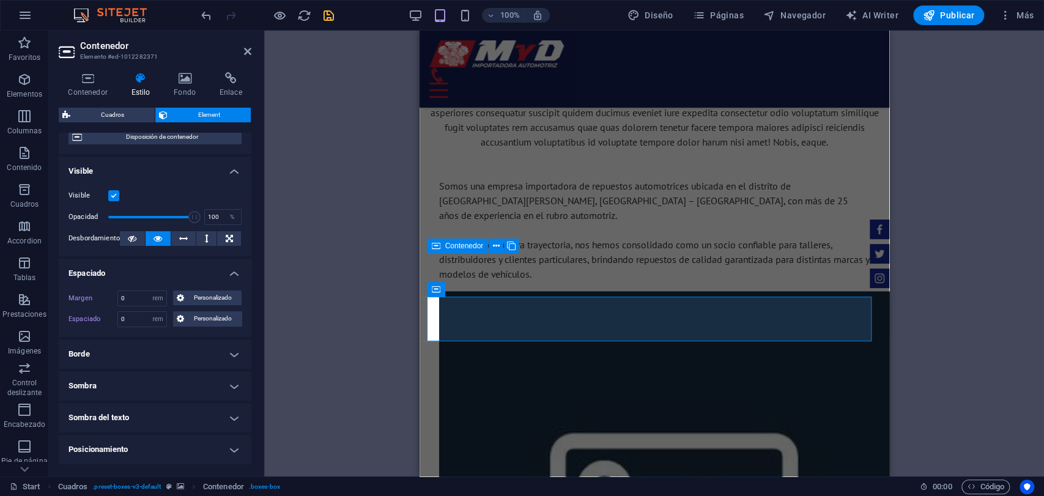
scroll to position [136, 0]
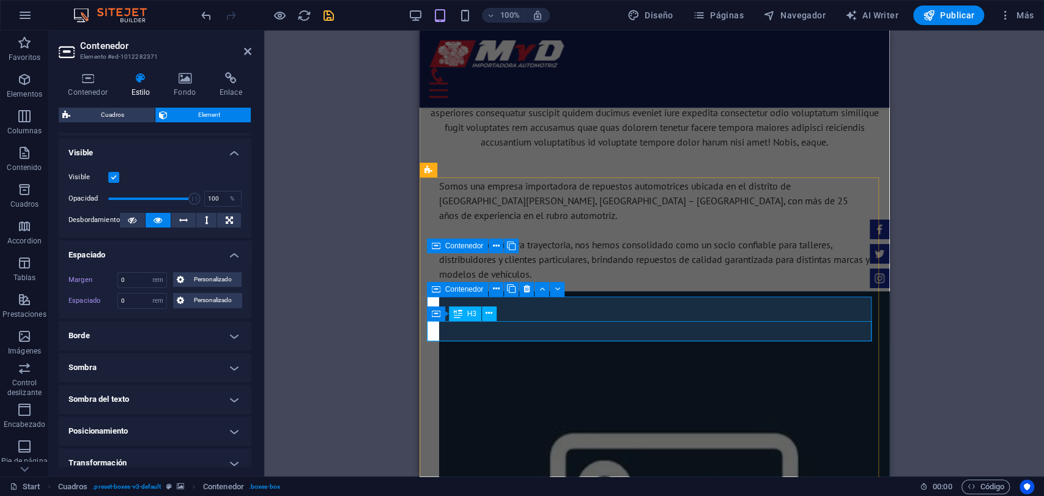
click at [465, 319] on div "H3" at bounding box center [465, 313] width 32 height 15
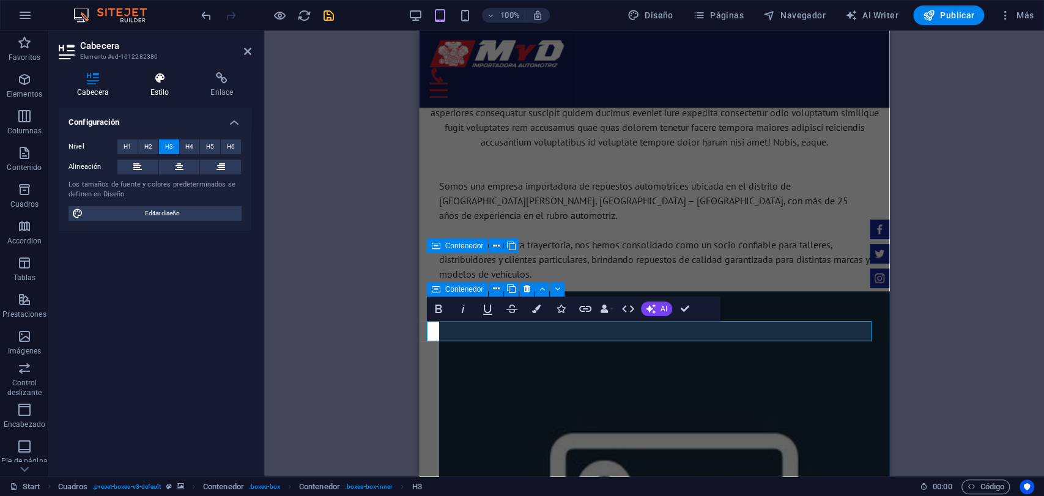
click at [173, 84] on h4 "Estilo" at bounding box center [162, 85] width 61 height 26
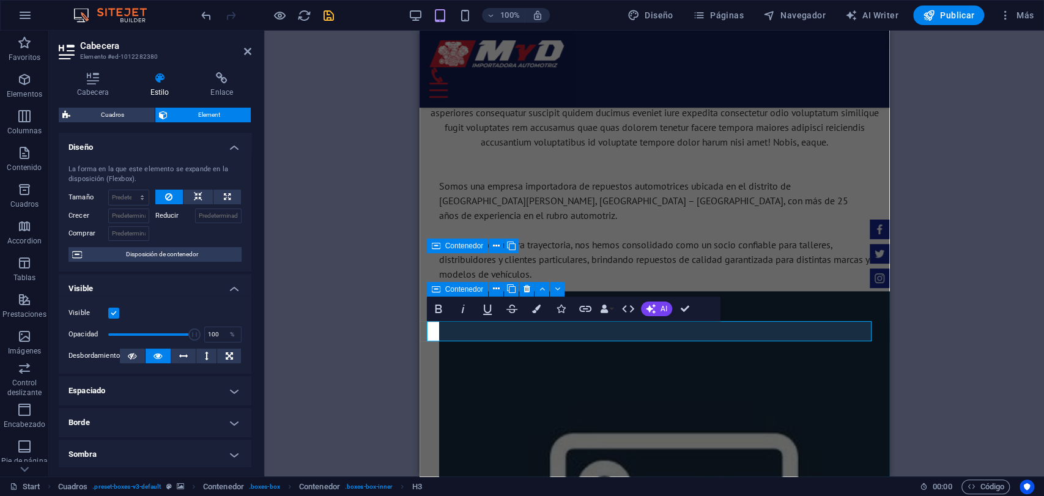
click at [185, 383] on h4 "Espaciado" at bounding box center [155, 390] width 193 height 29
click at [147, 412] on select "Predeterminado automático px % rem vw vh Personalizado" at bounding box center [142, 415] width 48 height 15
select select "rem"
click at [147, 408] on select "Predeterminado automático px % rem vw vh Personalizado" at bounding box center [142, 415] width 48 height 15
type input "0"
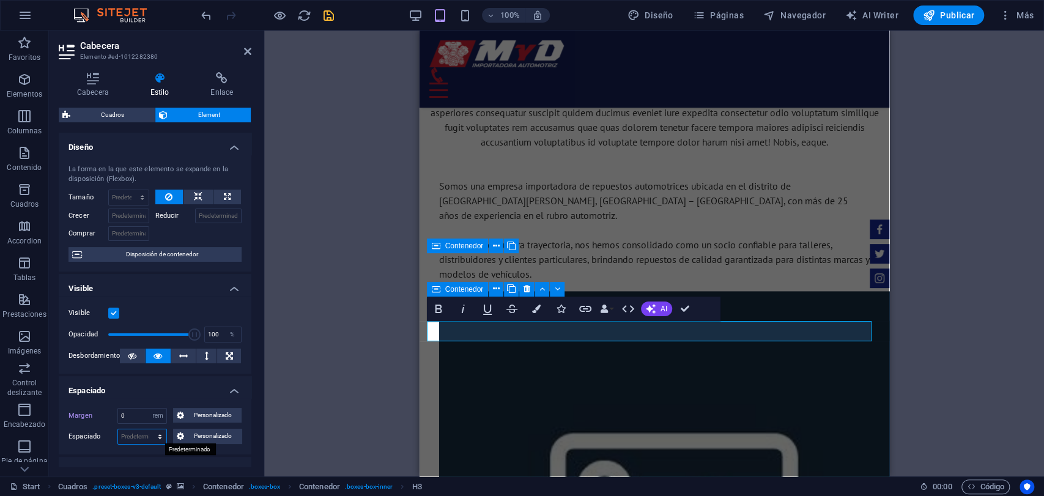
click at [149, 438] on select "Predeterminado px rem % vh vw Personalizado" at bounding box center [142, 436] width 48 height 15
select select "rem"
click at [147, 429] on select "Predeterminado px rem % vh vw Personalizado" at bounding box center [142, 436] width 48 height 15
type input "0"
click at [183, 393] on h4 "Espaciado" at bounding box center [155, 387] width 193 height 22
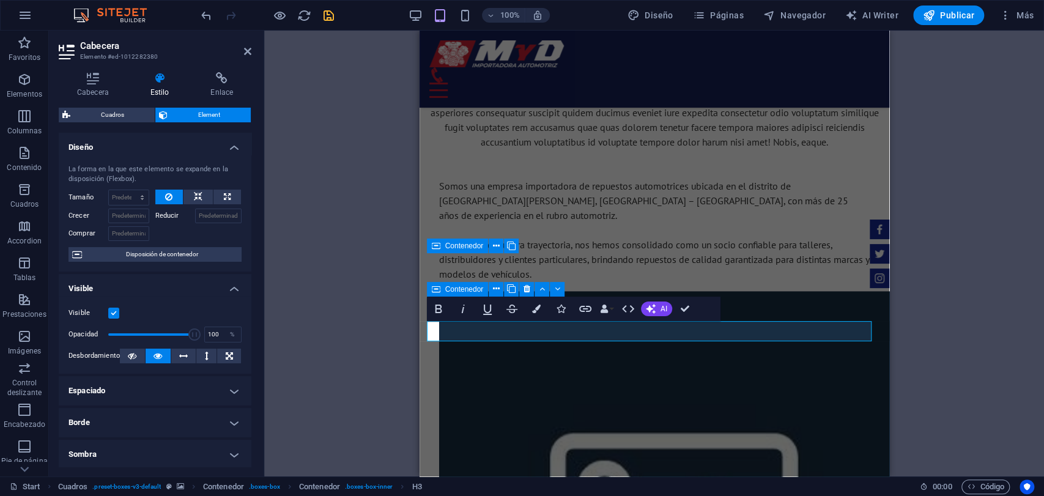
click at [205, 393] on h4 "Espaciado" at bounding box center [155, 390] width 193 height 29
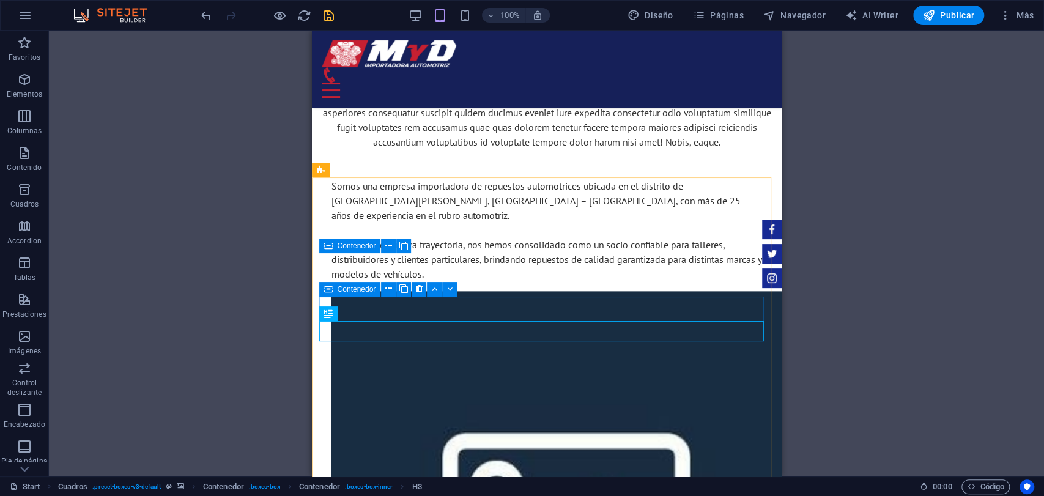
click at [368, 292] on span "Contenedor" at bounding box center [357, 289] width 39 height 7
select select "rem"
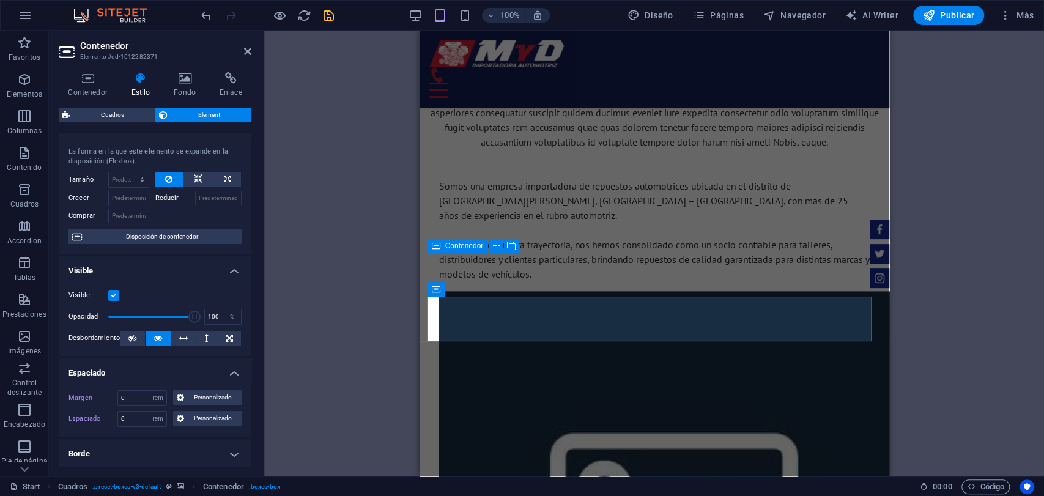
scroll to position [0, 0]
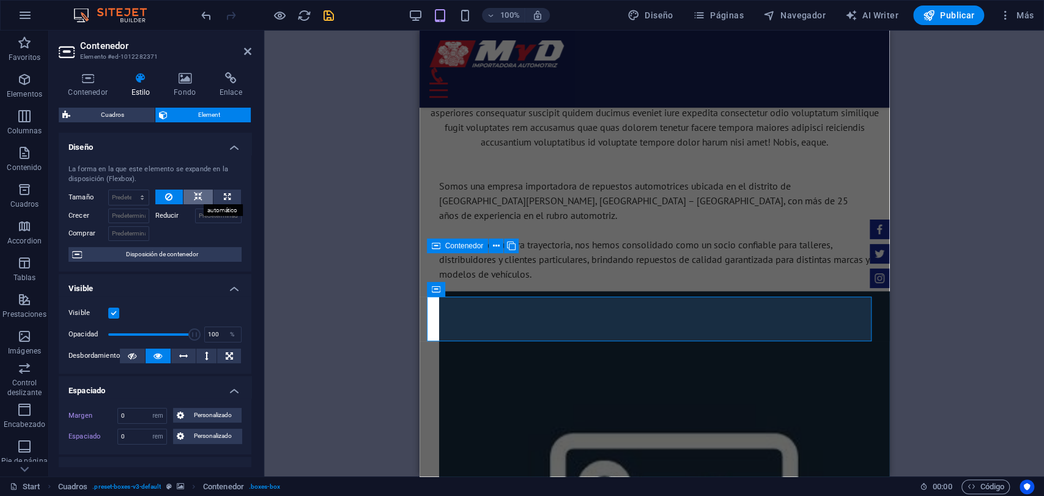
click at [191, 197] on button at bounding box center [197, 197] width 29 height 15
click at [232, 200] on button at bounding box center [227, 197] width 28 height 15
type input "100"
select select "%"
click at [172, 190] on button at bounding box center [169, 197] width 28 height 15
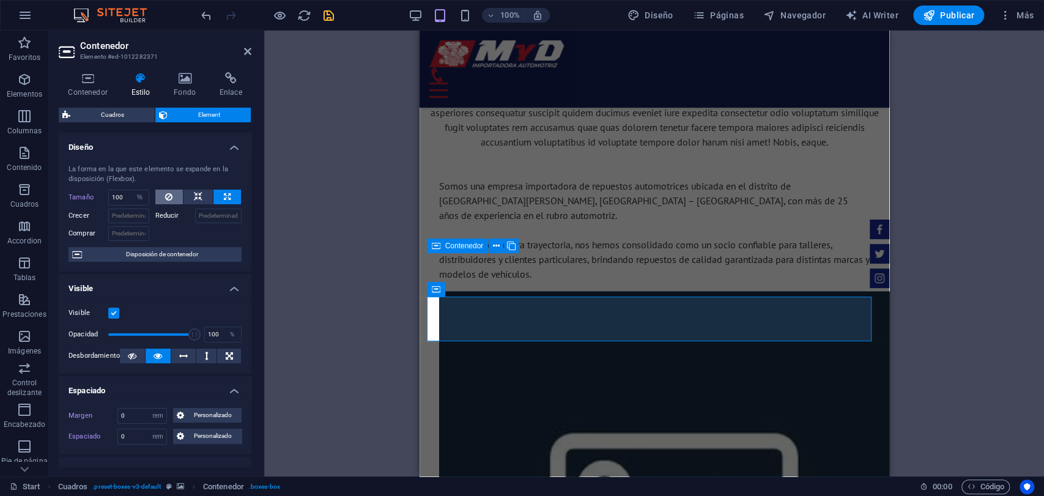
select select "DISABLED_OPTION_VALUE"
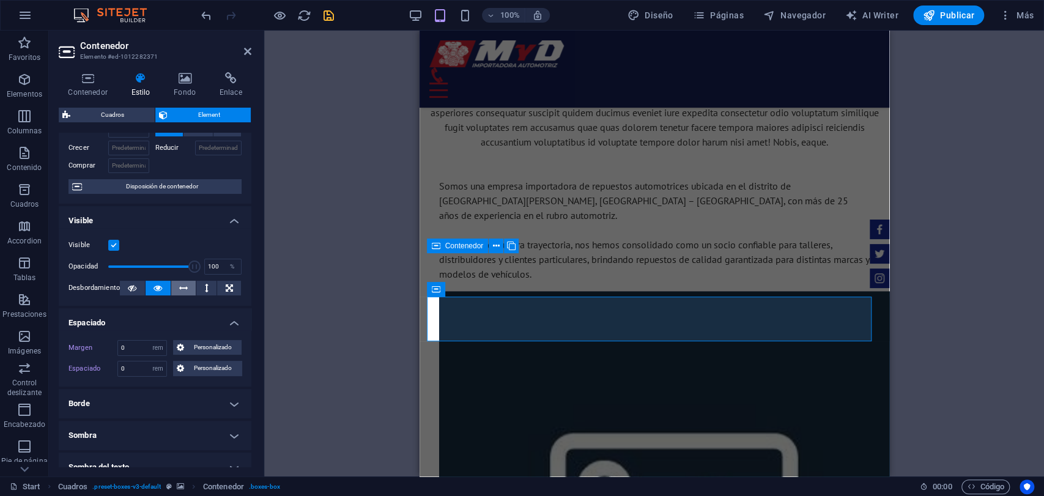
click at [186, 284] on icon at bounding box center [183, 288] width 9 height 15
click at [131, 287] on icon at bounding box center [132, 288] width 9 height 15
click at [176, 283] on button at bounding box center [183, 288] width 25 height 15
click at [163, 291] on button at bounding box center [158, 288] width 25 height 15
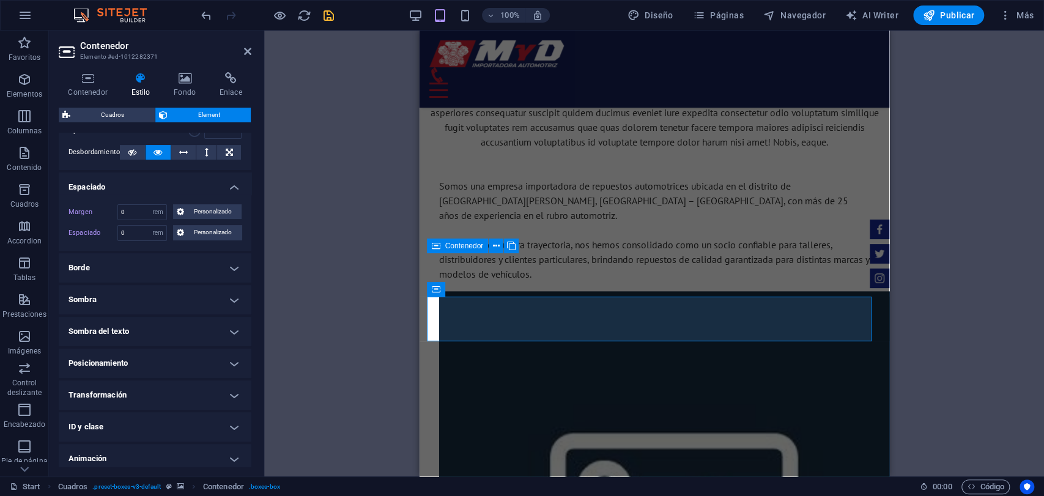
click at [160, 353] on h4 "Posicionamiento" at bounding box center [155, 363] width 193 height 29
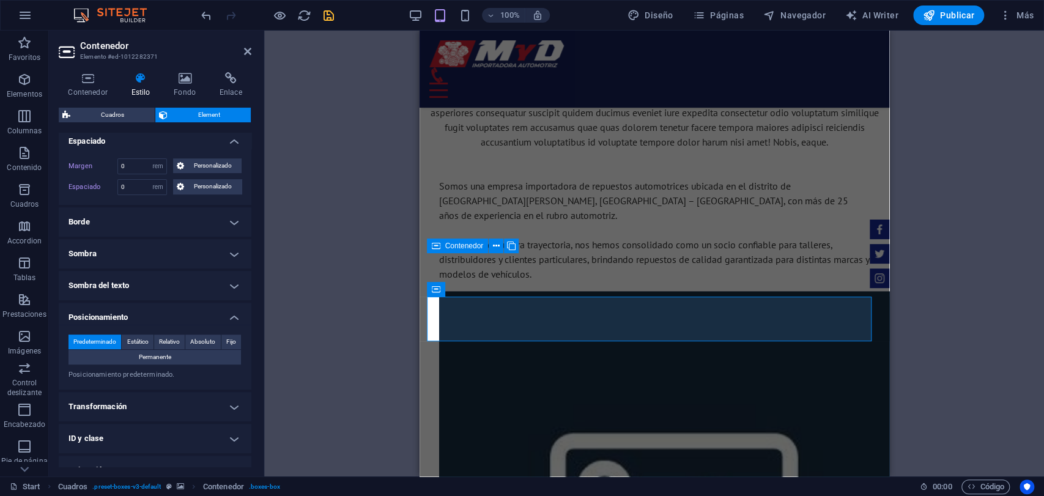
scroll to position [272, 0]
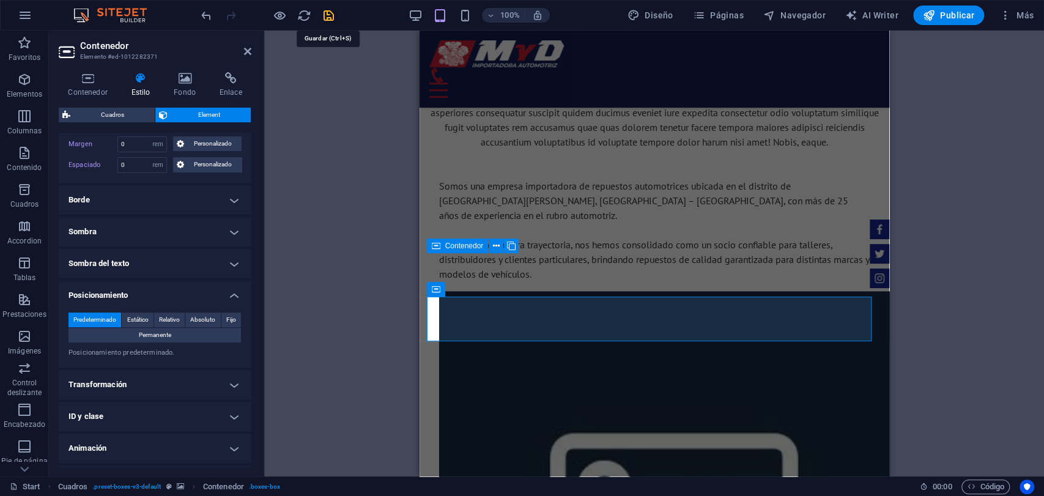
click at [328, 16] on icon "save" at bounding box center [329, 16] width 14 height 14
checkbox input "false"
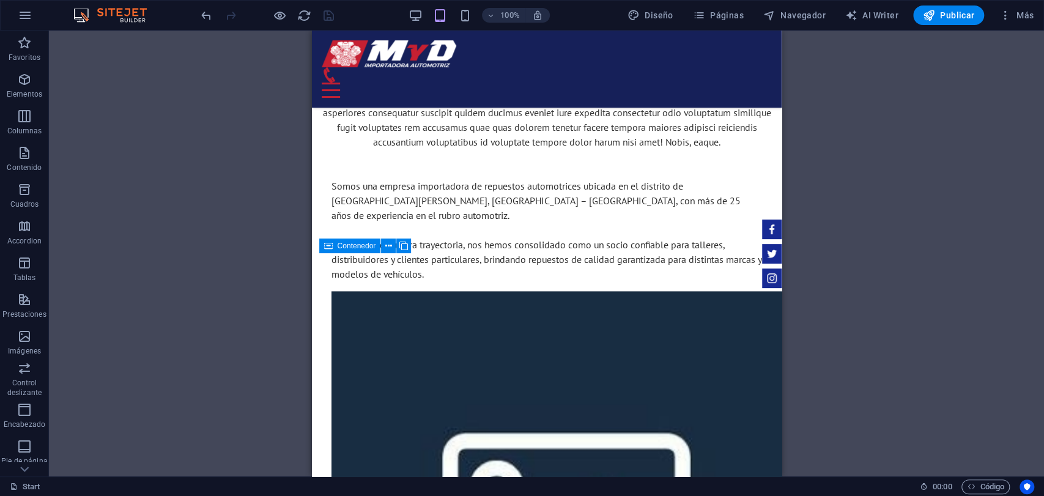
click at [936, 4] on div "100% Diseño Páginas Navegador AI Writer Publicar Más" at bounding box center [522, 15] width 1043 height 29
click at [926, 11] on icon "button" at bounding box center [929, 15] width 12 height 12
